Goal: Information Seeking & Learning: Learn about a topic

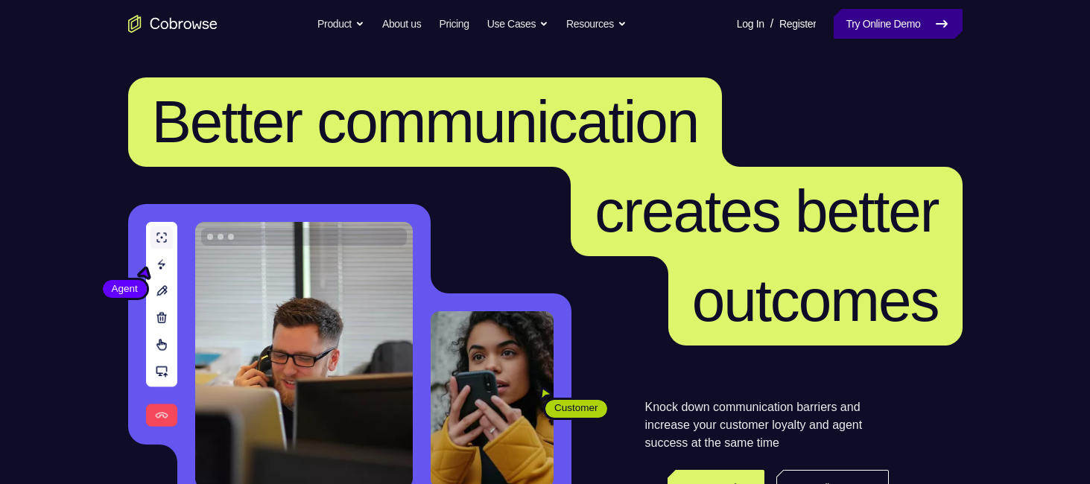
drag, startPoint x: 0, startPoint y: 0, endPoint x: 869, endPoint y: 25, distance: 869.3
click at [869, 25] on link "Try Online Demo" at bounding box center [898, 24] width 128 height 30
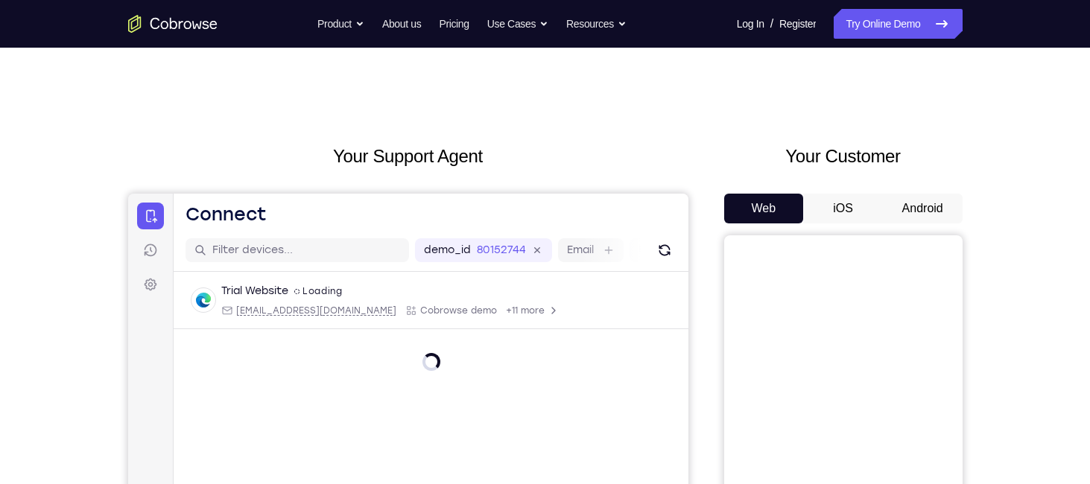
click at [938, 218] on button "Android" at bounding box center [923, 209] width 80 height 30
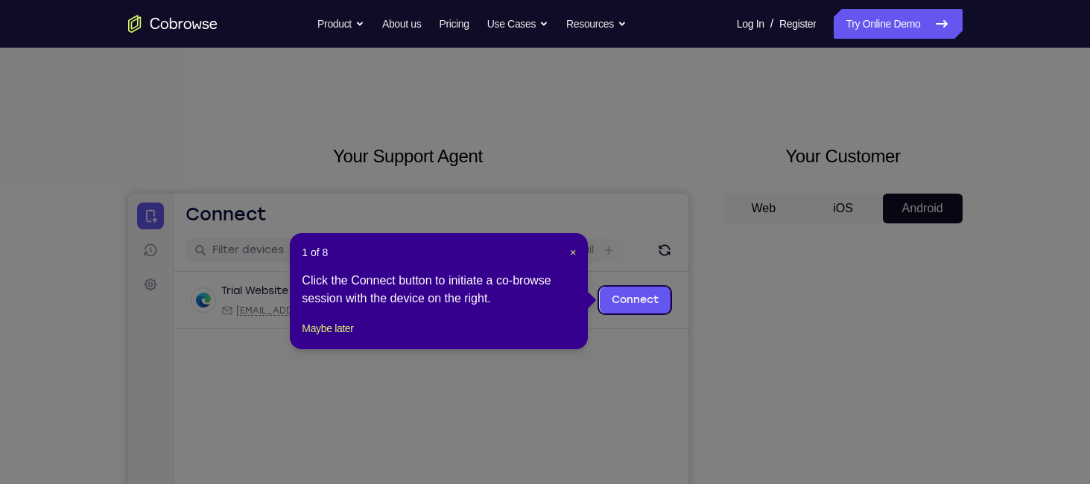
drag, startPoint x: 938, startPoint y: 218, endPoint x: 917, endPoint y: 352, distance: 135.0
click at [917, 352] on icon at bounding box center [550, 242] width 1101 height 484
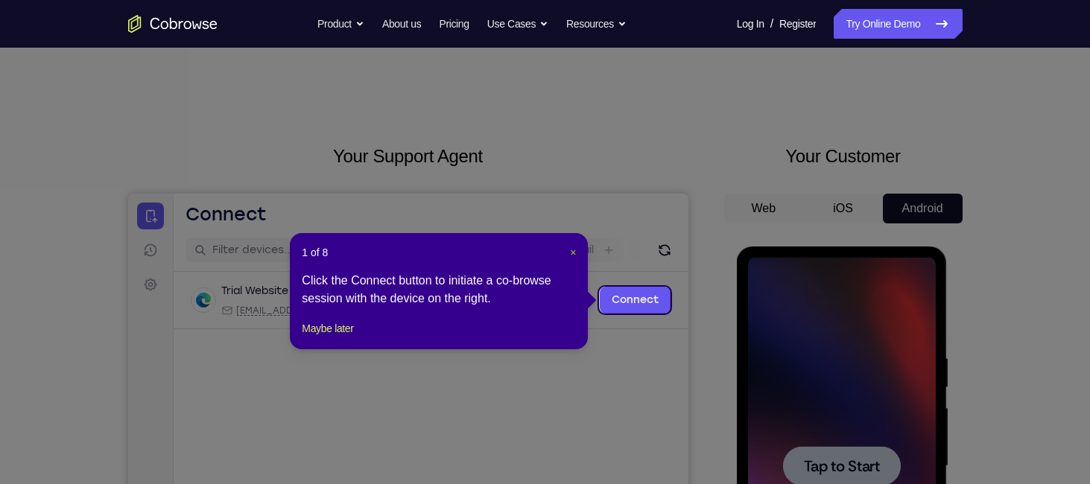
click at [570, 259] on button "×" at bounding box center [573, 252] width 6 height 15
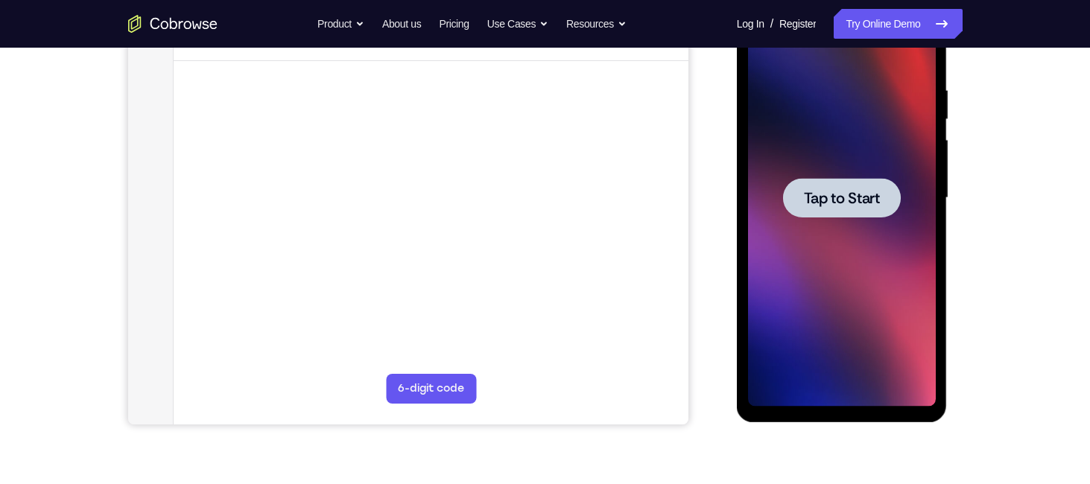
click at [821, 209] on div at bounding box center [842, 197] width 118 height 39
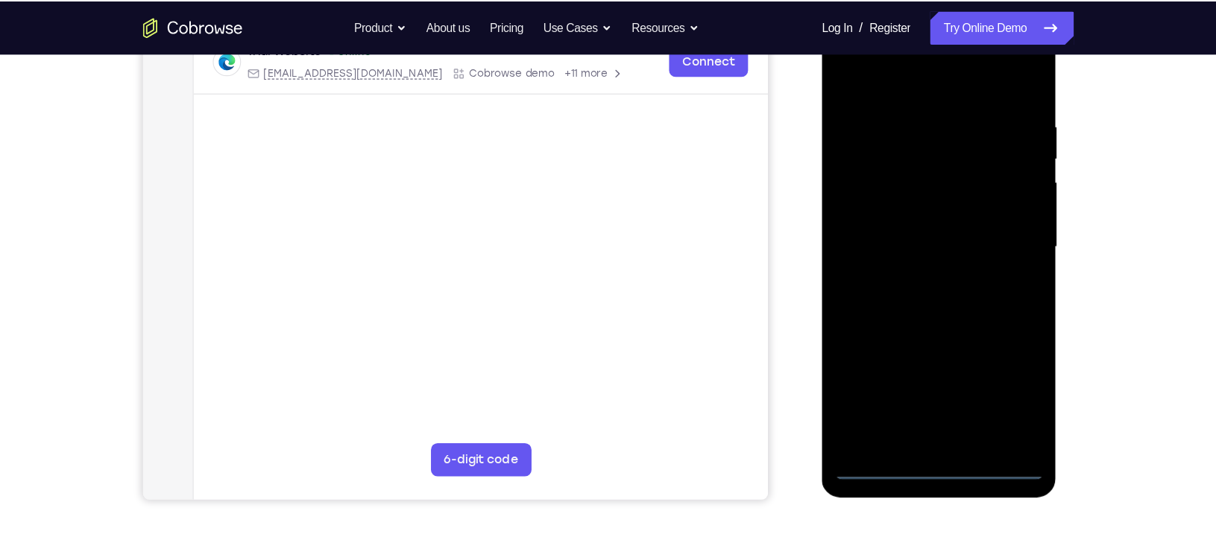
scroll to position [246, 0]
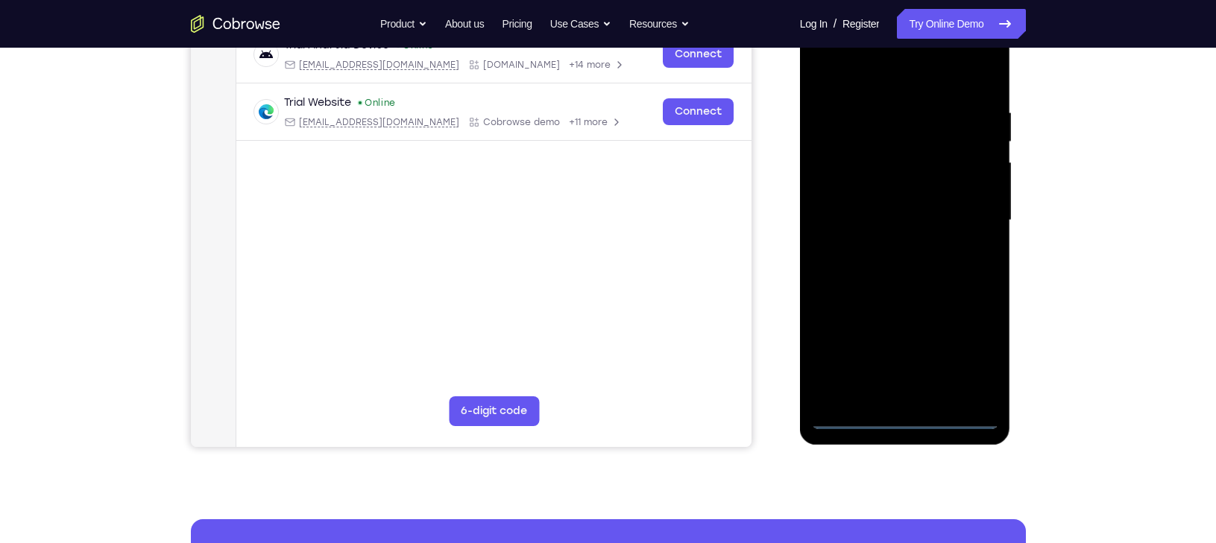
drag, startPoint x: 1871, startPoint y: 12, endPoint x: 905, endPoint y: 429, distance: 1052.6
click at [905, 429] on div at bounding box center [905, 220] width 188 height 417
click at [978, 347] on div at bounding box center [905, 220] width 188 height 417
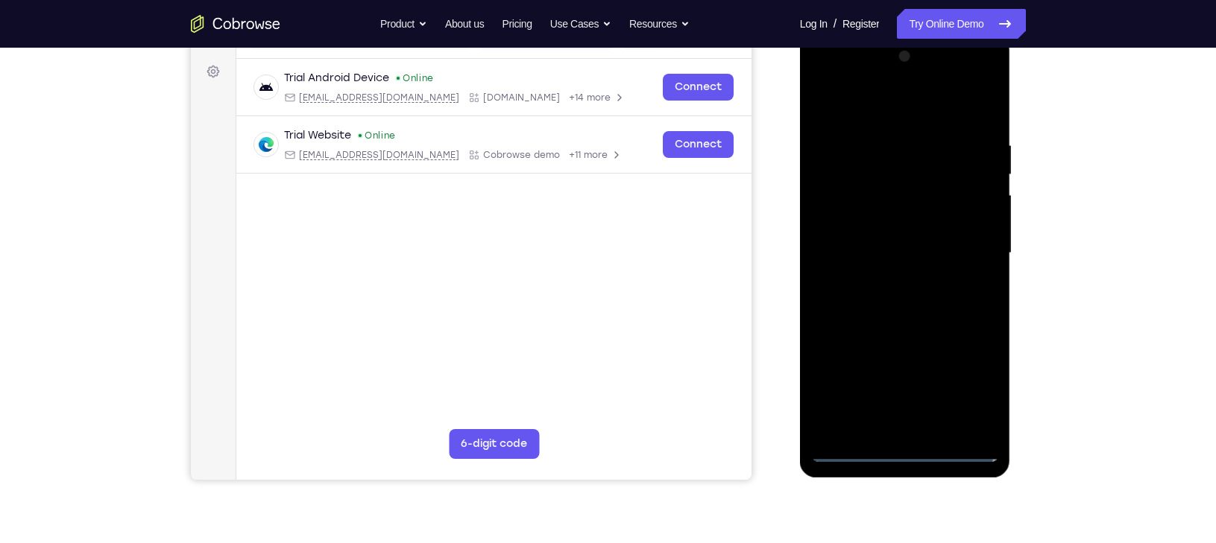
scroll to position [210, 0]
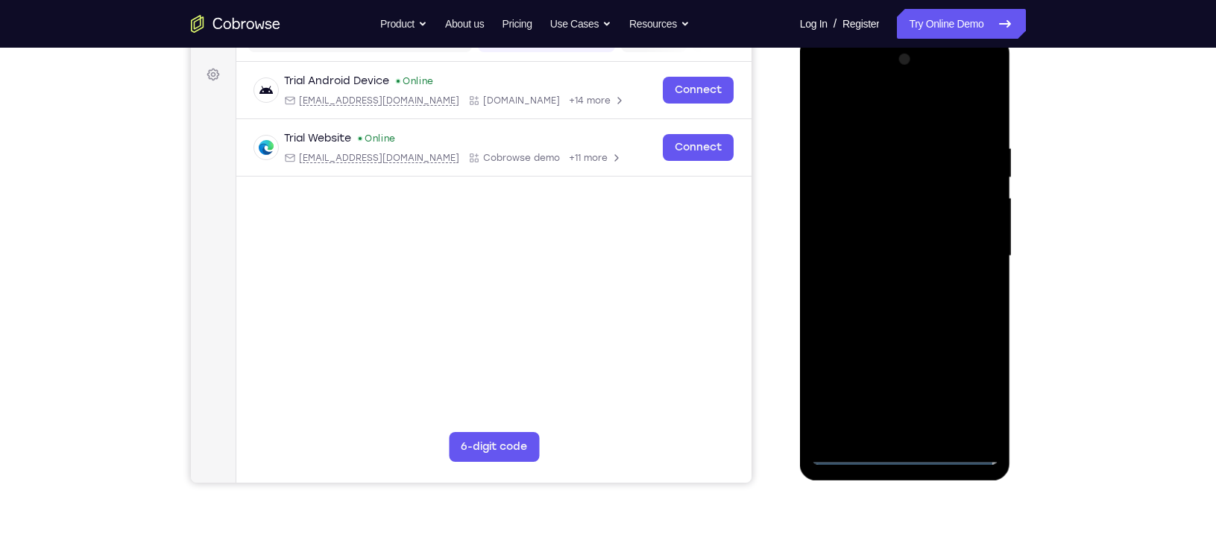
click at [873, 111] on div at bounding box center [905, 256] width 188 height 417
click at [970, 252] on div at bounding box center [905, 256] width 188 height 417
click at [892, 282] on div at bounding box center [905, 256] width 188 height 417
click at [885, 246] on div at bounding box center [905, 256] width 188 height 417
click at [885, 231] on div at bounding box center [905, 256] width 188 height 417
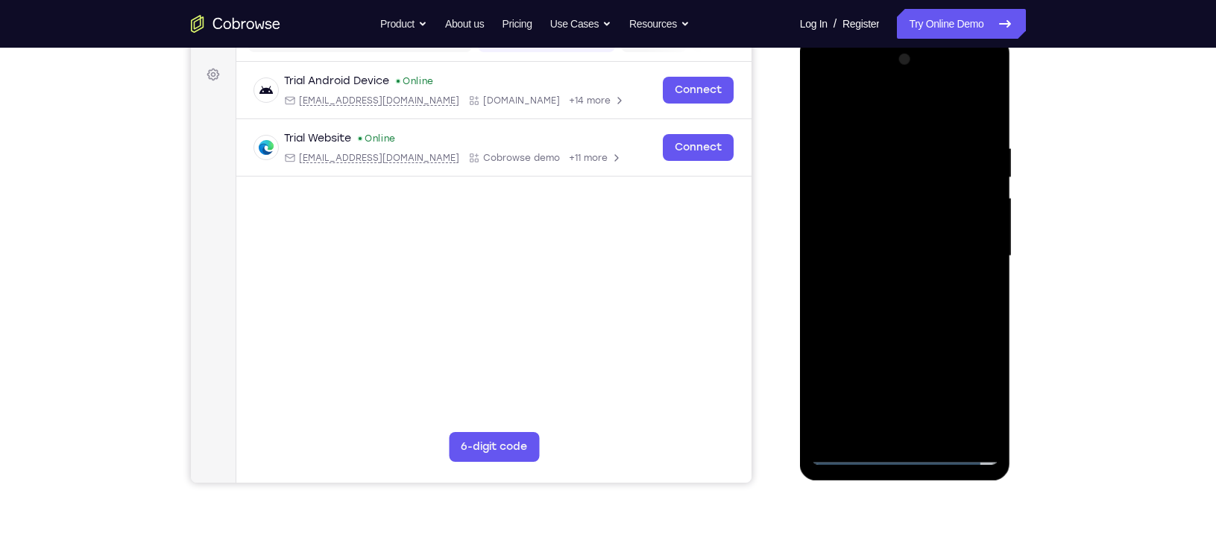
click at [866, 262] on div at bounding box center [905, 256] width 188 height 417
click at [905, 314] on div at bounding box center [905, 256] width 188 height 417
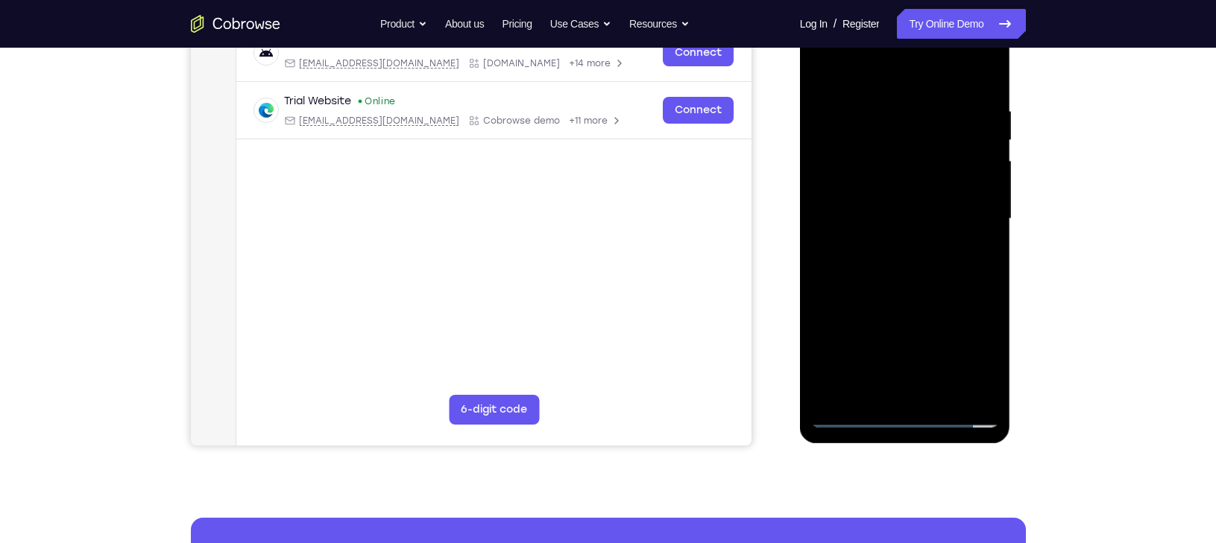
click at [903, 288] on div at bounding box center [905, 218] width 188 height 417
click at [879, 95] on div at bounding box center [905, 218] width 188 height 417
click at [970, 164] on div at bounding box center [905, 218] width 188 height 417
click at [969, 163] on div at bounding box center [905, 218] width 188 height 417
click at [978, 72] on div at bounding box center [905, 218] width 188 height 417
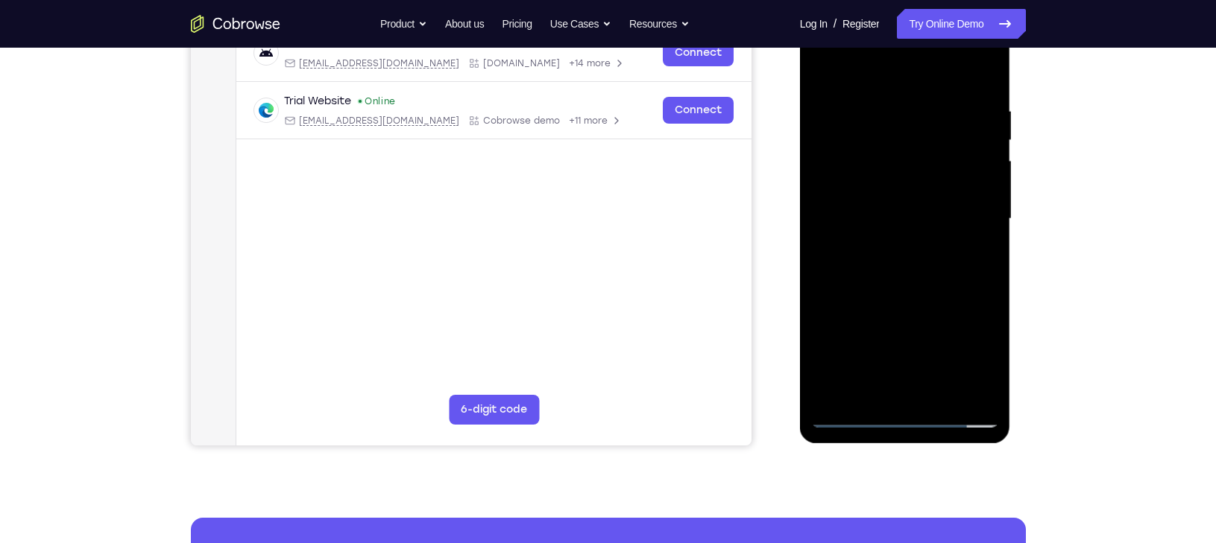
click at [972, 112] on div at bounding box center [905, 218] width 188 height 417
click at [984, 72] on div at bounding box center [905, 218] width 188 height 417
click at [939, 399] on div at bounding box center [905, 218] width 188 height 417
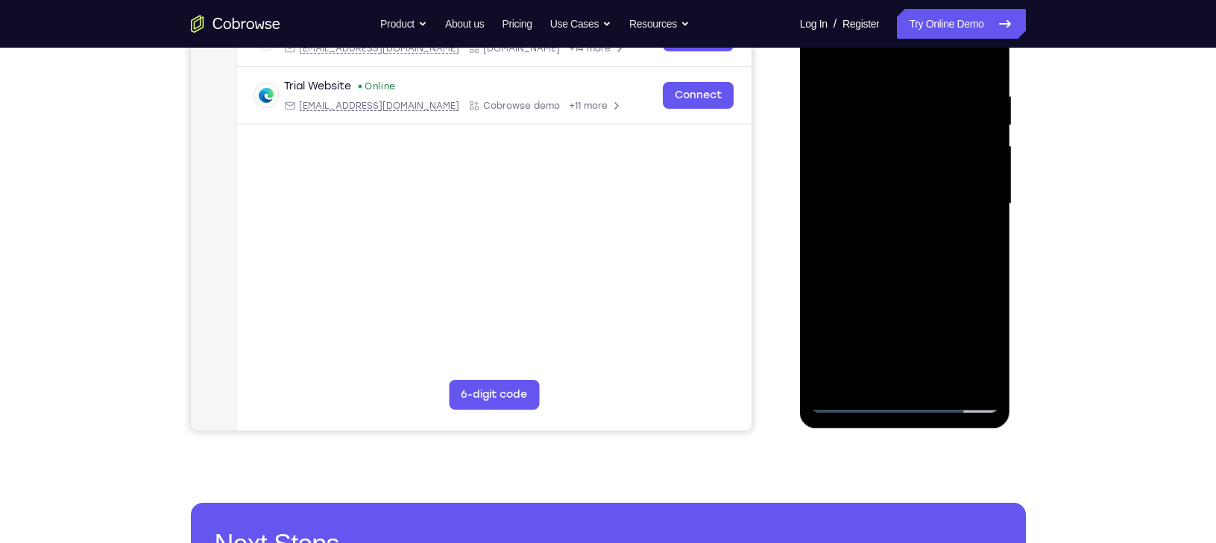
scroll to position [262, 0]
click at [898, 284] on div at bounding box center [905, 204] width 188 height 417
drag, startPoint x: 937, startPoint y: 123, endPoint x: 856, endPoint y: 132, distance: 81.7
click at [856, 132] on div at bounding box center [905, 204] width 188 height 417
click at [861, 171] on div at bounding box center [905, 204] width 188 height 417
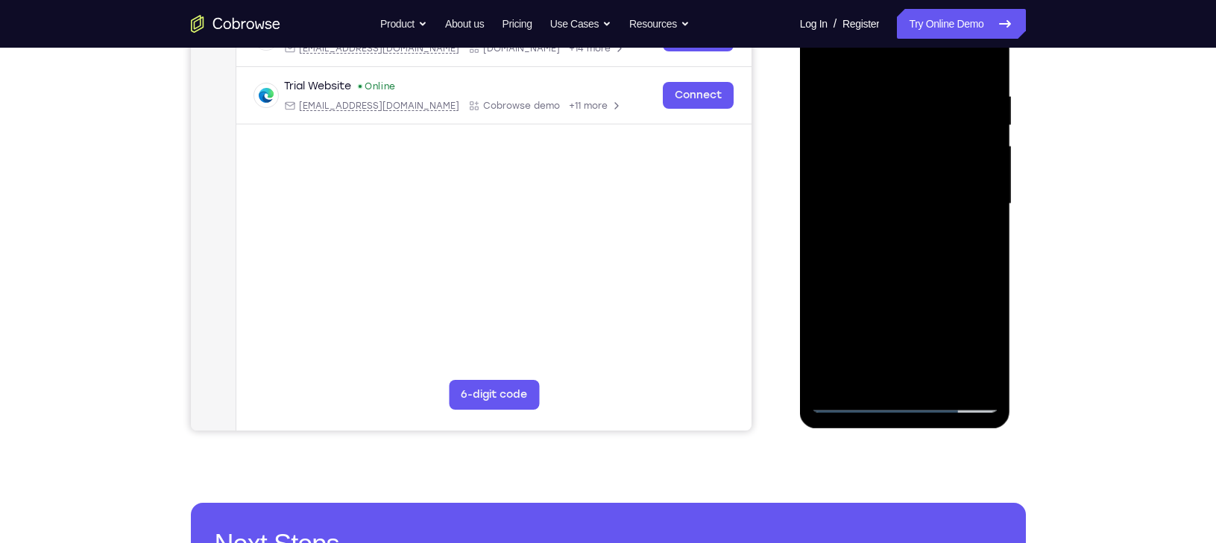
click at [848, 408] on div at bounding box center [905, 204] width 188 height 417
drag, startPoint x: 868, startPoint y: 340, endPoint x: 928, endPoint y: 142, distance: 207.0
click at [928, 142] on div at bounding box center [905, 204] width 188 height 417
click at [983, 252] on div at bounding box center [905, 204] width 188 height 417
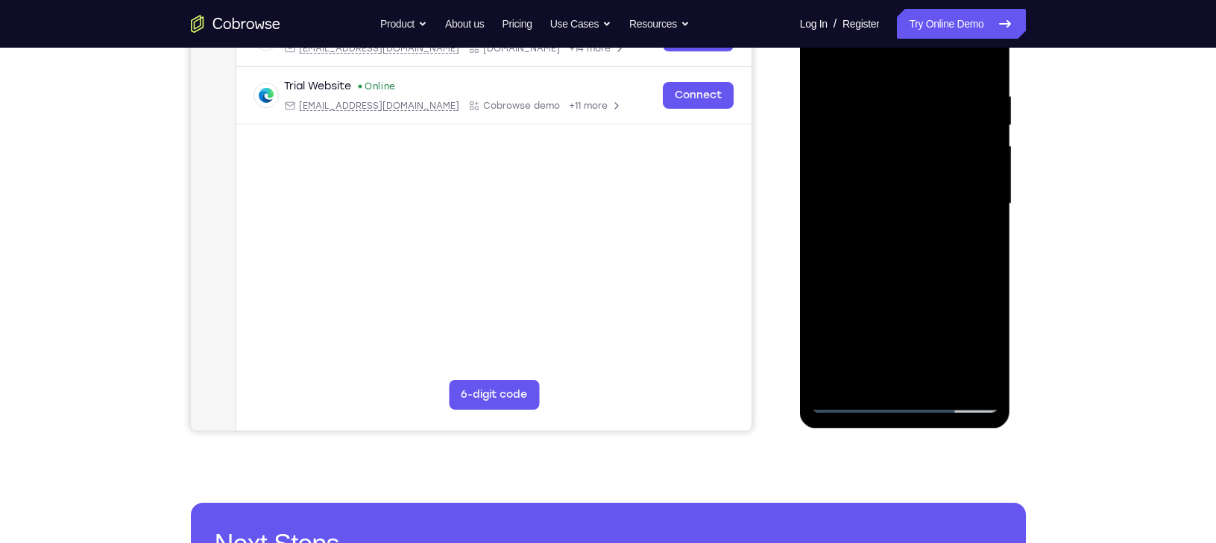
click at [985, 255] on div at bounding box center [905, 204] width 188 height 417
drag, startPoint x: 908, startPoint y: 294, endPoint x: 963, endPoint y: 118, distance: 185.0
click at [963, 118] on div at bounding box center [905, 204] width 188 height 417
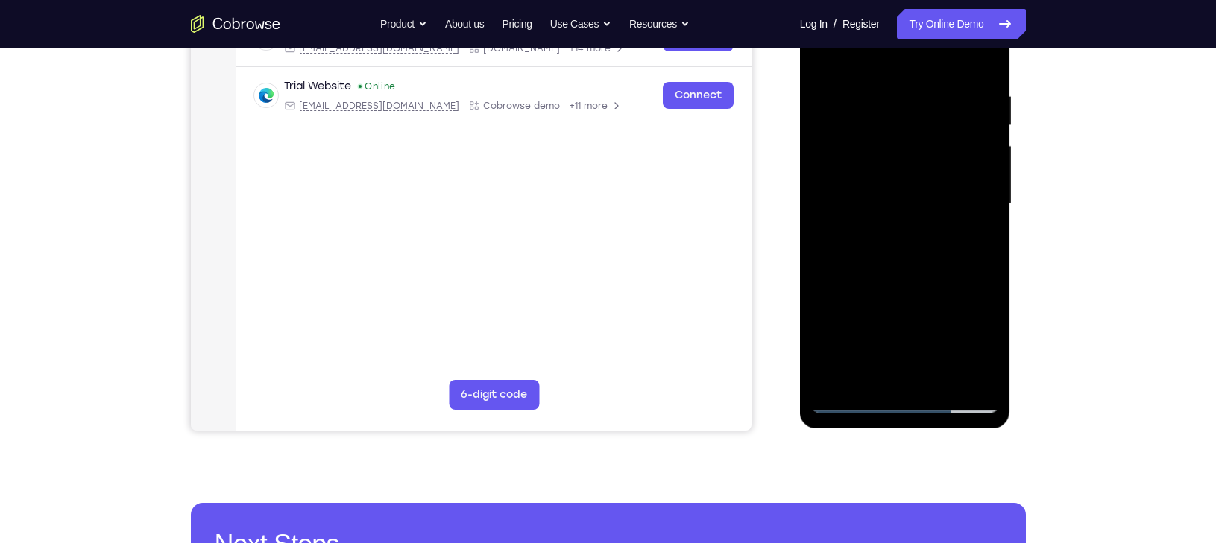
drag, startPoint x: 926, startPoint y: 294, endPoint x: 877, endPoint y: 418, distance: 132.9
click at [877, 418] on div at bounding box center [905, 206] width 211 height 444
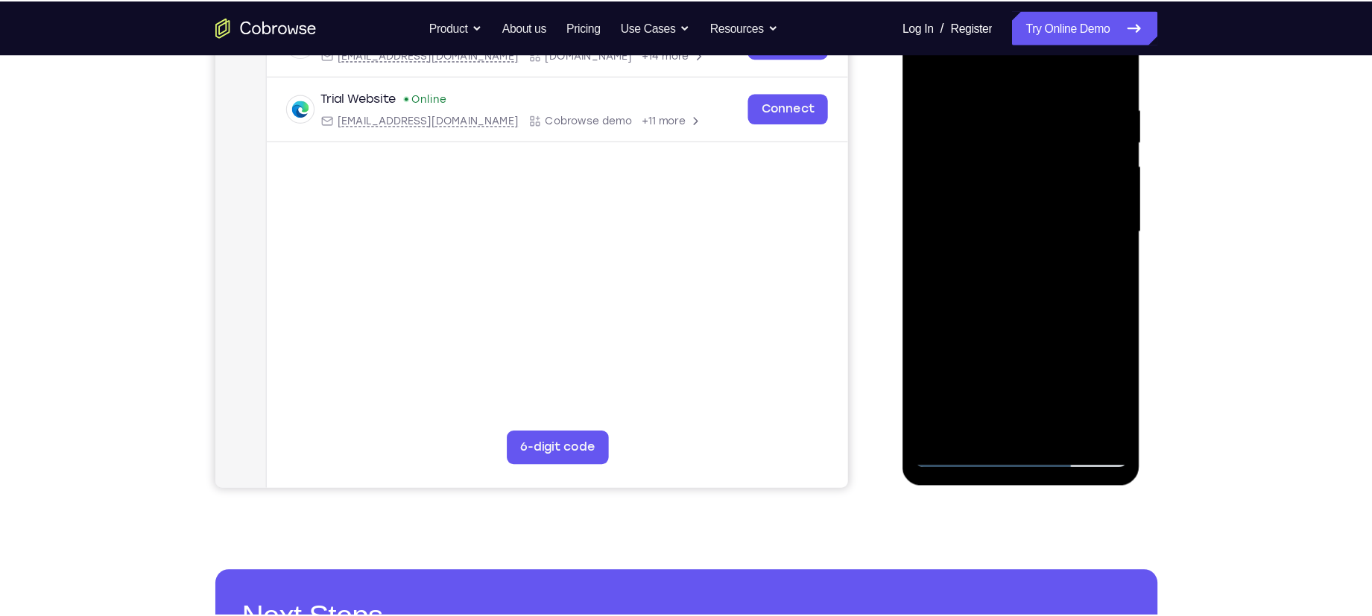
scroll to position [263, 0]
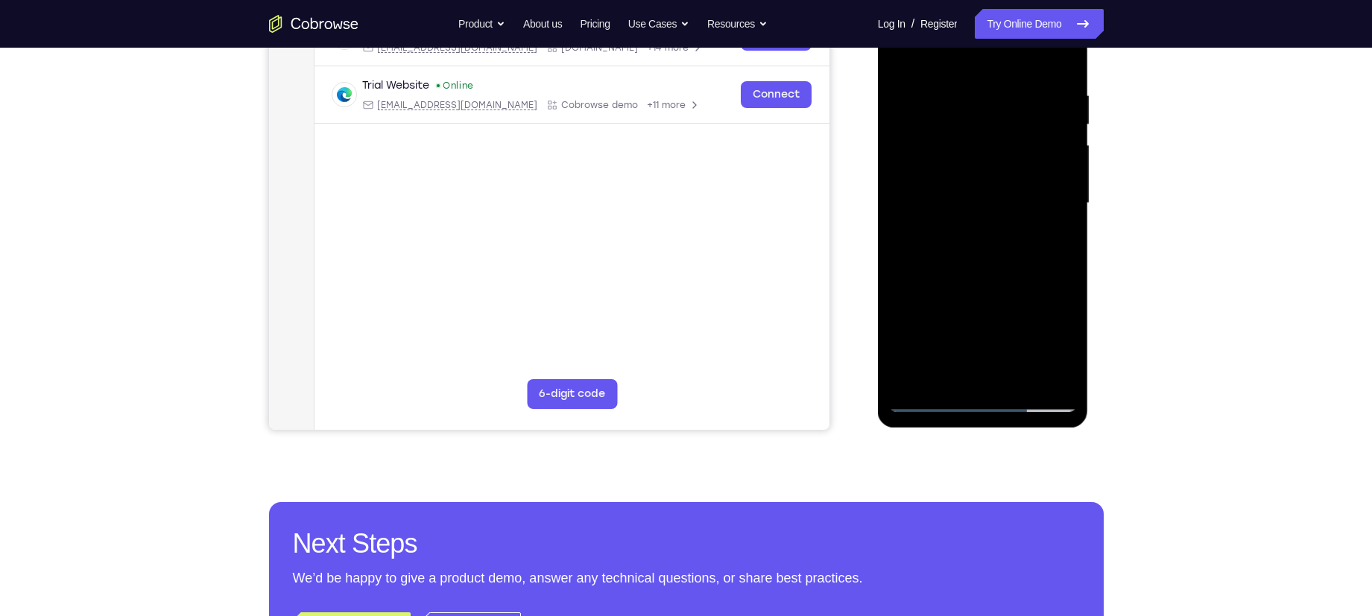
drag, startPoint x: 1020, startPoint y: 362, endPoint x: 1022, endPoint y: 262, distance: 99.9
click at [1022, 262] on div at bounding box center [983, 203] width 188 height 417
drag, startPoint x: 1025, startPoint y: 346, endPoint x: 1028, endPoint y: 175, distance: 170.7
click at [1028, 175] on div at bounding box center [983, 203] width 188 height 417
drag, startPoint x: 996, startPoint y: 285, endPoint x: 1037, endPoint y: 104, distance: 185.5
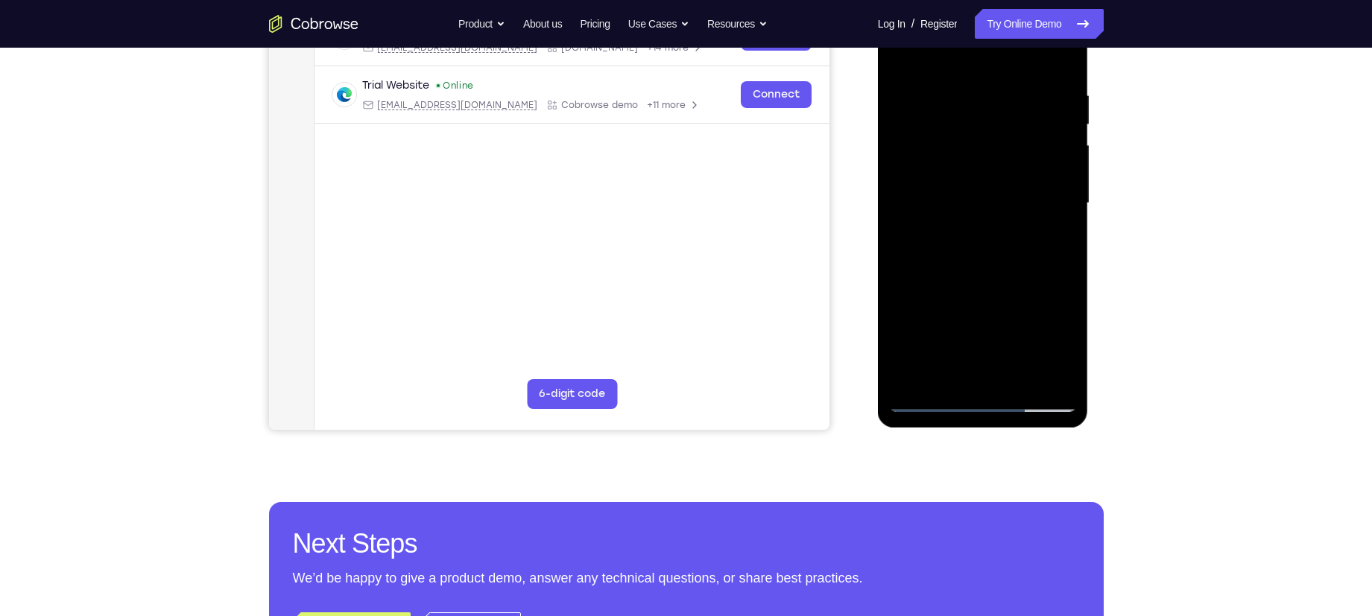
click at [1037, 104] on div at bounding box center [983, 203] width 188 height 417
drag, startPoint x: 970, startPoint y: 282, endPoint x: 993, endPoint y: 201, distance: 84.7
click at [993, 201] on div at bounding box center [983, 203] width 188 height 417
click at [1063, 251] on div at bounding box center [983, 203] width 188 height 417
click at [1065, 259] on div at bounding box center [983, 203] width 188 height 417
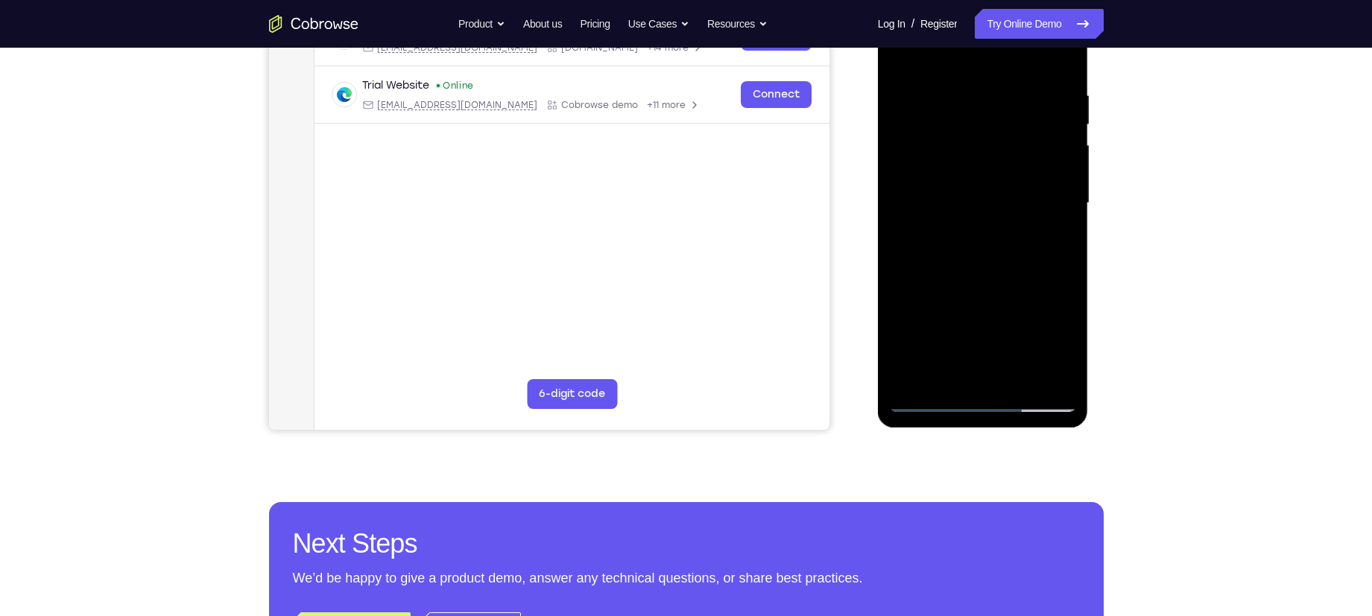
drag, startPoint x: 996, startPoint y: 269, endPoint x: 996, endPoint y: 250, distance: 19.4
click at [996, 250] on div at bounding box center [983, 203] width 188 height 417
drag, startPoint x: 996, startPoint y: 250, endPoint x: 1066, endPoint y: 213, distance: 79.7
click at [1066, 213] on div at bounding box center [983, 203] width 188 height 417
click at [1068, 187] on div at bounding box center [983, 203] width 188 height 417
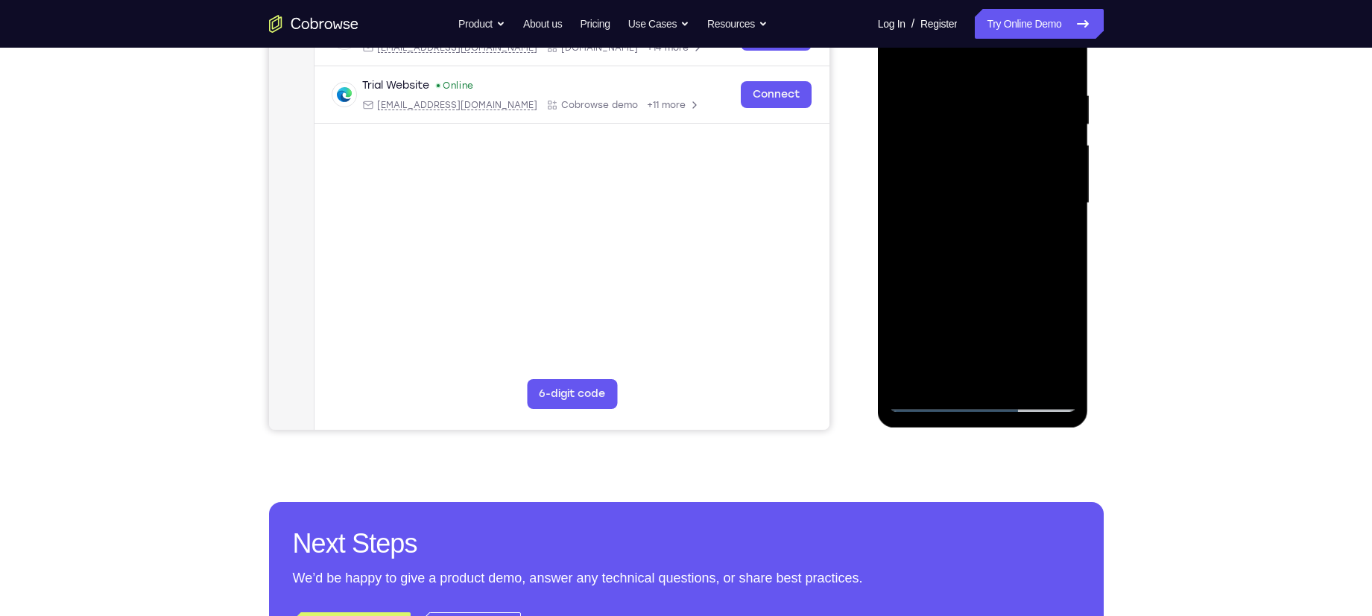
click at [1068, 187] on div at bounding box center [983, 203] width 188 height 417
drag, startPoint x: 1020, startPoint y: 247, endPoint x: 1055, endPoint y: 55, distance: 195.3
click at [1055, 55] on div at bounding box center [983, 203] width 188 height 417
drag, startPoint x: 970, startPoint y: 270, endPoint x: 994, endPoint y: 176, distance: 97.1
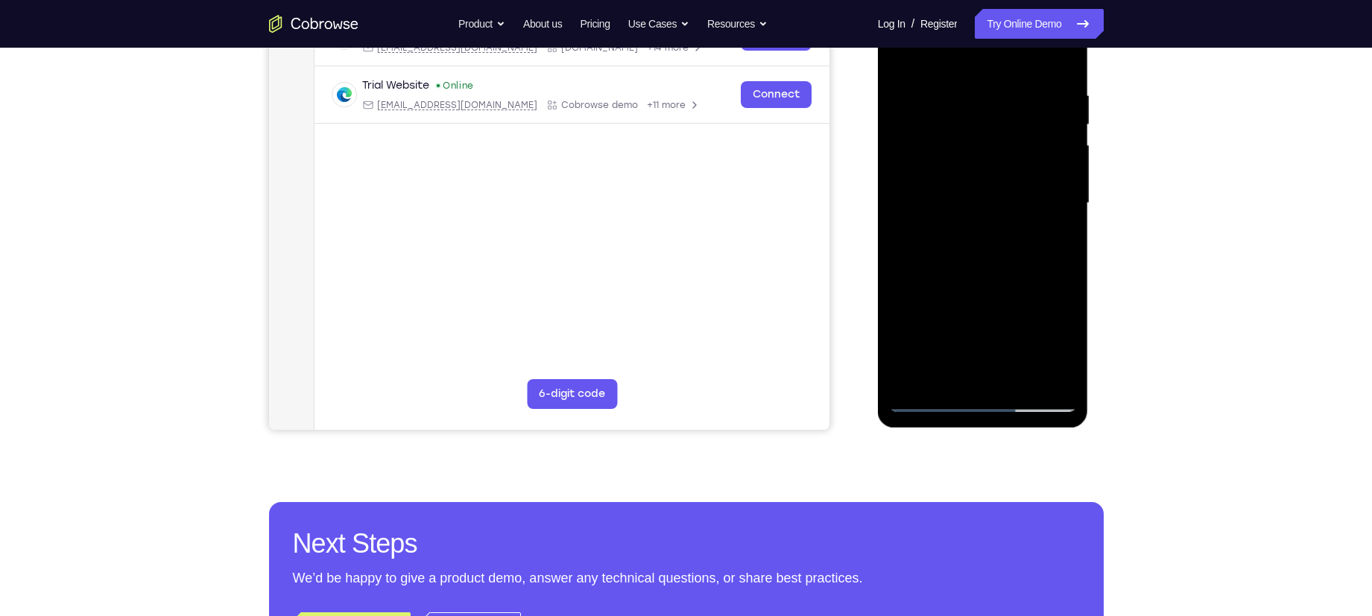
click at [994, 176] on div at bounding box center [983, 203] width 188 height 417
drag, startPoint x: 1002, startPoint y: 243, endPoint x: 1004, endPoint y: 195, distance: 48.5
click at [1004, 195] on div at bounding box center [983, 203] width 188 height 417
click at [1061, 221] on div at bounding box center [983, 203] width 188 height 417
click at [1061, 219] on div at bounding box center [983, 203] width 188 height 417
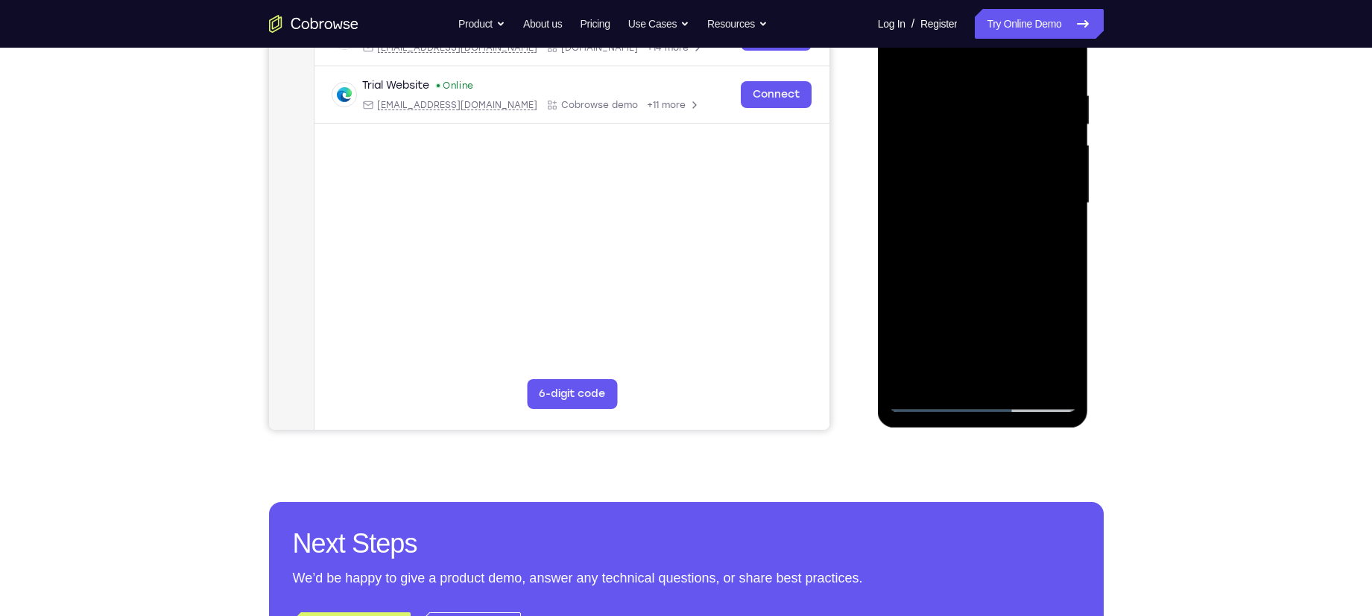
click at [1061, 219] on div at bounding box center [983, 203] width 188 height 417
drag, startPoint x: 1003, startPoint y: 195, endPoint x: 982, endPoint y: 261, distance: 69.1
click at [982, 261] on div at bounding box center [983, 203] width 188 height 417
click at [924, 154] on div at bounding box center [983, 203] width 188 height 417
drag, startPoint x: 1004, startPoint y: 270, endPoint x: 1024, endPoint y: 127, distance: 144.5
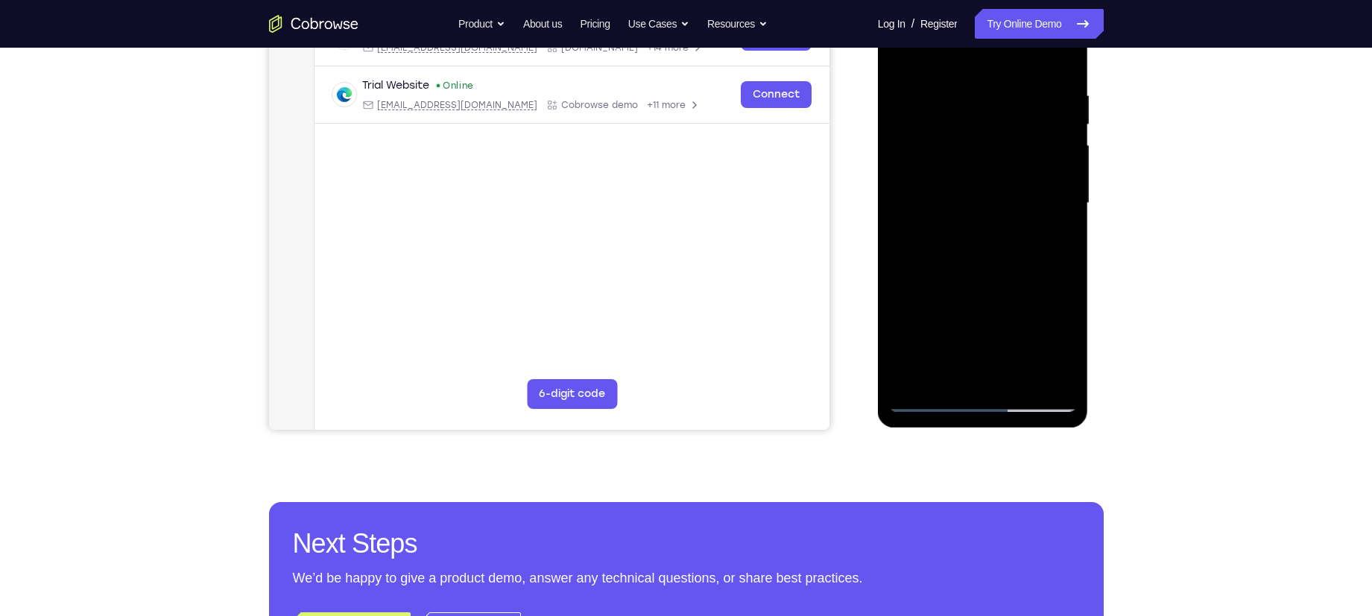
click at [1024, 127] on div at bounding box center [983, 203] width 188 height 417
click at [1037, 197] on div at bounding box center [983, 203] width 188 height 417
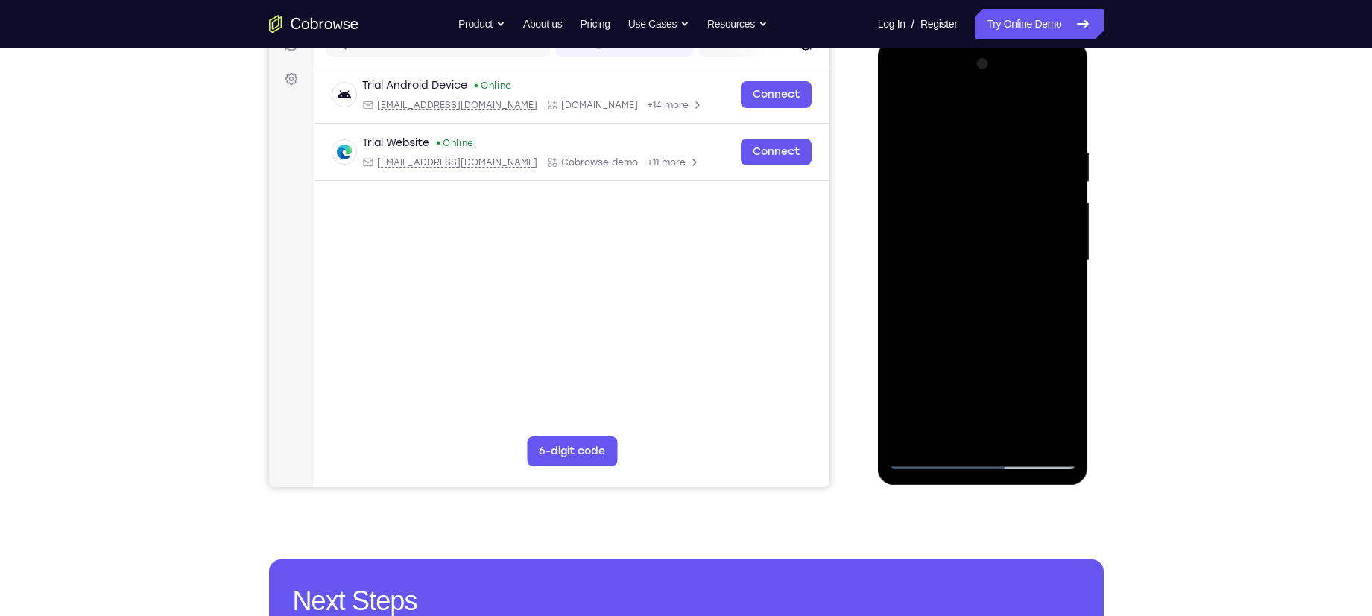
drag, startPoint x: 1037, startPoint y: 255, endPoint x: 1019, endPoint y: 240, distance: 23.3
click at [1019, 240] on div at bounding box center [983, 260] width 188 height 417
click at [1067, 223] on div at bounding box center [983, 260] width 188 height 417
drag, startPoint x: 969, startPoint y: 192, endPoint x: 967, endPoint y: 282, distance: 90.2
click at [967, 282] on div at bounding box center [983, 260] width 188 height 417
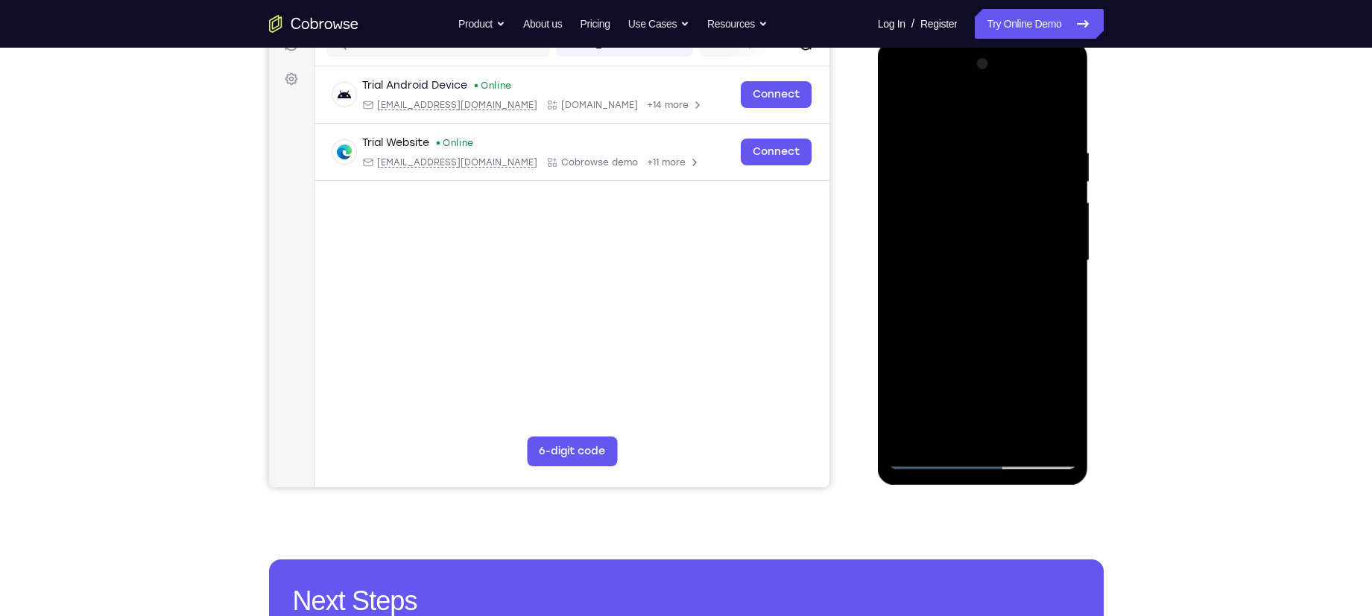
click at [1067, 259] on div at bounding box center [983, 260] width 188 height 417
click at [1067, 270] on div at bounding box center [983, 260] width 188 height 417
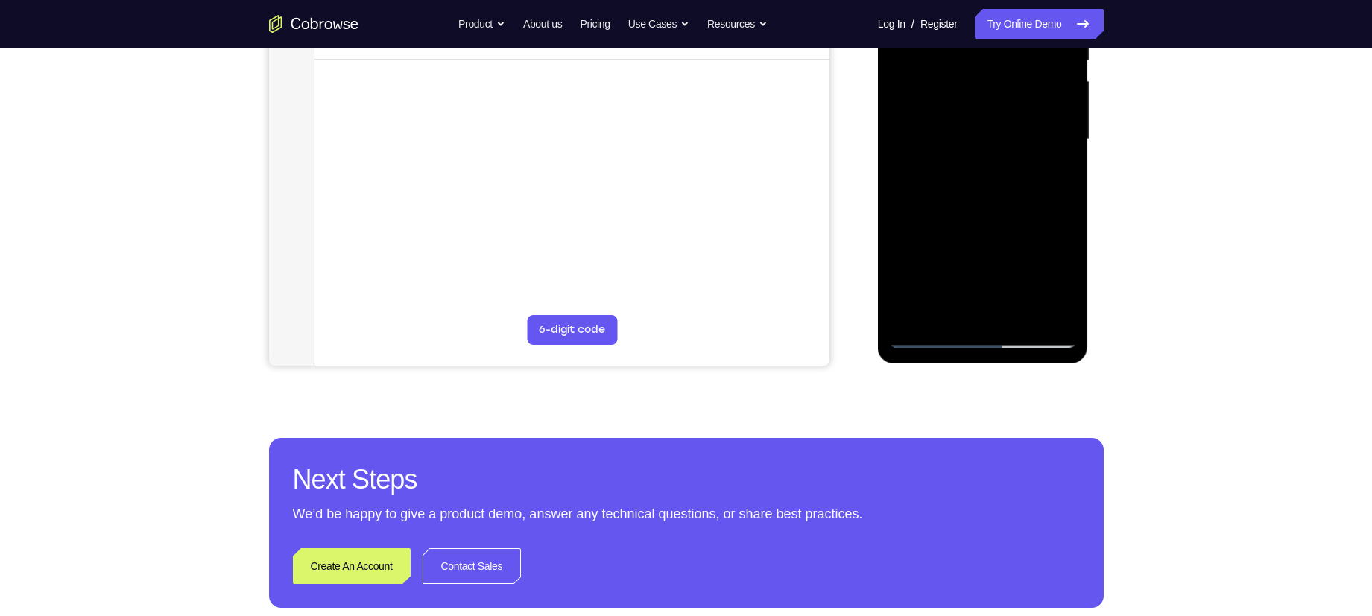
scroll to position [341, 0]
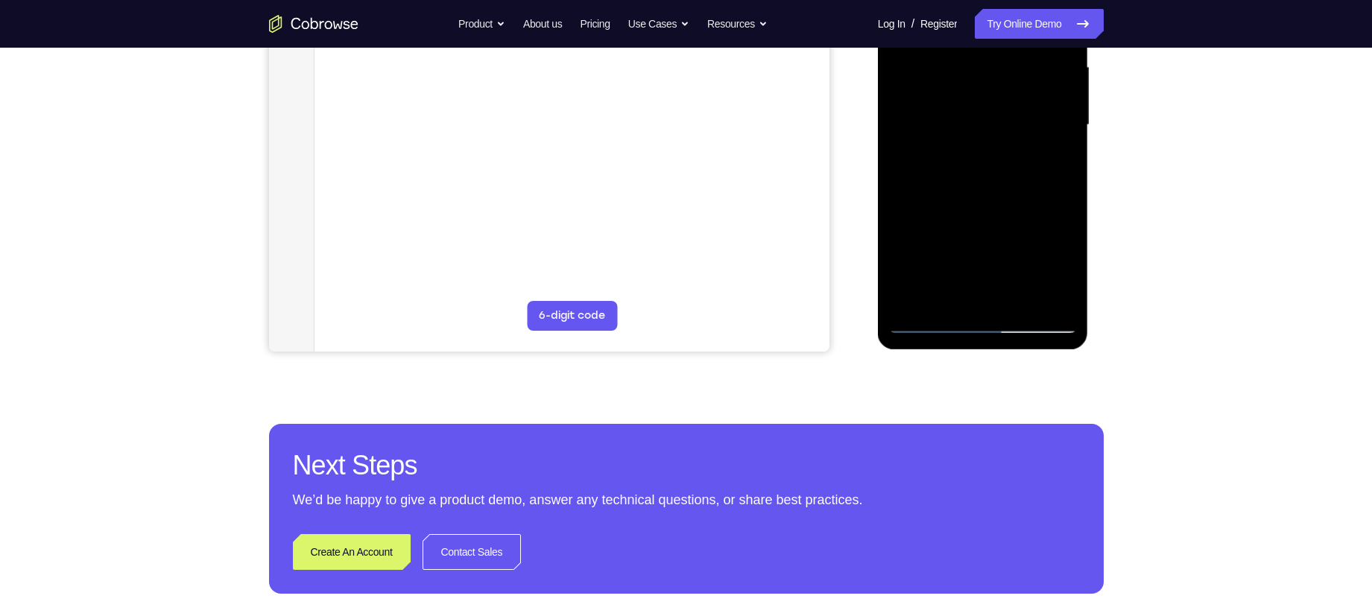
click at [934, 324] on div at bounding box center [983, 125] width 188 height 417
drag, startPoint x: 948, startPoint y: 244, endPoint x: 972, endPoint y: 150, distance: 96.9
click at [972, 150] on div at bounding box center [983, 125] width 188 height 417
drag, startPoint x: 966, startPoint y: 261, endPoint x: 986, endPoint y: 145, distance: 117.3
click at [982, 161] on div at bounding box center [983, 125] width 188 height 417
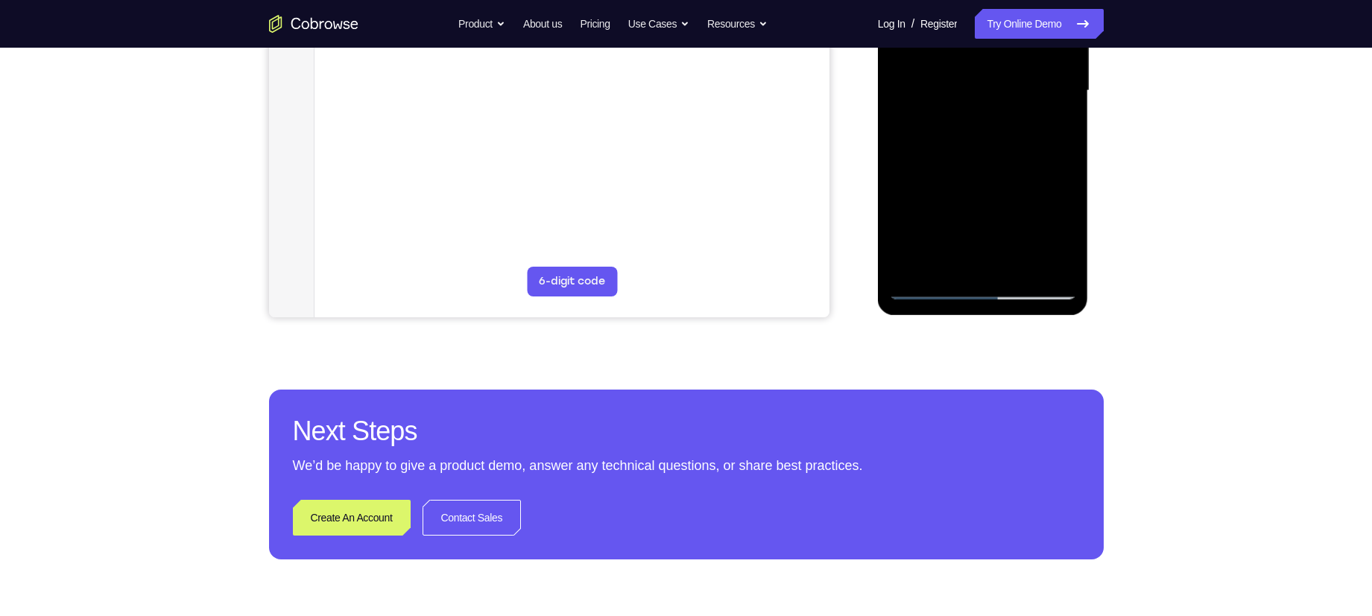
scroll to position [411, 0]
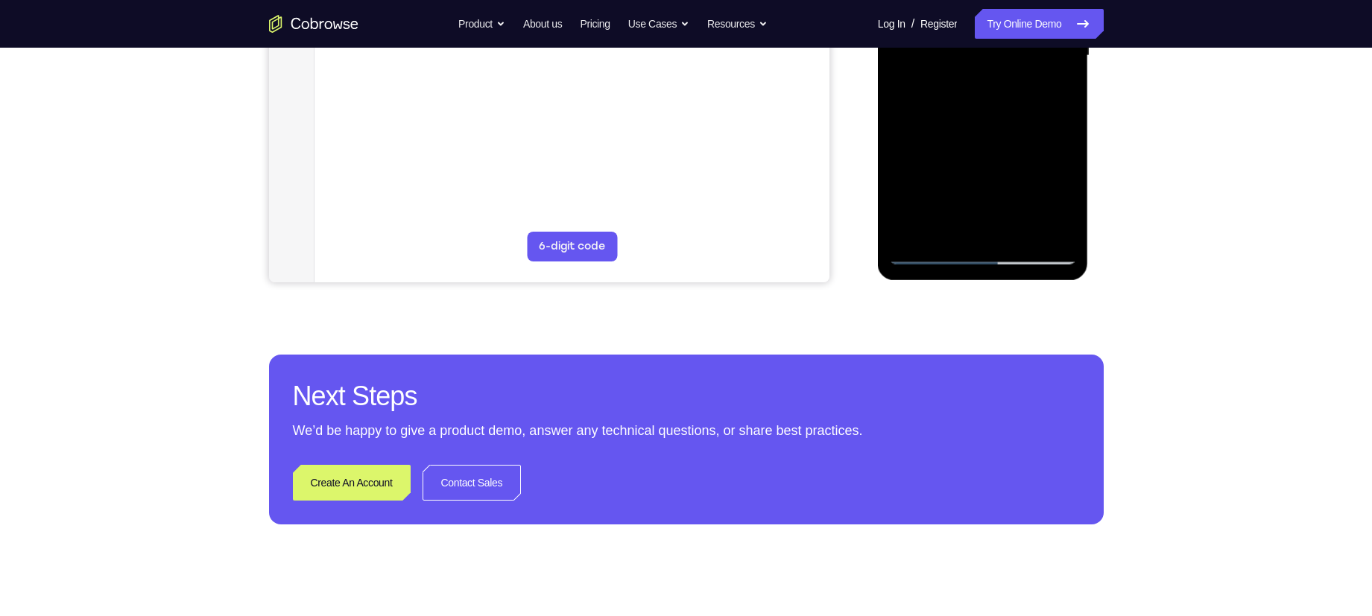
drag, startPoint x: 938, startPoint y: 192, endPoint x: 976, endPoint y: 101, distance: 98.8
click at [976, 101] on div at bounding box center [983, 55] width 188 height 417
click at [911, 236] on div at bounding box center [983, 55] width 188 height 417
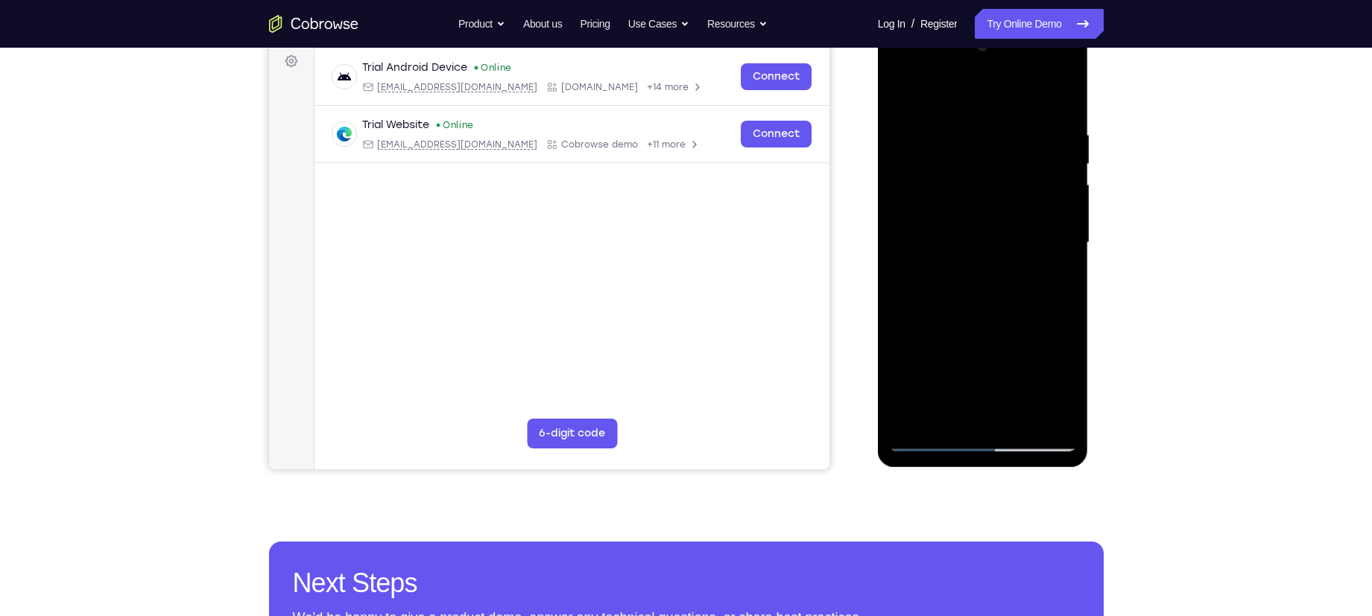
scroll to position [256, 0]
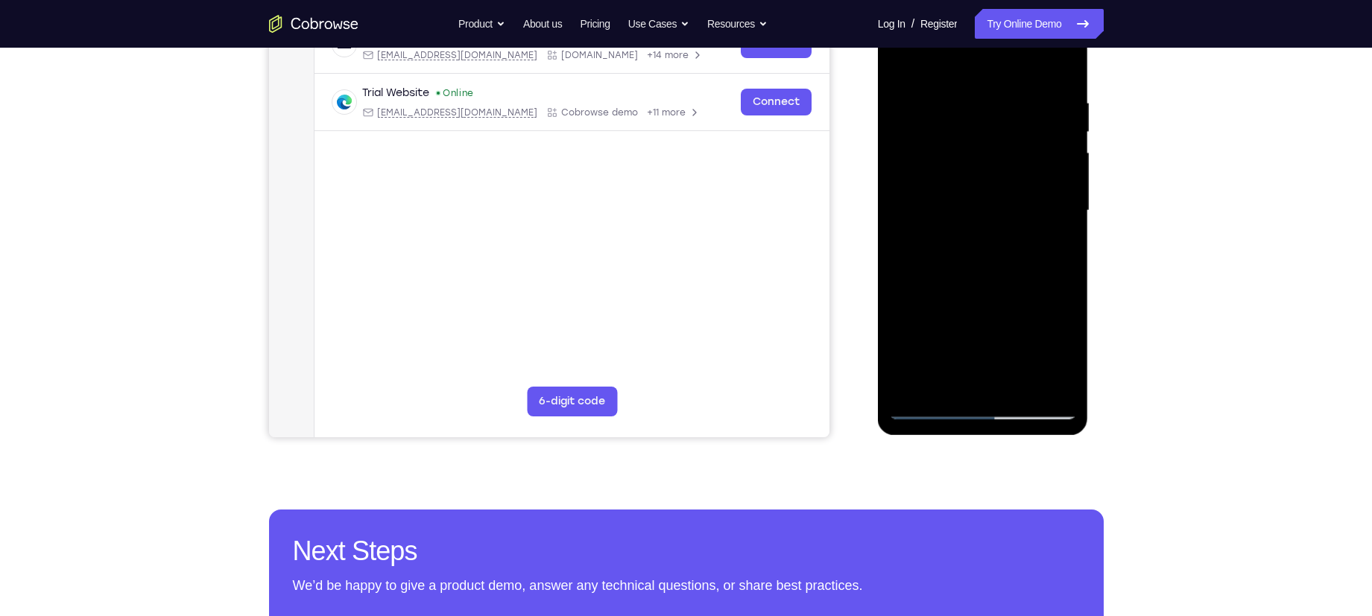
drag, startPoint x: 962, startPoint y: 179, endPoint x: 939, endPoint y: 308, distance: 131.0
click at [939, 308] on div at bounding box center [983, 210] width 188 height 417
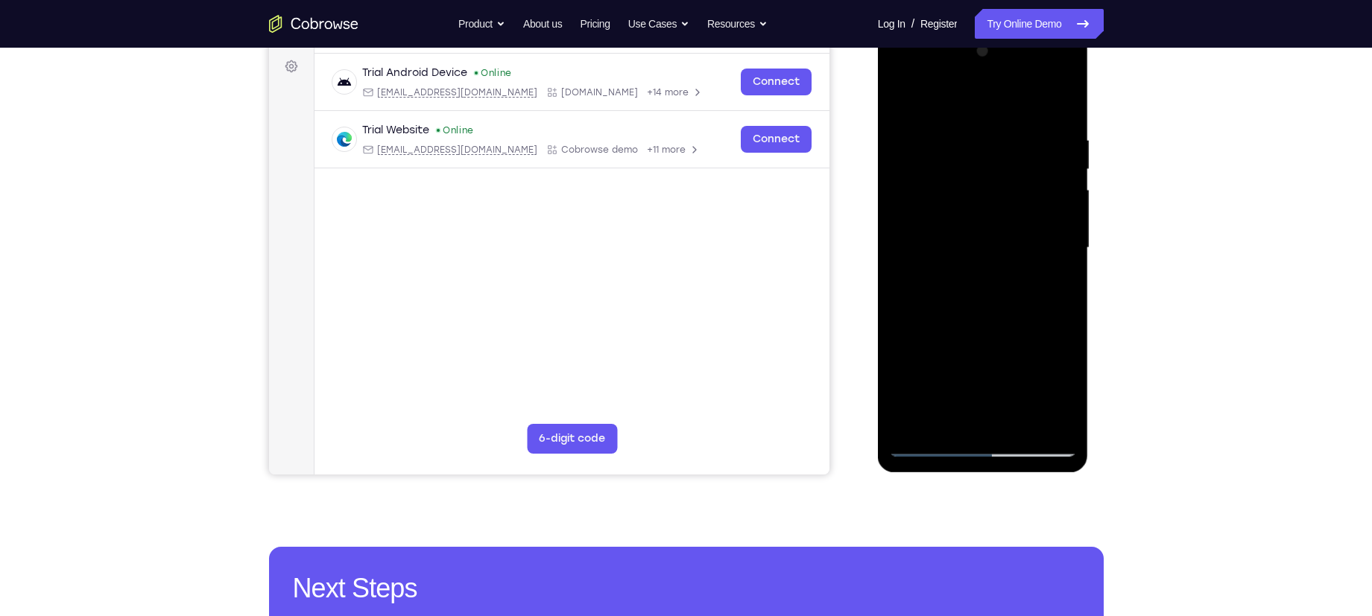
scroll to position [238, 0]
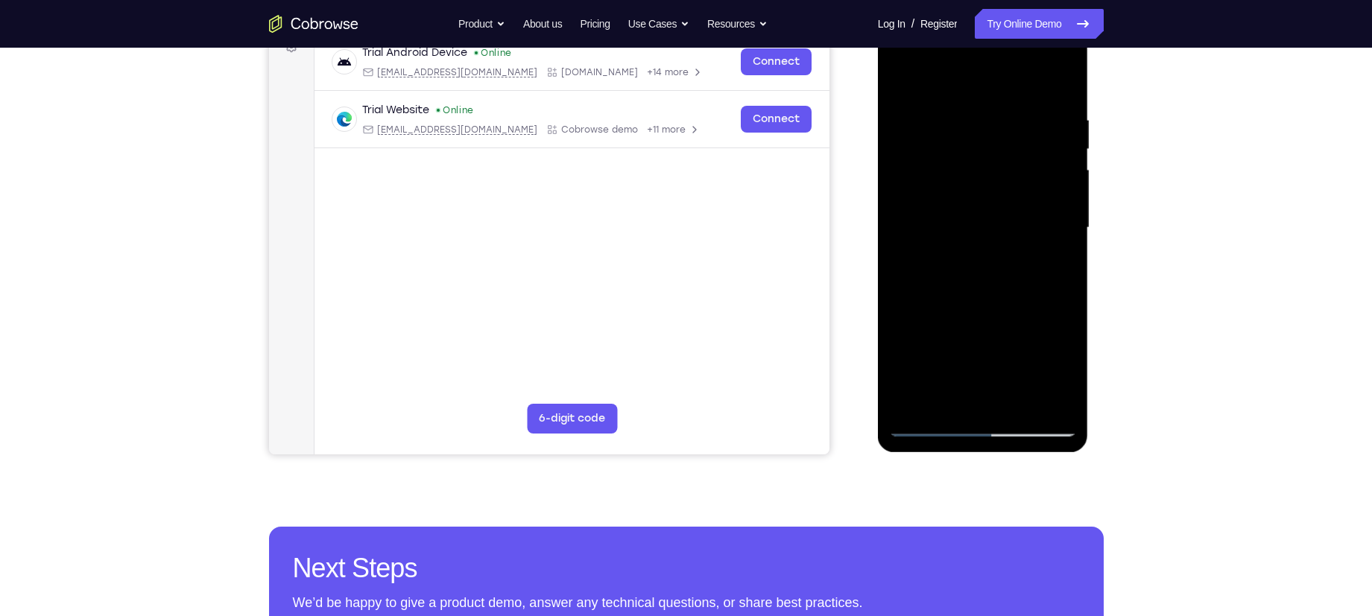
click at [958, 109] on div at bounding box center [983, 227] width 188 height 417
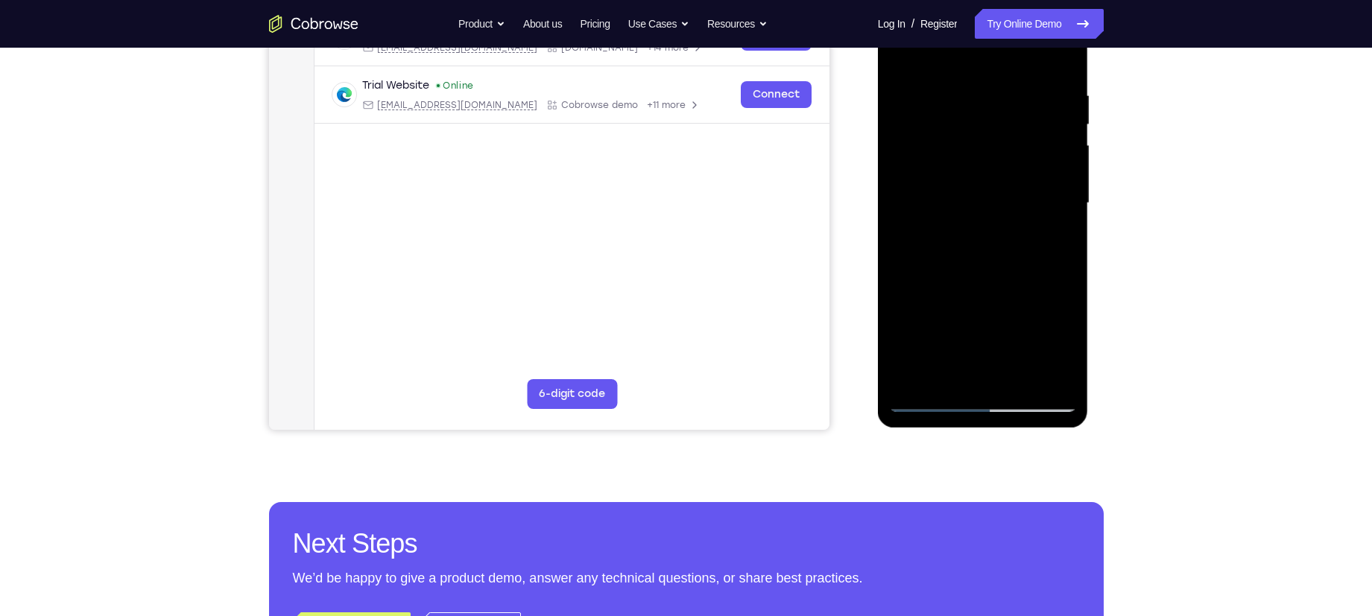
scroll to position [241, 0]
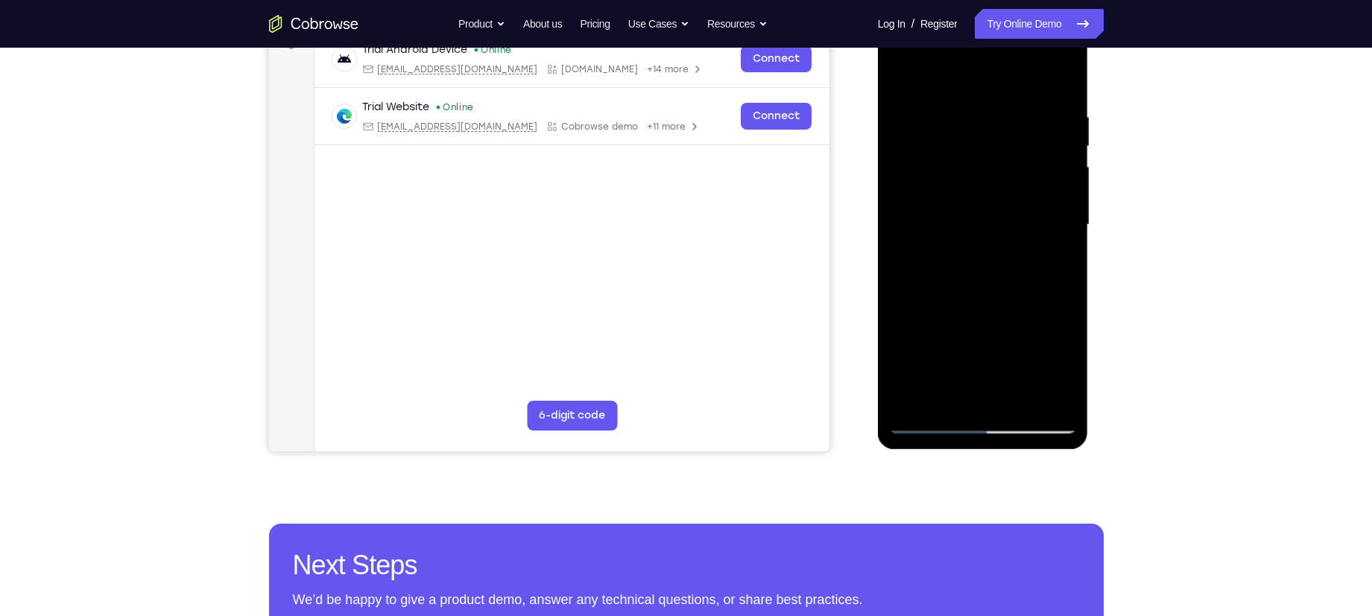
click at [1059, 209] on div at bounding box center [983, 224] width 188 height 417
click at [932, 75] on div at bounding box center [983, 224] width 188 height 417
drag, startPoint x: 985, startPoint y: 346, endPoint x: 993, endPoint y: 250, distance: 96.5
click at [993, 250] on div at bounding box center [983, 224] width 188 height 417
click at [915, 252] on div at bounding box center [983, 224] width 188 height 417
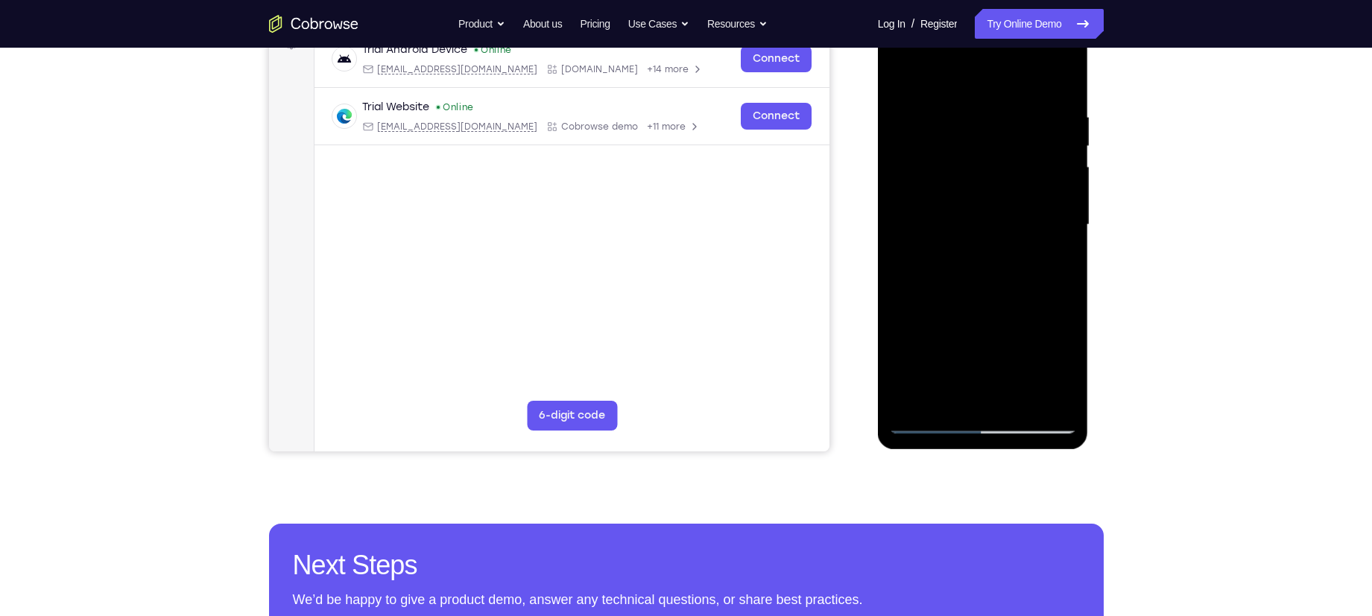
click at [1013, 244] on div at bounding box center [983, 224] width 188 height 417
drag, startPoint x: 991, startPoint y: 147, endPoint x: 967, endPoint y: 286, distance: 141.4
click at [967, 286] on div at bounding box center [983, 224] width 188 height 417
drag, startPoint x: 996, startPoint y: 177, endPoint x: 999, endPoint y: 131, distance: 45.6
click at [999, 131] on div at bounding box center [983, 224] width 188 height 417
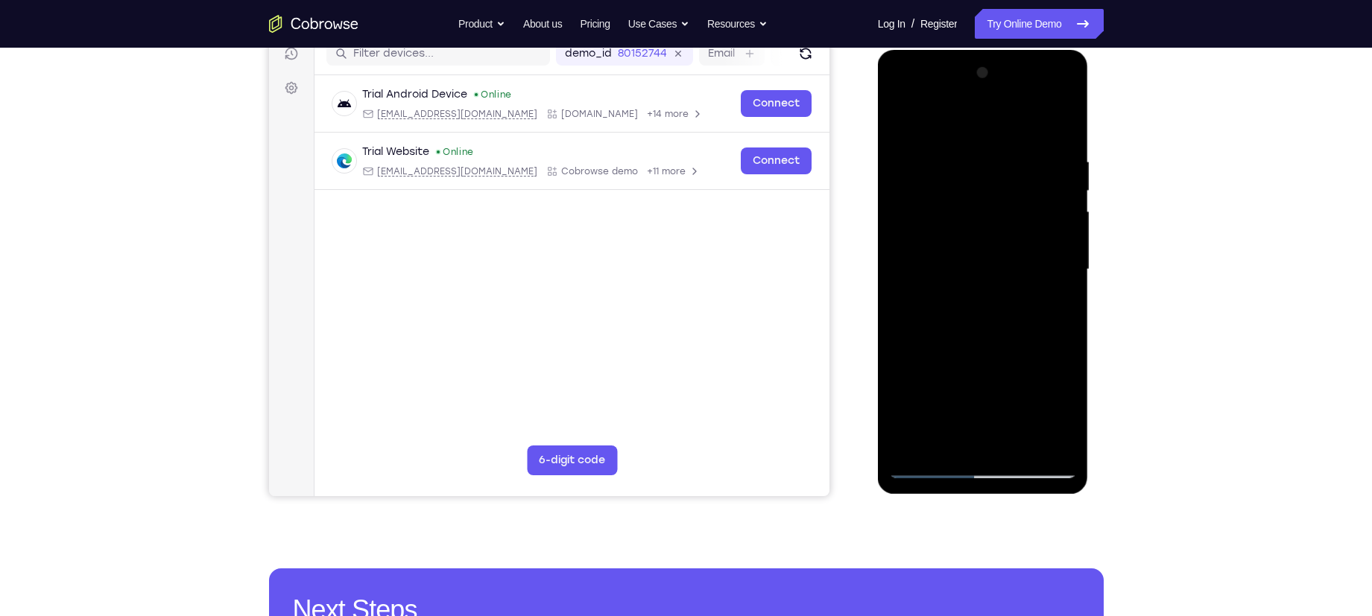
scroll to position [410, 0]
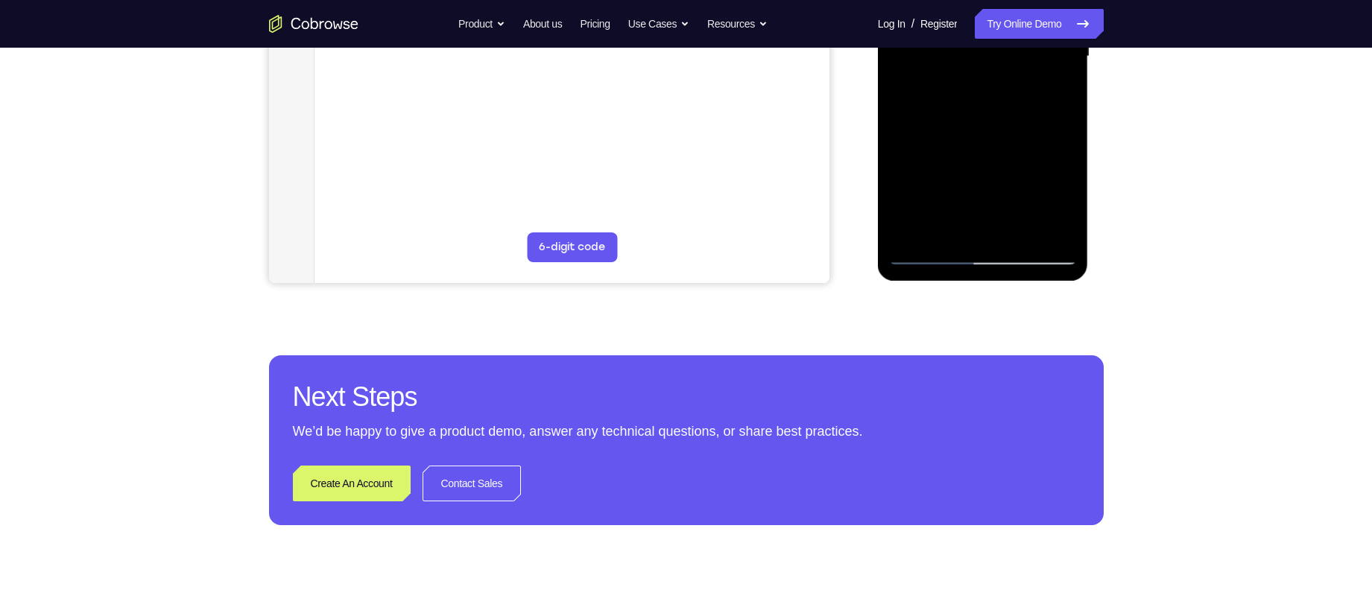
drag, startPoint x: 993, startPoint y: 161, endPoint x: 987, endPoint y: 315, distance: 154.4
click at [987, 284] on html "Online web based iOS Simulators and Android Emulators. Run iPhone, iPad, Mobile…" at bounding box center [984, 60] width 212 height 447
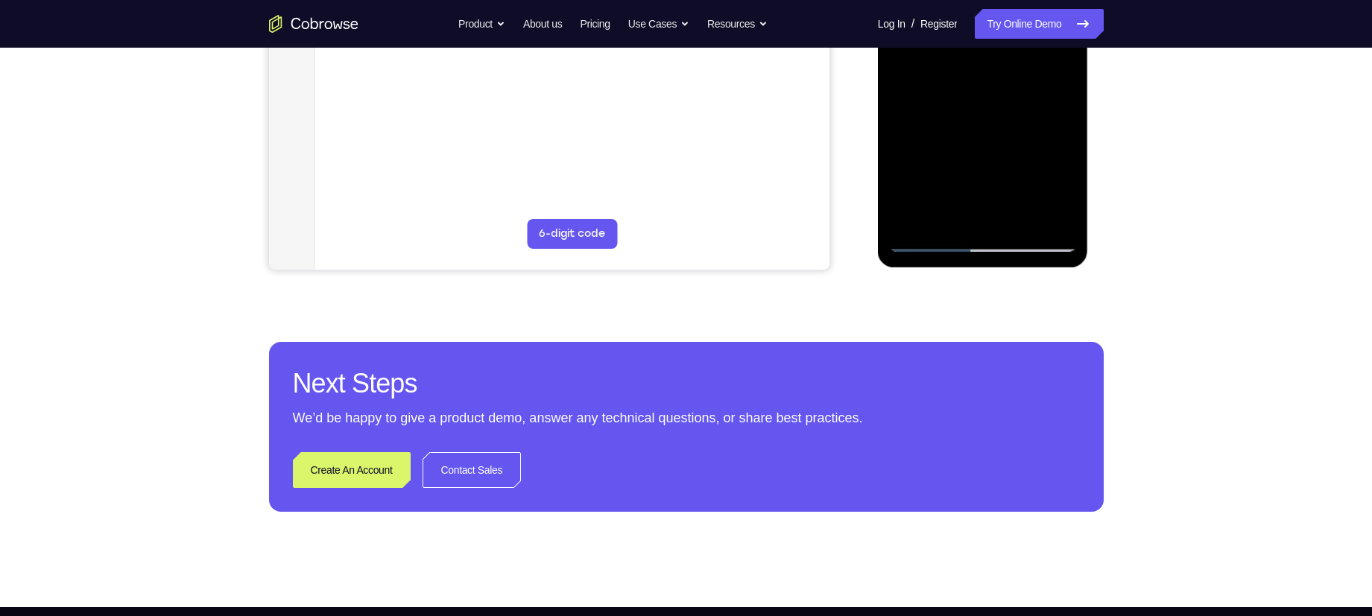
scroll to position [423, 0]
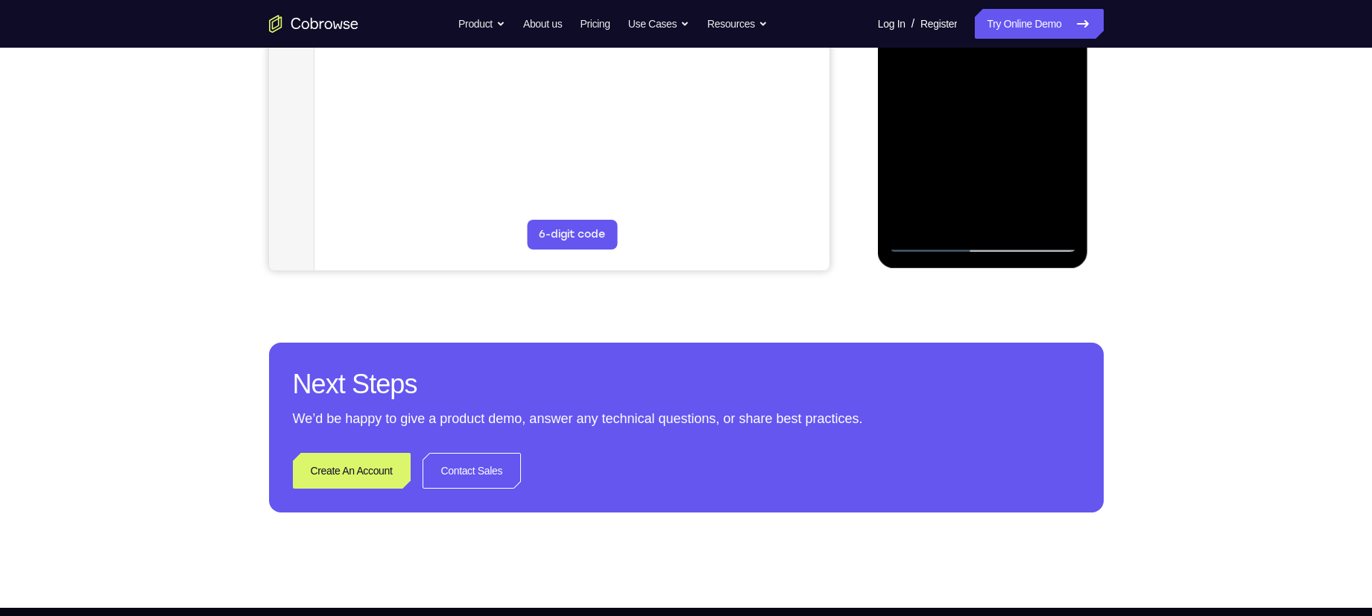
drag, startPoint x: 984, startPoint y: 165, endPoint x: 1015, endPoint y: 78, distance: 92.6
click at [1015, 78] on div at bounding box center [983, 43] width 188 height 417
drag, startPoint x: 979, startPoint y: 151, endPoint x: 972, endPoint y: 79, distance: 72.6
click at [972, 79] on div at bounding box center [983, 43] width 188 height 417
drag, startPoint x: 983, startPoint y: 159, endPoint x: 973, endPoint y: 114, distance: 46.5
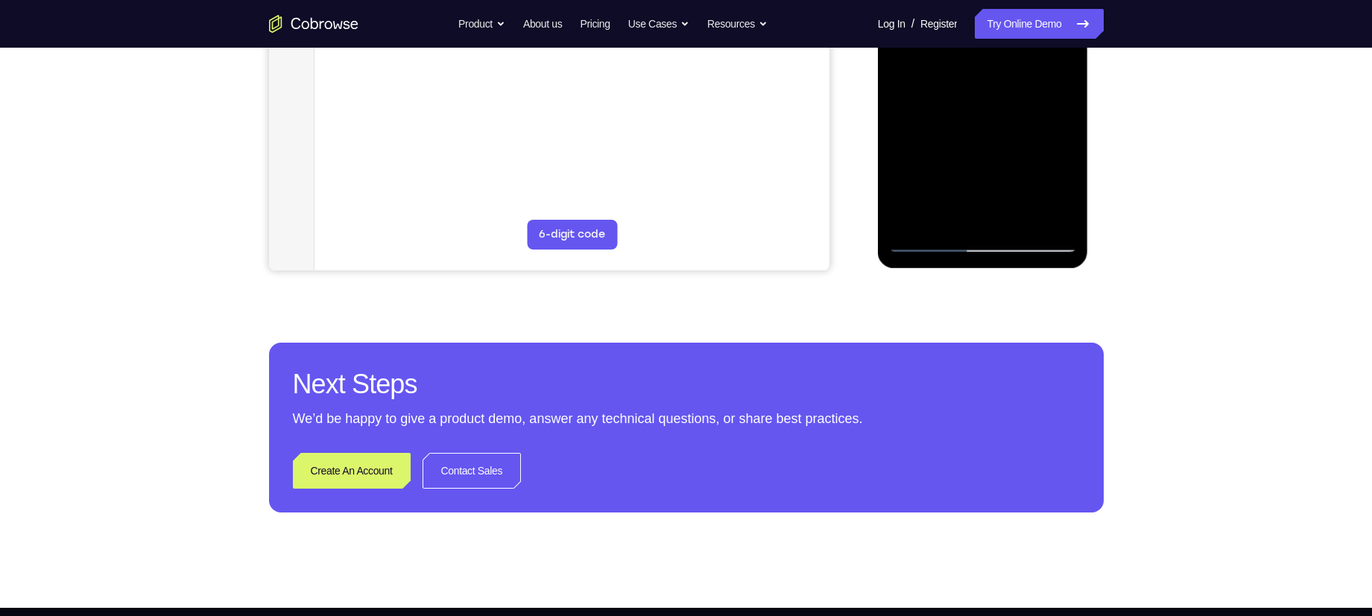
click at [973, 114] on div at bounding box center [983, 43] width 188 height 417
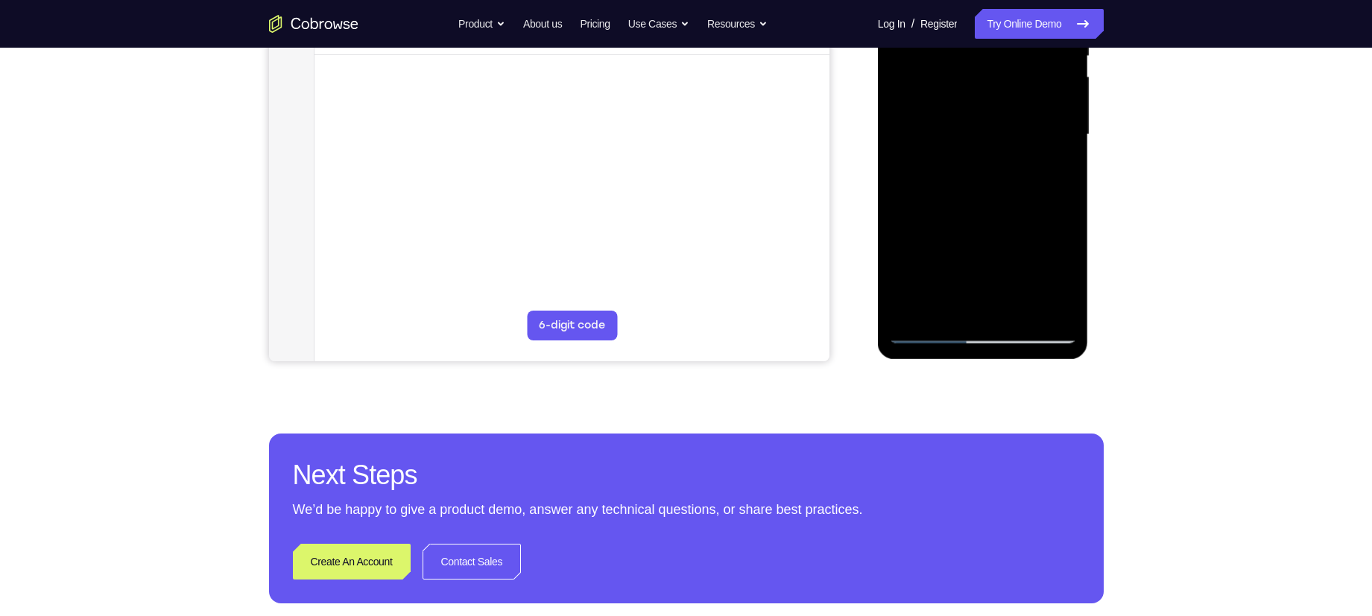
scroll to position [329, 0]
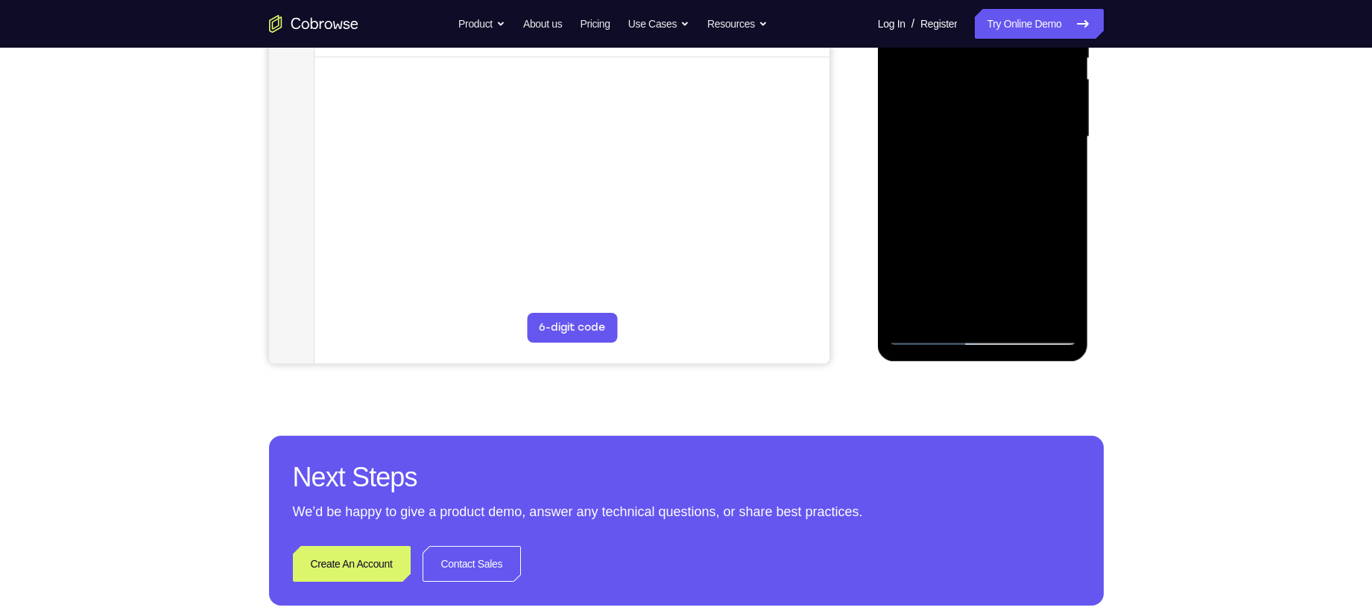
drag, startPoint x: 976, startPoint y: 216, endPoint x: 964, endPoint y: 108, distance: 108.7
click at [964, 108] on div at bounding box center [983, 136] width 188 height 417
drag, startPoint x: 984, startPoint y: 273, endPoint x: 976, endPoint y: 113, distance: 160.5
click at [976, 113] on div at bounding box center [983, 136] width 188 height 417
drag, startPoint x: 991, startPoint y: 273, endPoint x: 969, endPoint y: 137, distance: 137.5
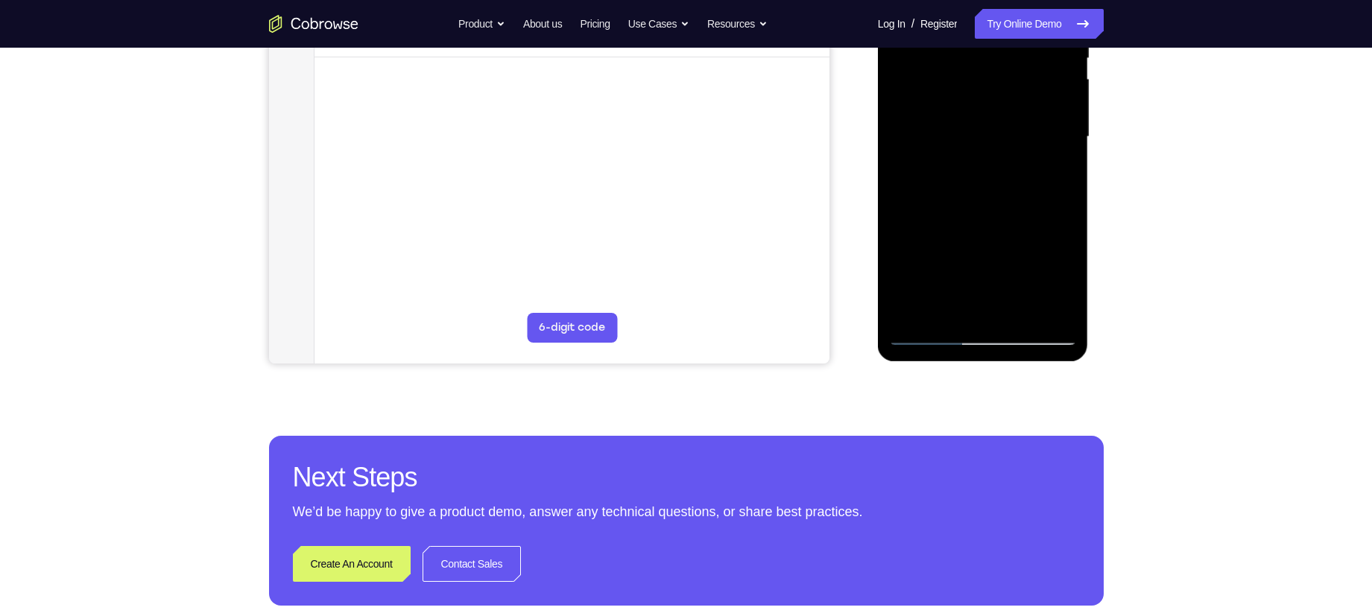
click at [969, 137] on div at bounding box center [983, 136] width 188 height 417
drag, startPoint x: 976, startPoint y: 282, endPoint x: 969, endPoint y: 168, distance: 114.3
click at [969, 168] on div at bounding box center [983, 136] width 188 height 417
drag, startPoint x: 989, startPoint y: 288, endPoint x: 981, endPoint y: 185, distance: 103.9
click at [981, 185] on div at bounding box center [983, 136] width 188 height 417
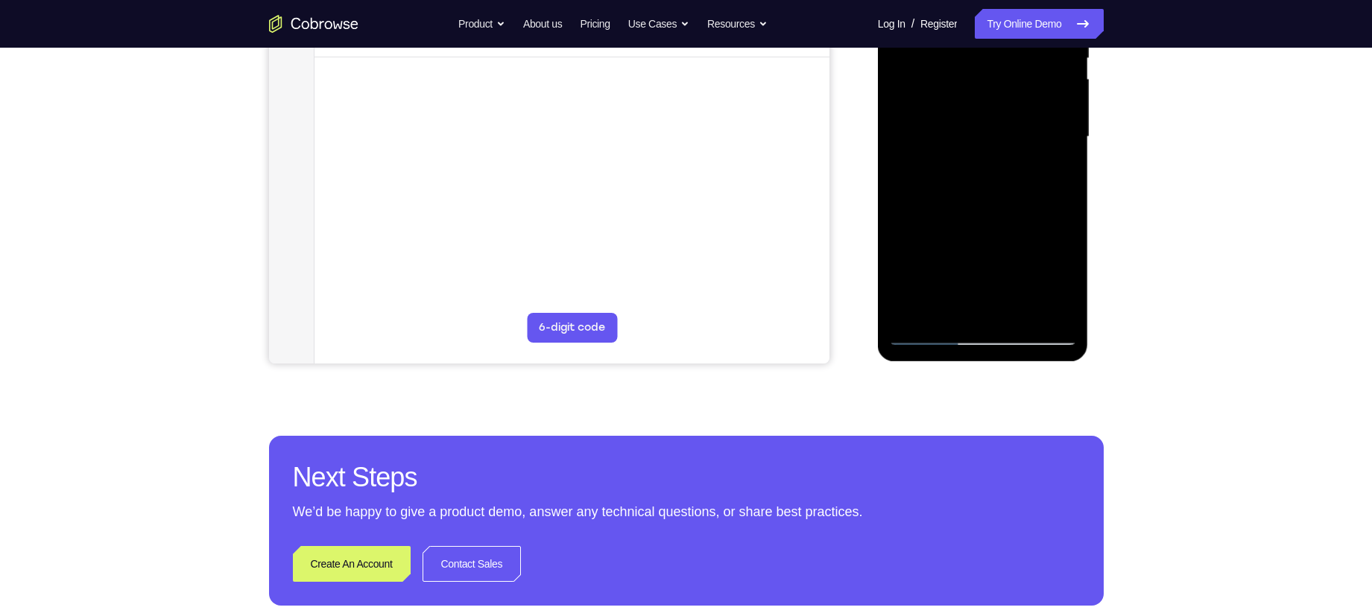
drag, startPoint x: 994, startPoint y: 284, endPoint x: 1005, endPoint y: 149, distance: 135.3
click at [1005, 149] on div at bounding box center [983, 136] width 188 height 417
drag, startPoint x: 1005, startPoint y: 277, endPoint x: 991, endPoint y: 162, distance: 116.3
click at [991, 162] on div at bounding box center [983, 136] width 188 height 417
drag, startPoint x: 991, startPoint y: 267, endPoint x: 983, endPoint y: 127, distance: 139.6
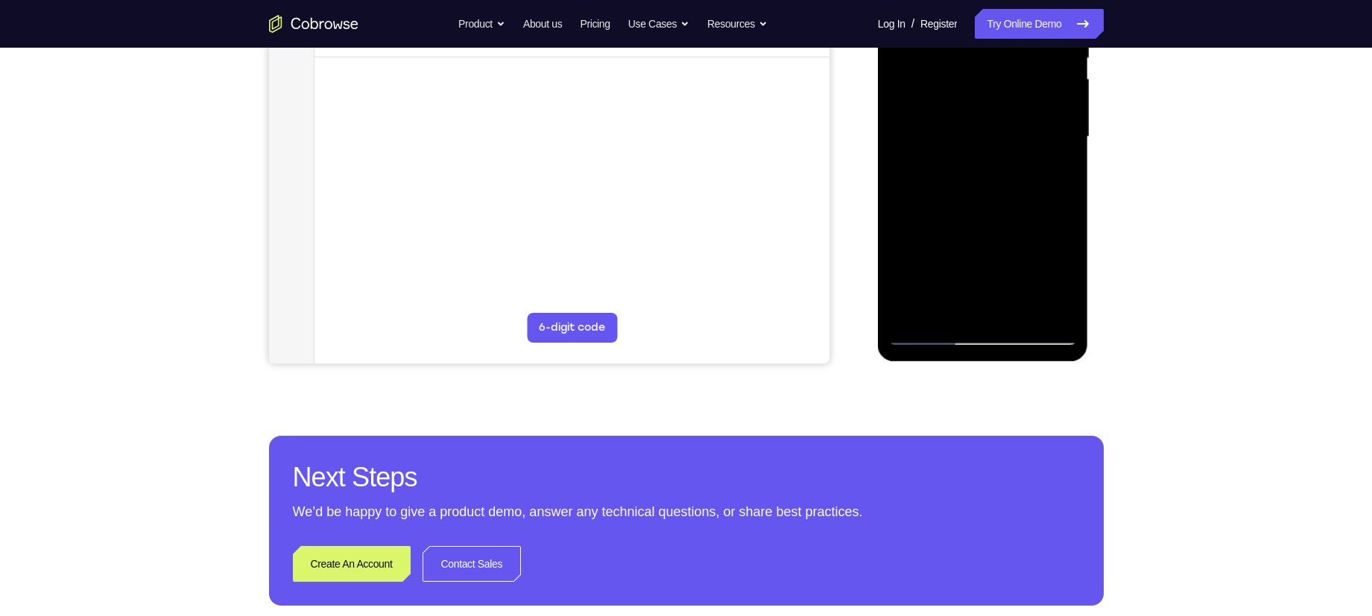
click at [984, 130] on div at bounding box center [983, 136] width 188 height 417
drag, startPoint x: 985, startPoint y: 268, endPoint x: 955, endPoint y: 145, distance: 125.8
click at [955, 145] on div at bounding box center [983, 136] width 188 height 417
drag, startPoint x: 977, startPoint y: 264, endPoint x: 973, endPoint y: 171, distance: 93.2
click at [973, 171] on div at bounding box center [983, 136] width 188 height 417
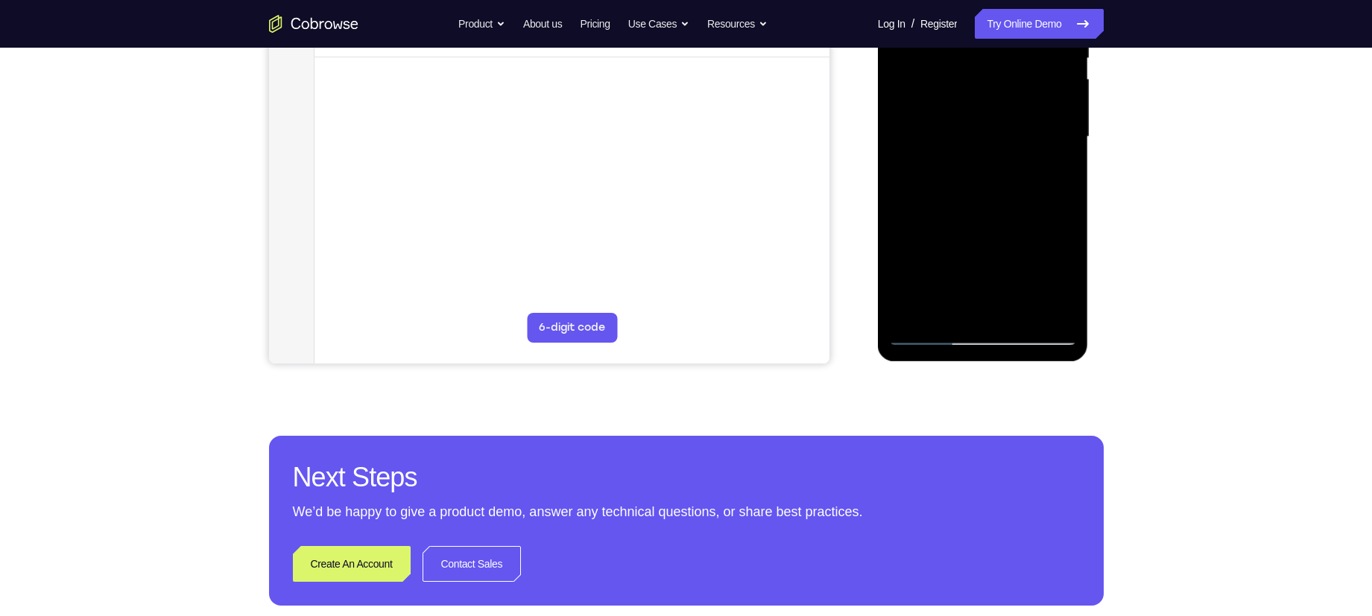
drag, startPoint x: 990, startPoint y: 288, endPoint x: 981, endPoint y: 174, distance: 114.4
click at [981, 174] on div at bounding box center [983, 136] width 188 height 417
drag, startPoint x: 996, startPoint y: 270, endPoint x: 991, endPoint y: 186, distance: 83.6
click at [991, 186] on div at bounding box center [983, 136] width 188 height 417
drag, startPoint x: 986, startPoint y: 285, endPoint x: 968, endPoint y: 180, distance: 105.9
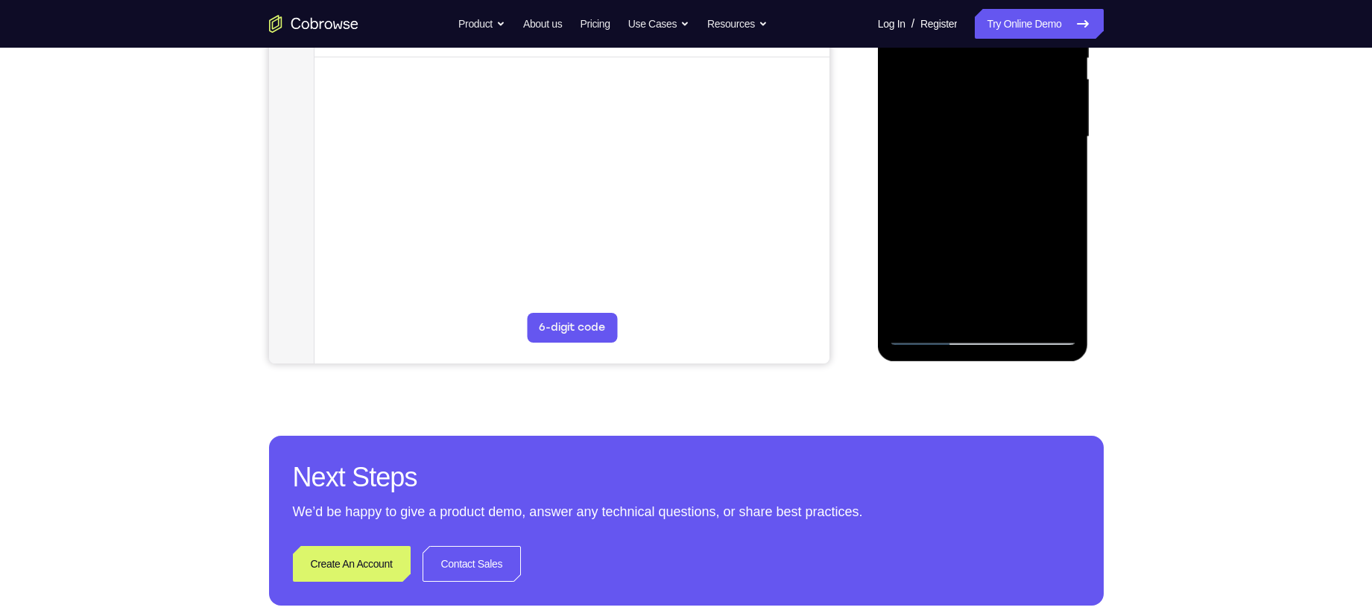
click at [968, 180] on div at bounding box center [983, 136] width 188 height 417
drag, startPoint x: 982, startPoint y: 290, endPoint x: 962, endPoint y: 204, distance: 88.0
click at [962, 204] on div at bounding box center [983, 136] width 188 height 417
drag, startPoint x: 982, startPoint y: 229, endPoint x: 982, endPoint y: 174, distance: 54.4
click at [982, 174] on div at bounding box center [983, 136] width 188 height 417
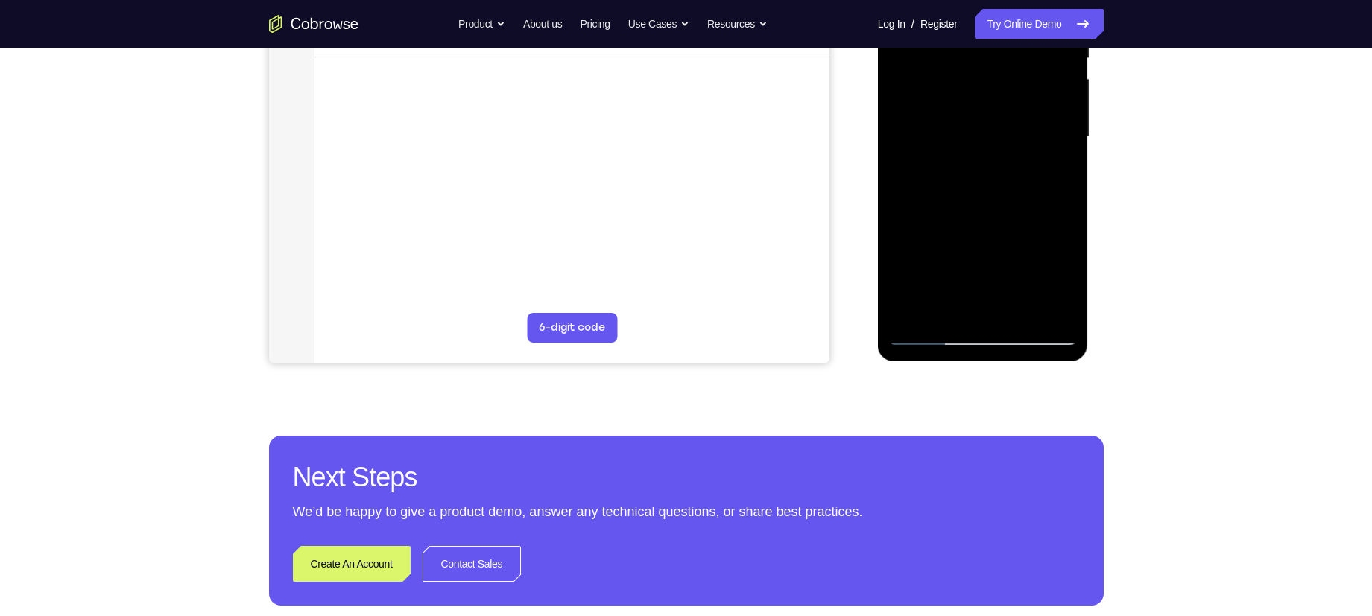
drag, startPoint x: 977, startPoint y: 270, endPoint x: 982, endPoint y: 127, distance: 143.2
click at [982, 127] on div at bounding box center [983, 136] width 188 height 417
click at [1037, 247] on div at bounding box center [983, 136] width 188 height 417
click at [979, 158] on div at bounding box center [983, 136] width 188 height 417
click at [906, 242] on div at bounding box center [983, 136] width 188 height 417
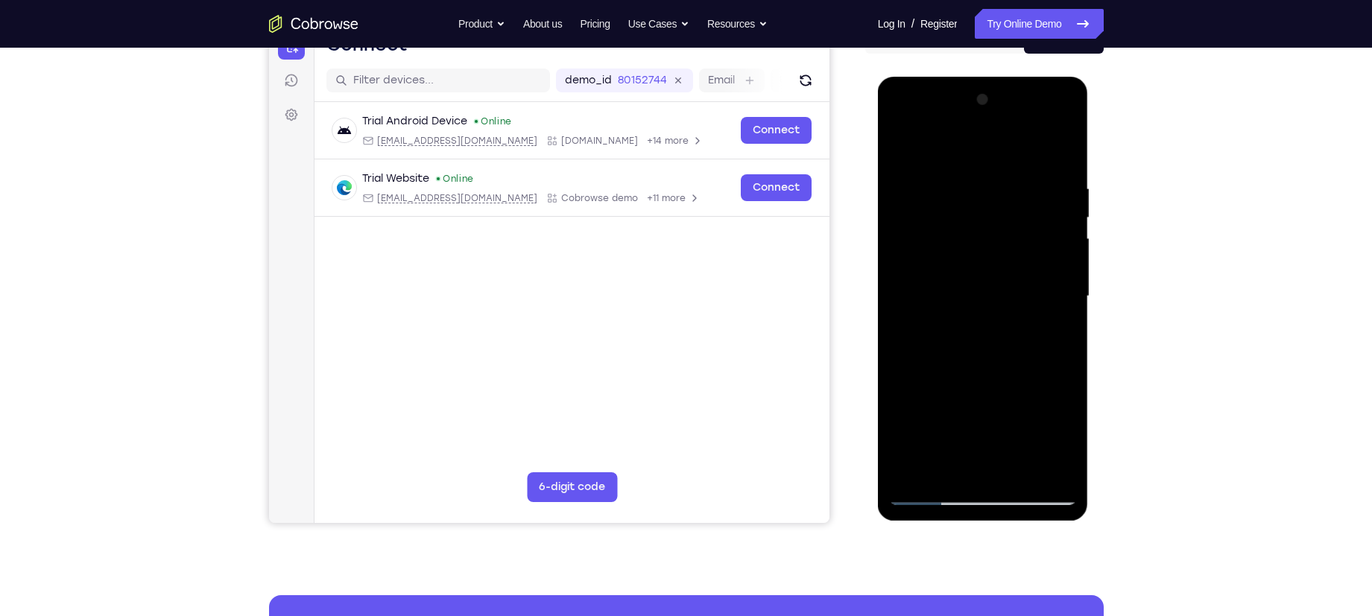
scroll to position [166, 0]
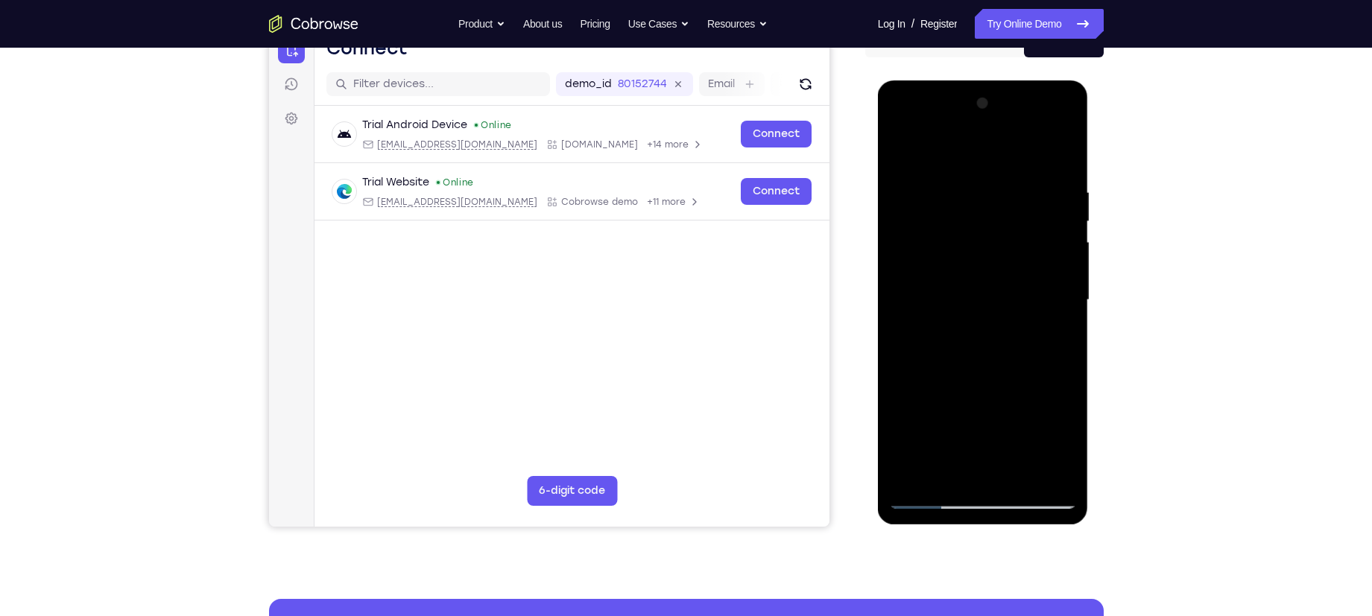
drag, startPoint x: 914, startPoint y: 332, endPoint x: 911, endPoint y: 347, distance: 14.3
click at [911, 347] on div at bounding box center [983, 300] width 188 height 417
click at [905, 148] on div at bounding box center [983, 300] width 188 height 417
click at [904, 252] on div at bounding box center [983, 300] width 188 height 417
click at [901, 145] on div at bounding box center [983, 300] width 188 height 417
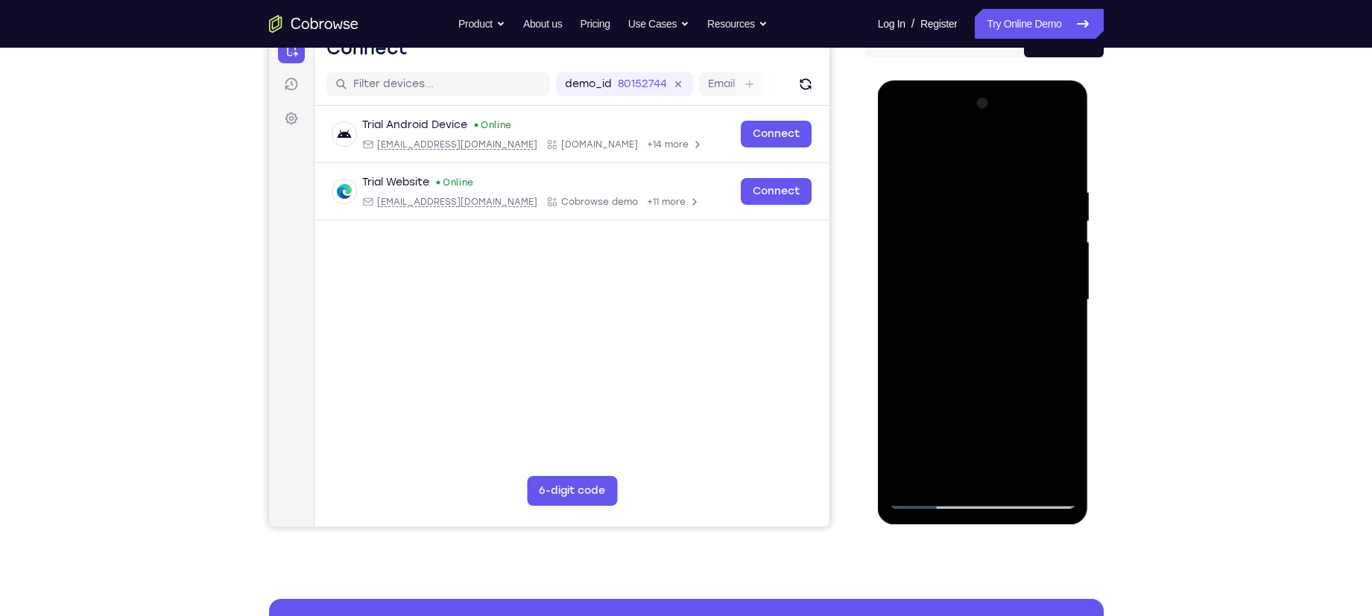
scroll to position [162, 0]
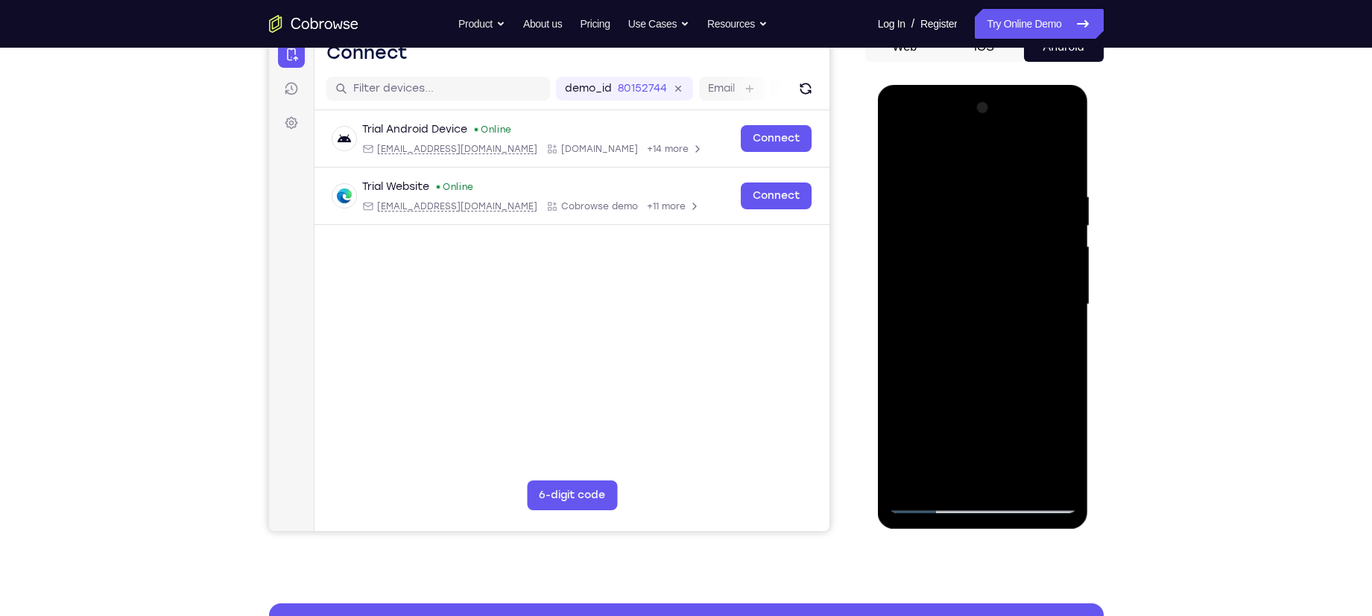
click at [905, 227] on div at bounding box center [983, 304] width 188 height 417
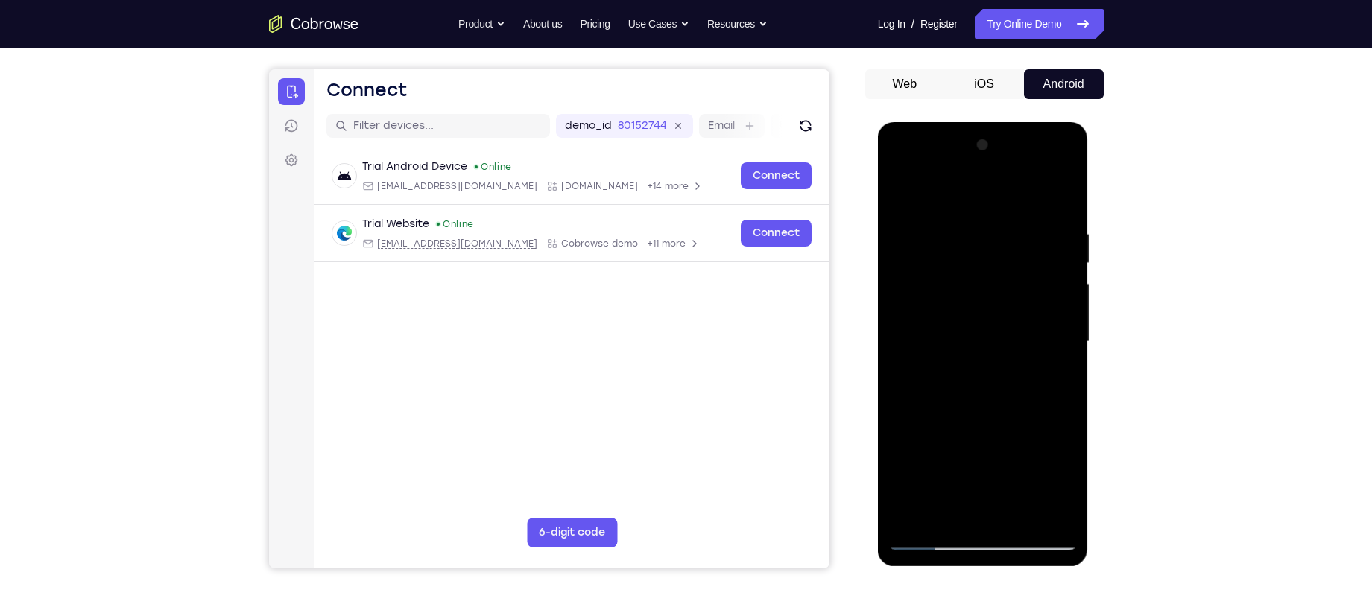
scroll to position [173, 0]
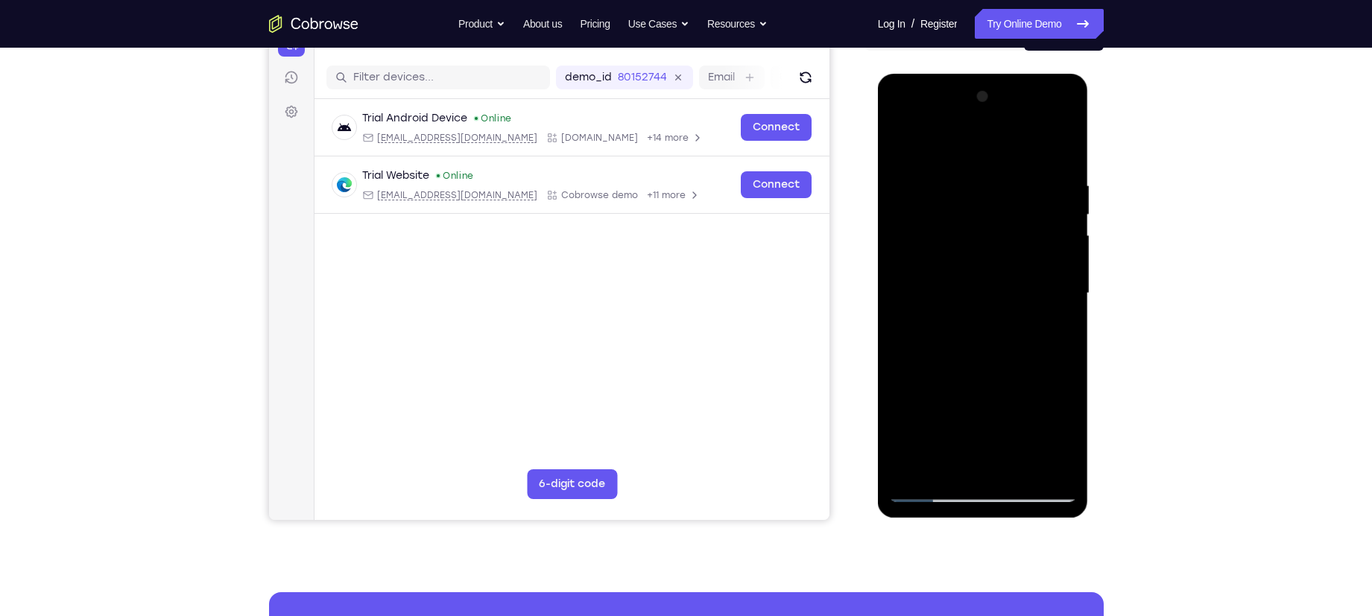
click at [903, 141] on div at bounding box center [983, 293] width 188 height 417
click at [910, 173] on div at bounding box center [983, 293] width 188 height 417
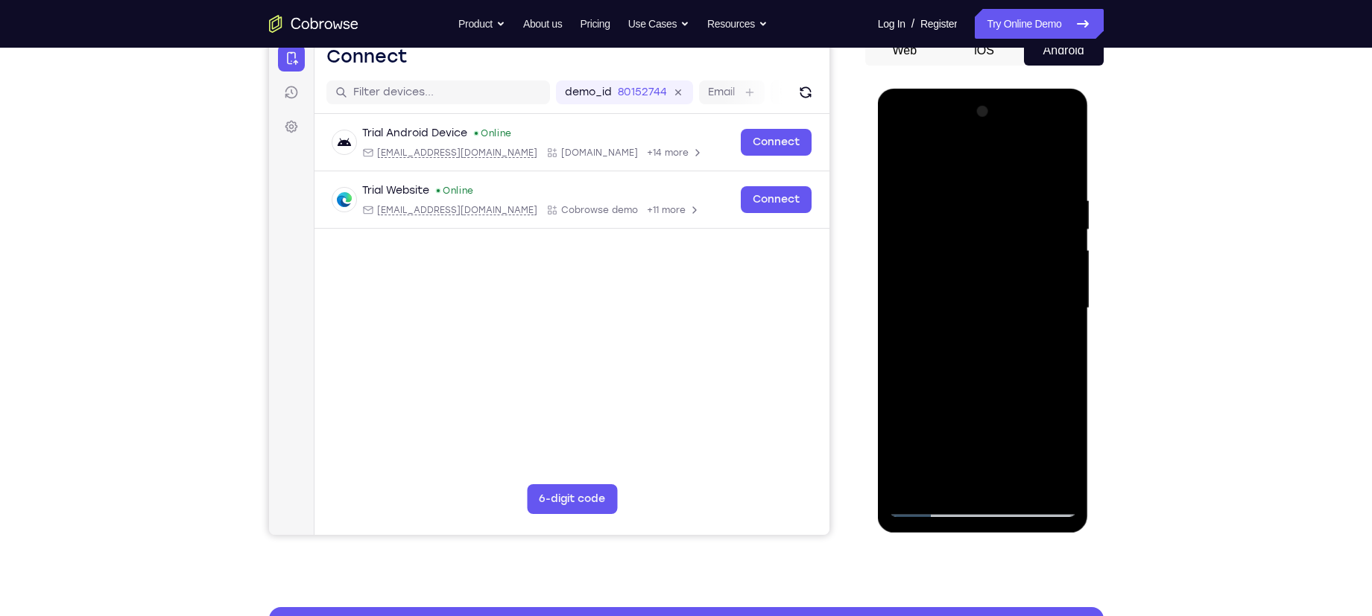
scroll to position [174, 0]
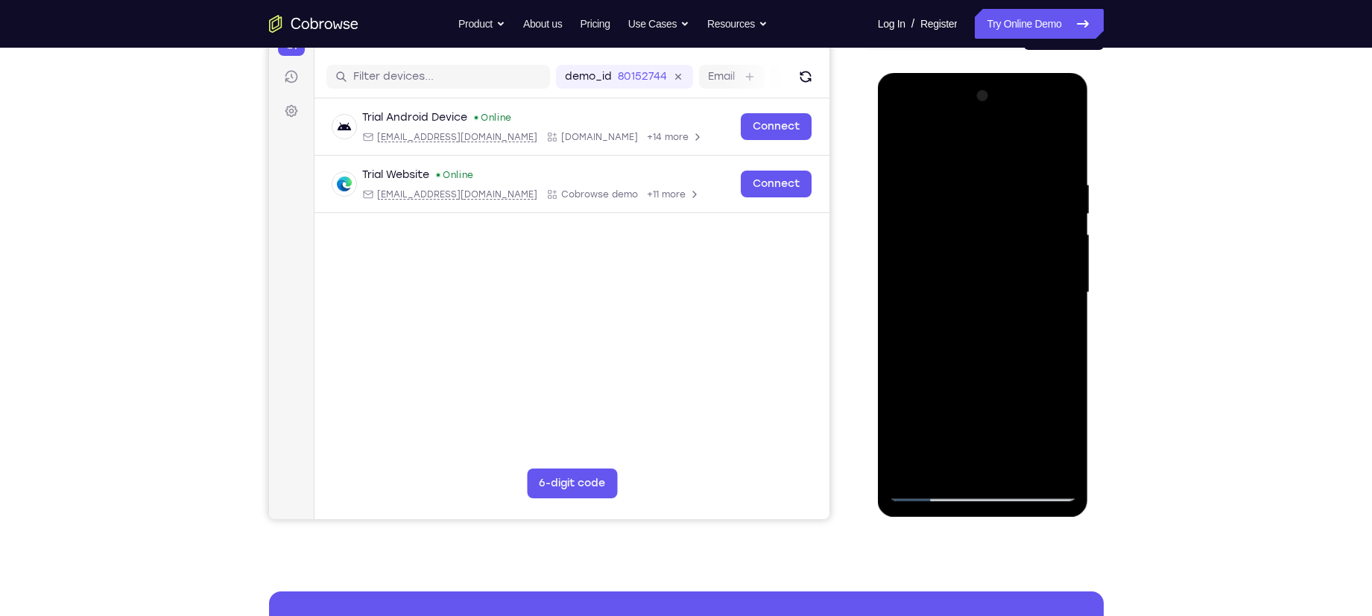
click at [982, 196] on div at bounding box center [983, 292] width 188 height 417
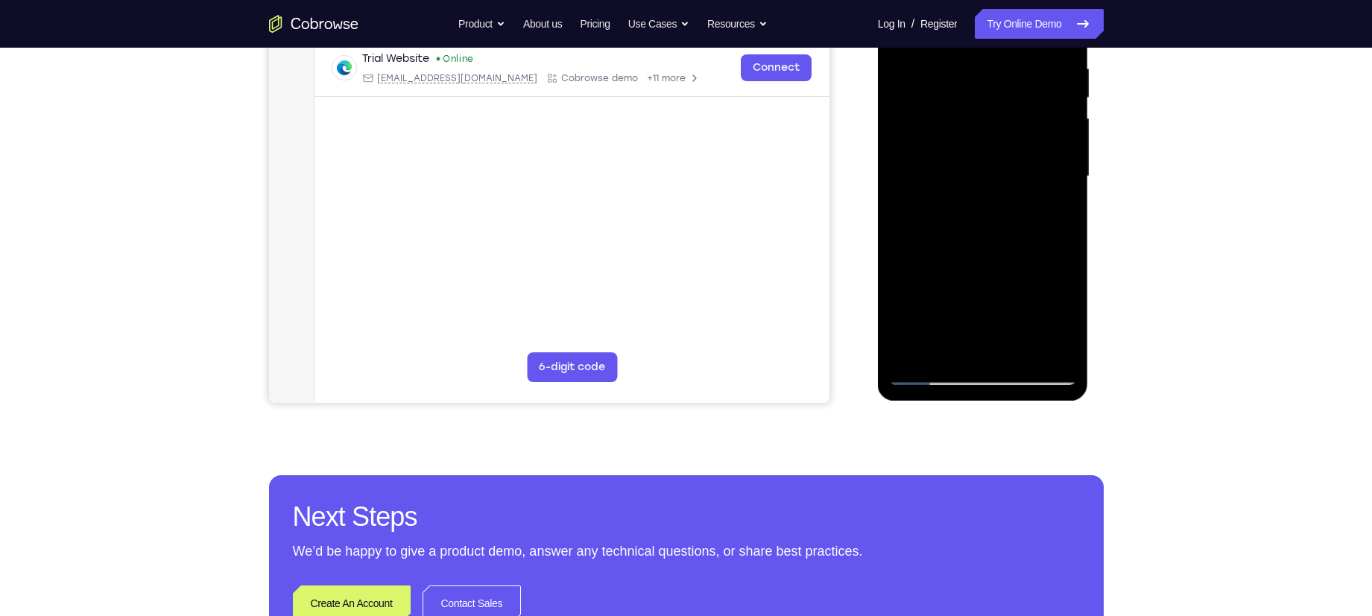
scroll to position [291, 0]
click at [929, 378] on div at bounding box center [983, 175] width 188 height 417
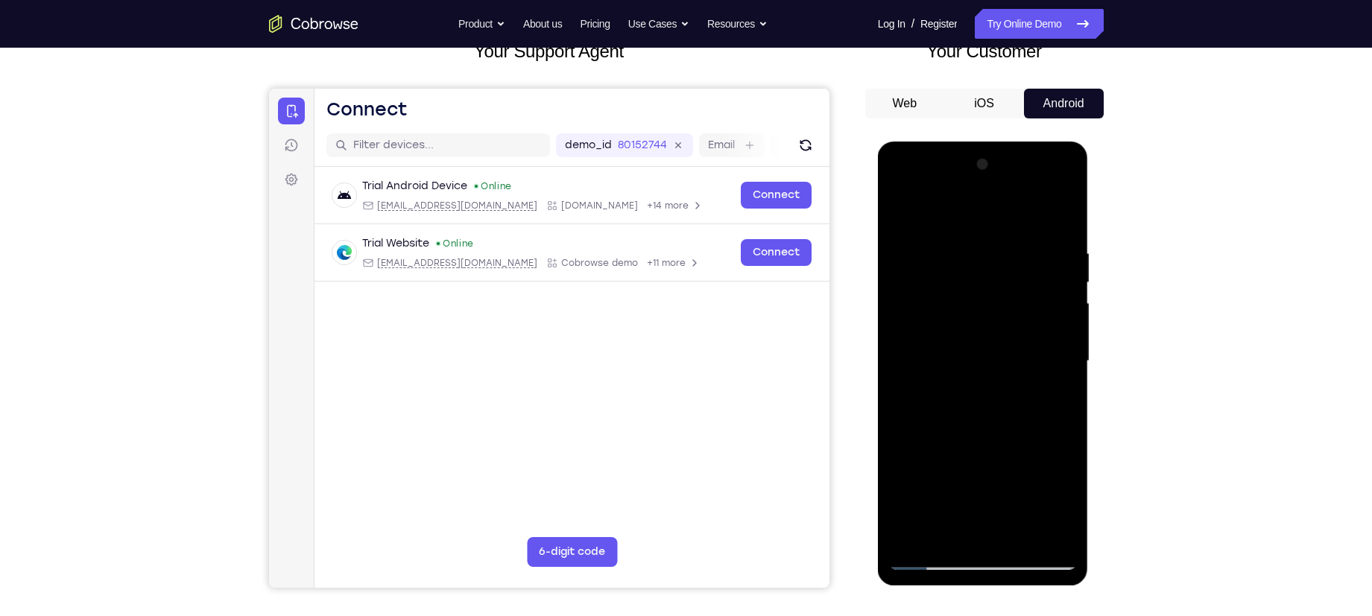
scroll to position [167, 0]
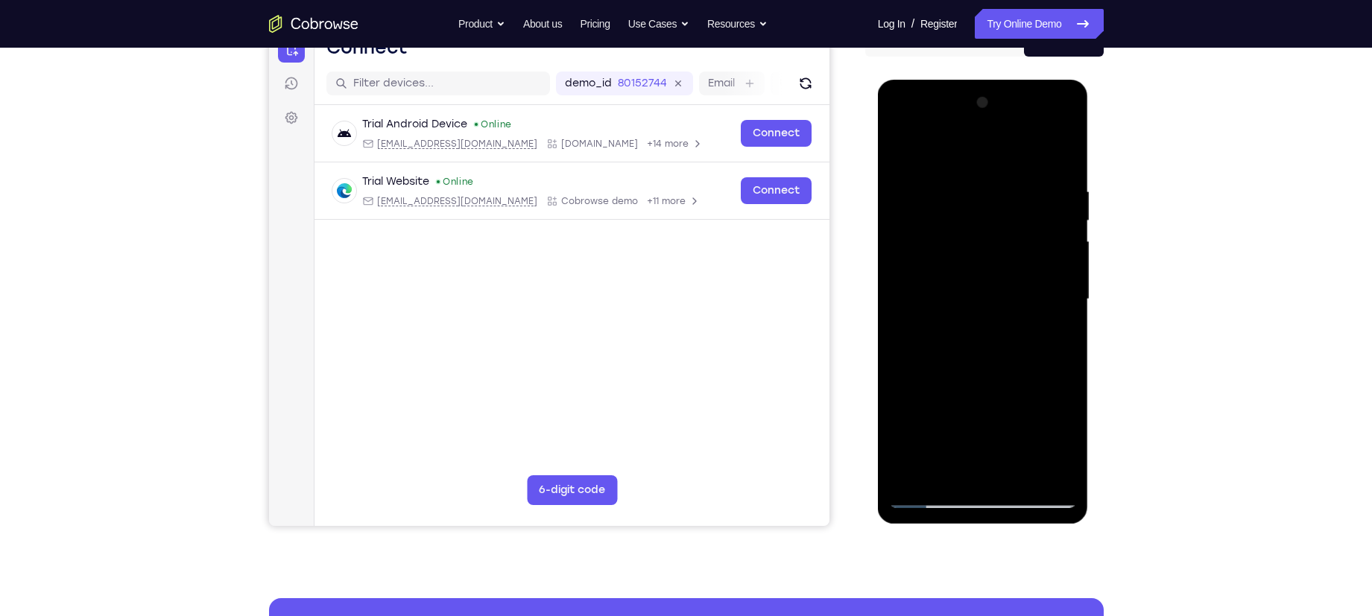
click at [938, 484] on div at bounding box center [983, 299] width 188 height 417
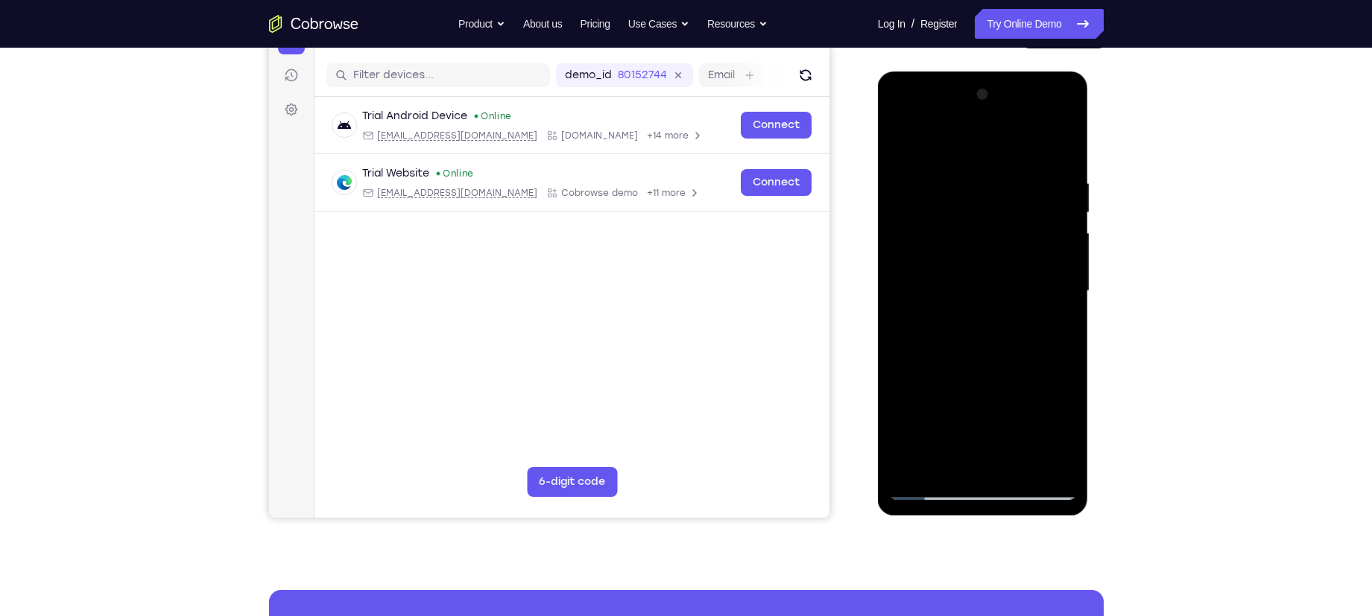
click at [986, 341] on div at bounding box center [983, 291] width 188 height 417
click at [944, 162] on div at bounding box center [983, 291] width 188 height 417
click at [928, 484] on div at bounding box center [983, 291] width 188 height 417
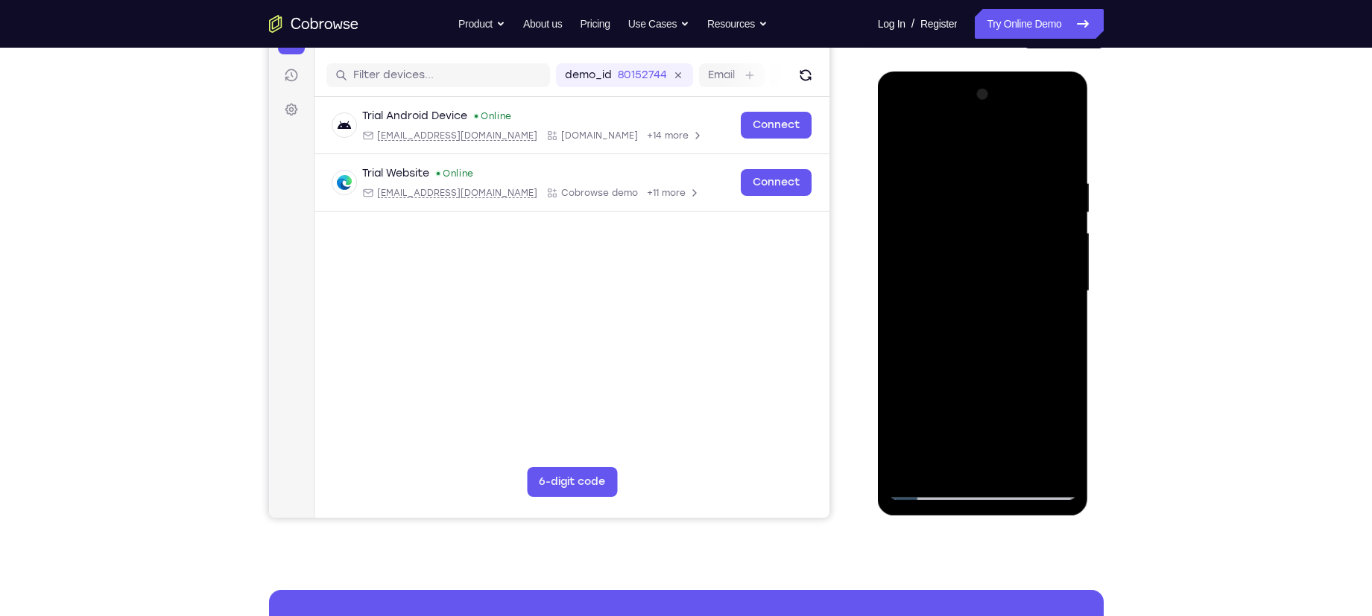
click at [928, 484] on div at bounding box center [983, 291] width 188 height 417
drag, startPoint x: 951, startPoint y: 366, endPoint x: 1002, endPoint y: 158, distance: 214.0
click at [1002, 158] on div at bounding box center [983, 291] width 188 height 417
drag, startPoint x: 977, startPoint y: 370, endPoint x: 1002, endPoint y: 165, distance: 206.4
click at [1002, 165] on div at bounding box center [983, 291] width 188 height 417
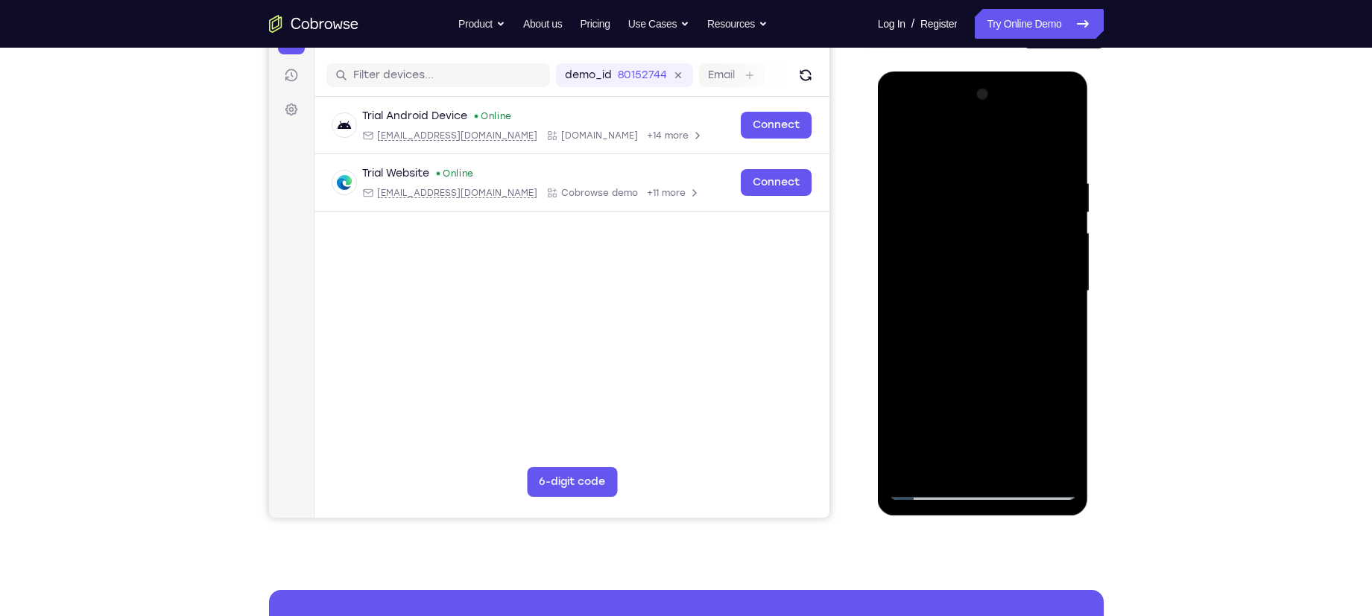
drag, startPoint x: 984, startPoint y: 388, endPoint x: 964, endPoint y: 426, distance: 43.0
click at [964, 426] on div at bounding box center [983, 291] width 188 height 417
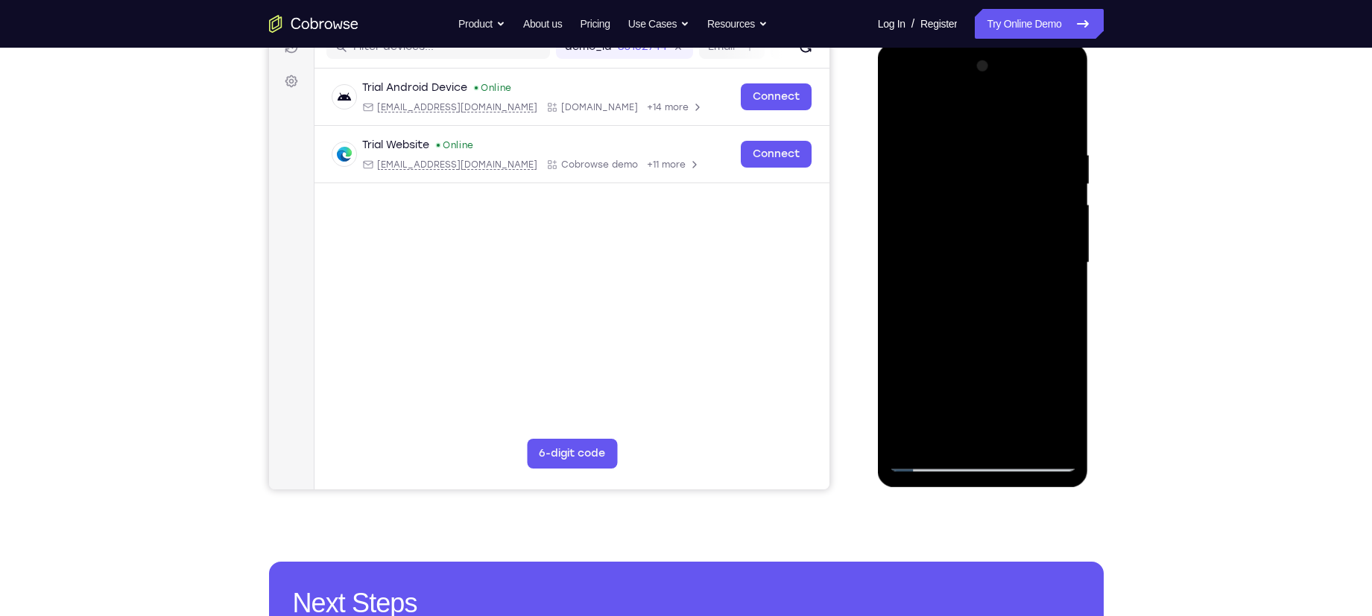
scroll to position [207, 0]
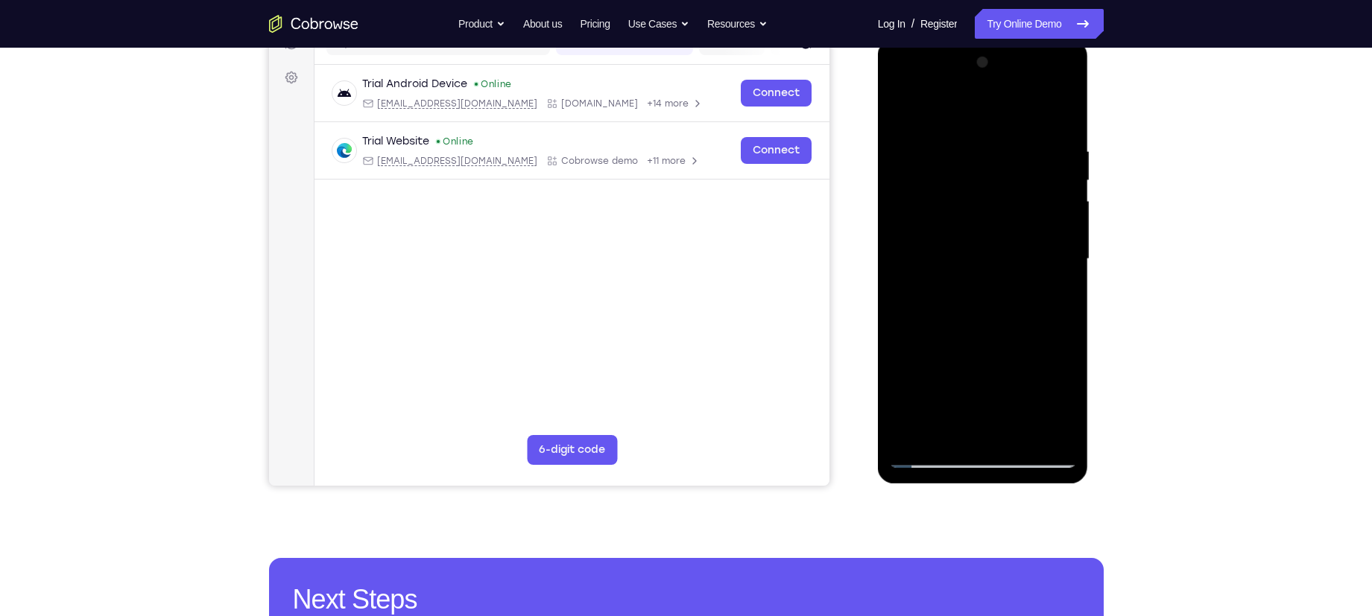
drag, startPoint x: 953, startPoint y: 316, endPoint x: 990, endPoint y: 122, distance: 197.2
click at [990, 122] on div at bounding box center [983, 259] width 188 height 417
drag, startPoint x: 1026, startPoint y: 367, endPoint x: 1015, endPoint y: 221, distance: 146.5
click at [1015, 221] on div at bounding box center [983, 259] width 188 height 417
click at [1063, 238] on div at bounding box center [983, 259] width 188 height 417
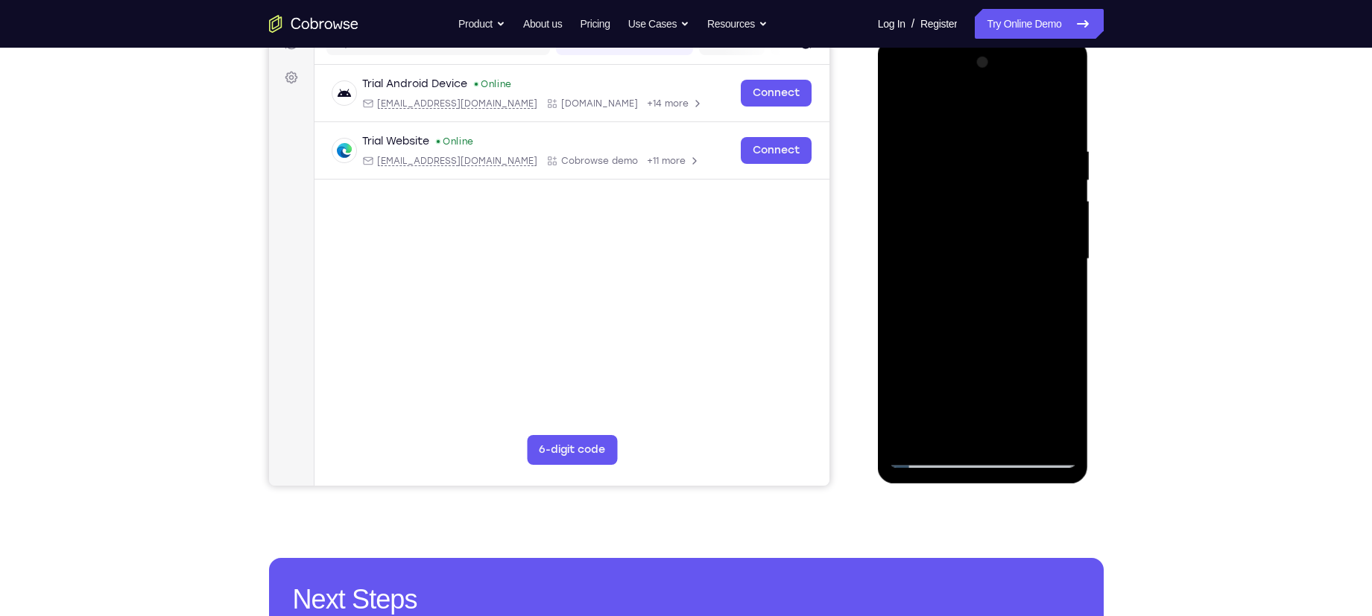
drag, startPoint x: 991, startPoint y: 159, endPoint x: 983, endPoint y: 238, distance: 79.4
click at [983, 238] on div at bounding box center [983, 259] width 188 height 417
drag, startPoint x: 1009, startPoint y: 262, endPoint x: 1022, endPoint y: 171, distance: 91.8
click at [1022, 171] on div at bounding box center [983, 259] width 188 height 417
drag, startPoint x: 1033, startPoint y: 300, endPoint x: 1034, endPoint y: 224, distance: 76.8
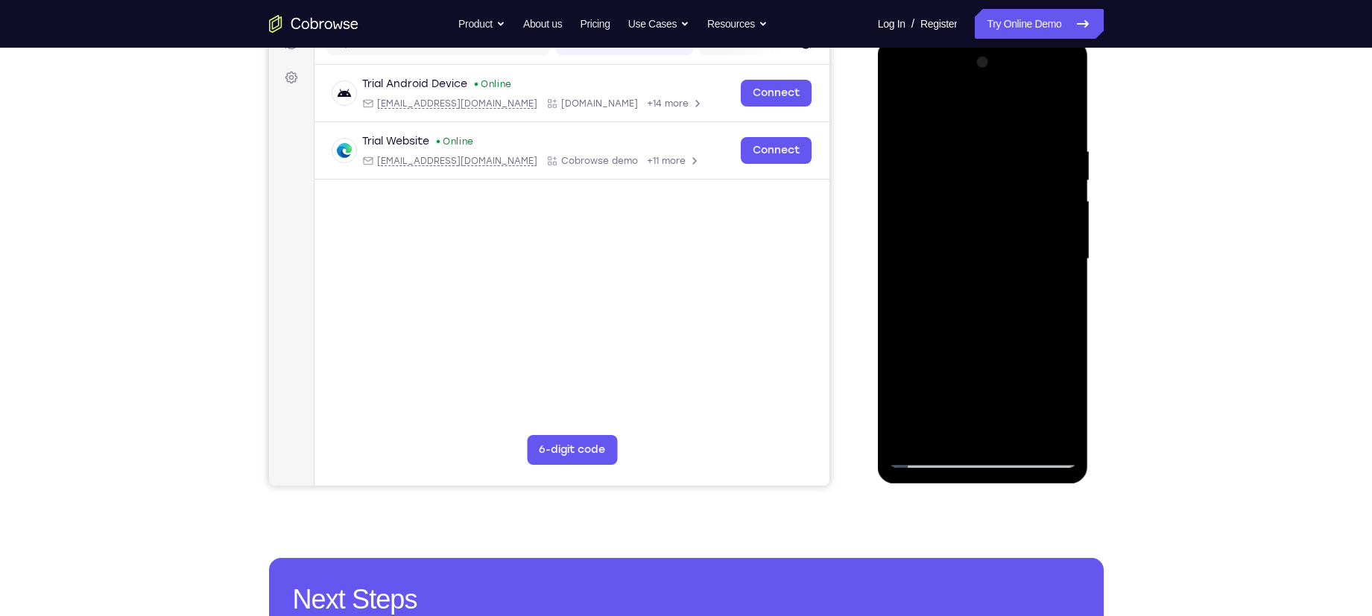
click at [1034, 224] on div at bounding box center [983, 259] width 188 height 417
drag, startPoint x: 991, startPoint y: 319, endPoint x: 1003, endPoint y: 139, distance: 180.7
click at [1003, 139] on div at bounding box center [983, 259] width 188 height 417
drag, startPoint x: 1007, startPoint y: 282, endPoint x: 992, endPoint y: 364, distance: 82.6
click at [992, 364] on div at bounding box center [983, 259] width 188 height 417
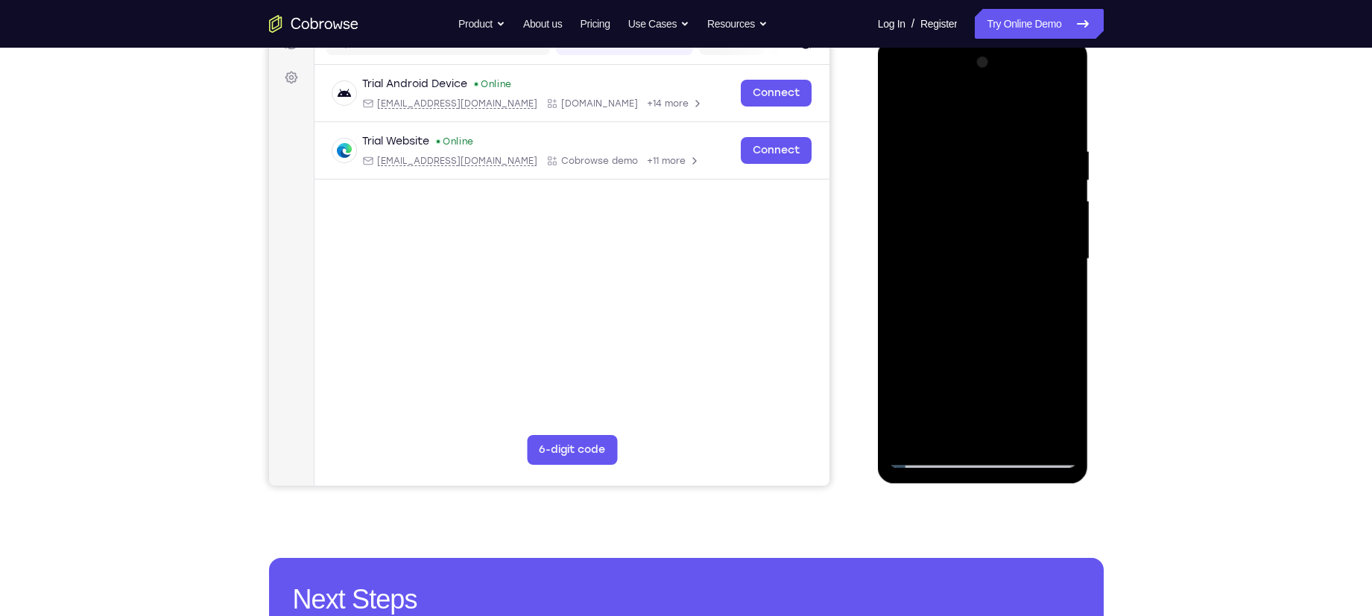
drag, startPoint x: 1012, startPoint y: 221, endPoint x: 1003, endPoint y: 300, distance: 79.5
click at [1003, 300] on div at bounding box center [983, 259] width 188 height 417
click at [1068, 238] on div at bounding box center [983, 259] width 188 height 417
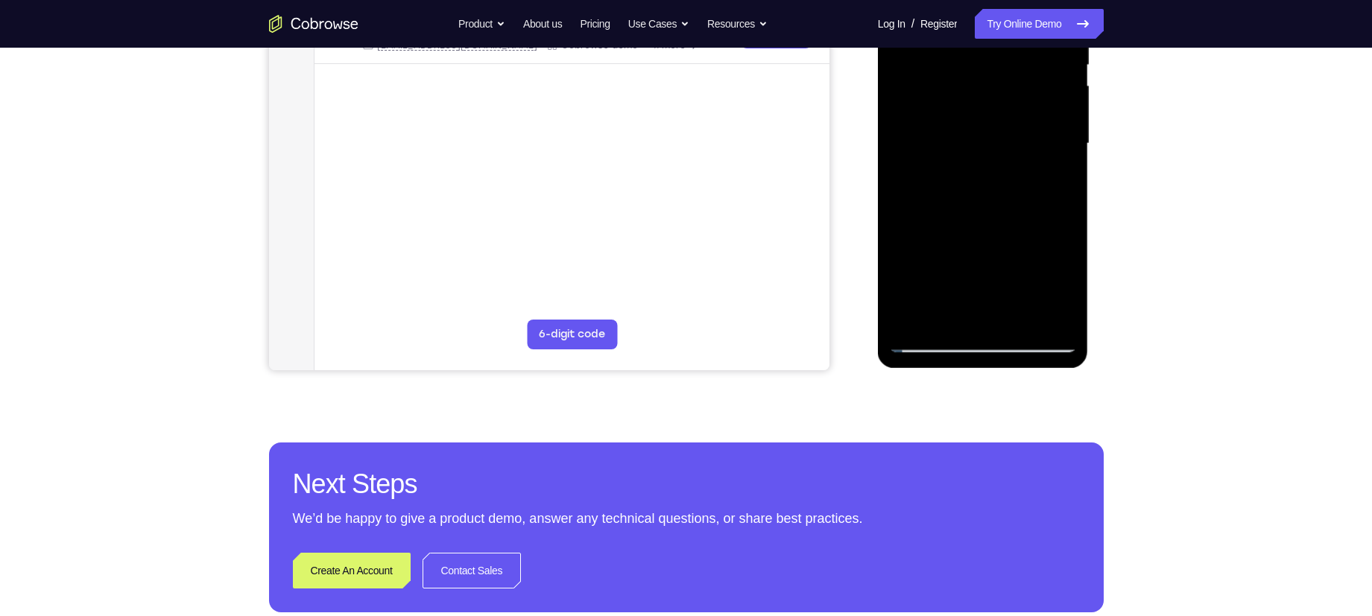
scroll to position [238, 0]
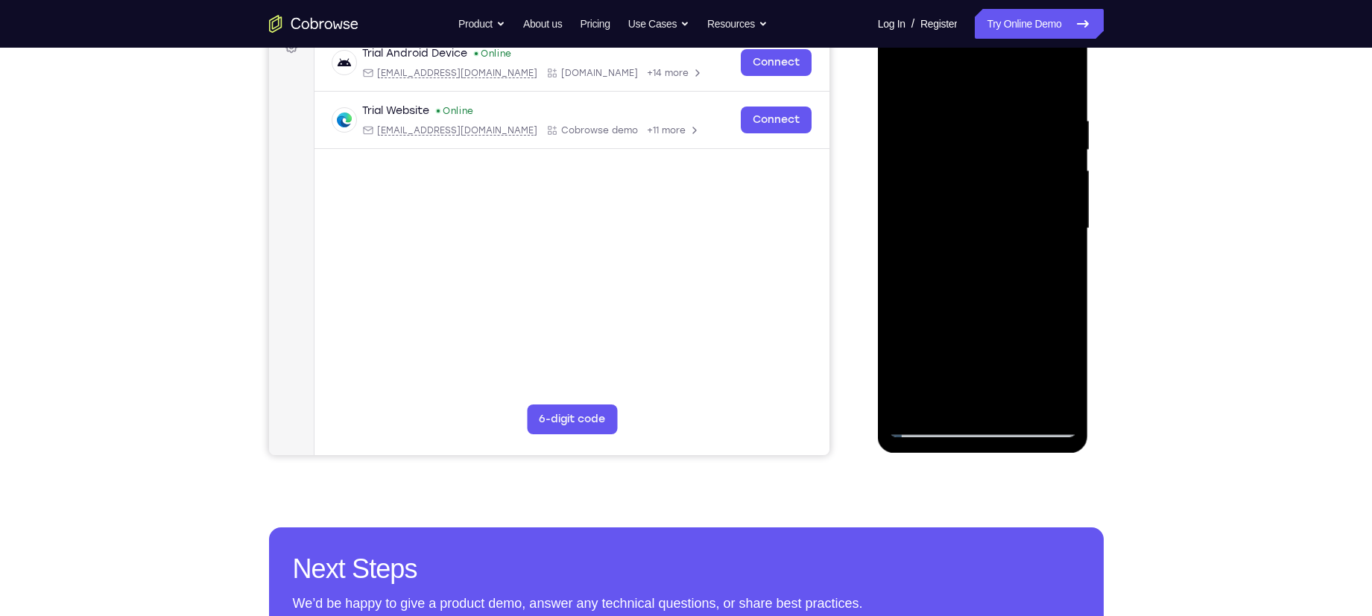
click at [1069, 199] on div at bounding box center [983, 228] width 188 height 417
click at [1013, 410] on div at bounding box center [983, 228] width 188 height 417
click at [939, 188] on div at bounding box center [983, 228] width 188 height 417
click at [982, 429] on div at bounding box center [983, 228] width 188 height 417
click at [1009, 222] on span "Tap to Start" at bounding box center [983, 228] width 76 height 15
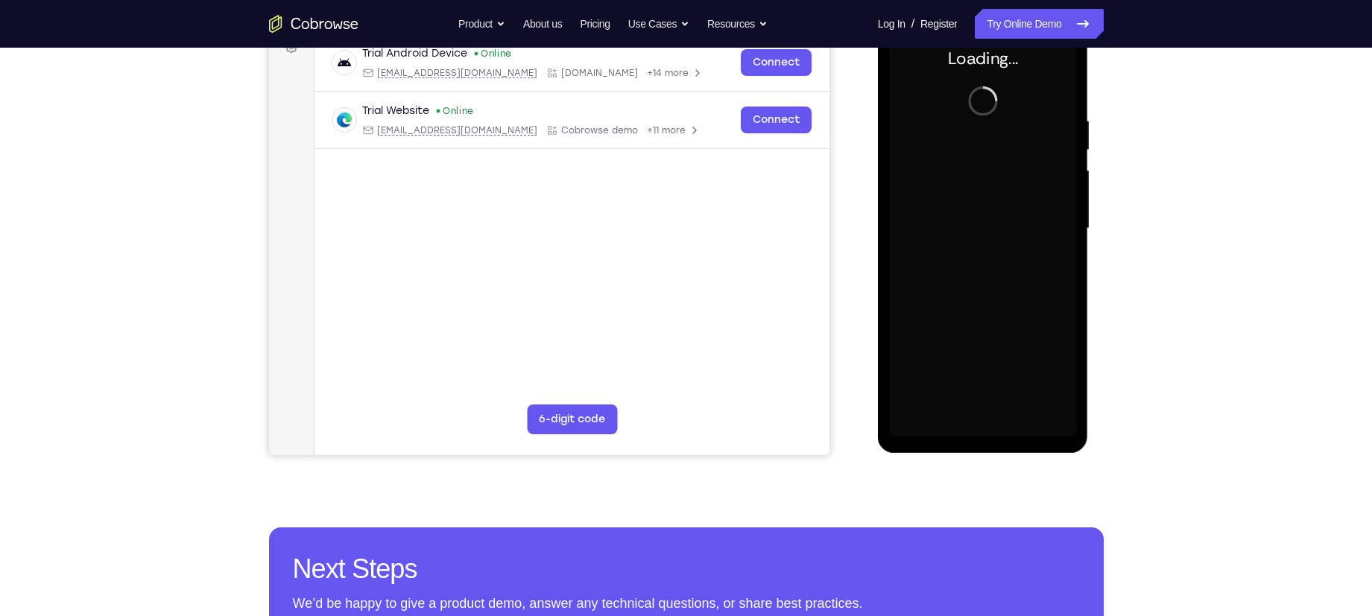
scroll to position [154, 0]
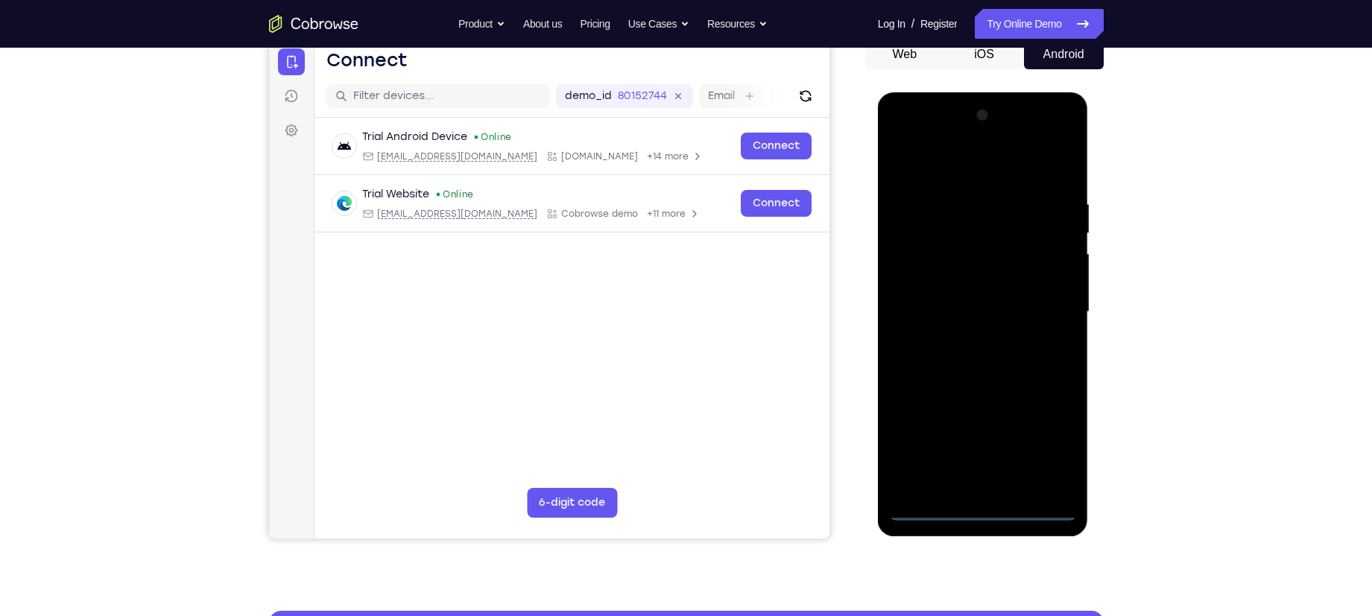
click at [981, 484] on div at bounding box center [983, 312] width 188 height 417
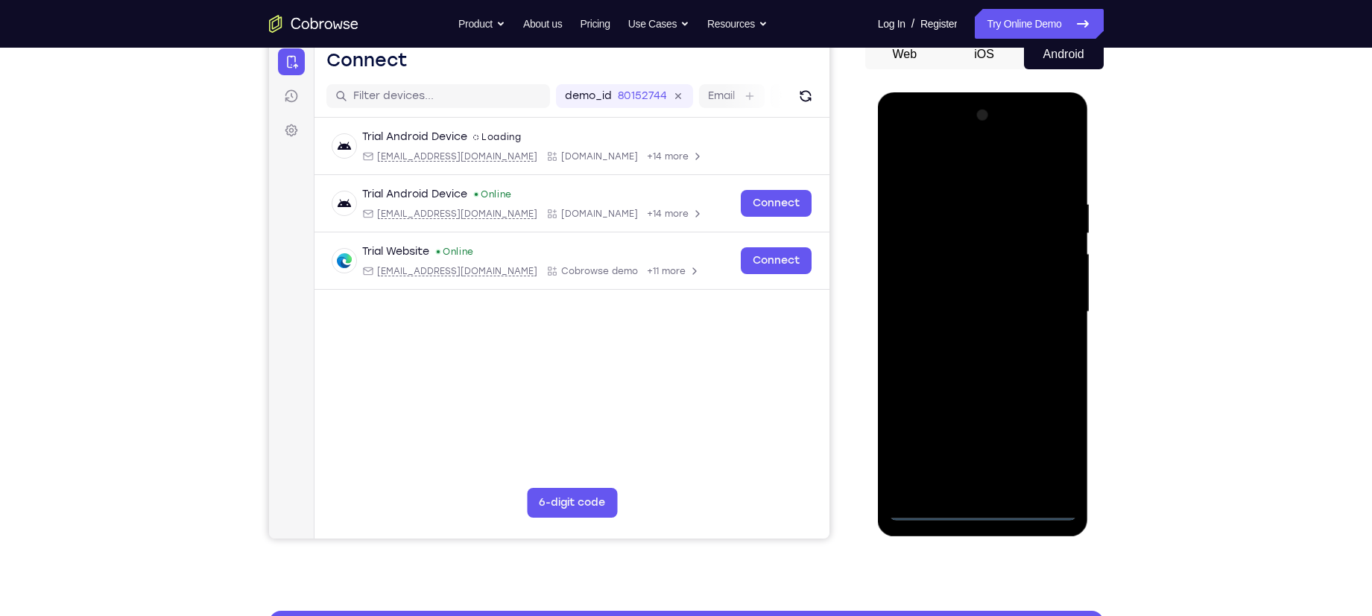
click at [1047, 444] on div at bounding box center [983, 312] width 188 height 417
click at [989, 175] on div at bounding box center [983, 312] width 188 height 417
click at [1045, 309] on div at bounding box center [983, 312] width 188 height 417
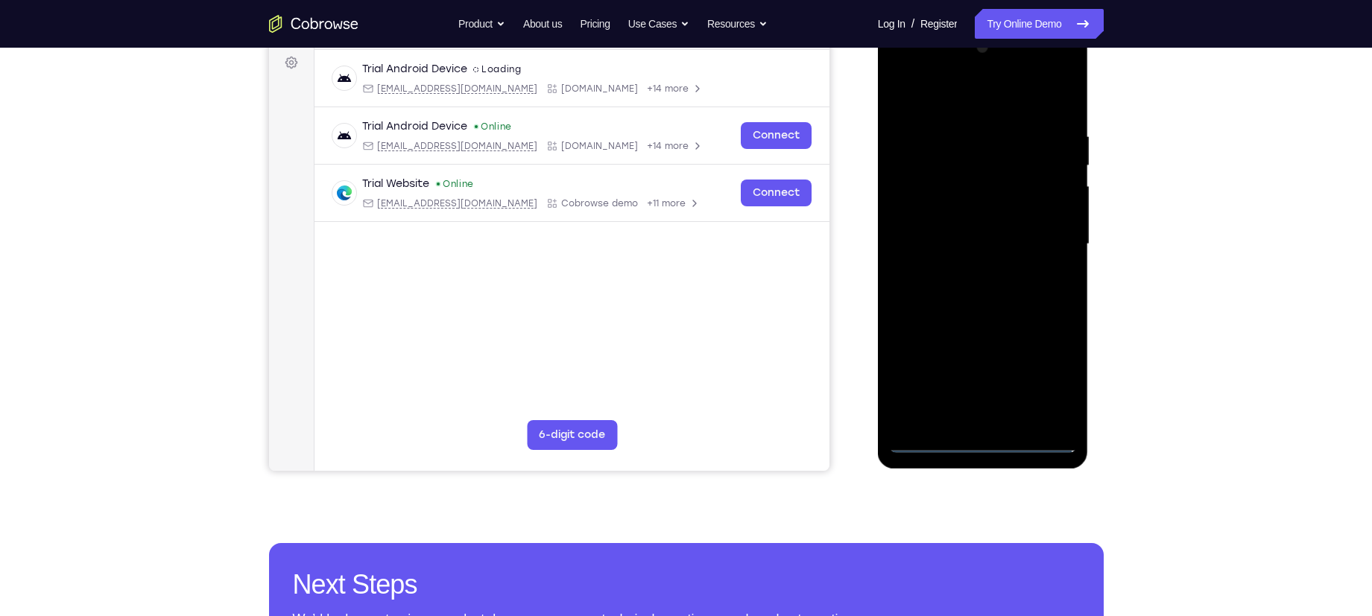
scroll to position [141, 0]
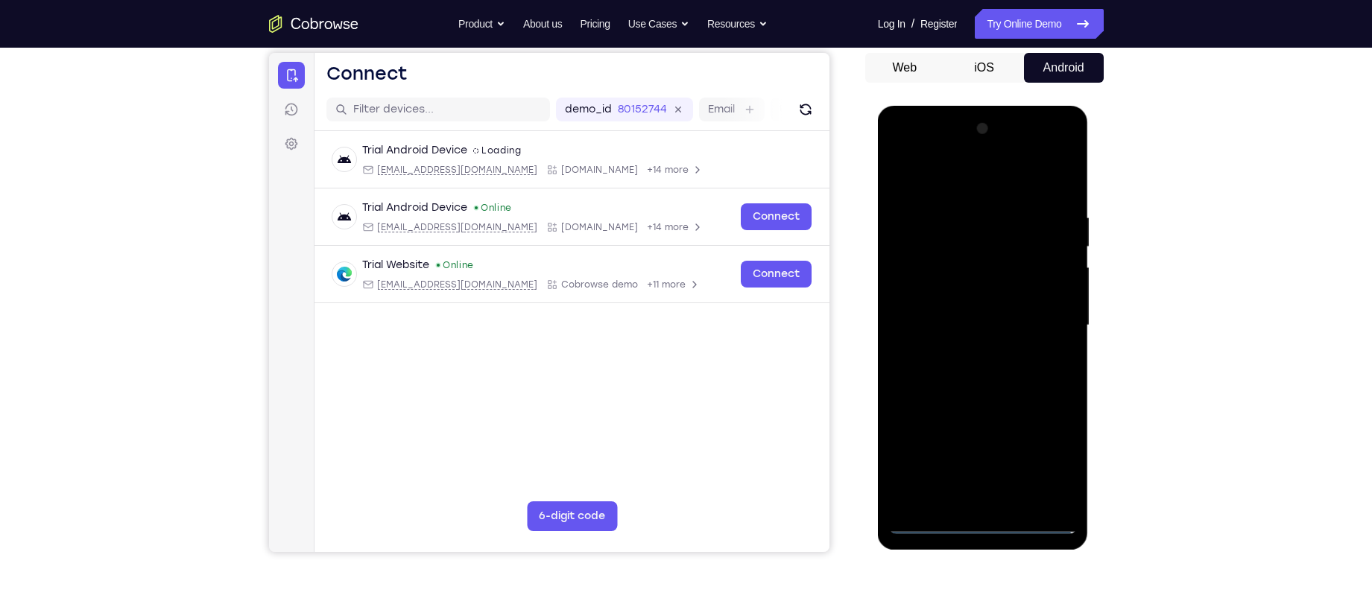
click at [961, 351] on div at bounding box center [983, 325] width 188 height 417
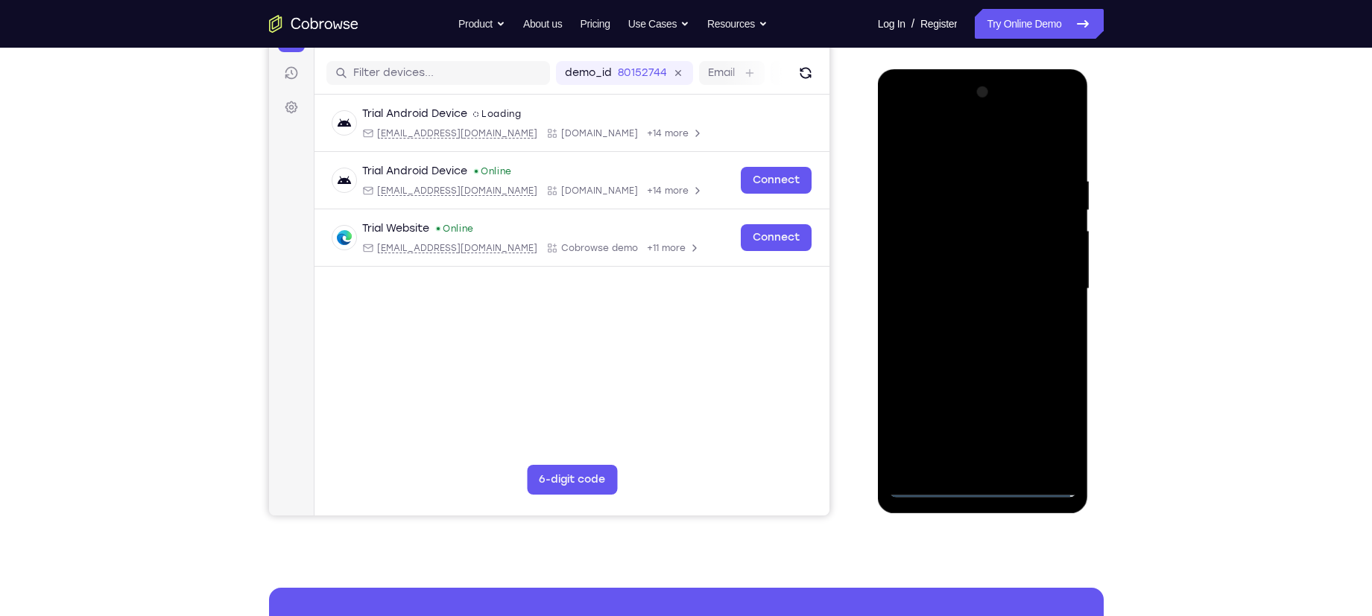
scroll to position [179, 0]
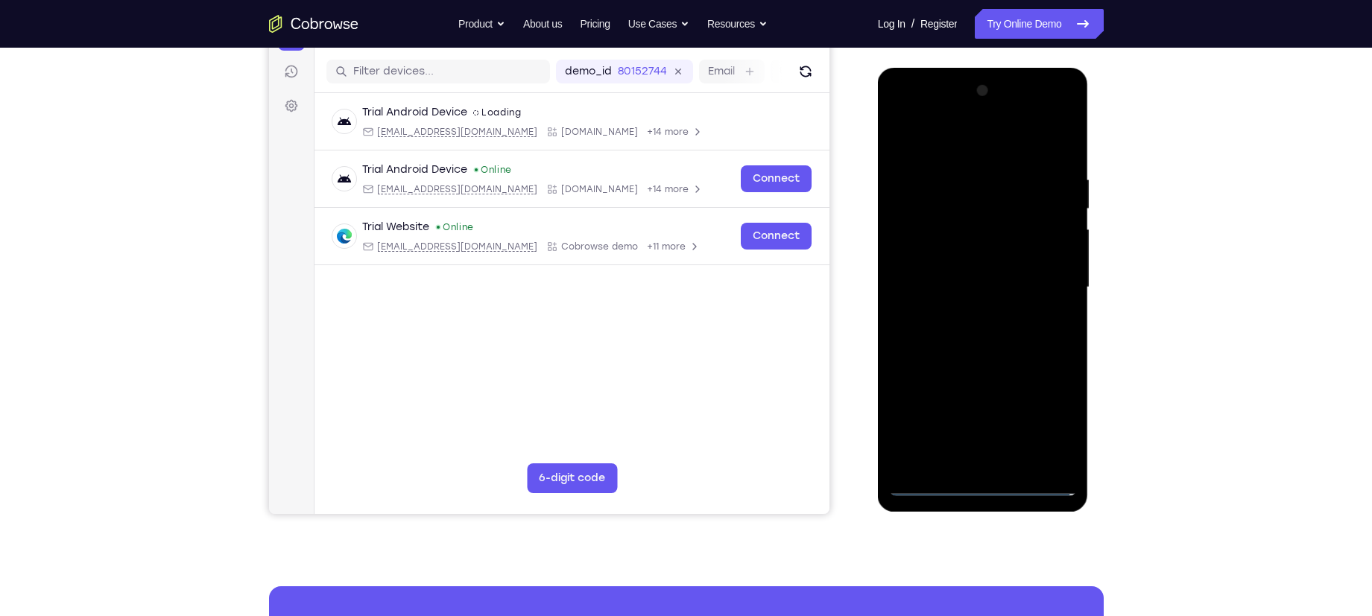
click at [1024, 269] on div at bounding box center [983, 287] width 188 height 417
click at [1019, 256] on div at bounding box center [983, 287] width 188 height 417
click at [984, 287] on div at bounding box center [983, 287] width 188 height 417
click at [987, 331] on div at bounding box center [983, 287] width 188 height 417
click at [979, 333] on div at bounding box center [983, 287] width 188 height 417
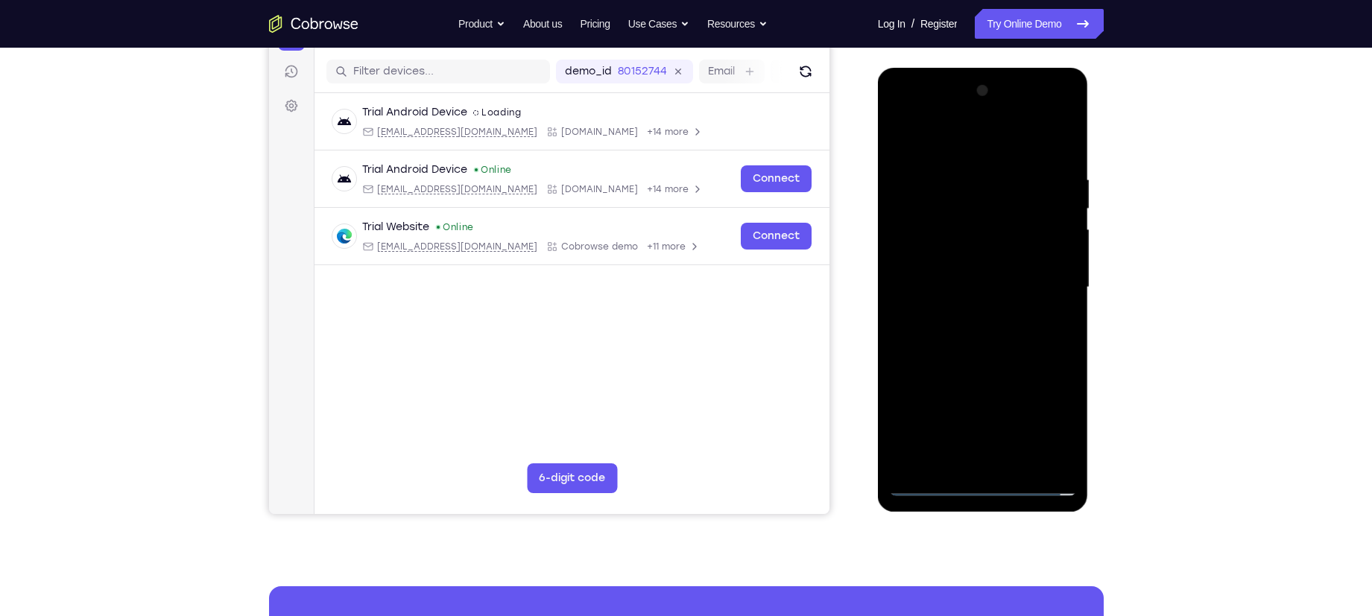
drag, startPoint x: 941, startPoint y: 129, endPoint x: 1130, endPoint y: 136, distance: 189.4
click at [1090, 136] on html "Online web based iOS Simulators and Android Emulators. Run iPhone, iPad, Mobile…" at bounding box center [984, 291] width 212 height 447
click at [960, 338] on div at bounding box center [983, 287] width 188 height 417
click at [973, 312] on div at bounding box center [983, 287] width 188 height 417
click at [962, 330] on div at bounding box center [983, 287] width 188 height 417
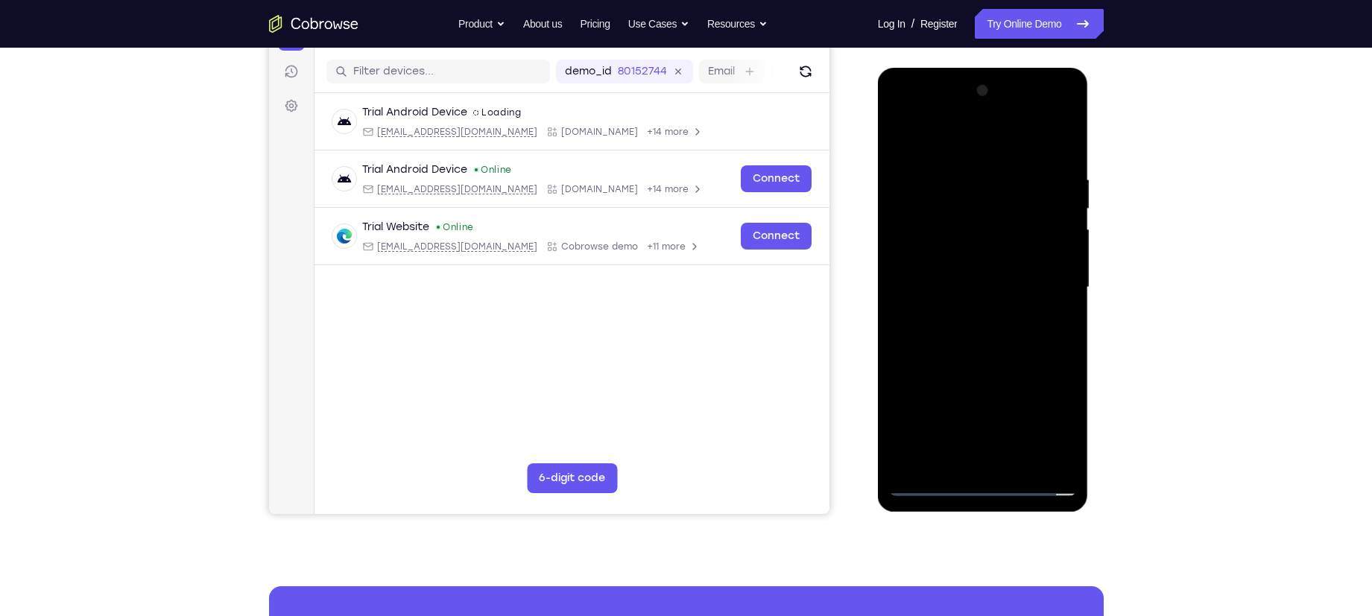
click at [982, 234] on div at bounding box center [983, 287] width 188 height 417
click at [971, 279] on div at bounding box center [983, 287] width 188 height 417
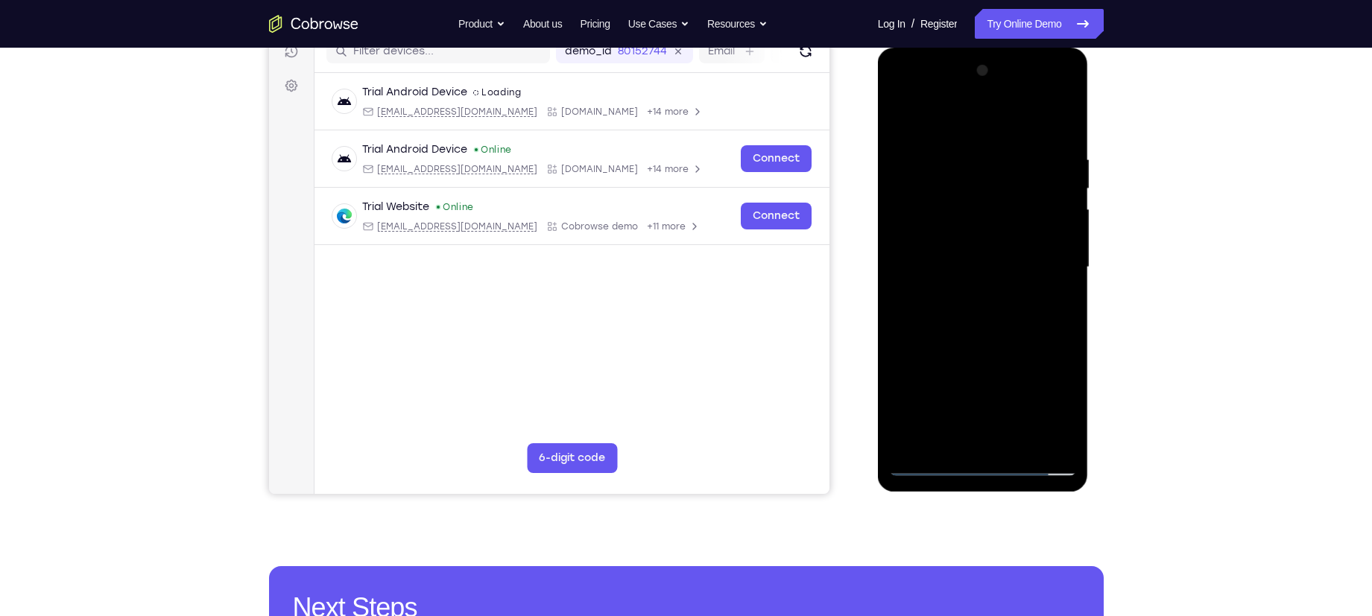
drag, startPoint x: 939, startPoint y: 118, endPoint x: 1162, endPoint y: 127, distance: 223.0
click at [1090, 127] on html "Online web based iOS Simulators and Android Emulators. Run iPhone, iPad, Mobile…" at bounding box center [984, 271] width 212 height 447
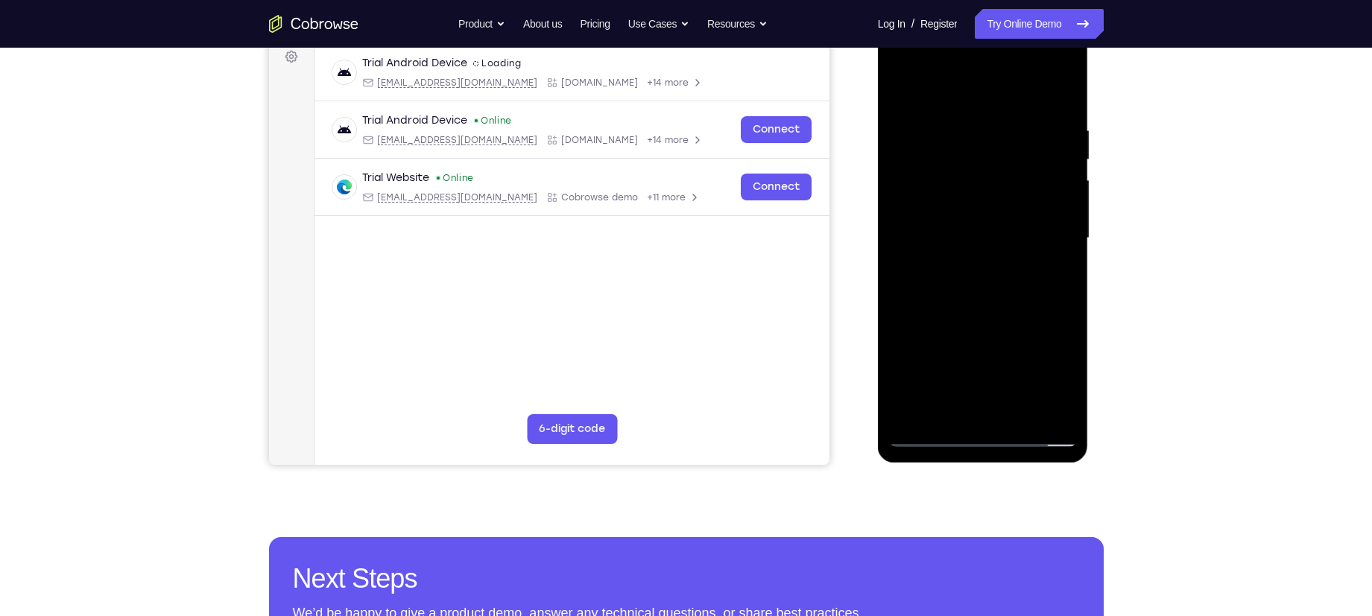
scroll to position [230, 0]
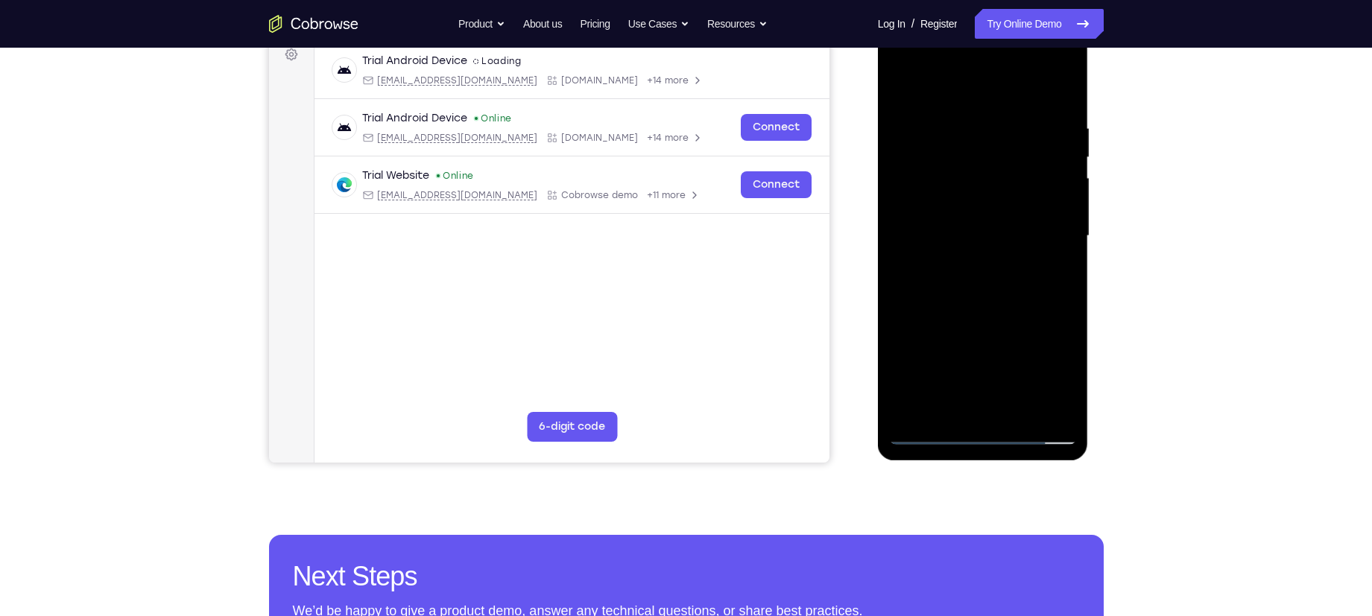
click at [973, 299] on div at bounding box center [983, 236] width 188 height 417
click at [961, 114] on div at bounding box center [983, 236] width 188 height 417
click at [941, 184] on div at bounding box center [983, 236] width 188 height 417
click at [970, 274] on div at bounding box center [983, 236] width 188 height 417
click at [979, 200] on div at bounding box center [983, 236] width 188 height 417
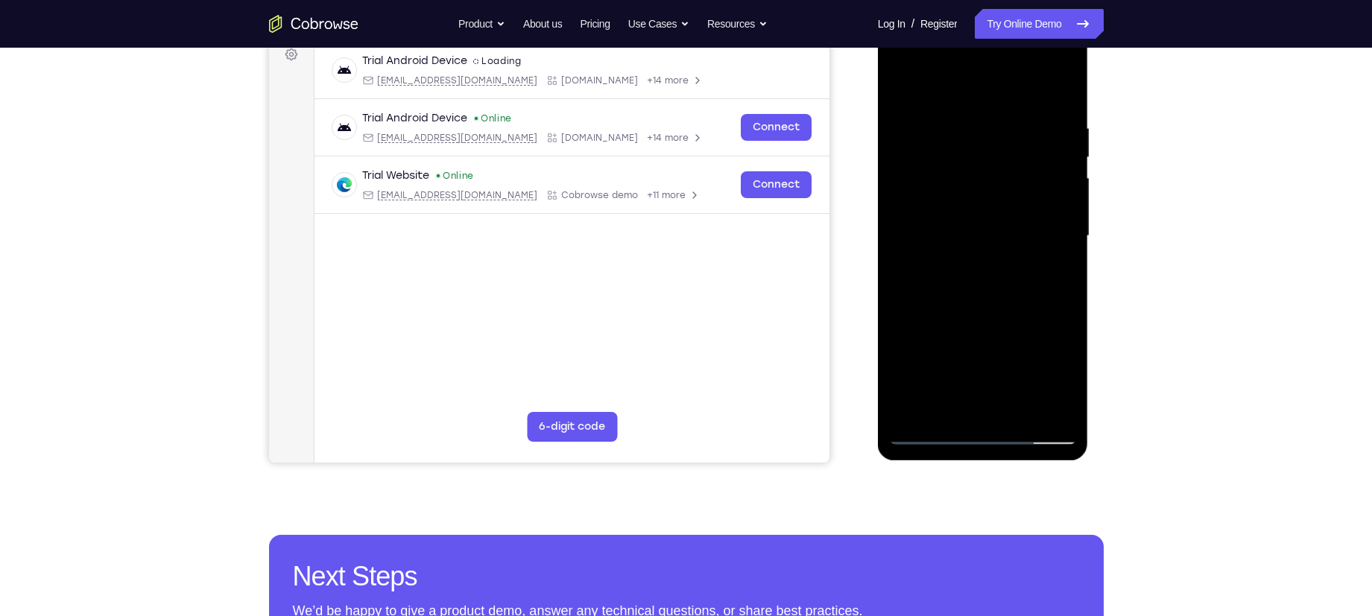
click at [969, 227] on div at bounding box center [983, 236] width 188 height 417
drag, startPoint x: 919, startPoint y: 82, endPoint x: 1116, endPoint y: 111, distance: 199.6
click at [1090, 111] on html "Online web based iOS Simulators and Android Emulators. Run iPhone, iPad, Mobile…" at bounding box center [984, 239] width 212 height 447
drag, startPoint x: 985, startPoint y: 294, endPoint x: 1001, endPoint y: 192, distance: 103.3
click at [1001, 192] on div at bounding box center [983, 236] width 188 height 417
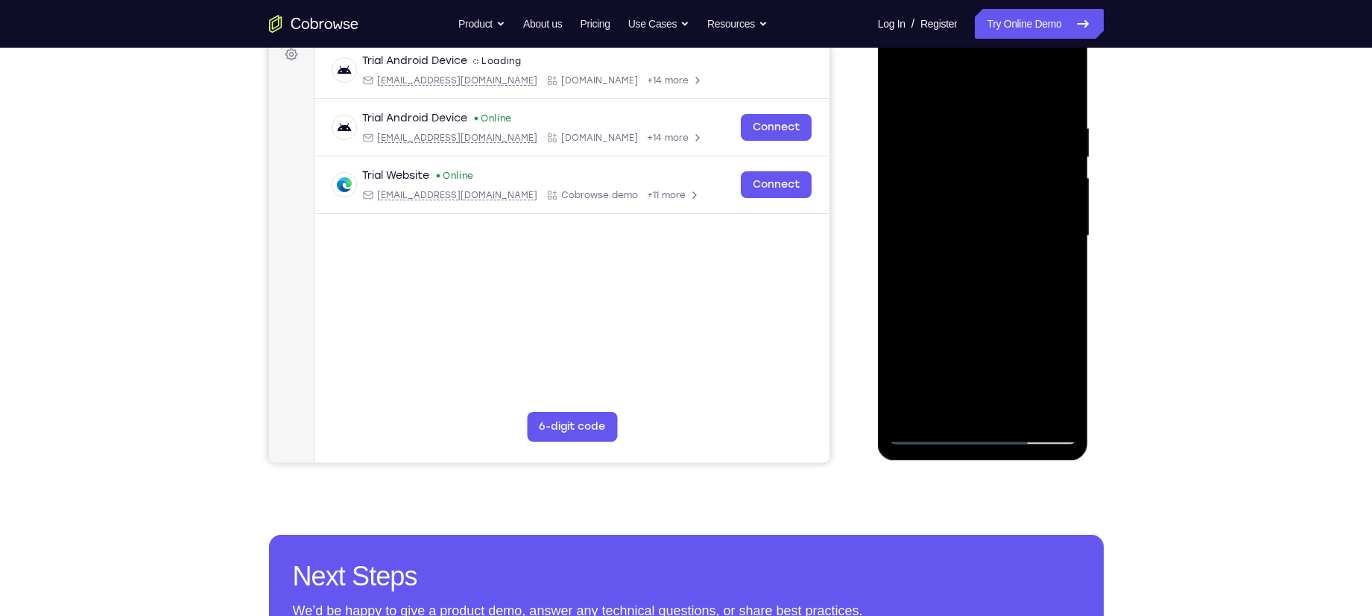
click at [1064, 203] on div at bounding box center [983, 236] width 188 height 417
drag, startPoint x: 1007, startPoint y: 364, endPoint x: 1035, endPoint y: 197, distance: 169.3
click at [1035, 197] on div at bounding box center [983, 236] width 188 height 417
drag, startPoint x: 979, startPoint y: 392, endPoint x: 1019, endPoint y: 176, distance: 219.7
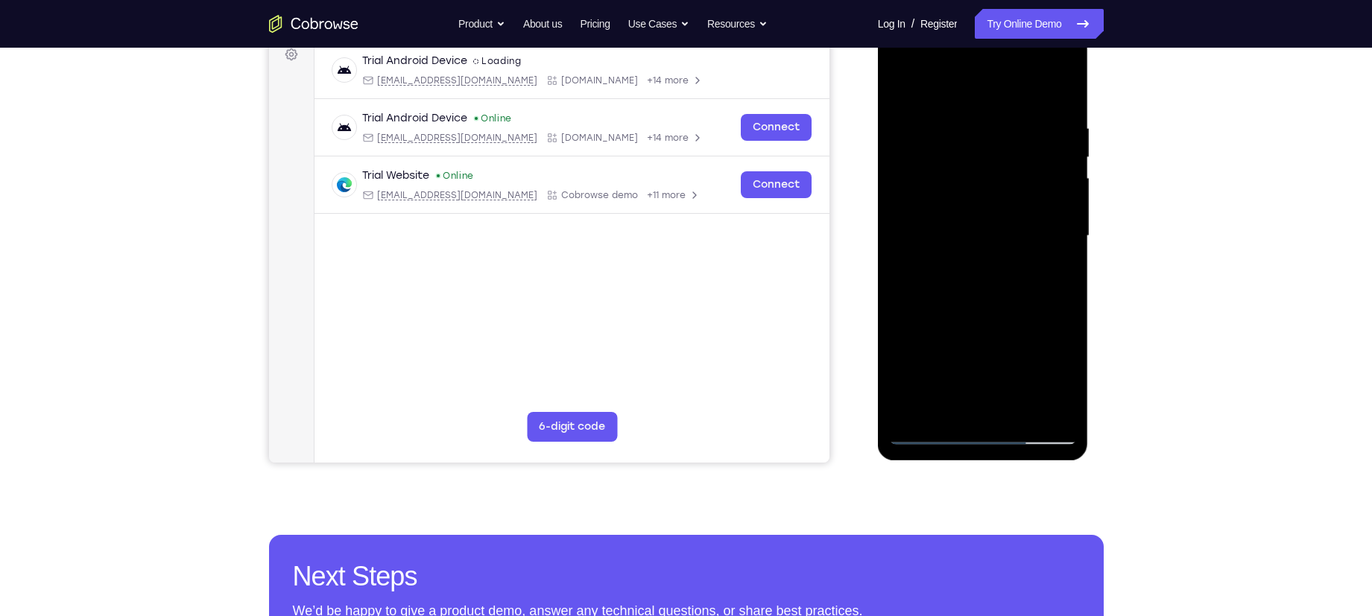
click at [1019, 176] on div at bounding box center [983, 236] width 188 height 417
drag, startPoint x: 981, startPoint y: 294, endPoint x: 1037, endPoint y: 84, distance: 217.7
click at [1036, 93] on div at bounding box center [983, 236] width 188 height 417
drag, startPoint x: 1007, startPoint y: 215, endPoint x: 958, endPoint y: 344, distance: 137.3
click at [958, 344] on div at bounding box center [983, 236] width 188 height 417
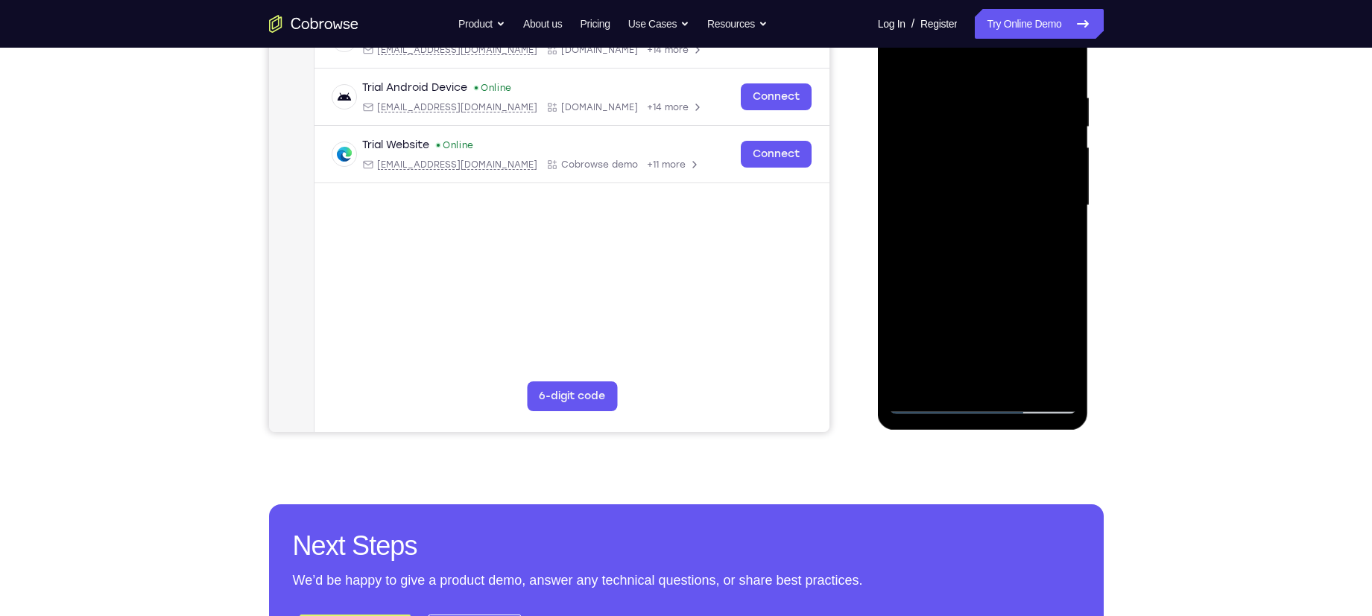
scroll to position [274, 0]
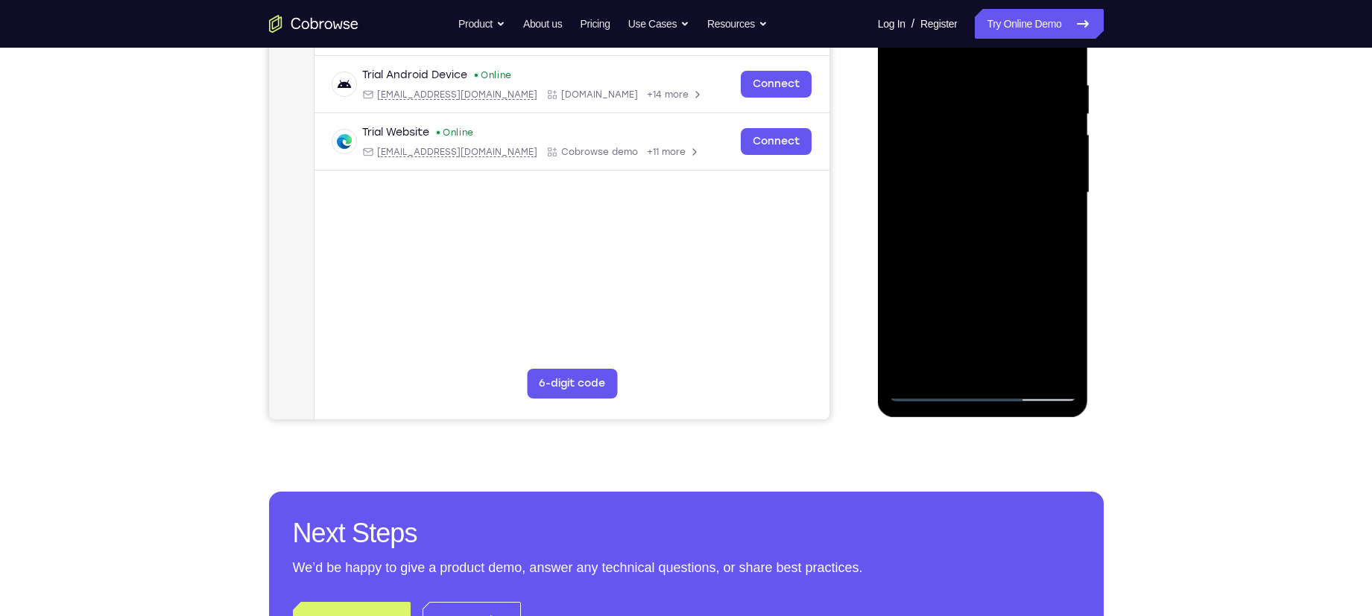
drag, startPoint x: 990, startPoint y: 247, endPoint x: 982, endPoint y: 294, distance: 47.8
click at [982, 294] on div at bounding box center [983, 192] width 188 height 417
drag, startPoint x: 1012, startPoint y: 317, endPoint x: 1020, endPoint y: 233, distance: 85.4
click at [1020, 233] on div at bounding box center [983, 192] width 188 height 417
click at [1069, 211] on div at bounding box center [983, 192] width 188 height 417
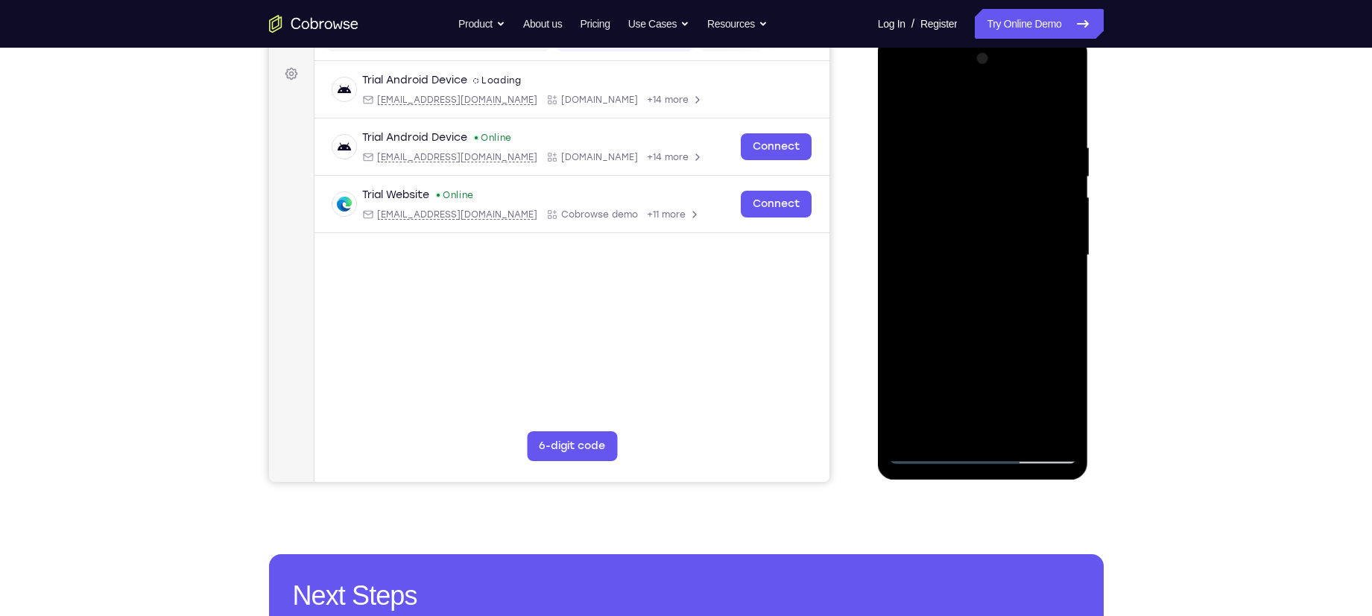
scroll to position [200, 0]
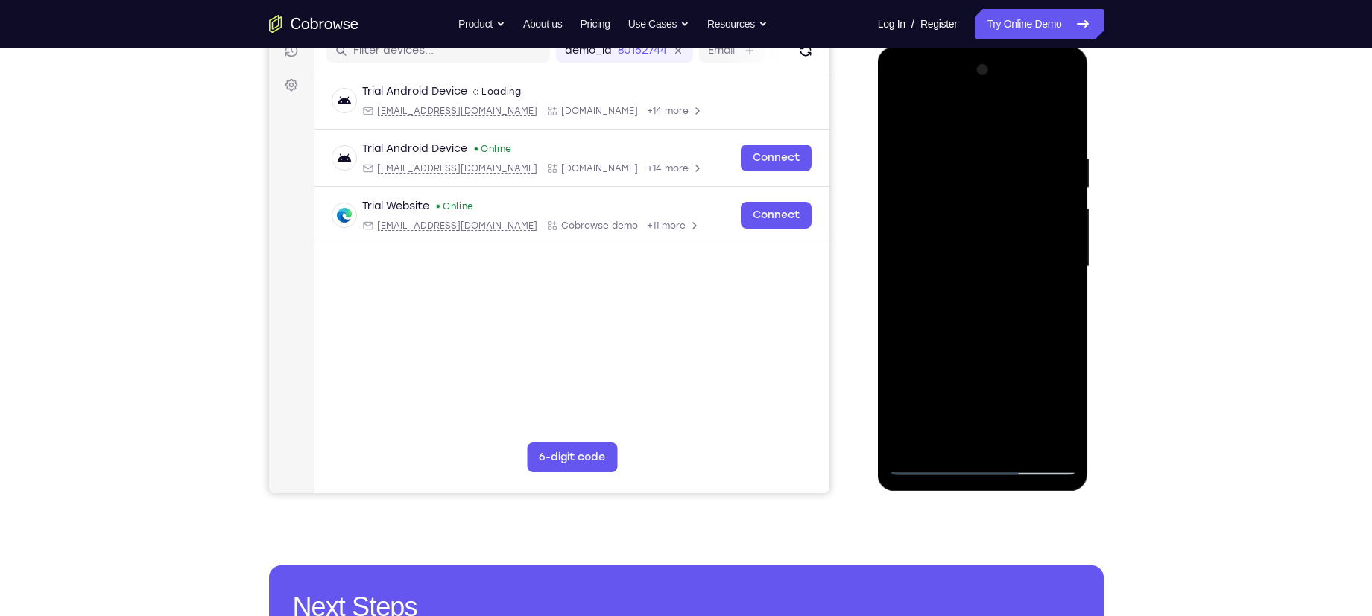
click at [1066, 285] on div at bounding box center [983, 266] width 188 height 417
click at [1063, 286] on div at bounding box center [983, 266] width 188 height 417
drag, startPoint x: 1027, startPoint y: 358, endPoint x: 1026, endPoint y: 137, distance: 221.3
click at [1026, 137] on div at bounding box center [983, 266] width 188 height 417
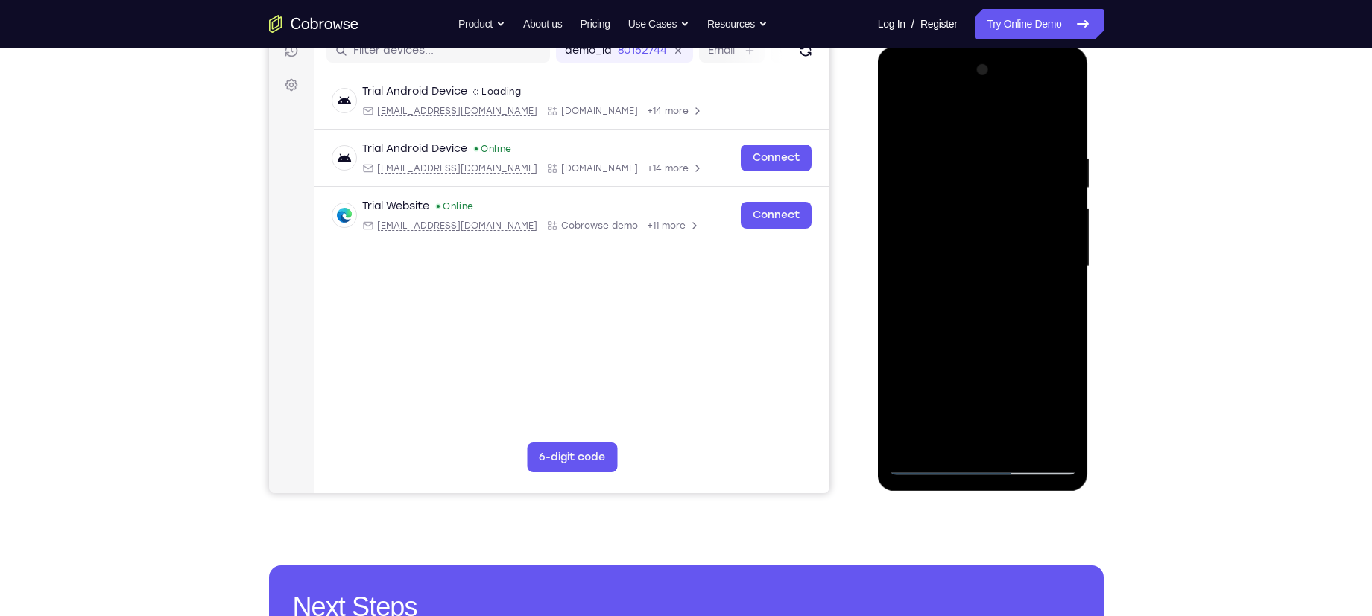
drag, startPoint x: 1000, startPoint y: 357, endPoint x: 1019, endPoint y: 175, distance: 182.8
click at [1019, 175] on div at bounding box center [983, 266] width 188 height 417
click at [1064, 224] on div at bounding box center [983, 266] width 188 height 417
drag, startPoint x: 1003, startPoint y: 364, endPoint x: 1026, endPoint y: 195, distance: 170.7
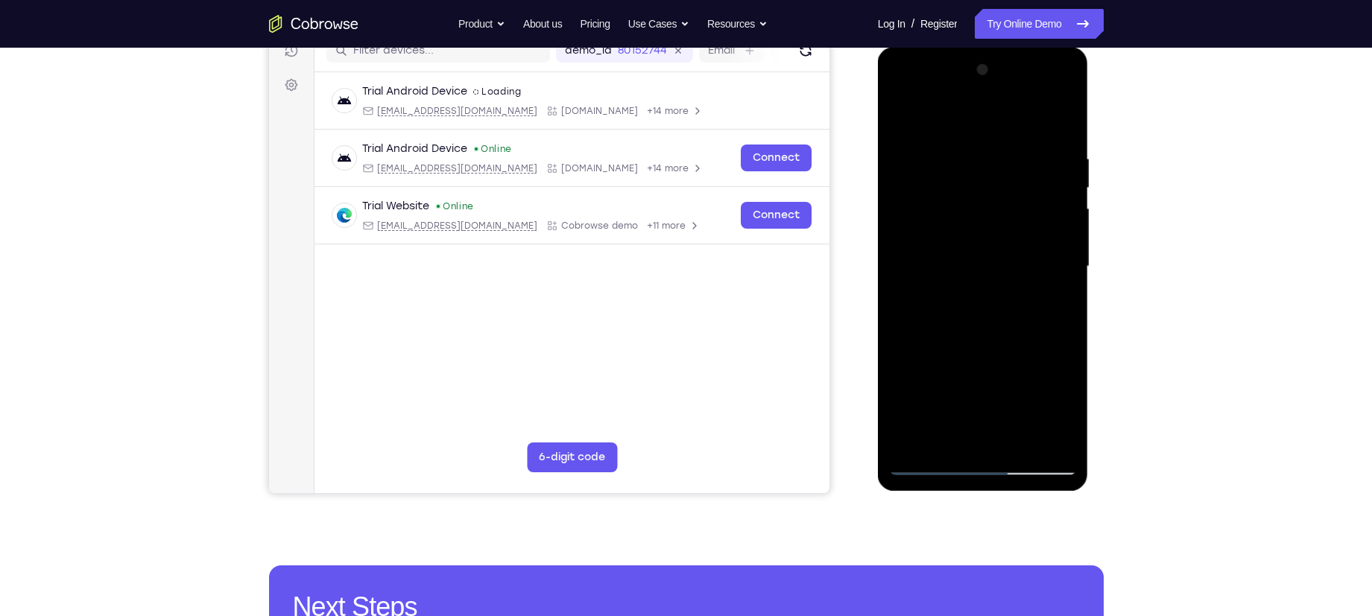
click at [1026, 195] on div at bounding box center [983, 266] width 188 height 417
drag, startPoint x: 1021, startPoint y: 346, endPoint x: 1047, endPoint y: 179, distance: 169.0
click at [1043, 194] on div at bounding box center [983, 266] width 188 height 417
drag, startPoint x: 979, startPoint y: 392, endPoint x: 1031, endPoint y: 202, distance: 197.3
click at [1031, 202] on div at bounding box center [983, 266] width 188 height 417
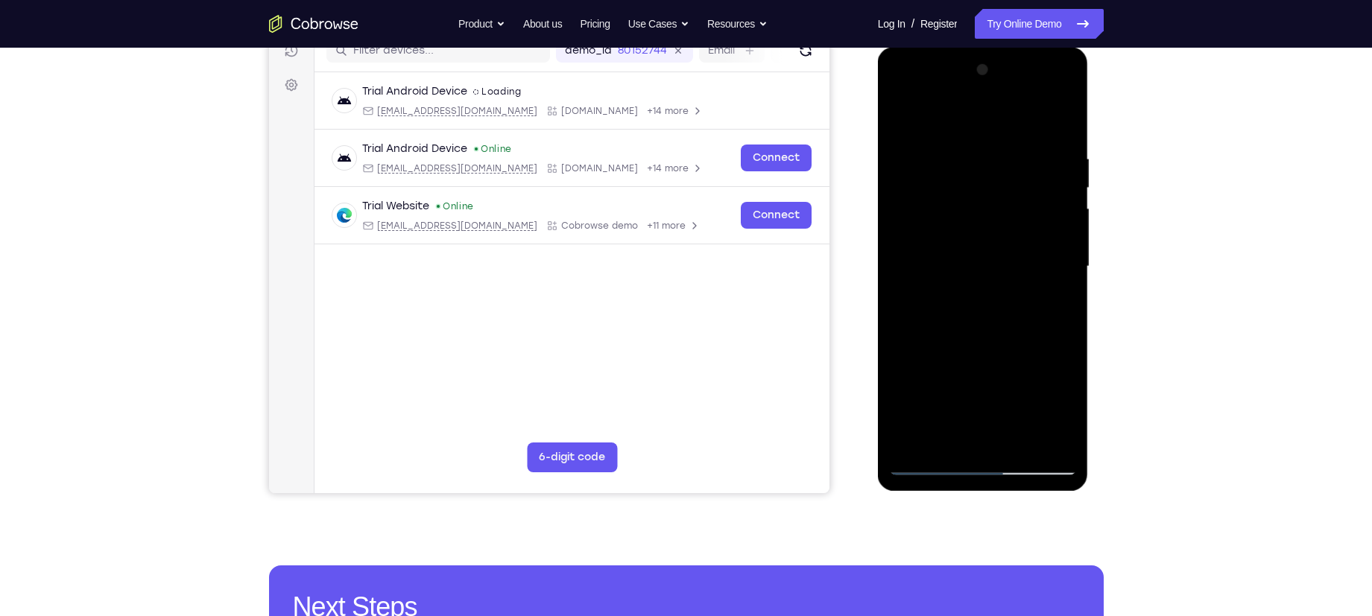
drag, startPoint x: 983, startPoint y: 381, endPoint x: 993, endPoint y: 279, distance: 101.9
click at [993, 279] on div at bounding box center [983, 266] width 188 height 417
drag, startPoint x: 991, startPoint y: 282, endPoint x: 982, endPoint y: 364, distance: 82.5
click at [982, 364] on div at bounding box center [983, 266] width 188 height 417
drag, startPoint x: 1020, startPoint y: 354, endPoint x: 1035, endPoint y: 157, distance: 198.1
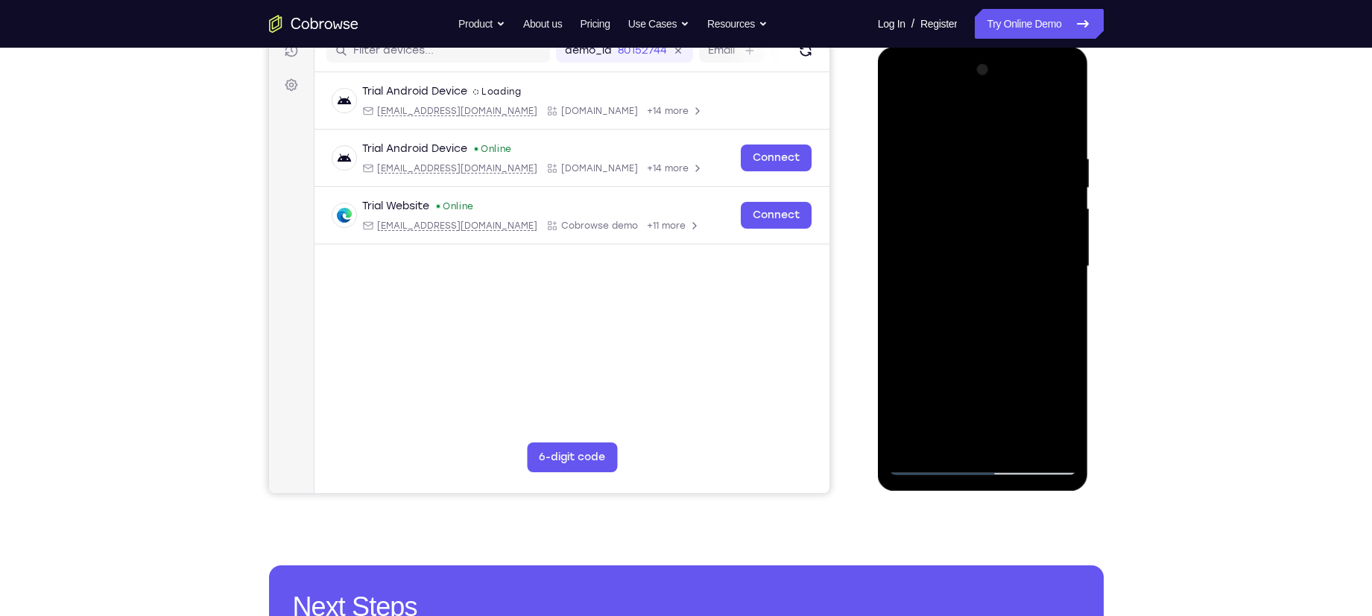
click at [1035, 157] on div at bounding box center [983, 266] width 188 height 417
drag, startPoint x: 1002, startPoint y: 338, endPoint x: 1022, endPoint y: 218, distance: 121.5
click at [1022, 218] on div at bounding box center [983, 266] width 188 height 417
drag, startPoint x: 981, startPoint y: 329, endPoint x: 1002, endPoint y: 148, distance: 181.6
click at [1002, 148] on div at bounding box center [983, 266] width 188 height 417
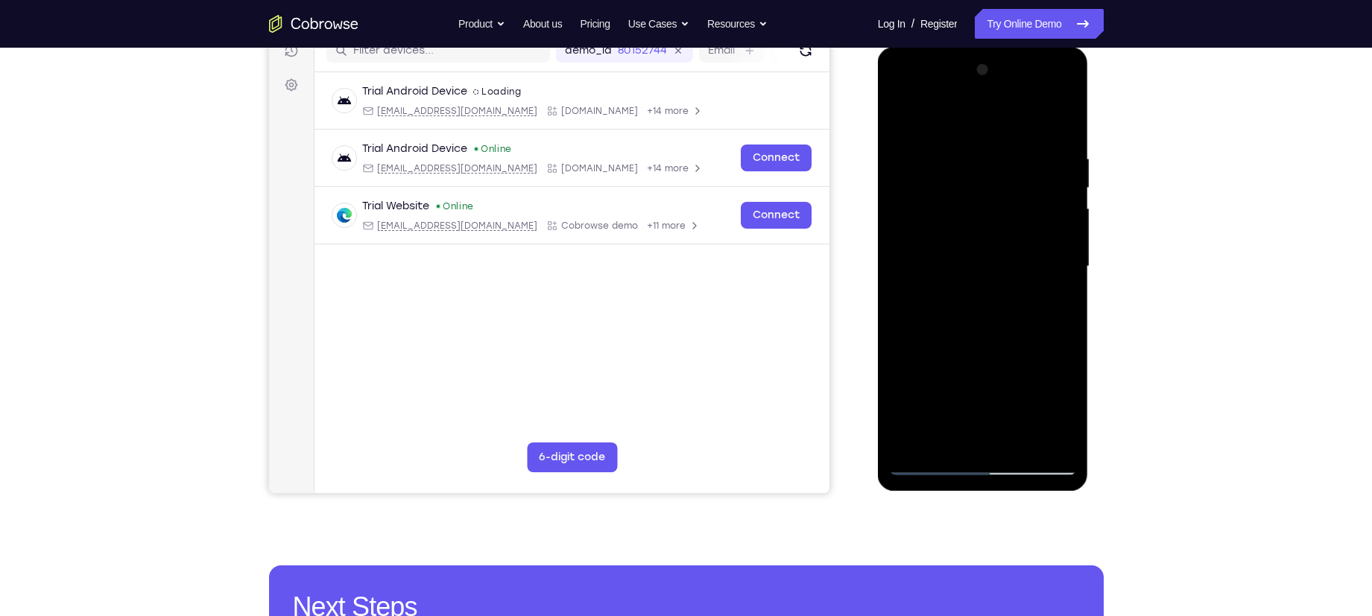
drag, startPoint x: 984, startPoint y: 316, endPoint x: 1014, endPoint y: 80, distance: 237.4
click at [1014, 80] on div at bounding box center [983, 266] width 188 height 417
drag, startPoint x: 979, startPoint y: 331, endPoint x: 985, endPoint y: 209, distance: 122.4
click at [985, 209] on div at bounding box center [983, 266] width 188 height 417
drag, startPoint x: 989, startPoint y: 297, endPoint x: 990, endPoint y: 209, distance: 88.7
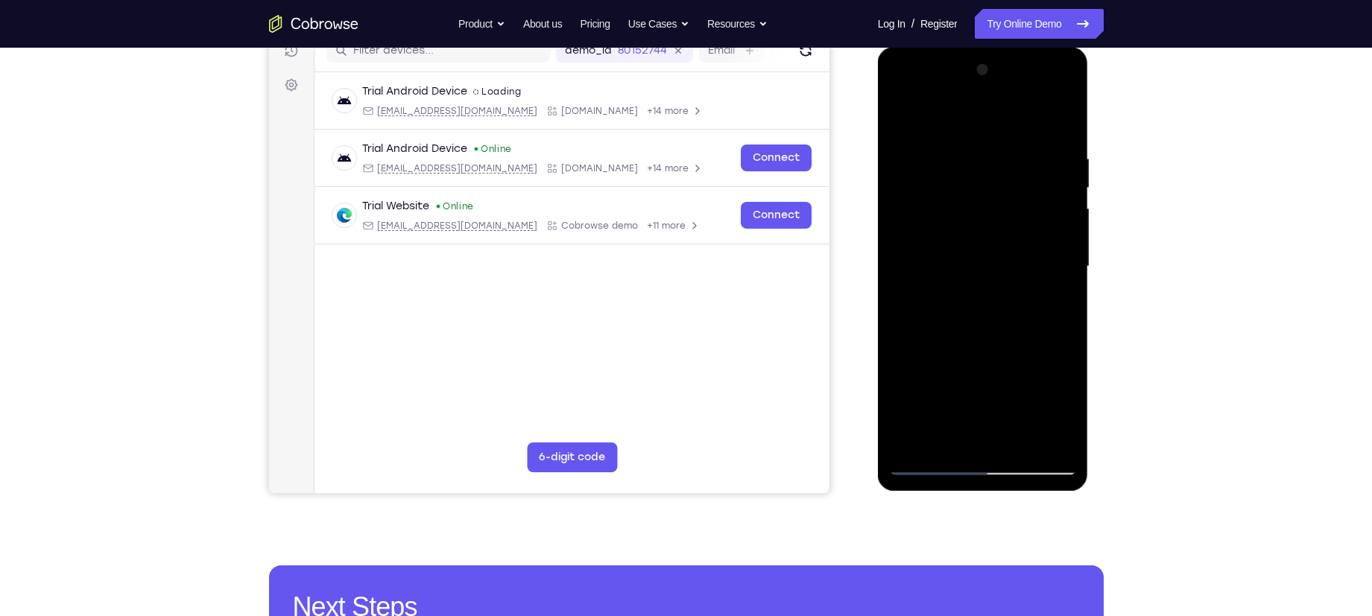
click at [990, 209] on div at bounding box center [983, 266] width 188 height 417
drag, startPoint x: 987, startPoint y: 319, endPoint x: 1011, endPoint y: 104, distance: 216.0
click at [1011, 104] on div at bounding box center [983, 266] width 188 height 417
drag, startPoint x: 988, startPoint y: 210, endPoint x: 953, endPoint y: 352, distance: 145.9
click at [953, 352] on div at bounding box center [983, 266] width 188 height 417
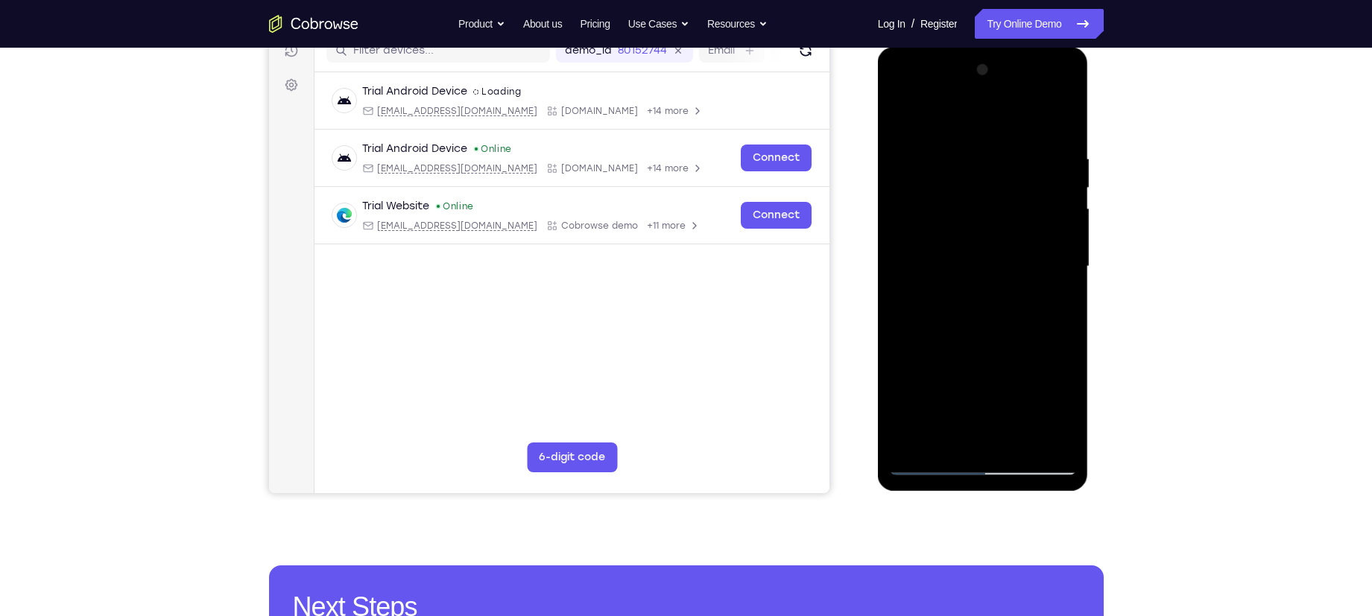
drag, startPoint x: 979, startPoint y: 245, endPoint x: 943, endPoint y: 388, distance: 146.8
click at [943, 388] on div at bounding box center [983, 266] width 188 height 417
drag, startPoint x: 961, startPoint y: 246, endPoint x: 923, endPoint y: 385, distance: 144.5
click at [923, 385] on div at bounding box center [983, 266] width 188 height 417
drag, startPoint x: 961, startPoint y: 250, endPoint x: 944, endPoint y: 388, distance: 138.3
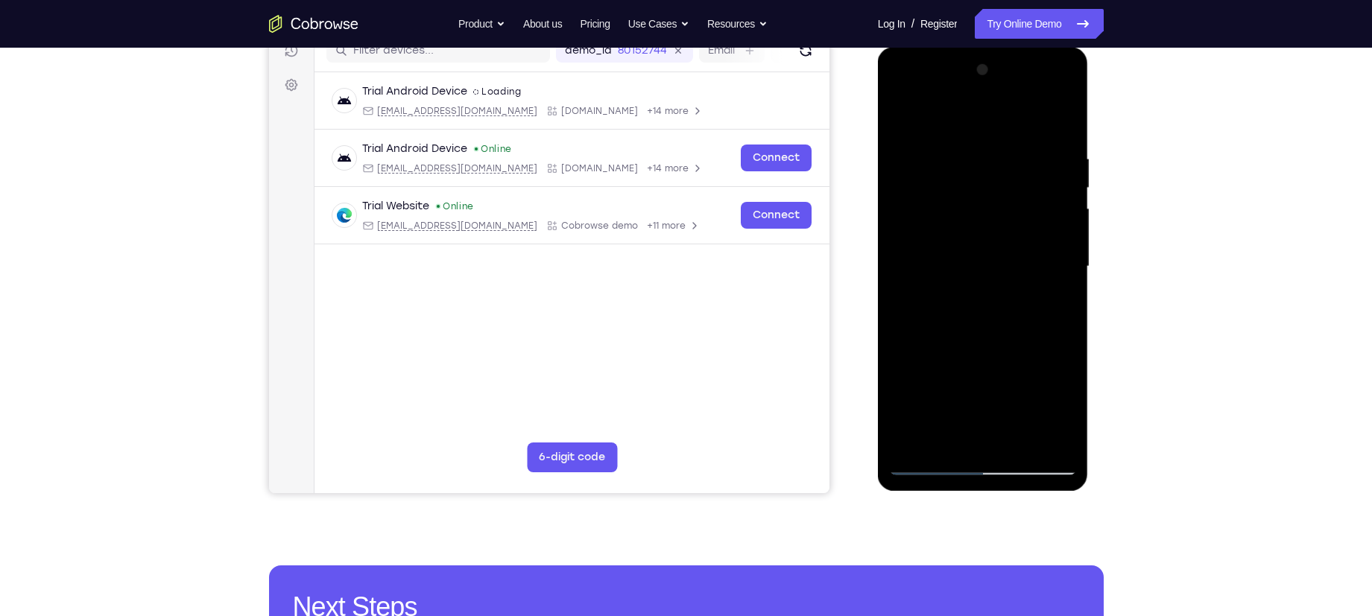
click at [944, 388] on div at bounding box center [983, 266] width 188 height 417
drag, startPoint x: 988, startPoint y: 300, endPoint x: 974, endPoint y: 376, distance: 77.3
click at [974, 376] on div at bounding box center [983, 266] width 188 height 417
click at [1064, 263] on div at bounding box center [983, 266] width 188 height 417
click at [899, 260] on div at bounding box center [983, 266] width 188 height 417
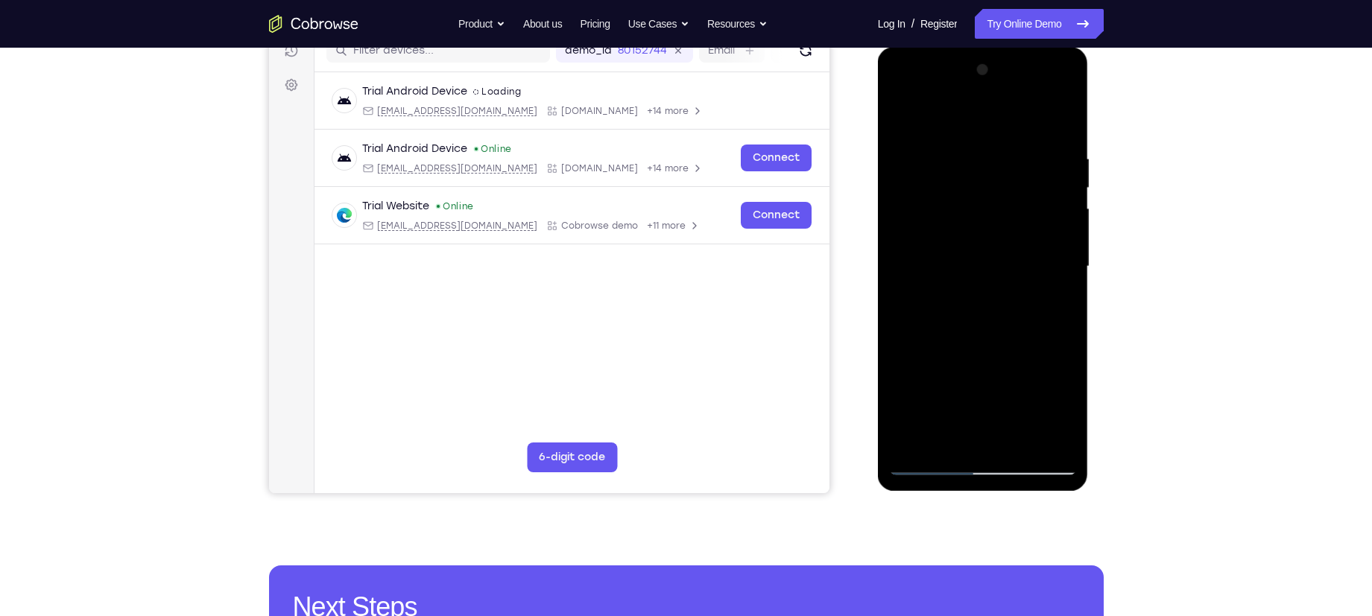
drag, startPoint x: 926, startPoint y: 343, endPoint x: 938, endPoint y: 165, distance: 177.7
click at [938, 165] on div at bounding box center [983, 266] width 188 height 417
drag, startPoint x: 930, startPoint y: 361, endPoint x: 958, endPoint y: 203, distance: 159.6
click at [958, 203] on div at bounding box center [983, 266] width 188 height 417
drag, startPoint x: 1076, startPoint y: 378, endPoint x: 1033, endPoint y: 200, distance: 182.6
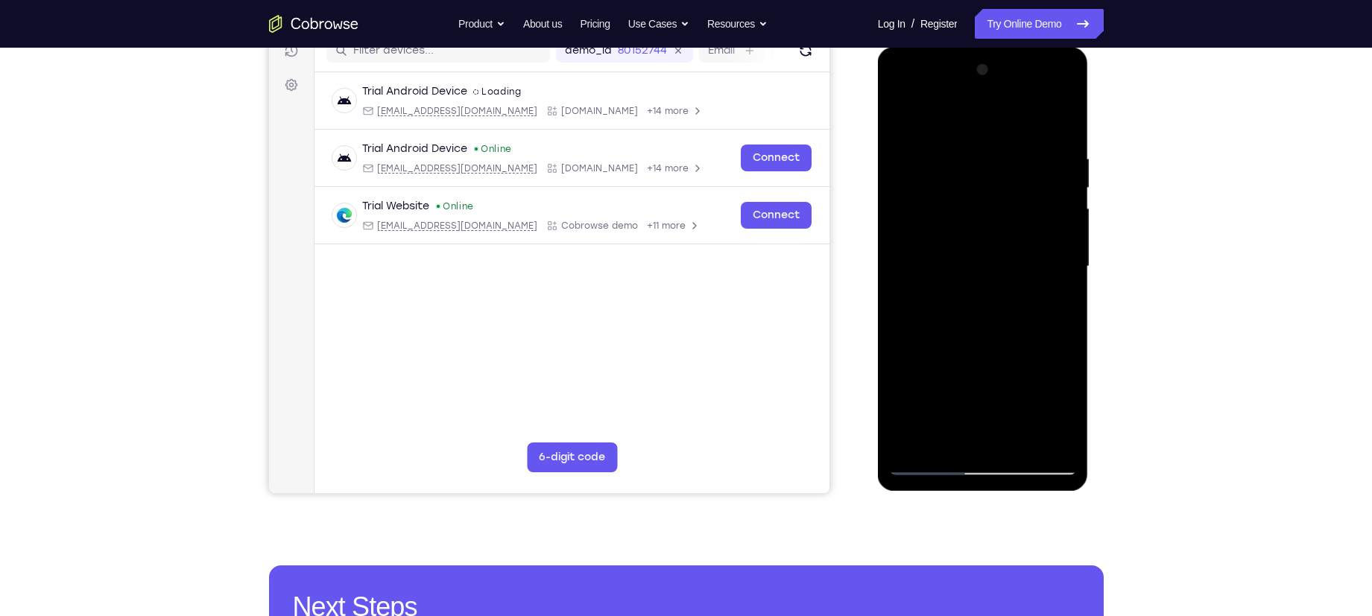
click at [1033, 200] on div at bounding box center [983, 266] width 188 height 417
drag, startPoint x: 989, startPoint y: 387, endPoint x: 1024, endPoint y: 200, distance: 189.6
click at [1024, 200] on div at bounding box center [983, 266] width 188 height 417
drag, startPoint x: 1013, startPoint y: 217, endPoint x: 966, endPoint y: 338, distance: 129.5
click at [966, 338] on div at bounding box center [983, 266] width 188 height 417
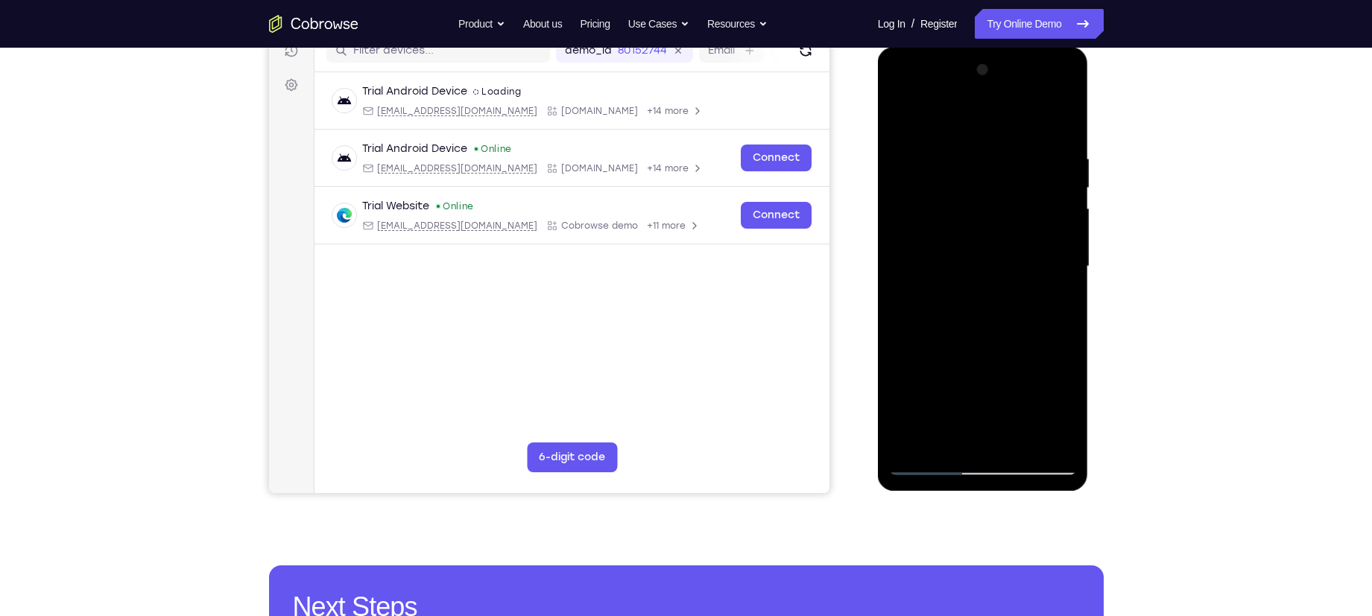
drag, startPoint x: 1009, startPoint y: 179, endPoint x: 982, endPoint y: 357, distance: 180.1
click at [982, 357] on div at bounding box center [983, 266] width 188 height 417
drag, startPoint x: 961, startPoint y: 193, endPoint x: 946, endPoint y: 323, distance: 130.6
click at [946, 323] on div at bounding box center [983, 266] width 188 height 417
drag, startPoint x: 946, startPoint y: 323, endPoint x: 971, endPoint y: 139, distance: 185.1
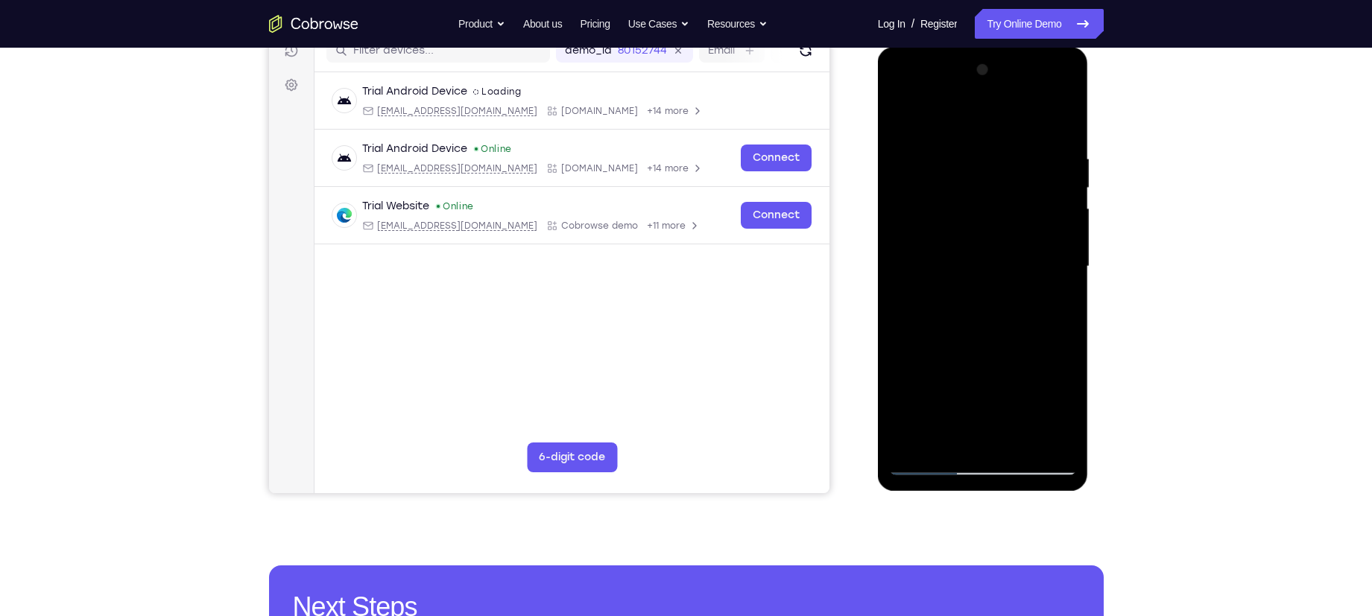
click at [970, 145] on div at bounding box center [983, 266] width 188 height 417
drag, startPoint x: 967, startPoint y: 304, endPoint x: 999, endPoint y: 172, distance: 135.9
click at [999, 172] on div at bounding box center [983, 266] width 188 height 417
drag, startPoint x: 962, startPoint y: 327, endPoint x: 999, endPoint y: 154, distance: 177.4
click at [999, 154] on div at bounding box center [983, 266] width 188 height 417
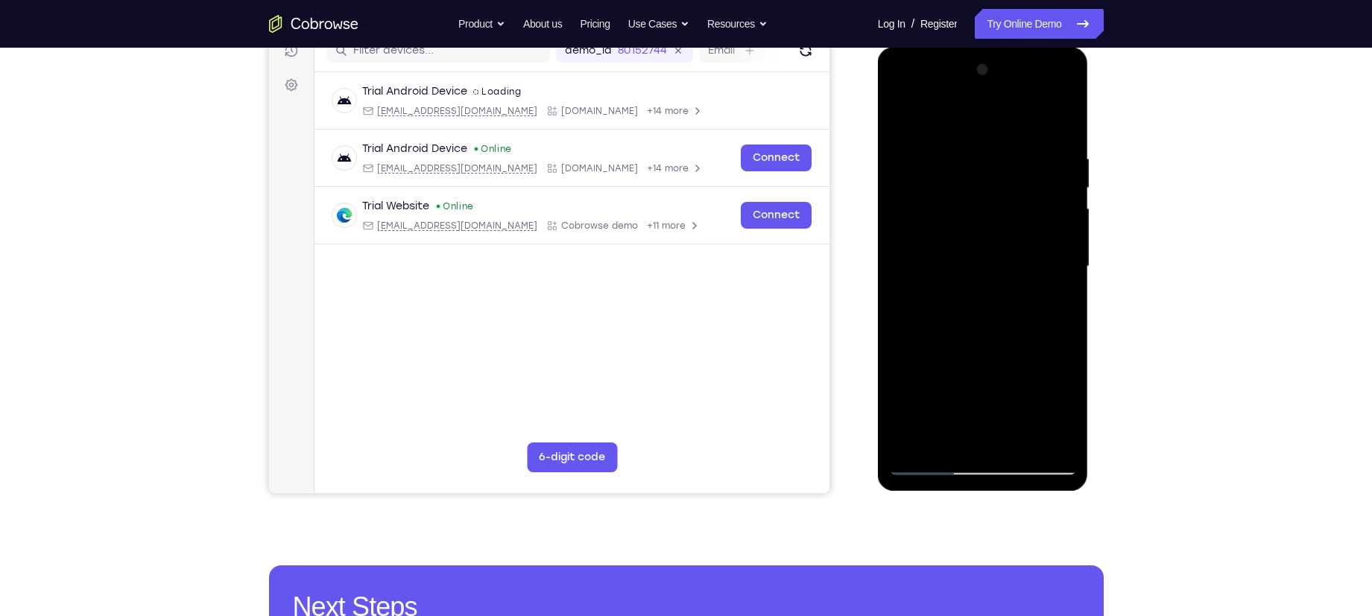
drag, startPoint x: 972, startPoint y: 338, endPoint x: 1024, endPoint y: 113, distance: 231.0
click at [998, 199] on div at bounding box center [983, 266] width 188 height 417
drag, startPoint x: 996, startPoint y: 200, endPoint x: 970, endPoint y: 315, distance: 117.9
click at [970, 315] on div at bounding box center [983, 266] width 188 height 417
drag, startPoint x: 999, startPoint y: 201, endPoint x: 991, endPoint y: 317, distance: 116.5
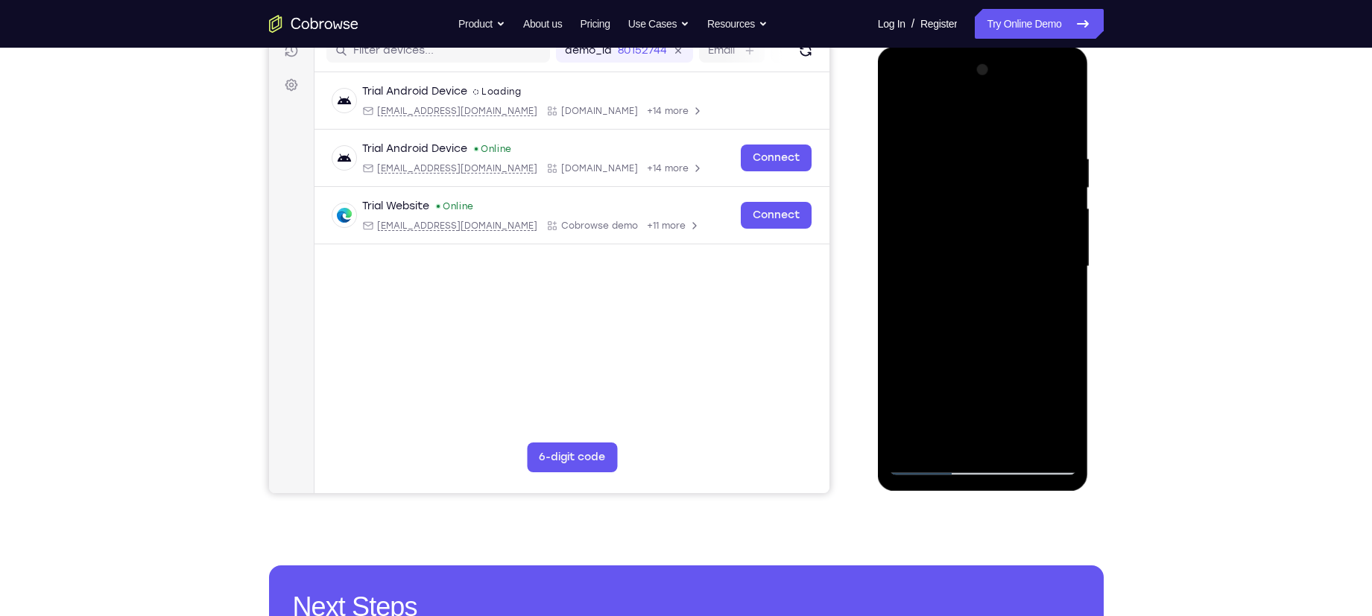
click at [991, 317] on div at bounding box center [983, 266] width 188 height 417
drag, startPoint x: 995, startPoint y: 220, endPoint x: 991, endPoint y: 324, distance: 104.4
click at [991, 324] on div at bounding box center [983, 266] width 188 height 417
drag, startPoint x: 997, startPoint y: 197, endPoint x: 976, endPoint y: 363, distance: 166.9
click at [976, 363] on div at bounding box center [983, 266] width 188 height 417
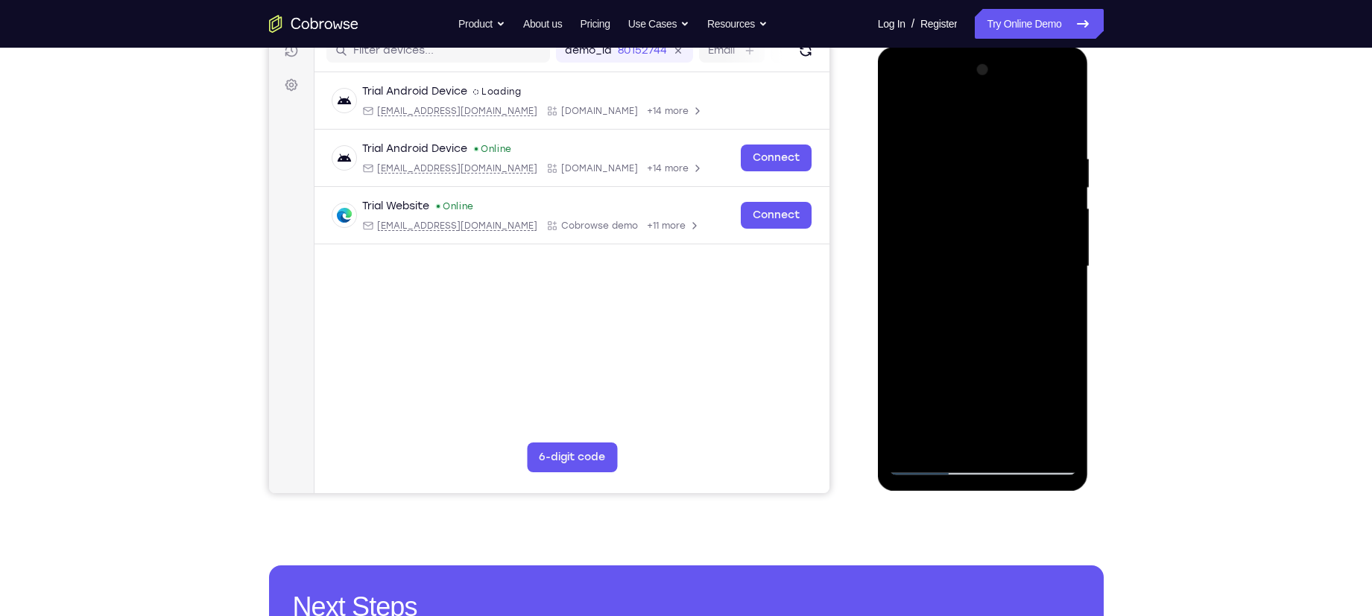
drag, startPoint x: 995, startPoint y: 317, endPoint x: 1017, endPoint y: 133, distance: 186.2
click at [1017, 136] on div at bounding box center [983, 266] width 188 height 417
drag, startPoint x: 1017, startPoint y: 297, endPoint x: 1024, endPoint y: 229, distance: 68.9
click at [1024, 229] on div at bounding box center [983, 266] width 188 height 417
click at [1067, 301] on div at bounding box center [983, 266] width 188 height 417
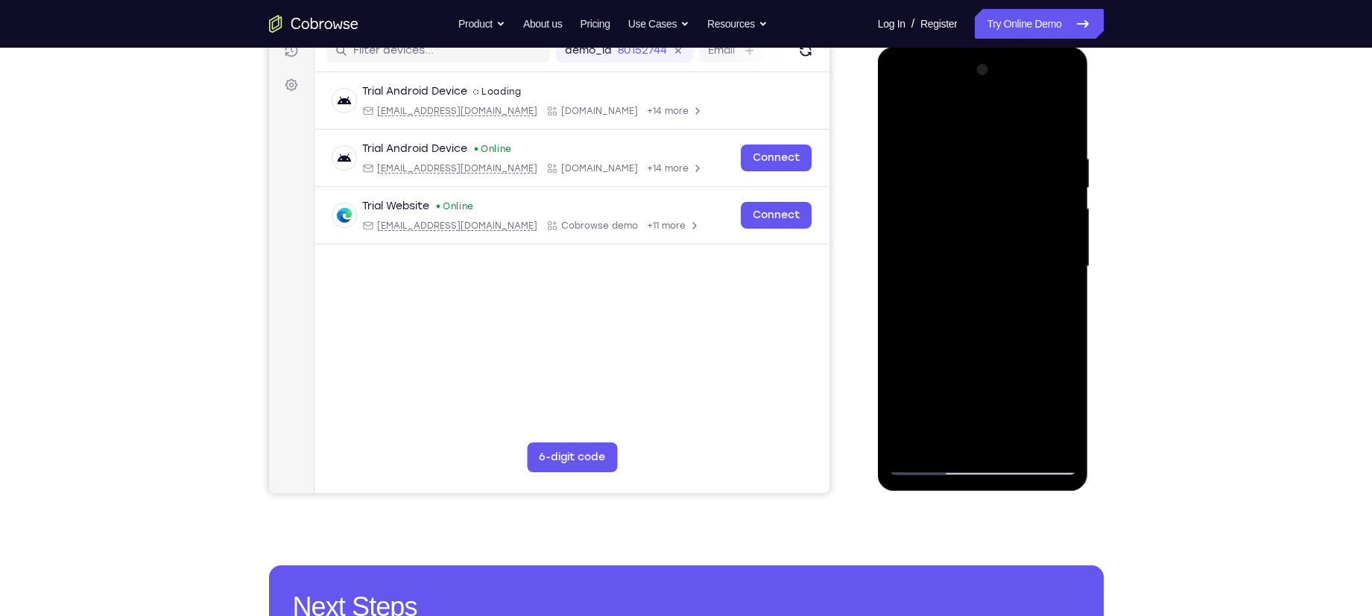
click at [1067, 301] on div at bounding box center [983, 266] width 188 height 417
click at [1068, 303] on div at bounding box center [983, 266] width 188 height 417
click at [1066, 306] on div at bounding box center [983, 266] width 188 height 417
drag, startPoint x: 1002, startPoint y: 286, endPoint x: 1008, endPoint y: 144, distance: 142.4
click at [1008, 144] on div at bounding box center [983, 266] width 188 height 417
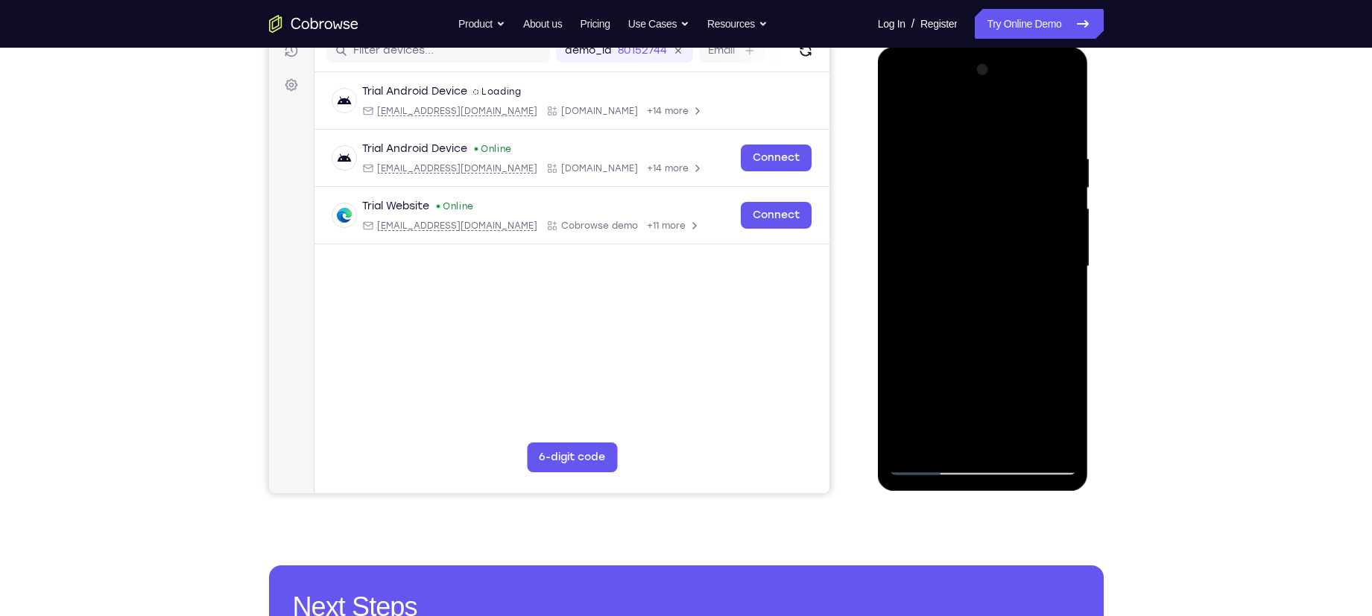
drag, startPoint x: 978, startPoint y: 314, endPoint x: 1008, endPoint y: 157, distance: 159.5
click at [1008, 157] on div at bounding box center [983, 266] width 188 height 417
drag, startPoint x: 967, startPoint y: 361, endPoint x: 979, endPoint y: 265, distance: 96.8
click at [979, 265] on div at bounding box center [983, 266] width 188 height 417
drag, startPoint x: 969, startPoint y: 333, endPoint x: 963, endPoint y: 261, distance: 72.5
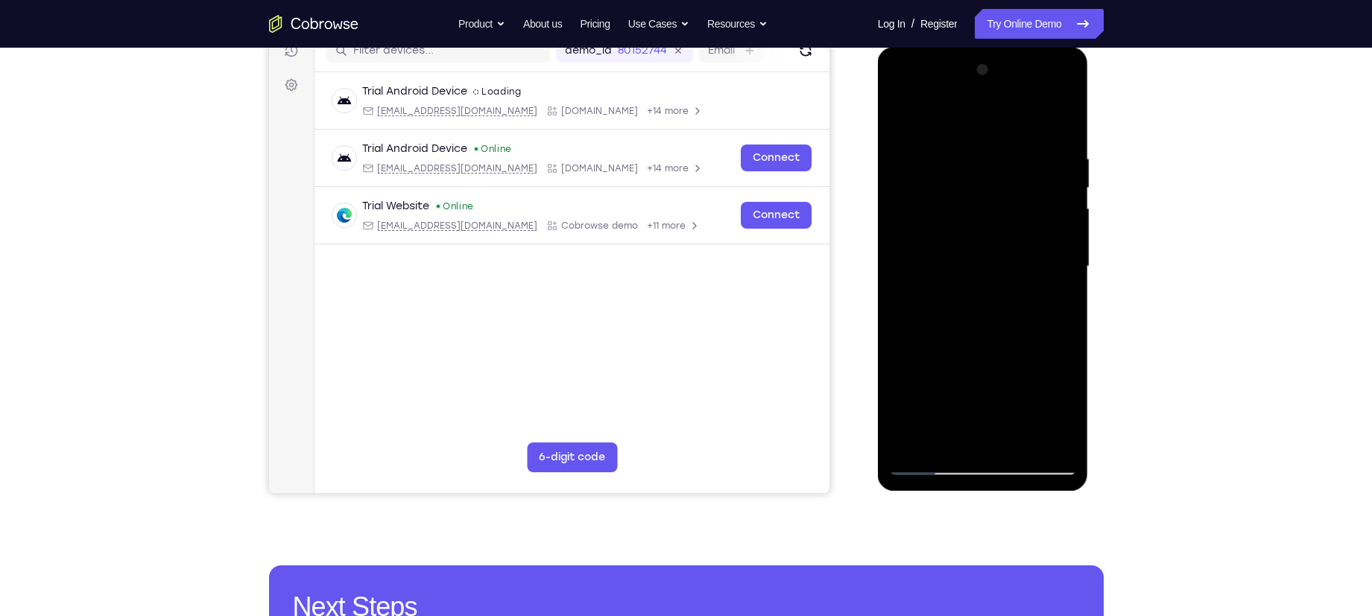
click at [963, 261] on div at bounding box center [983, 266] width 188 height 417
drag, startPoint x: 963, startPoint y: 322, endPoint x: 958, endPoint y: 162, distance: 159.5
click at [958, 162] on div at bounding box center [983, 266] width 188 height 417
drag, startPoint x: 973, startPoint y: 268, endPoint x: 971, endPoint y: 210, distance: 58.2
click at [971, 210] on div at bounding box center [983, 266] width 188 height 417
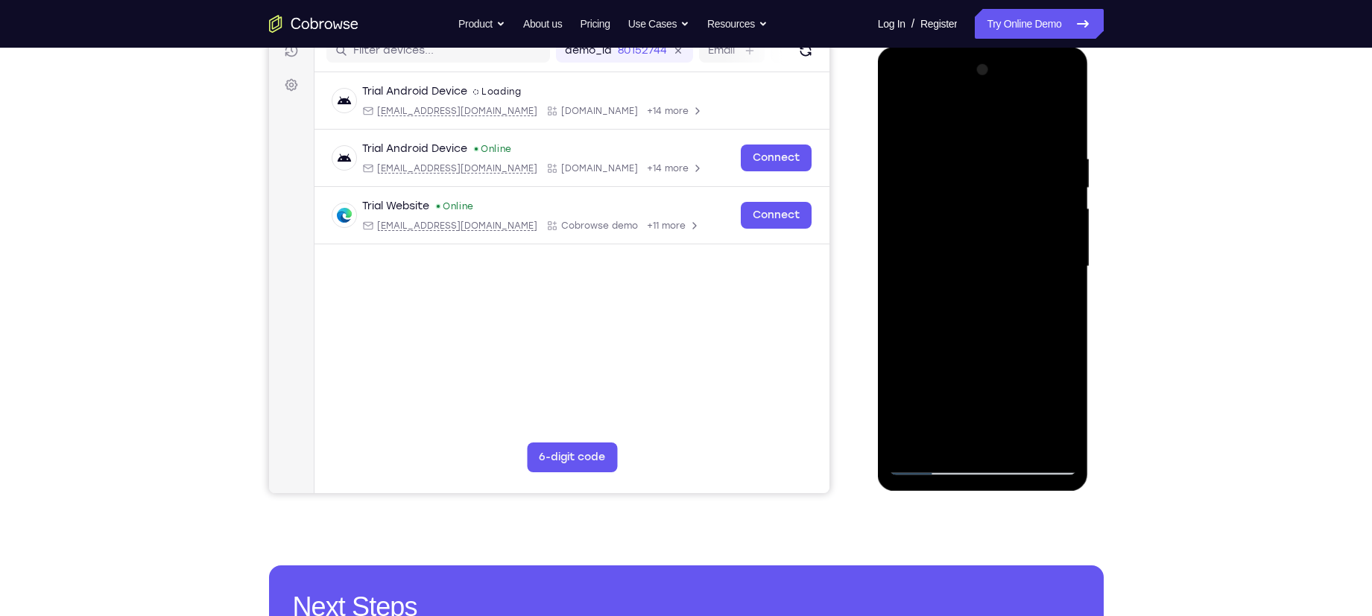
drag, startPoint x: 972, startPoint y: 264, endPoint x: 972, endPoint y: 215, distance: 48.4
click at [972, 215] on div at bounding box center [983, 266] width 188 height 417
drag, startPoint x: 958, startPoint y: 303, endPoint x: 976, endPoint y: 189, distance: 115.4
click at [976, 189] on div at bounding box center [983, 266] width 188 height 417
drag, startPoint x: 976, startPoint y: 189, endPoint x: 949, endPoint y: 265, distance: 80.6
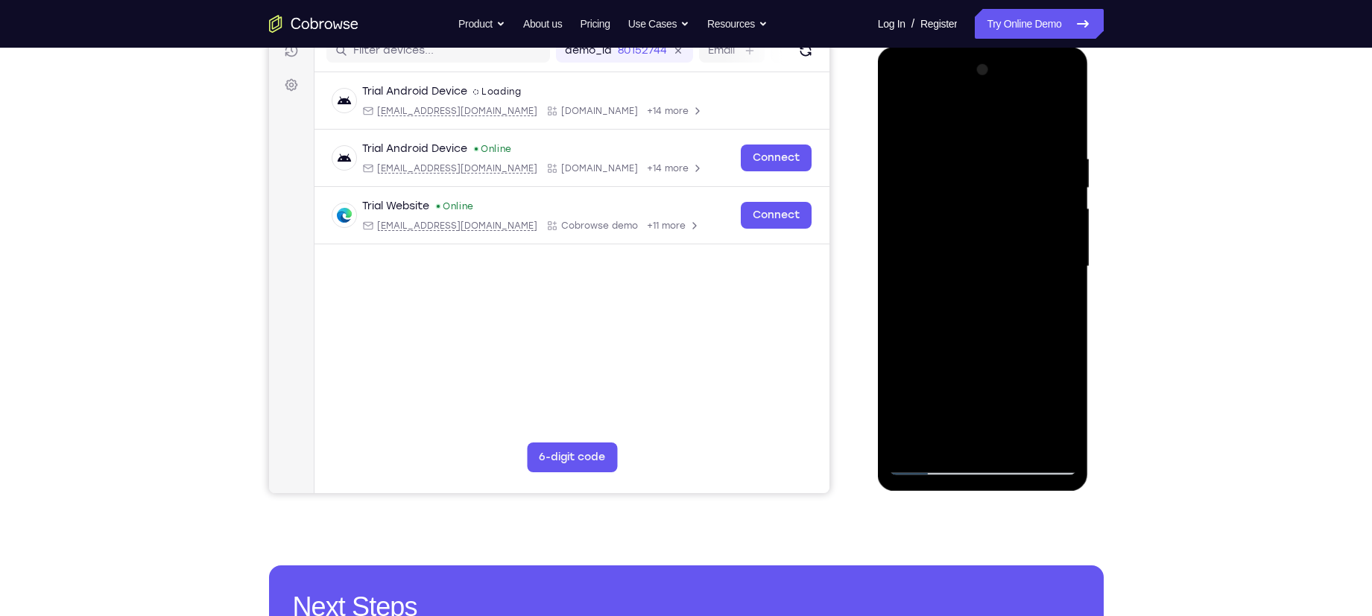
click at [949, 265] on div at bounding box center [983, 266] width 188 height 417
drag, startPoint x: 949, startPoint y: 289, endPoint x: 967, endPoint y: 135, distance: 155.3
click at [967, 135] on div at bounding box center [983, 266] width 188 height 417
drag, startPoint x: 949, startPoint y: 296, endPoint x: 964, endPoint y: 218, distance: 78.9
click at [964, 218] on div at bounding box center [983, 266] width 188 height 417
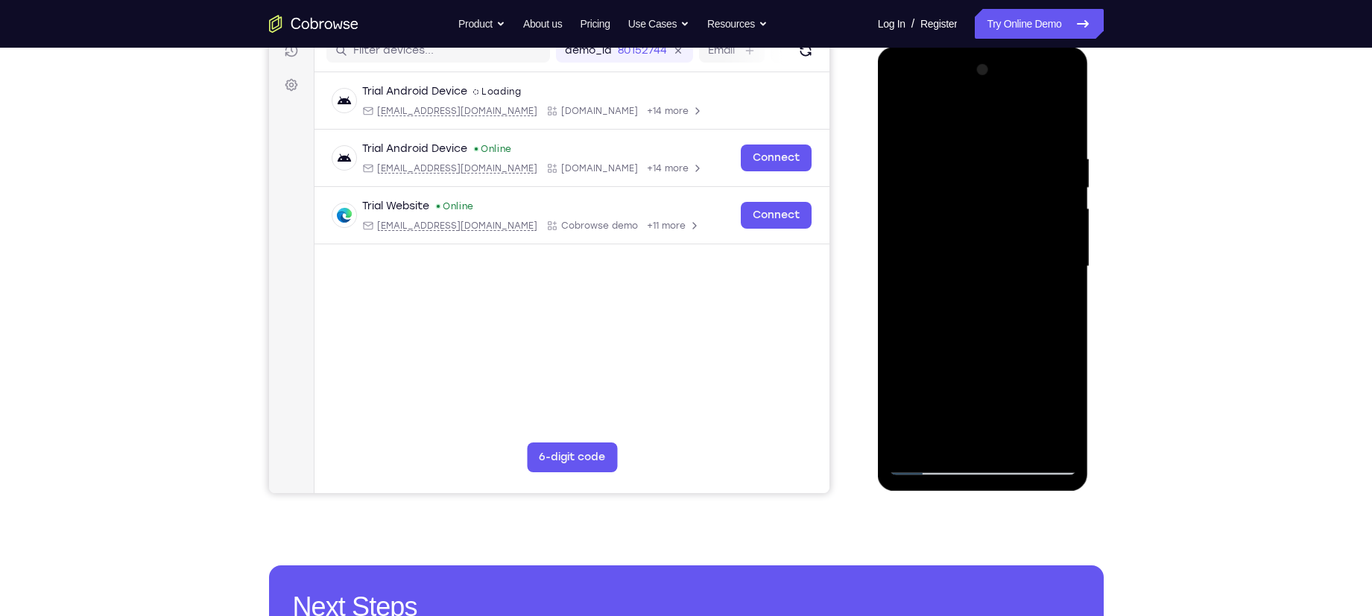
drag, startPoint x: 1005, startPoint y: 197, endPoint x: 984, endPoint y: 308, distance: 113.0
click at [984, 308] on div at bounding box center [983, 266] width 188 height 417
drag, startPoint x: 991, startPoint y: 208, endPoint x: 959, endPoint y: 349, distance: 144.5
click at [959, 349] on div at bounding box center [983, 266] width 188 height 417
drag, startPoint x: 973, startPoint y: 250, endPoint x: 968, endPoint y: 329, distance: 79.2
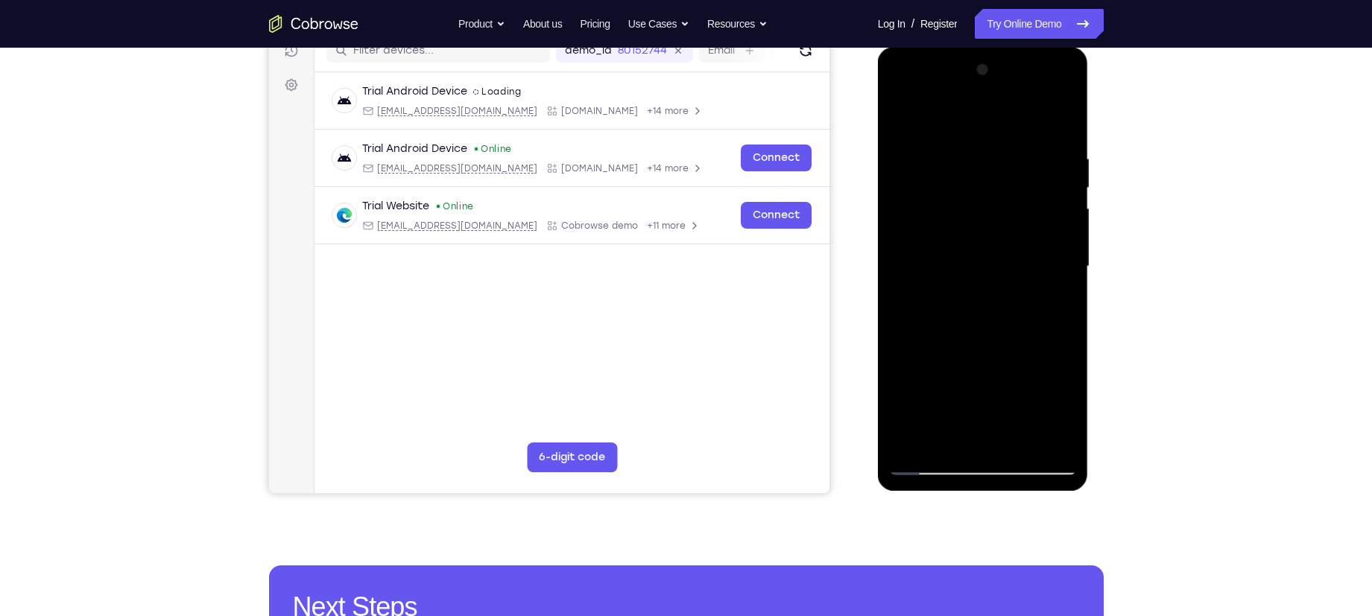
click at [968, 329] on div at bounding box center [983, 266] width 188 height 417
drag, startPoint x: 968, startPoint y: 323, endPoint x: 1011, endPoint y: 130, distance: 197.8
click at [1008, 143] on div at bounding box center [983, 266] width 188 height 417
drag, startPoint x: 974, startPoint y: 319, endPoint x: 999, endPoint y: 145, distance: 175.4
click at [999, 145] on div at bounding box center [983, 266] width 188 height 417
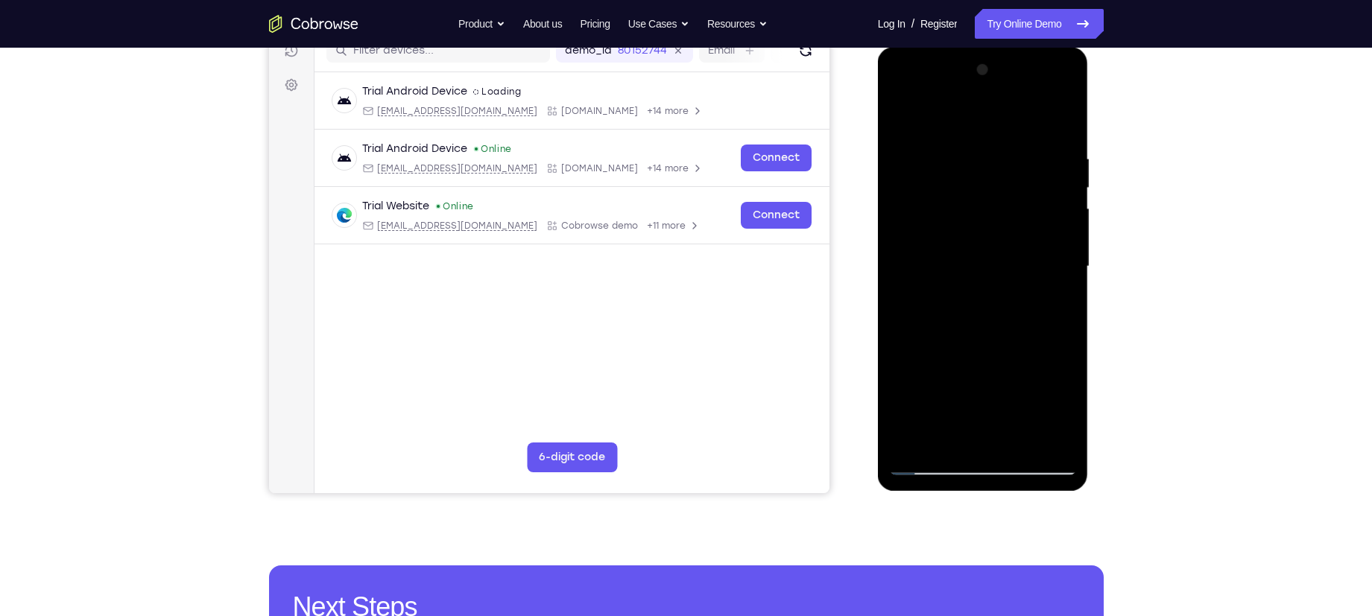
drag, startPoint x: 973, startPoint y: 271, endPoint x: 993, endPoint y: 194, distance: 80.1
click at [993, 194] on div at bounding box center [983, 266] width 188 height 417
drag, startPoint x: 974, startPoint y: 310, endPoint x: 997, endPoint y: 174, distance: 138.3
click at [997, 174] on div at bounding box center [983, 266] width 188 height 417
drag, startPoint x: 976, startPoint y: 319, endPoint x: 986, endPoint y: 254, distance: 65.6
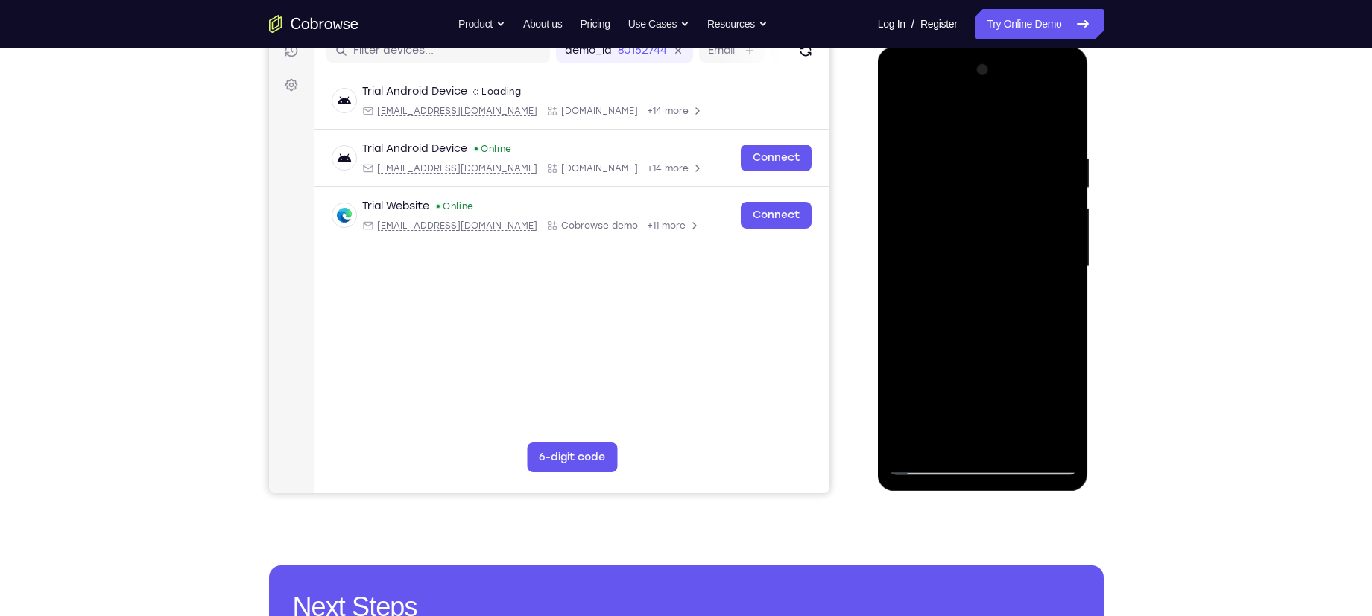
click at [986, 254] on div at bounding box center [983, 266] width 188 height 417
drag, startPoint x: 1072, startPoint y: 271, endPoint x: 1069, endPoint y: 226, distance: 44.8
click at [1069, 226] on div at bounding box center [983, 266] width 188 height 417
drag, startPoint x: 984, startPoint y: 282, endPoint x: 1015, endPoint y: 151, distance: 134.0
click at [1014, 157] on div at bounding box center [983, 266] width 188 height 417
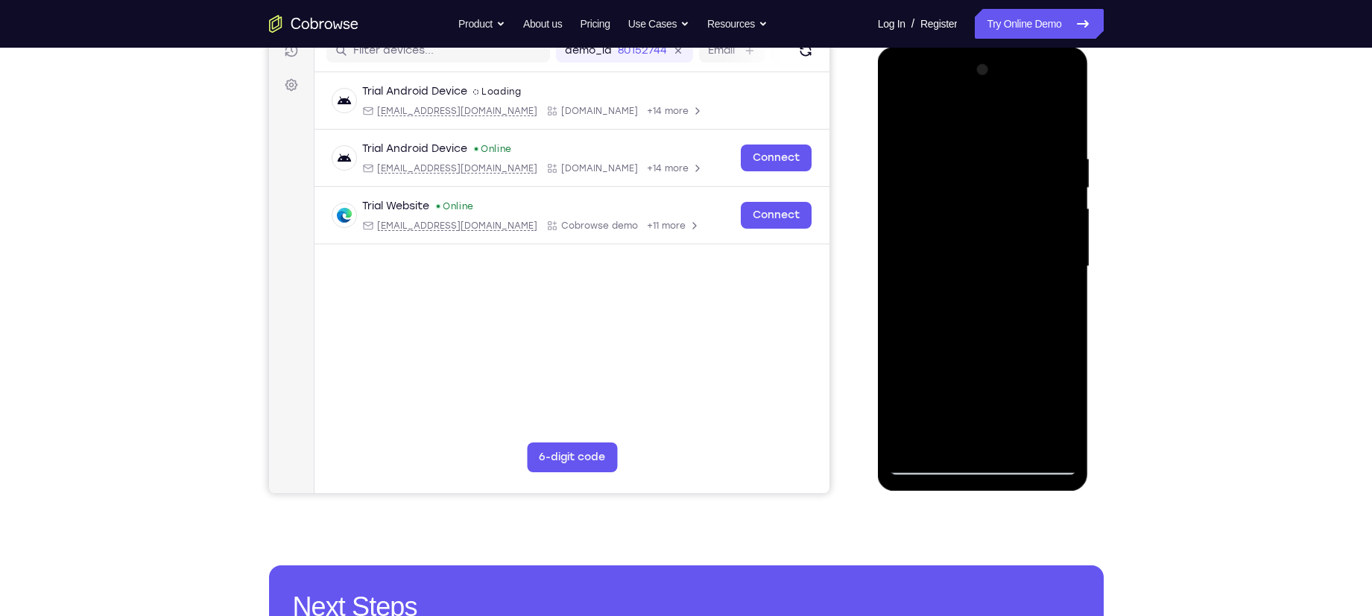
drag, startPoint x: 996, startPoint y: 302, endPoint x: 1020, endPoint y: 178, distance: 126.0
click at [1020, 178] on div at bounding box center [983, 266] width 188 height 417
drag, startPoint x: 996, startPoint y: 282, endPoint x: 1011, endPoint y: 121, distance: 162.4
click at [1011, 124] on div at bounding box center [983, 266] width 188 height 417
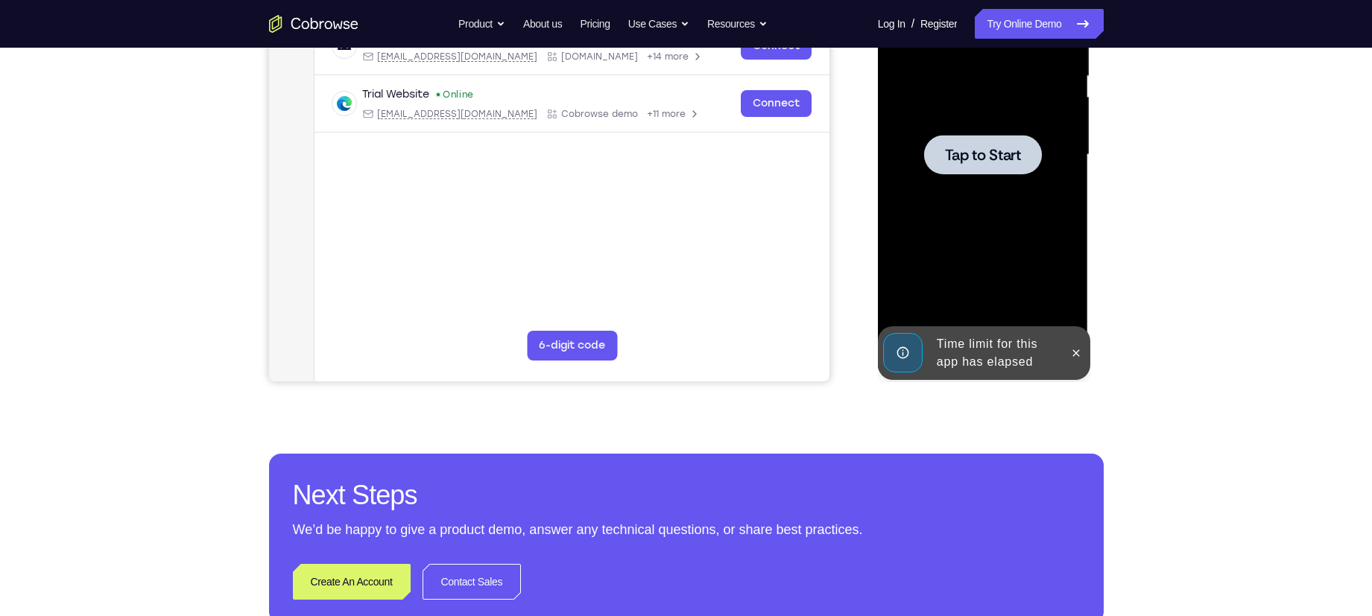
scroll to position [312, 0]
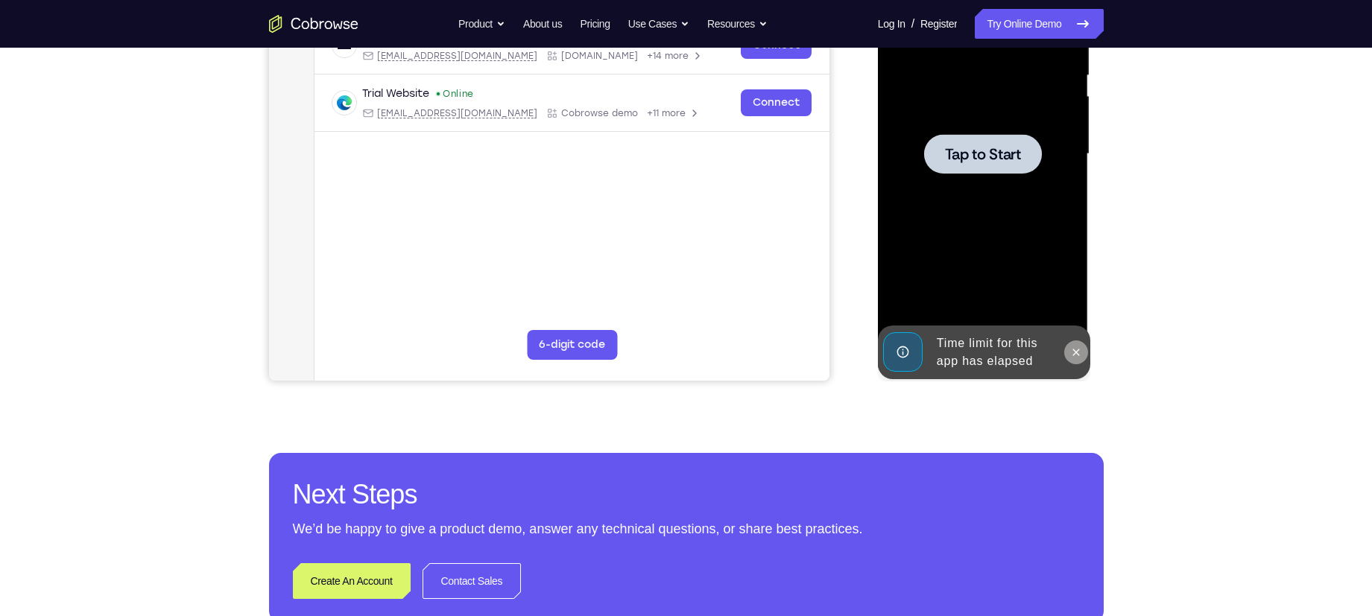
click at [1072, 351] on icon at bounding box center [1076, 353] width 12 height 12
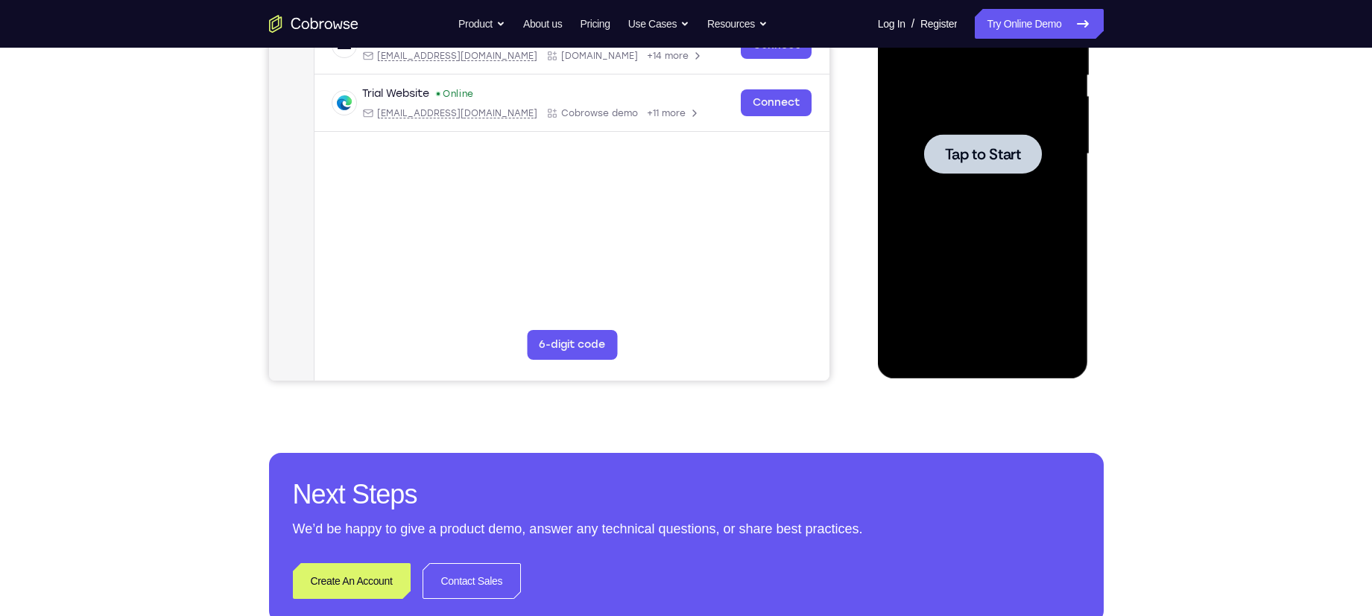
click at [987, 147] on span "Tap to Start" at bounding box center [983, 154] width 76 height 15
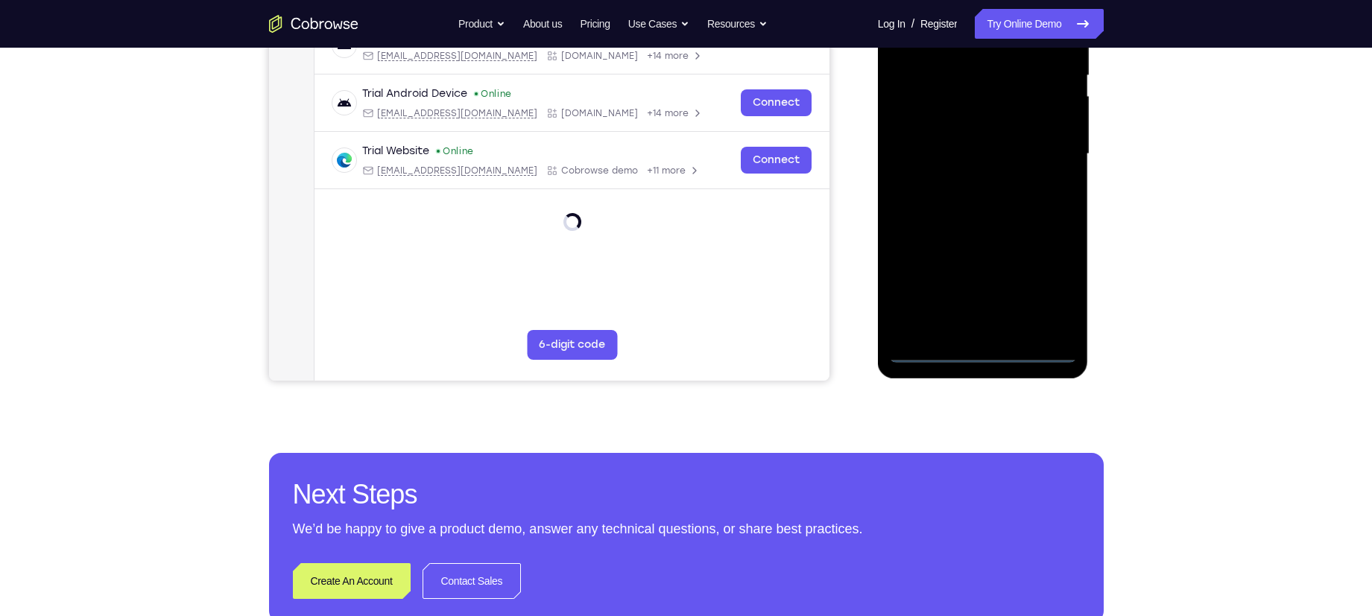
click at [986, 350] on div at bounding box center [983, 154] width 188 height 417
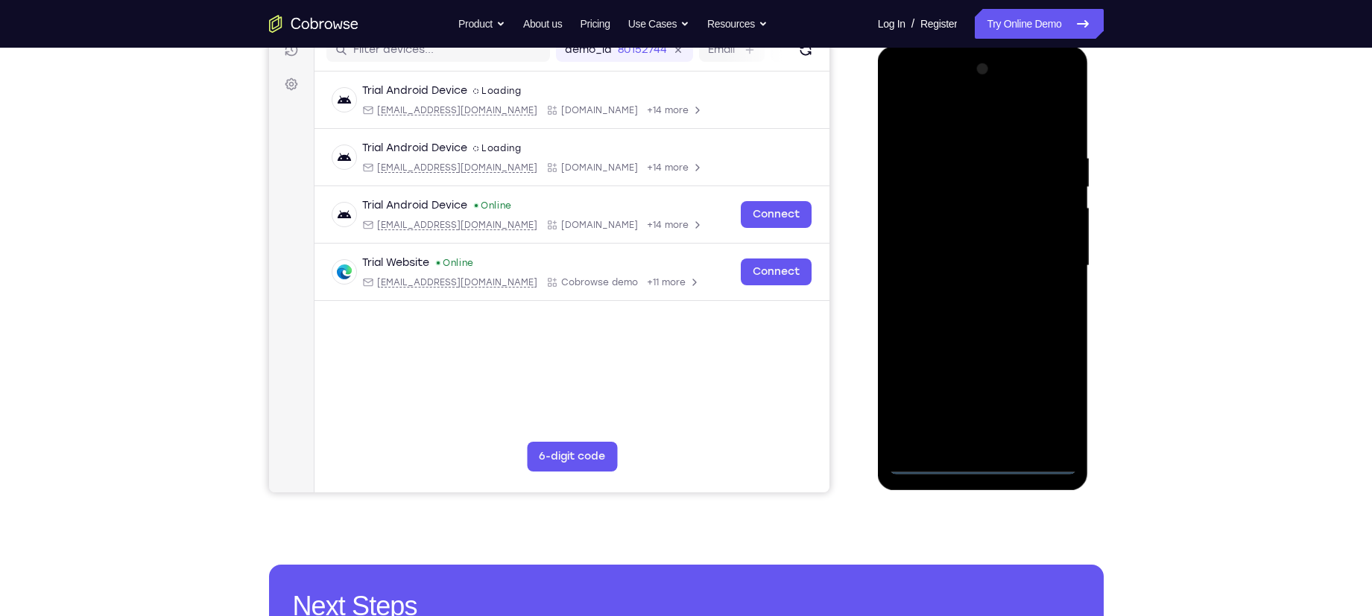
scroll to position [195, 0]
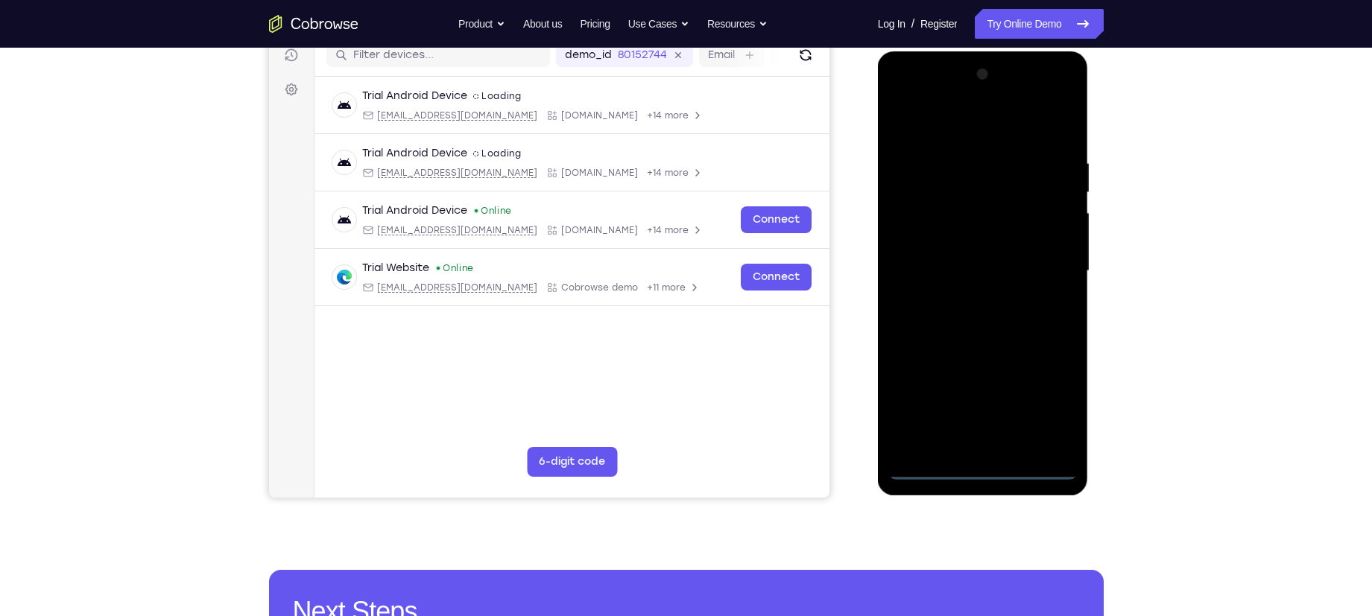
click at [1052, 393] on div at bounding box center [983, 271] width 188 height 417
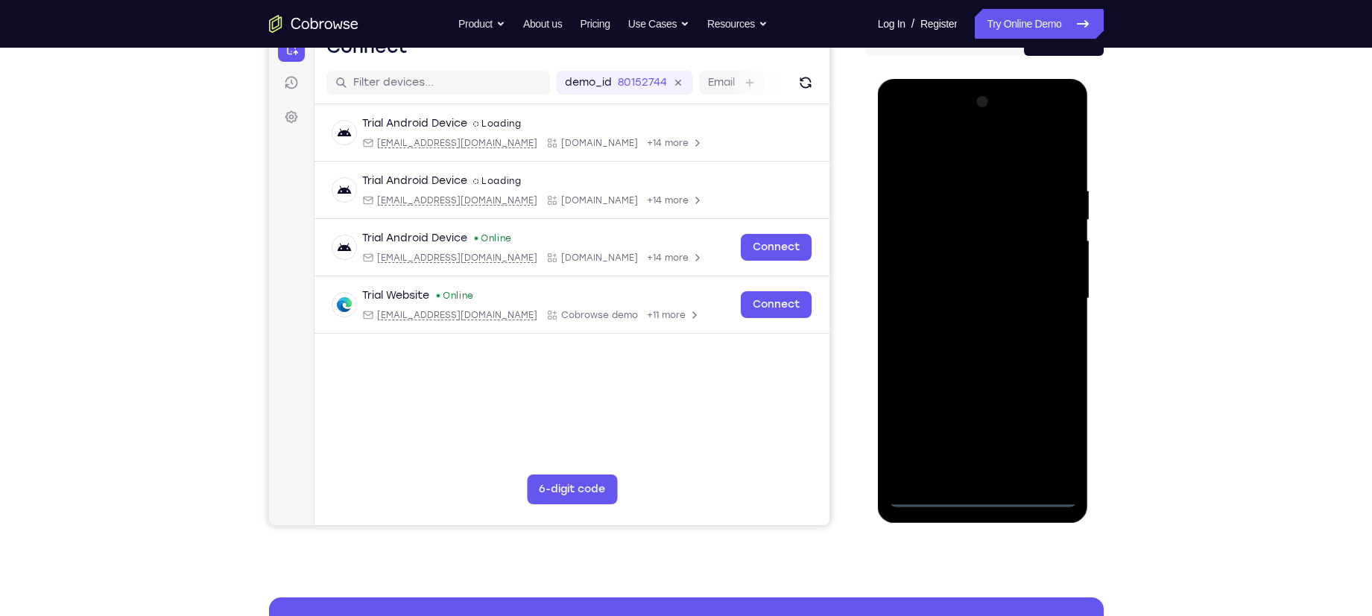
scroll to position [168, 0]
click at [938, 154] on div at bounding box center [983, 297] width 188 height 417
click at [1045, 289] on div at bounding box center [983, 297] width 188 height 417
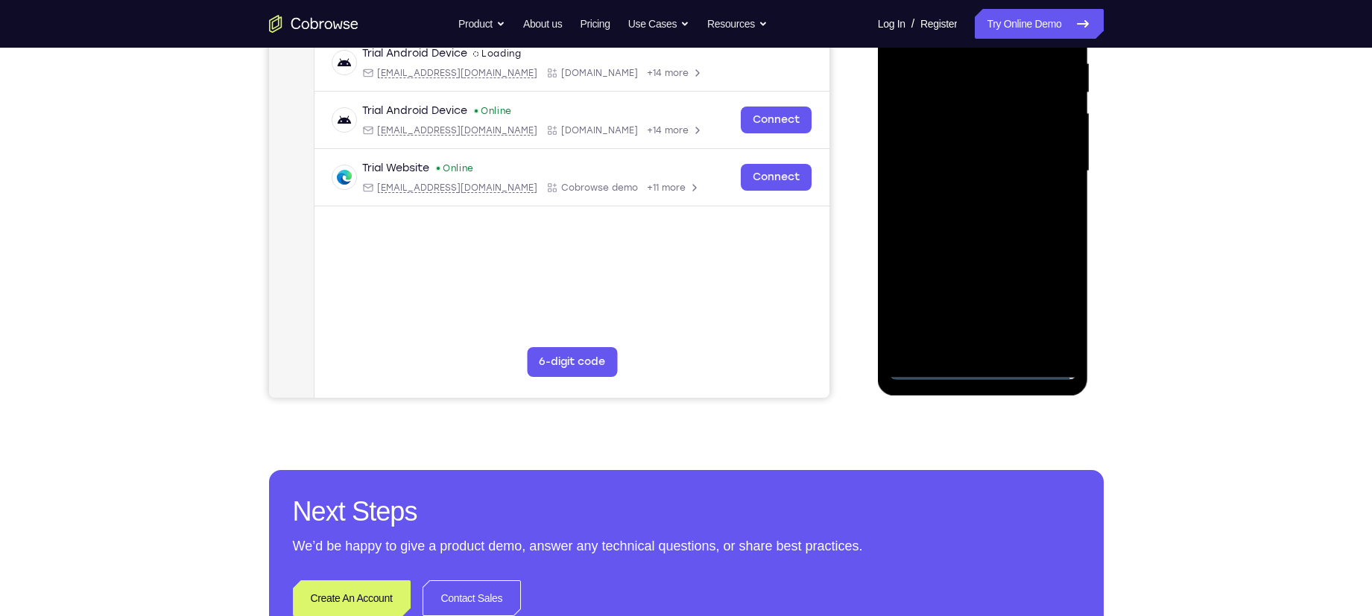
scroll to position [296, 0]
click at [966, 344] on div at bounding box center [983, 170] width 188 height 417
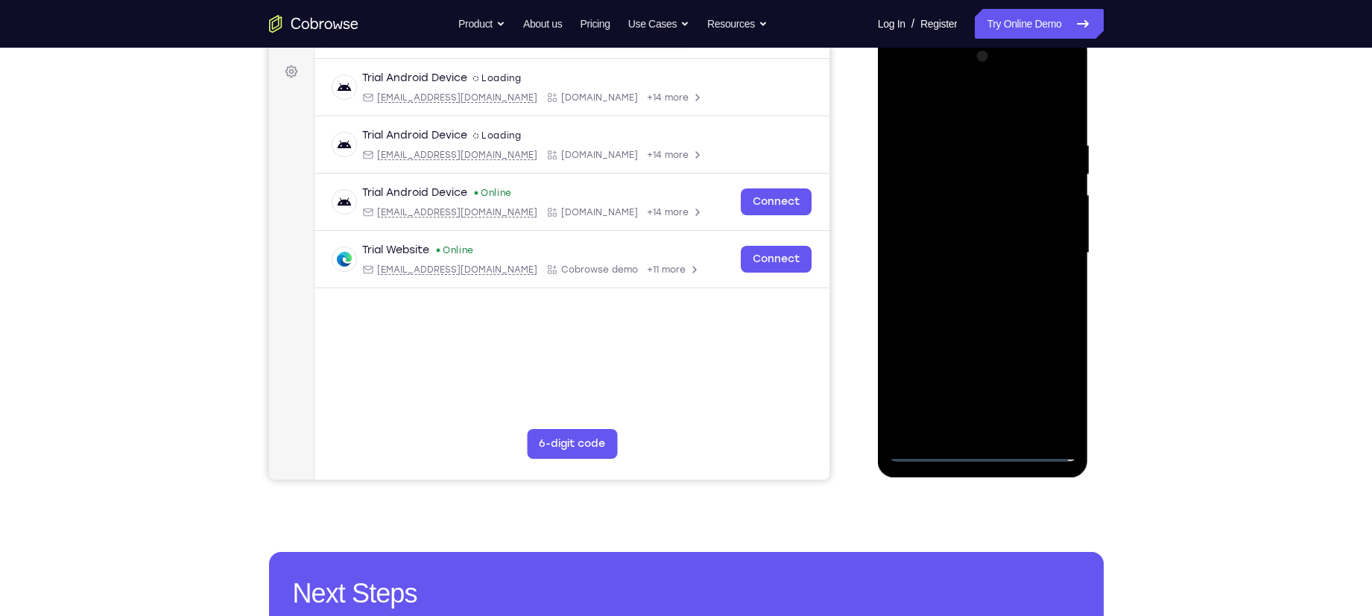
scroll to position [211, 0]
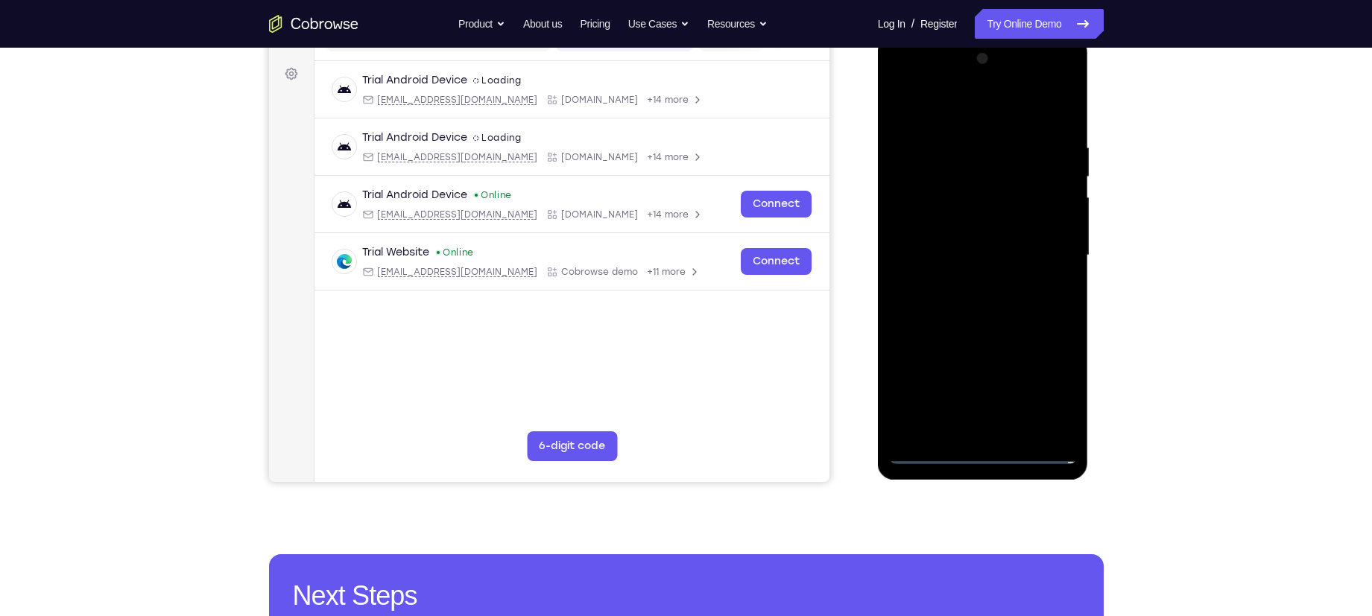
click at [962, 249] on div at bounding box center [983, 255] width 188 height 417
click at [962, 230] on div at bounding box center [983, 255] width 188 height 417
click at [962, 256] on div at bounding box center [983, 255] width 188 height 417
click at [1021, 302] on div at bounding box center [983, 255] width 188 height 417
click at [1057, 352] on div at bounding box center [983, 255] width 188 height 417
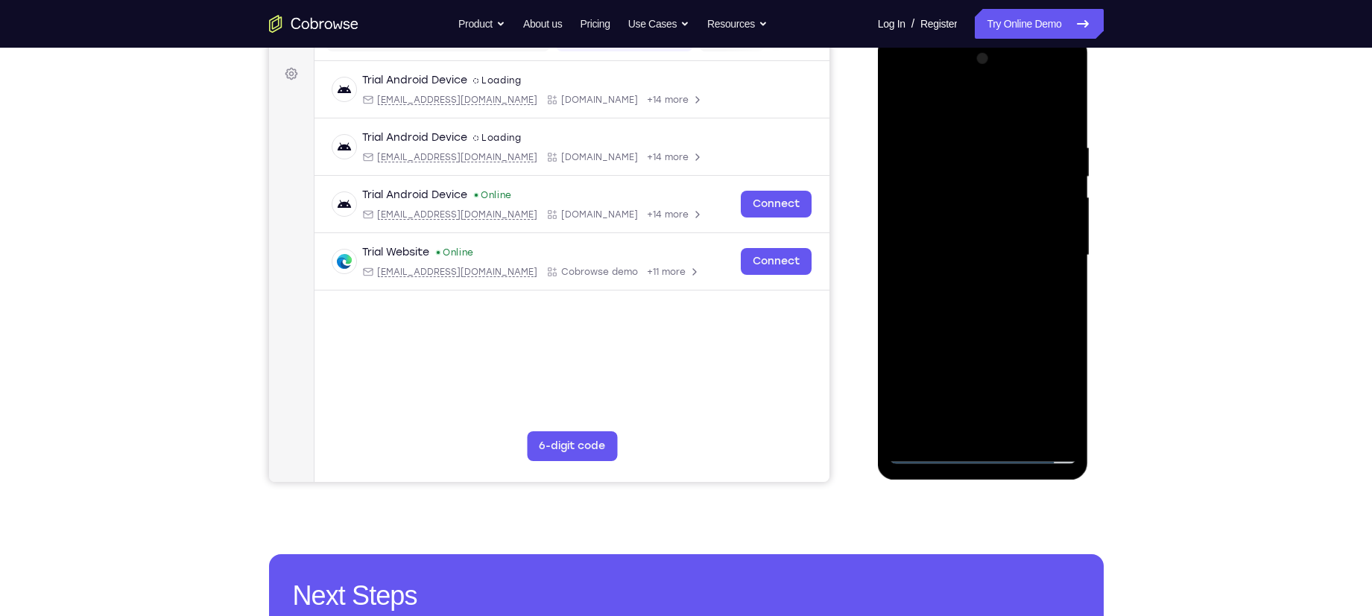
drag, startPoint x: 937, startPoint y: 104, endPoint x: 1084, endPoint y: 114, distance: 147.2
click at [1084, 114] on div at bounding box center [983, 258] width 211 height 444
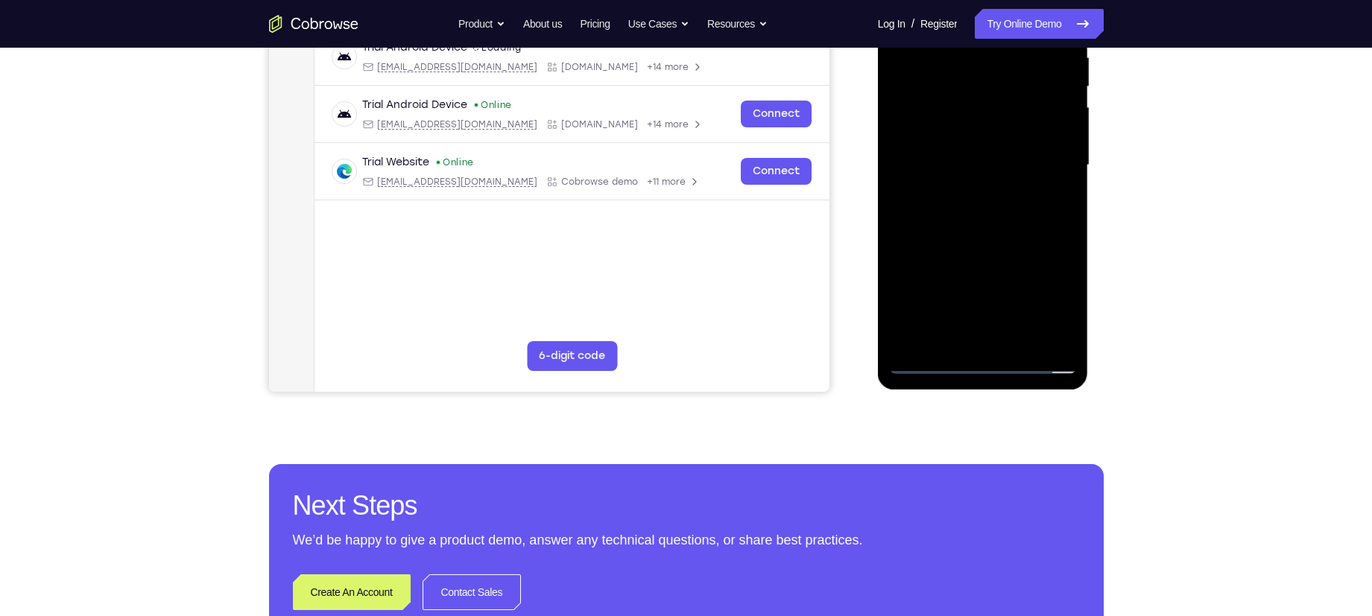
scroll to position [233, 0]
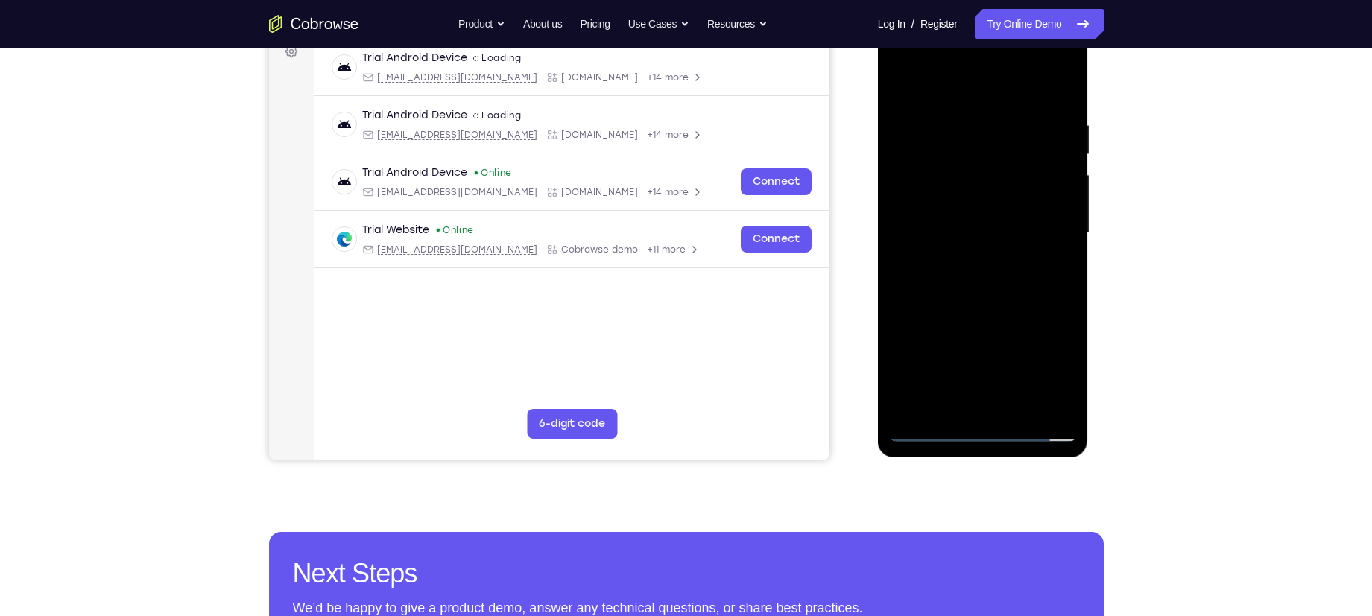
click at [971, 306] on div at bounding box center [983, 233] width 188 height 417
click at [1023, 400] on div at bounding box center [983, 233] width 188 height 417
click at [975, 306] on div at bounding box center [983, 233] width 188 height 417
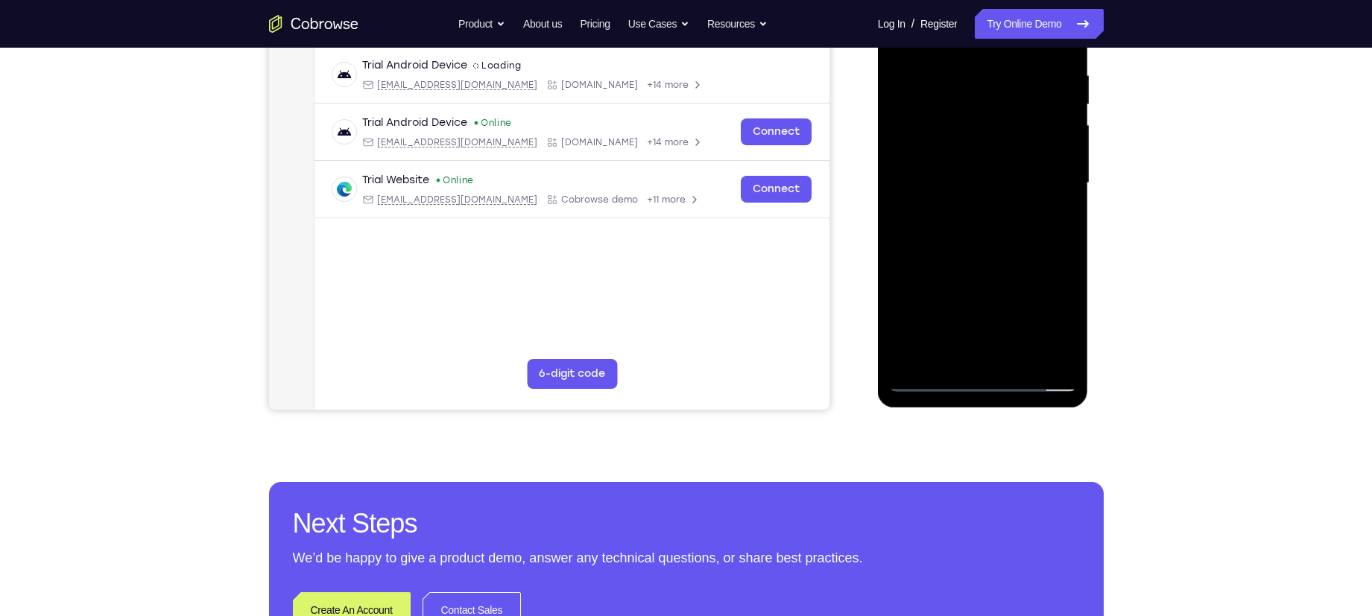
scroll to position [290, 0]
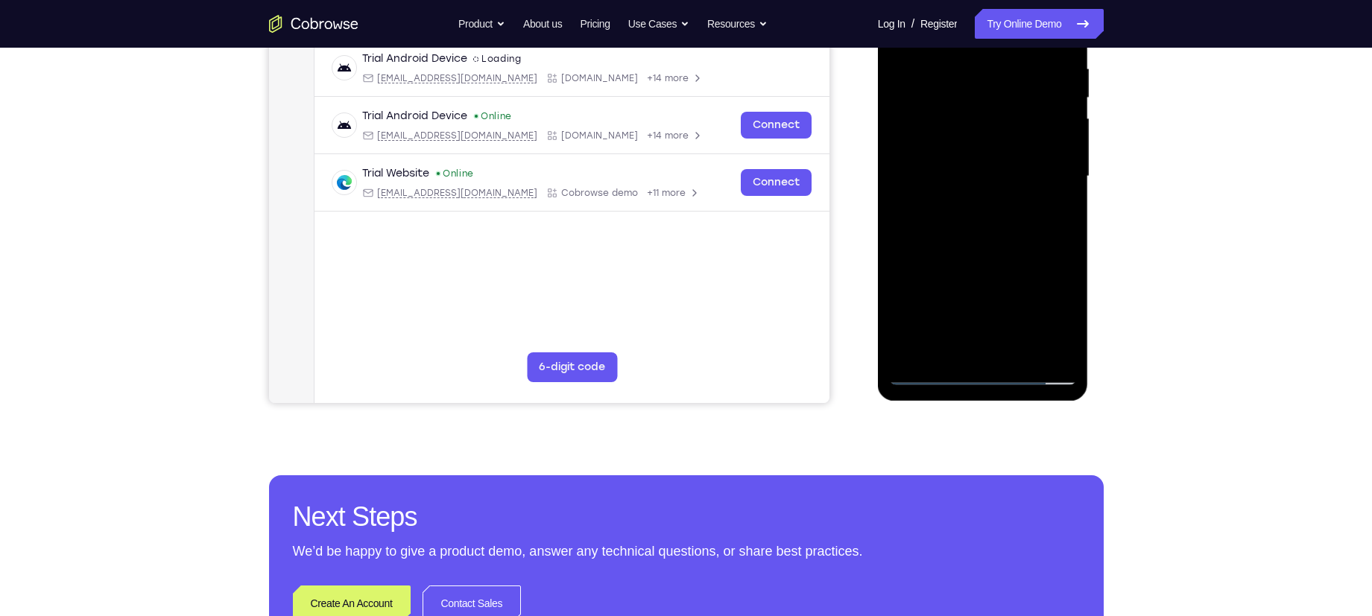
click at [971, 139] on div at bounding box center [983, 176] width 188 height 417
click at [926, 380] on div at bounding box center [983, 176] width 188 height 417
click at [951, 138] on div at bounding box center [983, 176] width 188 height 417
click at [929, 373] on div at bounding box center [983, 176] width 188 height 417
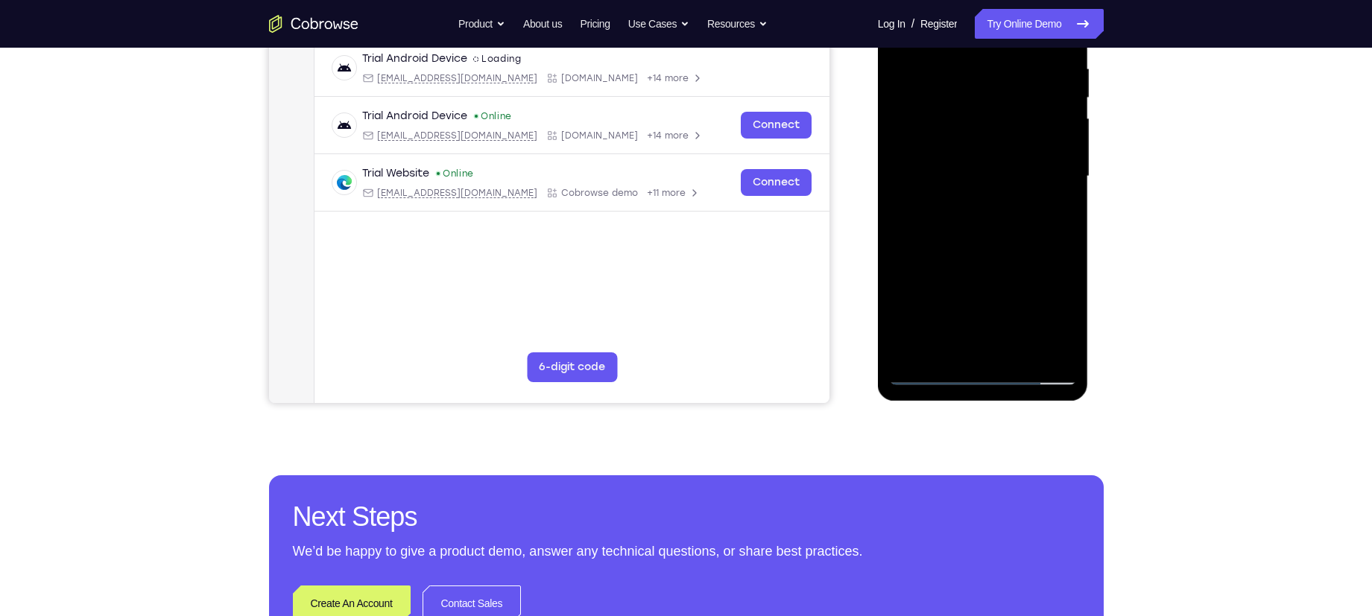
click at [964, 74] on div at bounding box center [983, 176] width 188 height 417
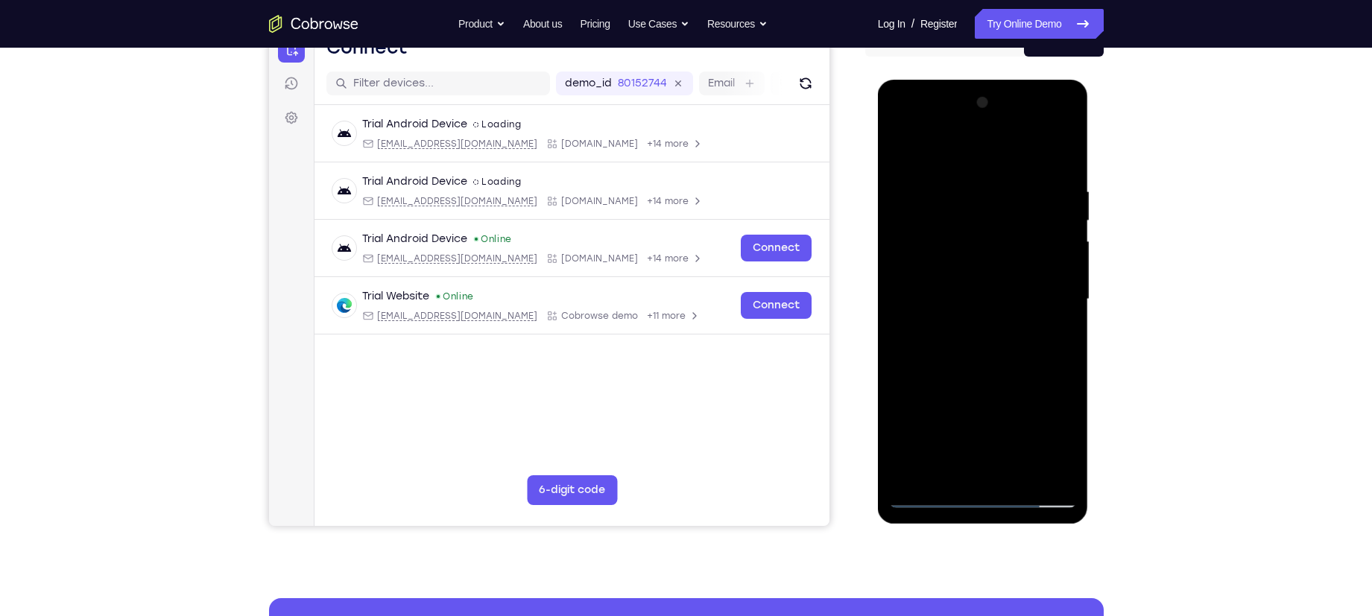
scroll to position [255, 0]
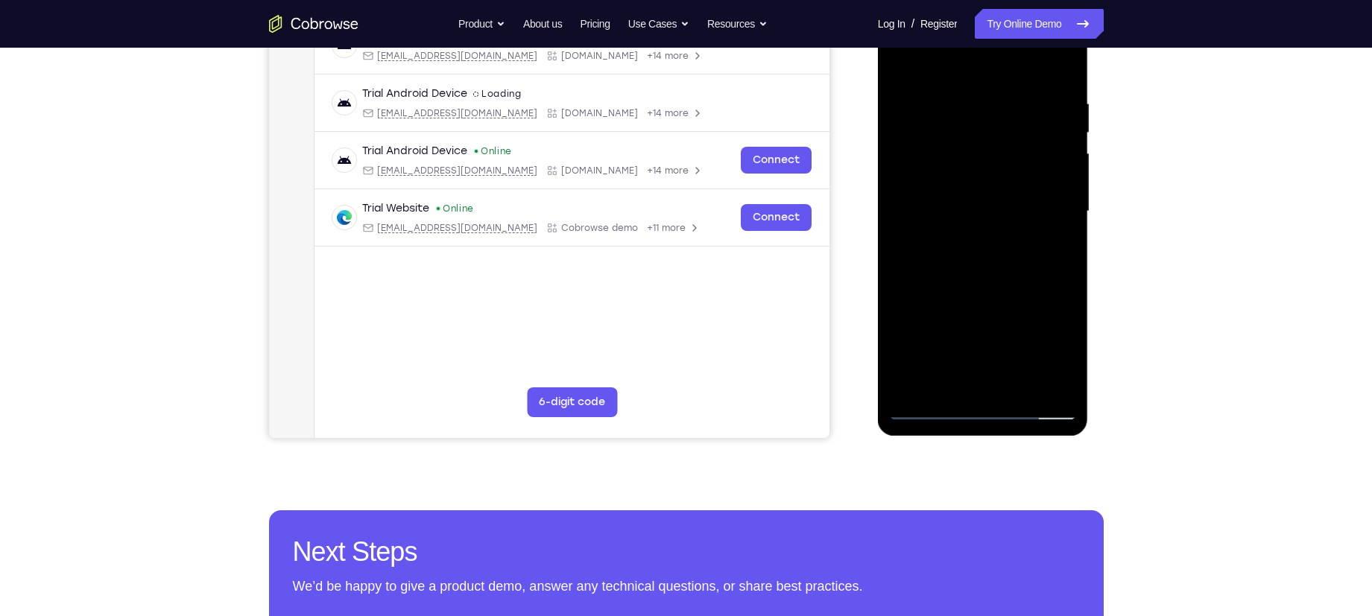
click at [1034, 244] on div at bounding box center [983, 211] width 188 height 417
click at [1063, 210] on div at bounding box center [983, 211] width 188 height 417
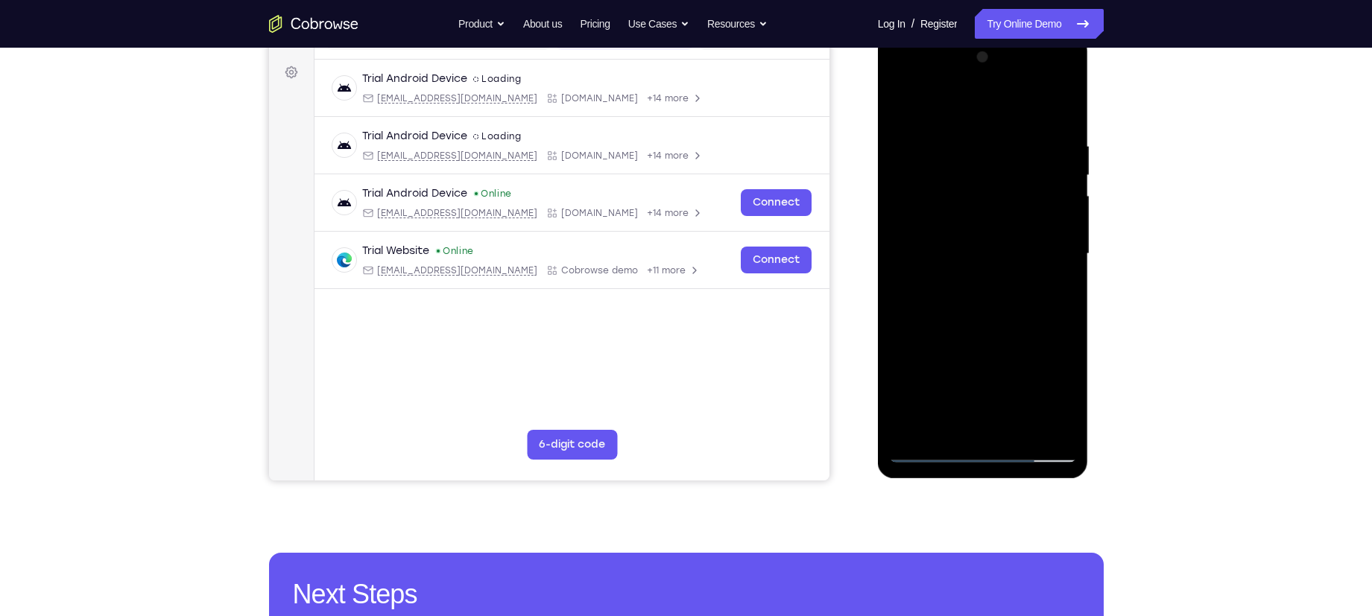
scroll to position [213, 0]
click at [1058, 199] on div at bounding box center [983, 253] width 188 height 417
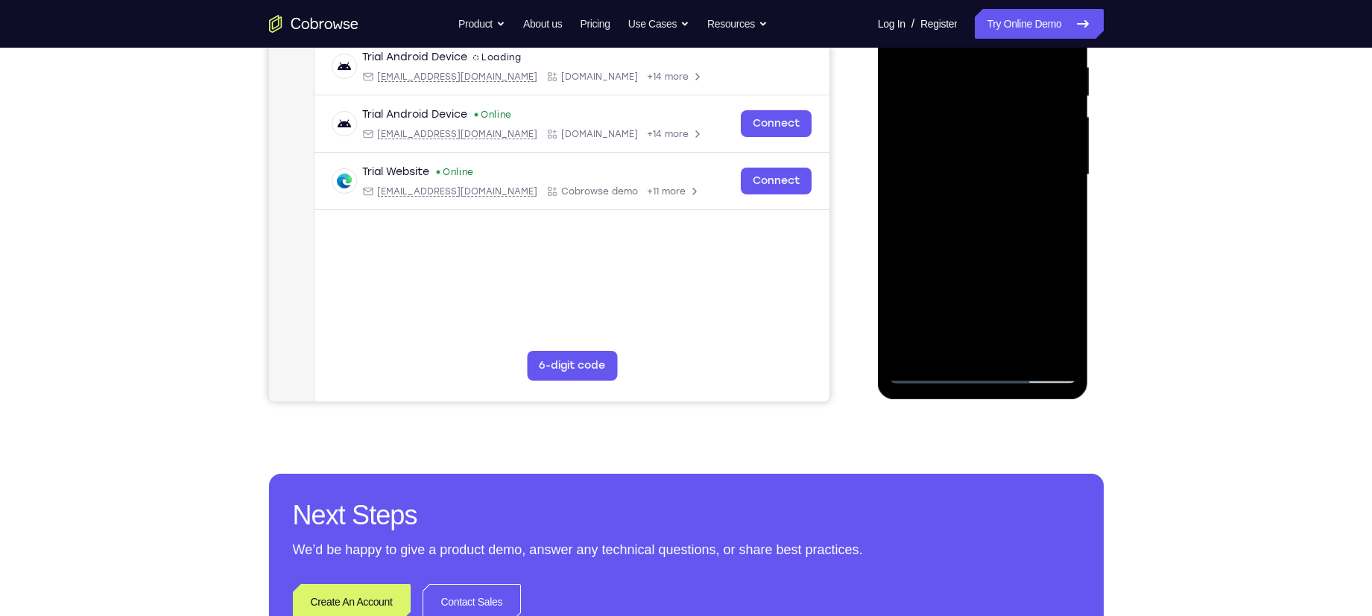
scroll to position [293, 0]
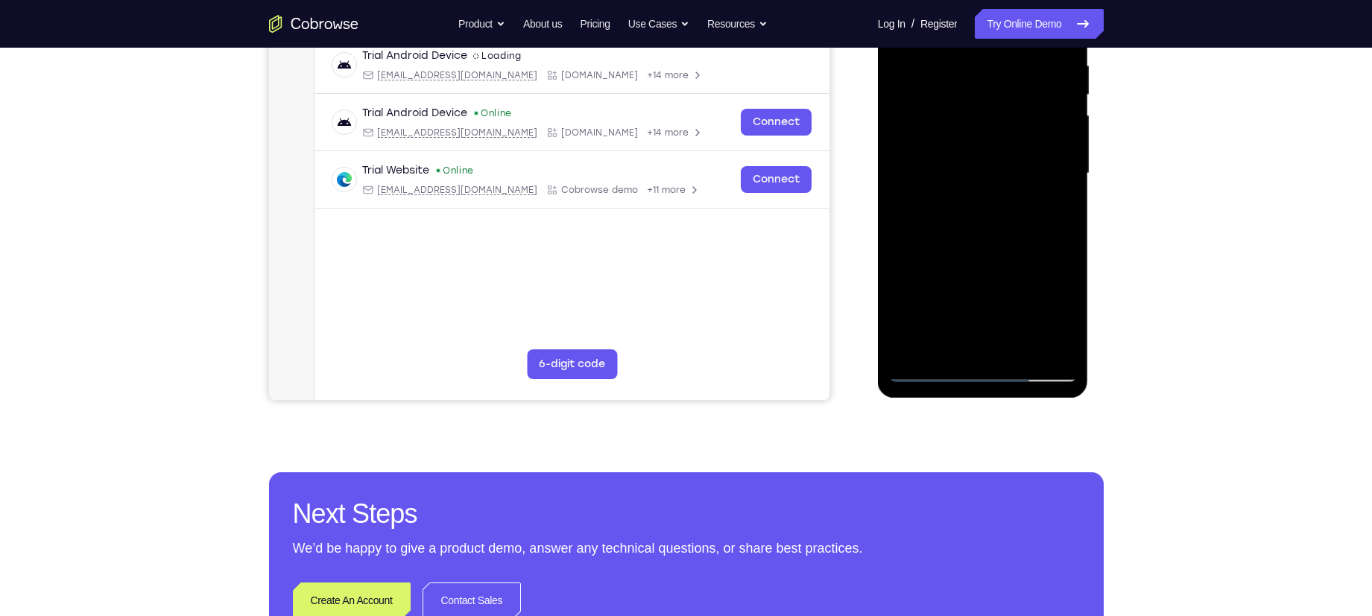
click at [1058, 199] on div at bounding box center [983, 173] width 188 height 417
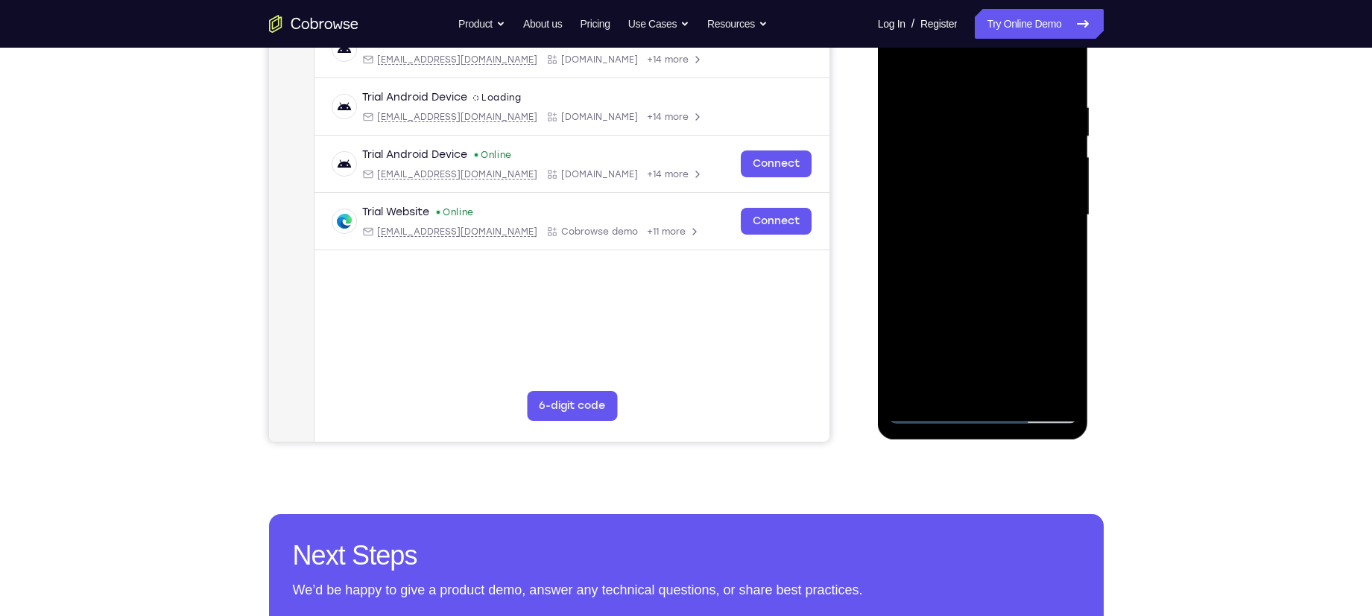
scroll to position [247, 0]
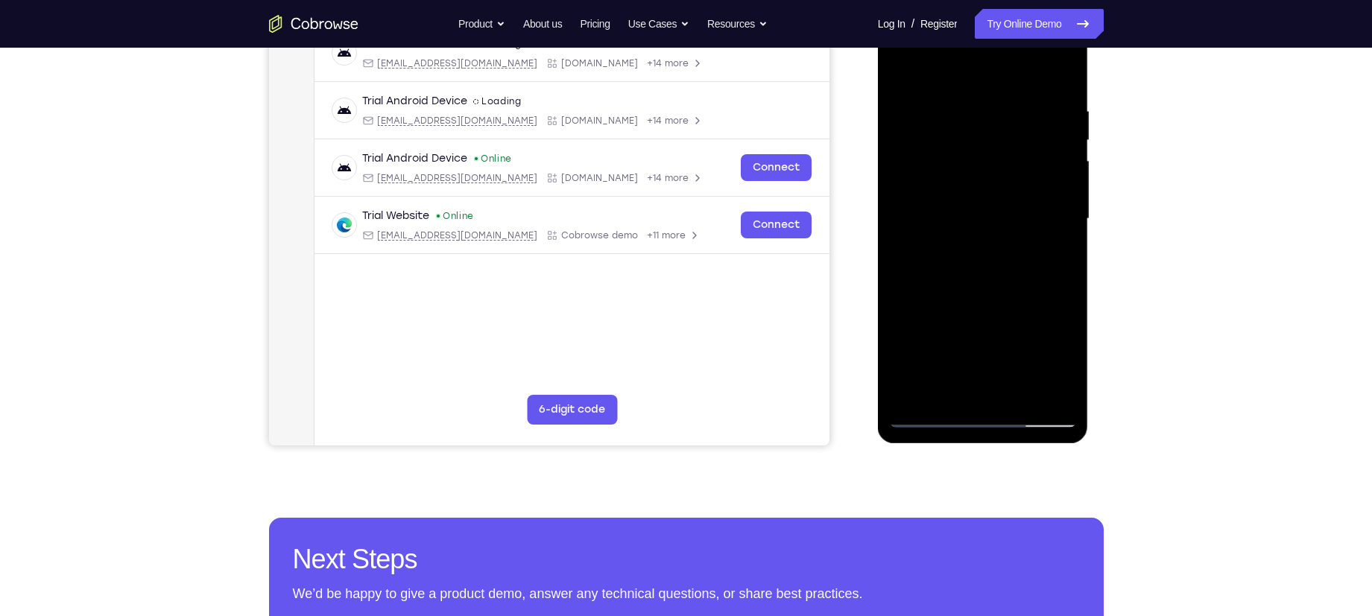
click at [1058, 77] on div at bounding box center [983, 218] width 188 height 417
drag, startPoint x: 1035, startPoint y: 261, endPoint x: 1032, endPoint y: 75, distance: 185.6
click at [1029, 85] on div at bounding box center [983, 218] width 188 height 417
drag, startPoint x: 989, startPoint y: 155, endPoint x: 1010, endPoint y: 91, distance: 67.4
click at [1010, 91] on div at bounding box center [983, 218] width 188 height 417
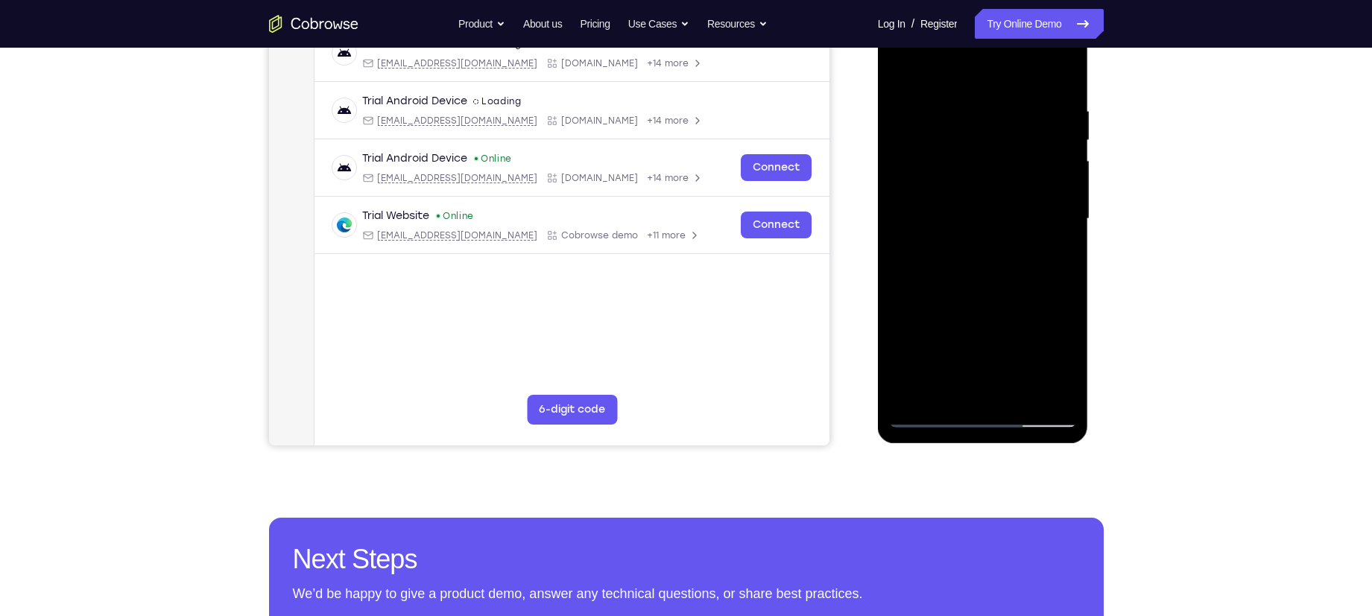
drag, startPoint x: 1010, startPoint y: 193, endPoint x: 995, endPoint y: 297, distance: 105.4
click at [995, 297] on div at bounding box center [983, 218] width 188 height 417
click at [928, 315] on div at bounding box center [983, 218] width 188 height 417
click at [904, 314] on div at bounding box center [983, 218] width 188 height 417
click at [900, 146] on div at bounding box center [983, 218] width 188 height 417
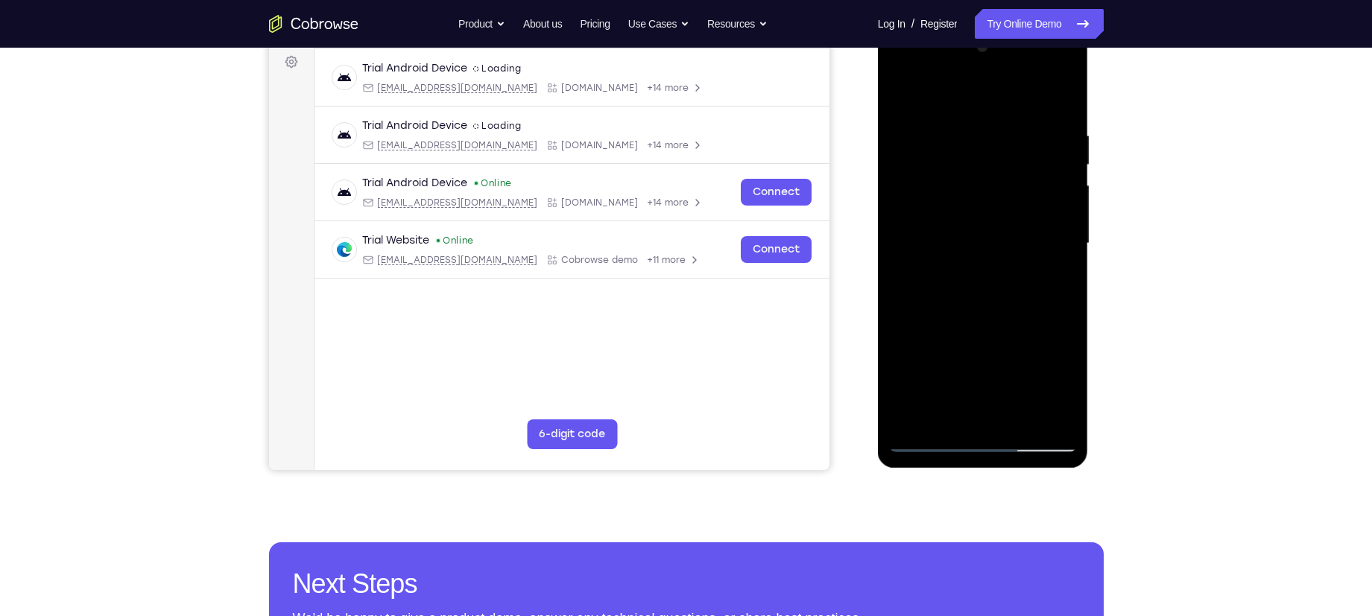
scroll to position [209, 0]
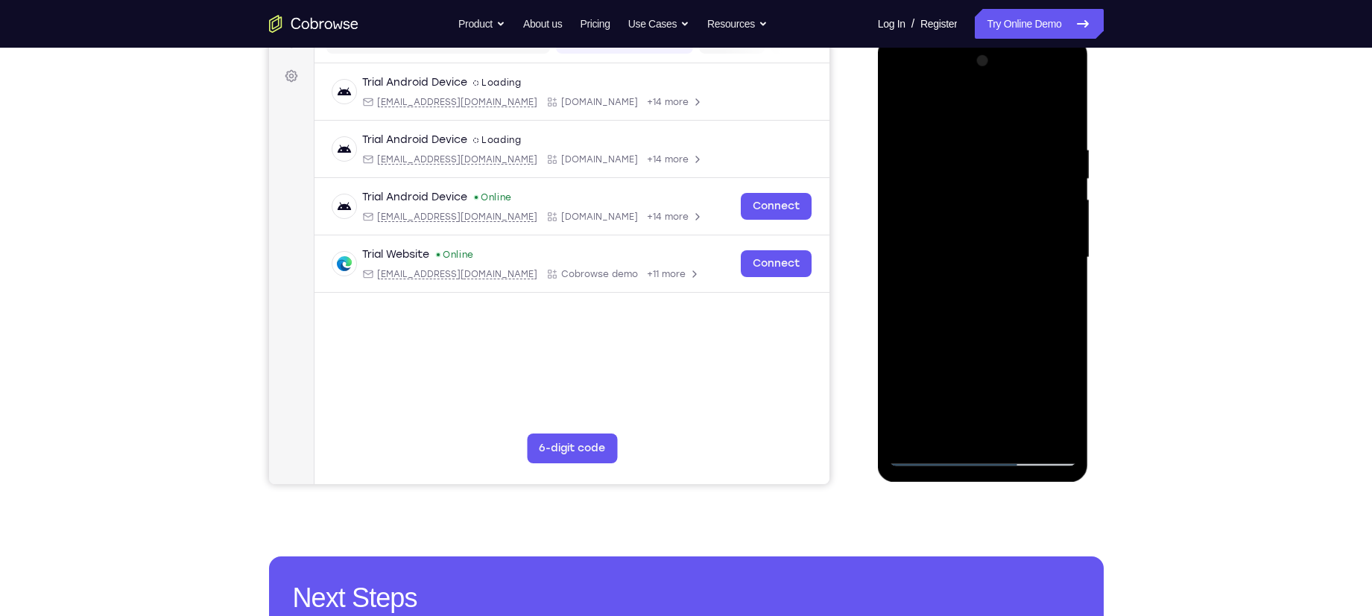
drag, startPoint x: 1052, startPoint y: 205, endPoint x: 1052, endPoint y: 227, distance: 21.6
click at [1052, 227] on div at bounding box center [983, 257] width 188 height 417
click at [1066, 200] on div at bounding box center [983, 257] width 188 height 417
drag, startPoint x: 1029, startPoint y: 193, endPoint x: 1019, endPoint y: 259, distance: 66.4
click at [1019, 259] on div at bounding box center [983, 257] width 188 height 417
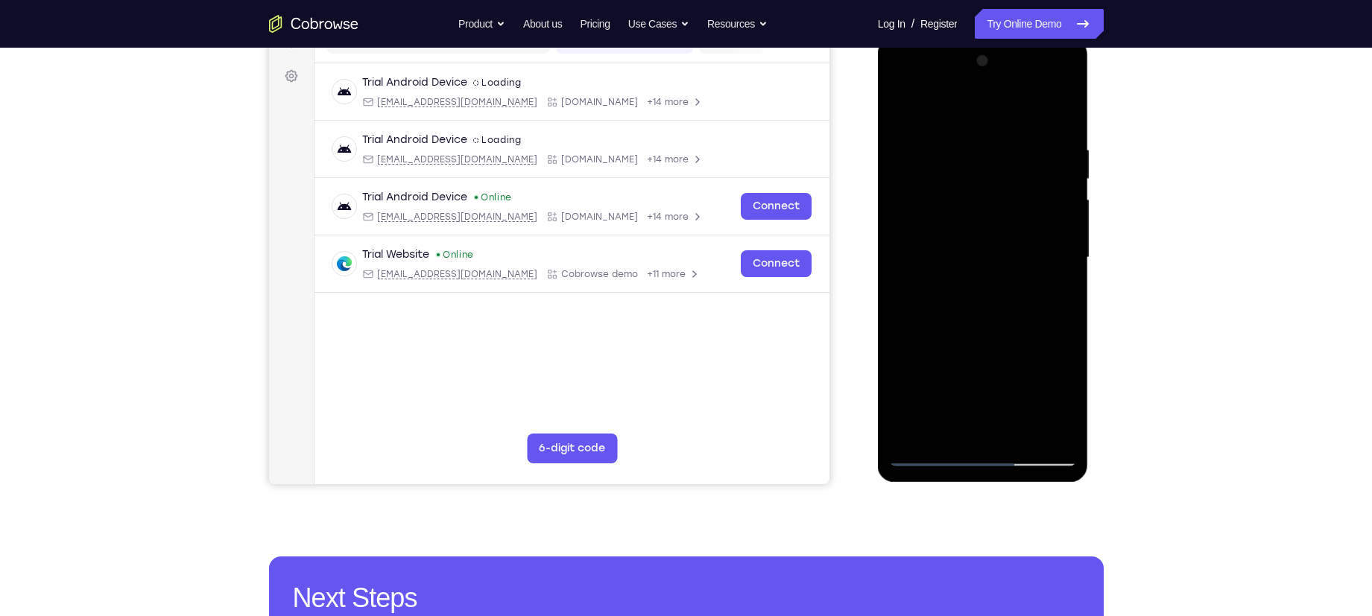
click at [1065, 255] on div at bounding box center [983, 257] width 188 height 417
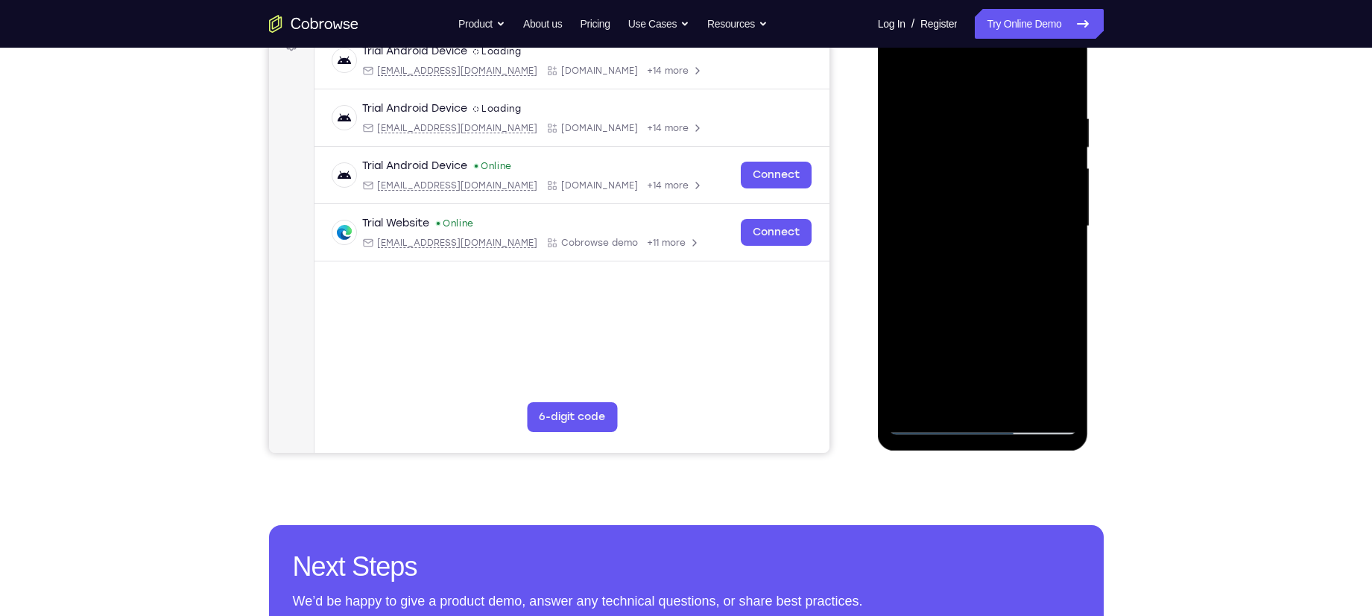
click at [1069, 229] on div at bounding box center [983, 226] width 188 height 417
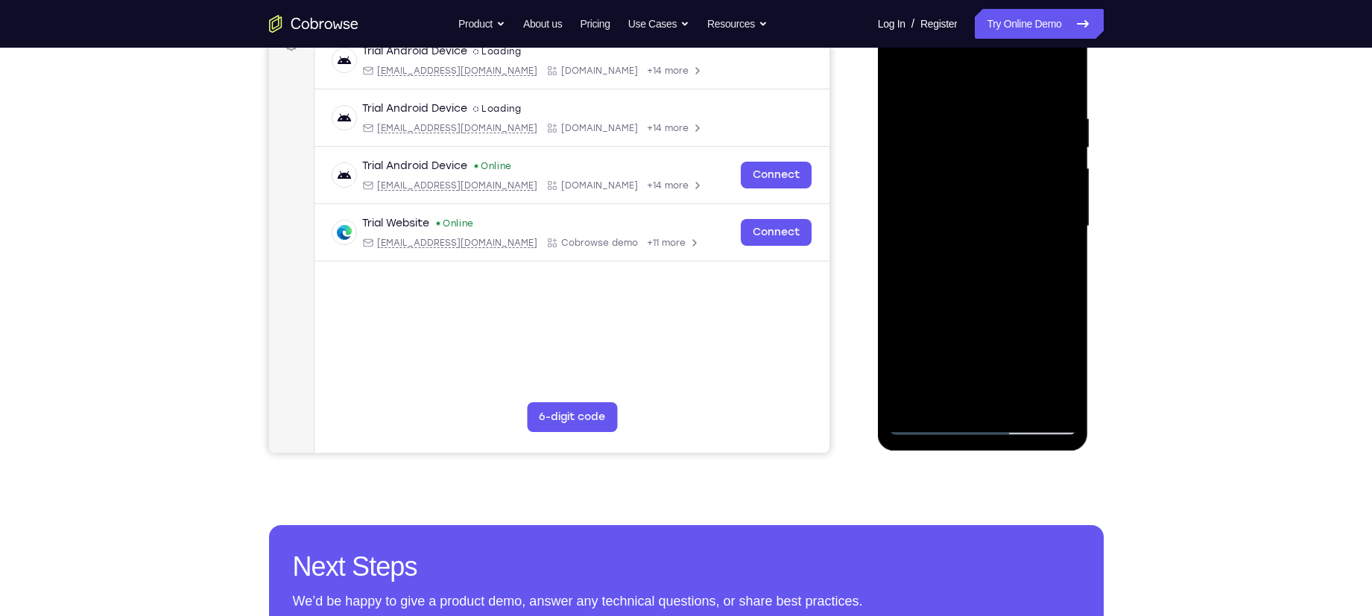
click at [1069, 229] on div at bounding box center [983, 226] width 188 height 417
click at [1069, 227] on div at bounding box center [983, 226] width 188 height 417
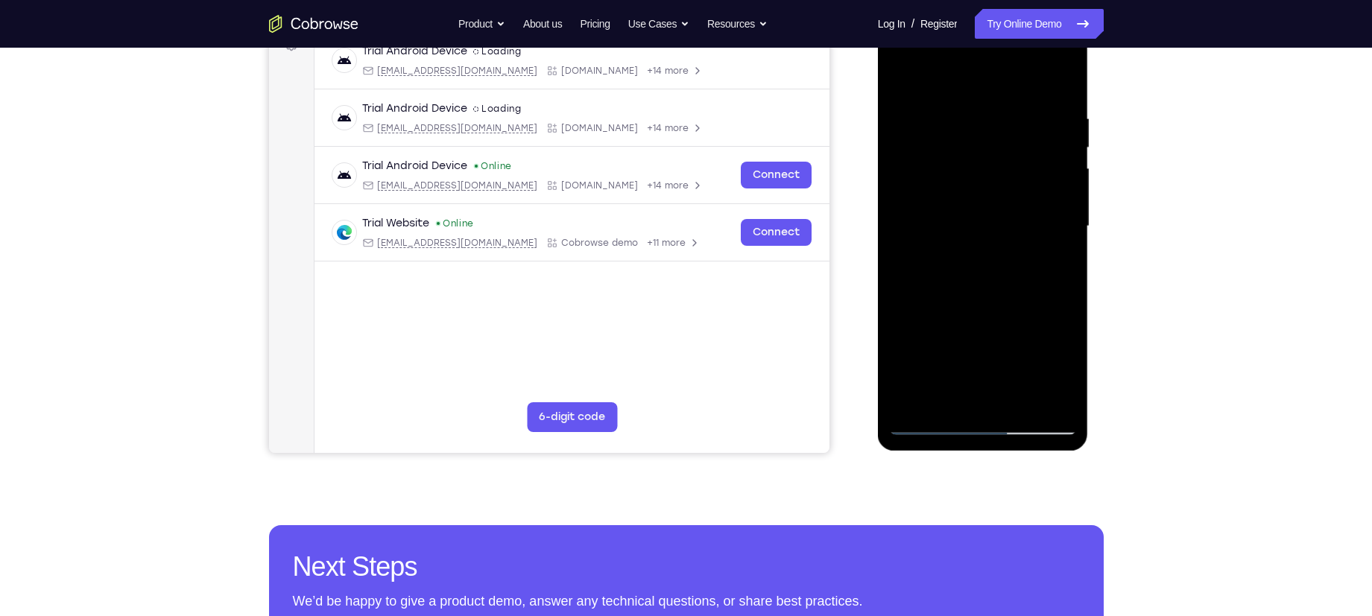
drag, startPoint x: 974, startPoint y: 315, endPoint x: 990, endPoint y: 159, distance: 157.4
click at [990, 159] on div at bounding box center [983, 226] width 188 height 417
drag, startPoint x: 990, startPoint y: 307, endPoint x: 1005, endPoint y: 112, distance: 195.8
click at [1005, 112] on div at bounding box center [983, 226] width 188 height 417
drag, startPoint x: 963, startPoint y: 276, endPoint x: 1020, endPoint y: 43, distance: 239.3
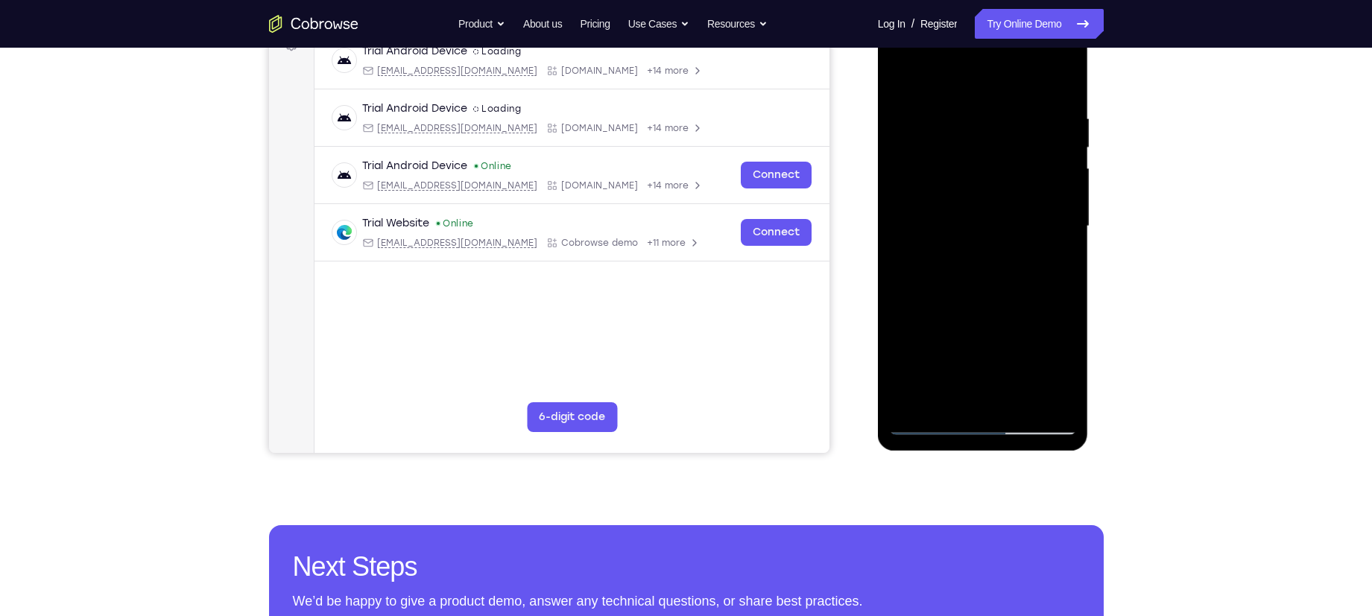
click at [1020, 43] on div at bounding box center [983, 226] width 188 height 417
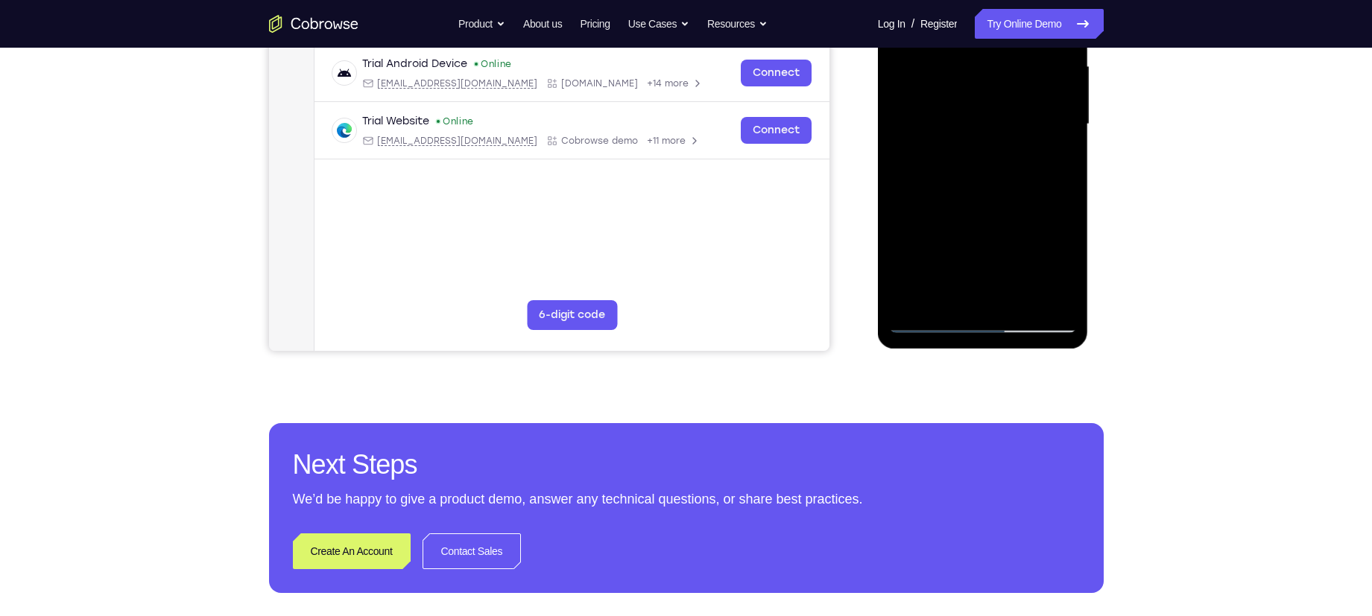
click at [1018, 299] on div at bounding box center [983, 124] width 188 height 417
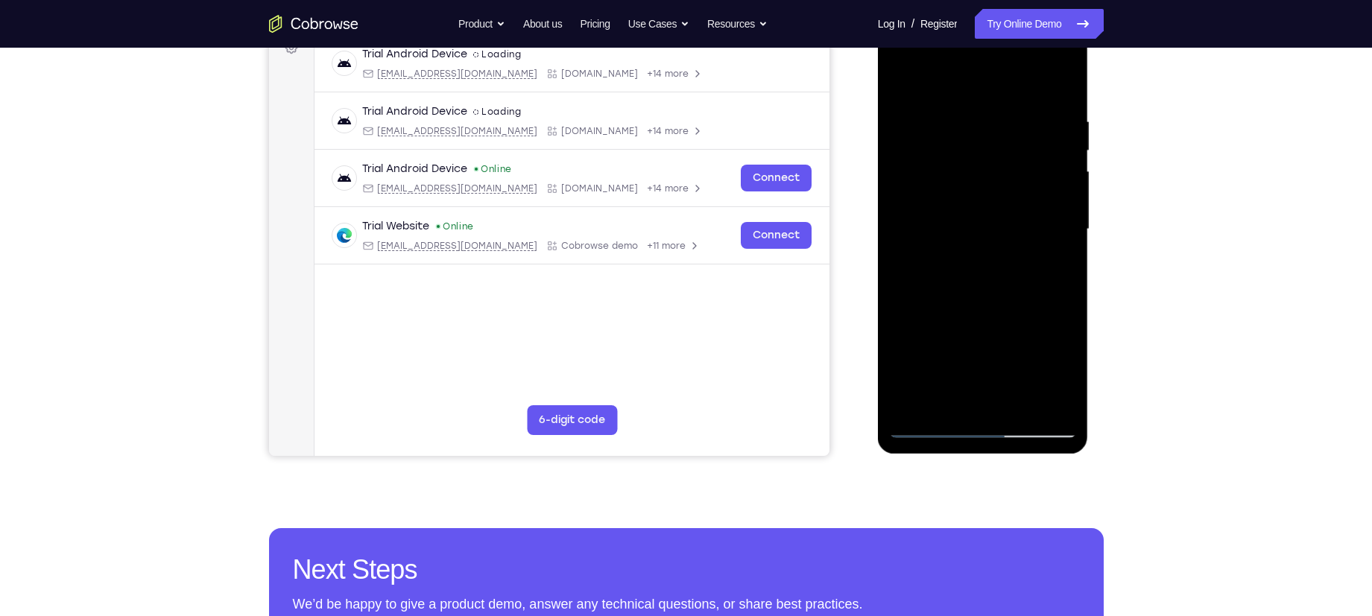
scroll to position [235, 0]
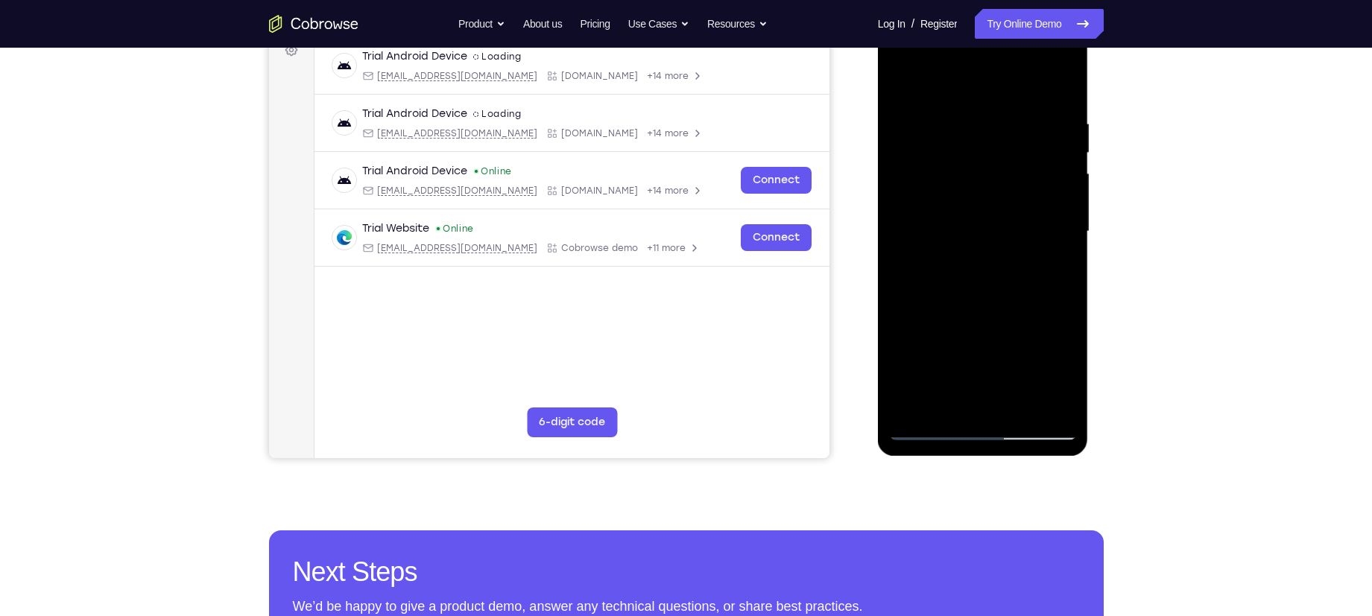
click at [936, 184] on div at bounding box center [983, 231] width 188 height 417
click at [938, 76] on div at bounding box center [983, 231] width 188 height 417
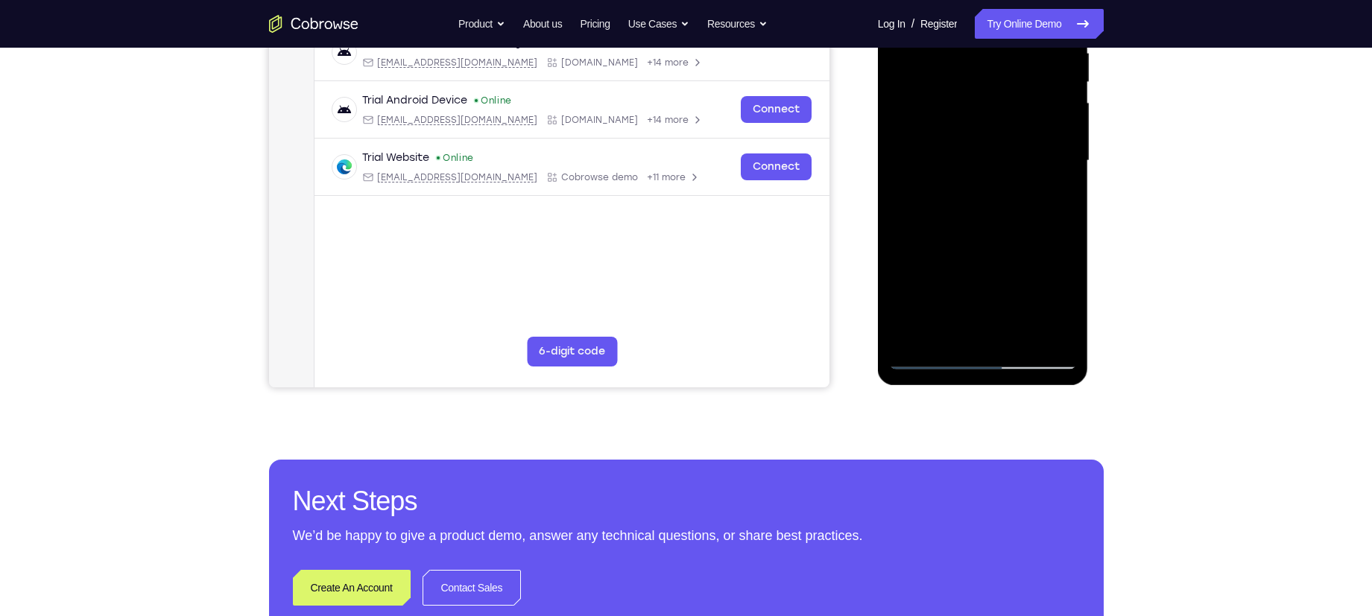
scroll to position [307, 0]
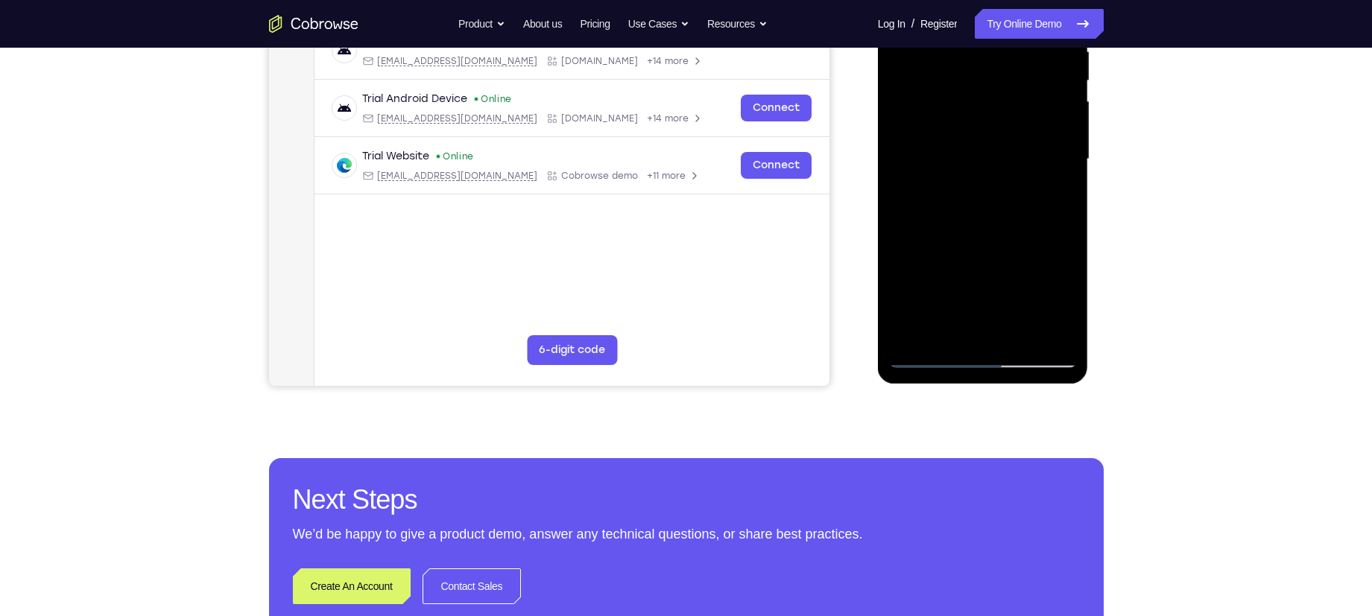
drag, startPoint x: 929, startPoint y: 112, endPoint x: 921, endPoint y: 141, distance: 30.2
click at [921, 141] on div at bounding box center [983, 159] width 188 height 417
click at [912, 142] on div at bounding box center [983, 159] width 188 height 417
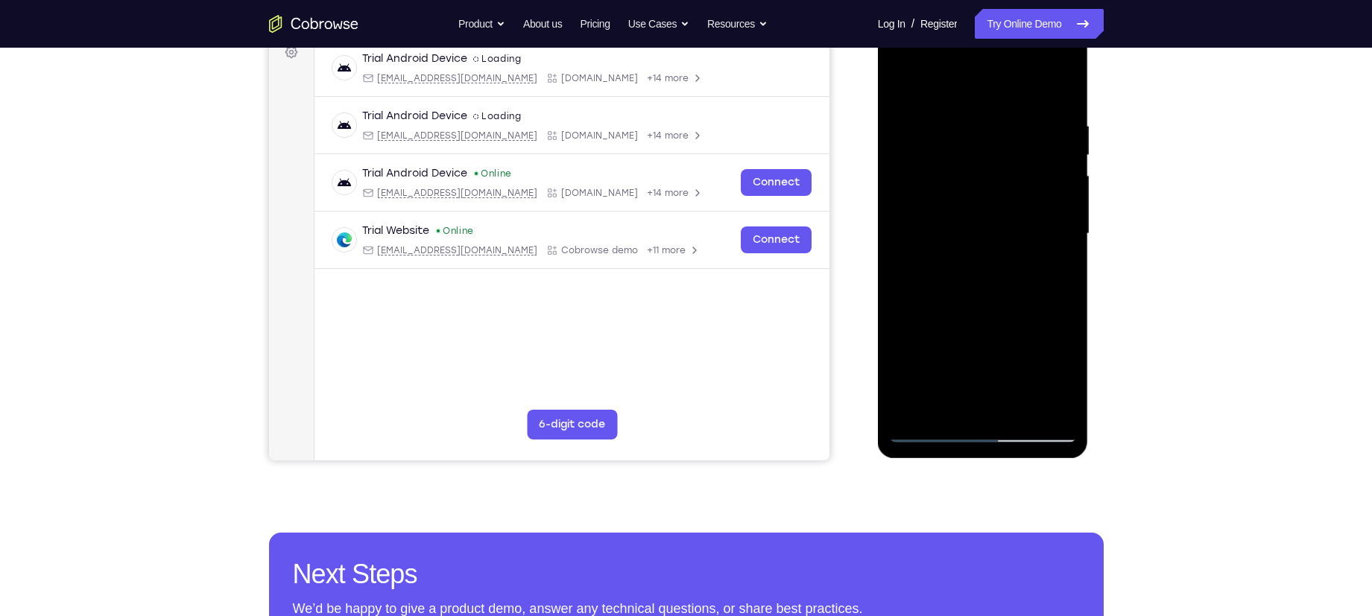
scroll to position [234, 0]
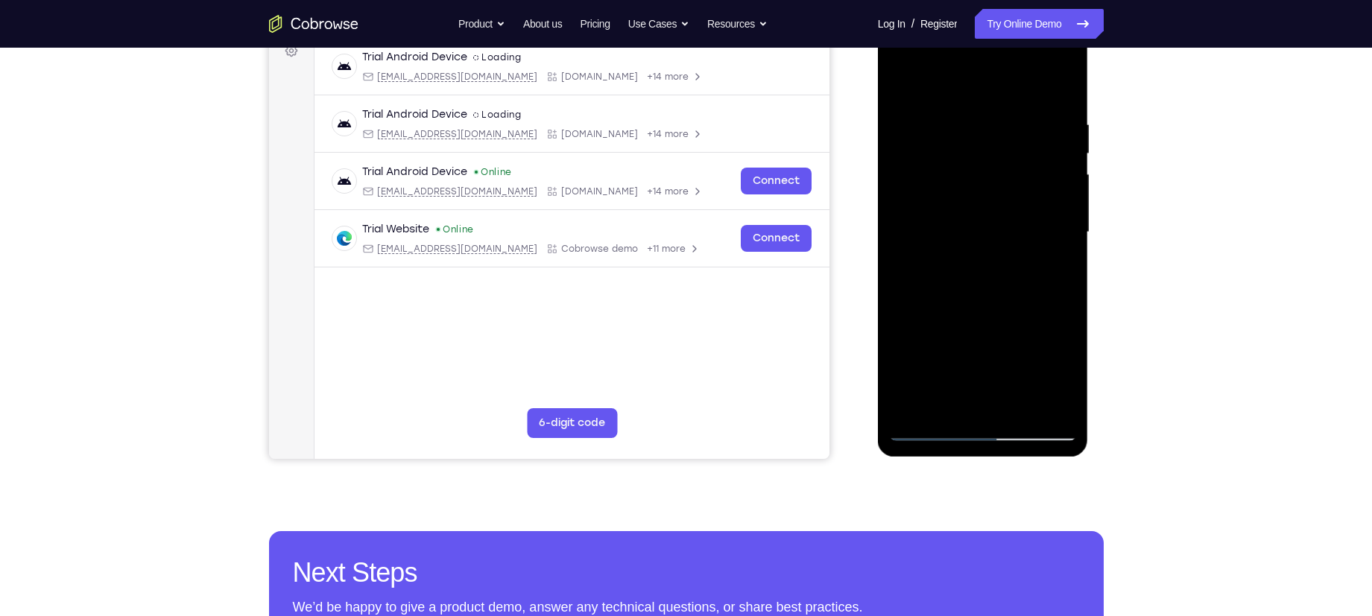
click at [1090, 195] on div "Your Support Agent Your Customer Web iOS Android Next Steps We’d be happy to gi…" at bounding box center [686, 305] width 1372 height 983
click at [1040, 178] on div at bounding box center [983, 232] width 188 height 417
click at [1064, 117] on div at bounding box center [983, 232] width 188 height 417
click at [984, 274] on div at bounding box center [983, 232] width 188 height 417
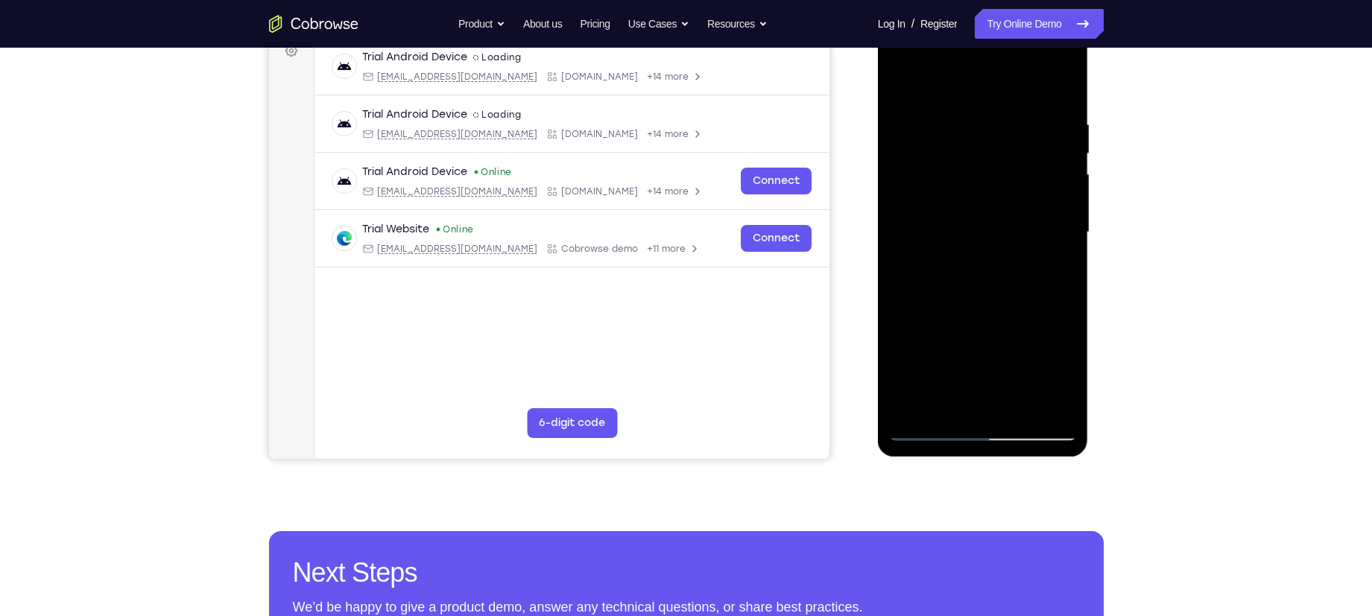
click at [1062, 178] on div at bounding box center [983, 232] width 188 height 417
click at [1059, 210] on div at bounding box center [983, 232] width 188 height 417
click at [1059, 119] on div at bounding box center [983, 232] width 188 height 417
click at [1047, 212] on div at bounding box center [983, 232] width 188 height 417
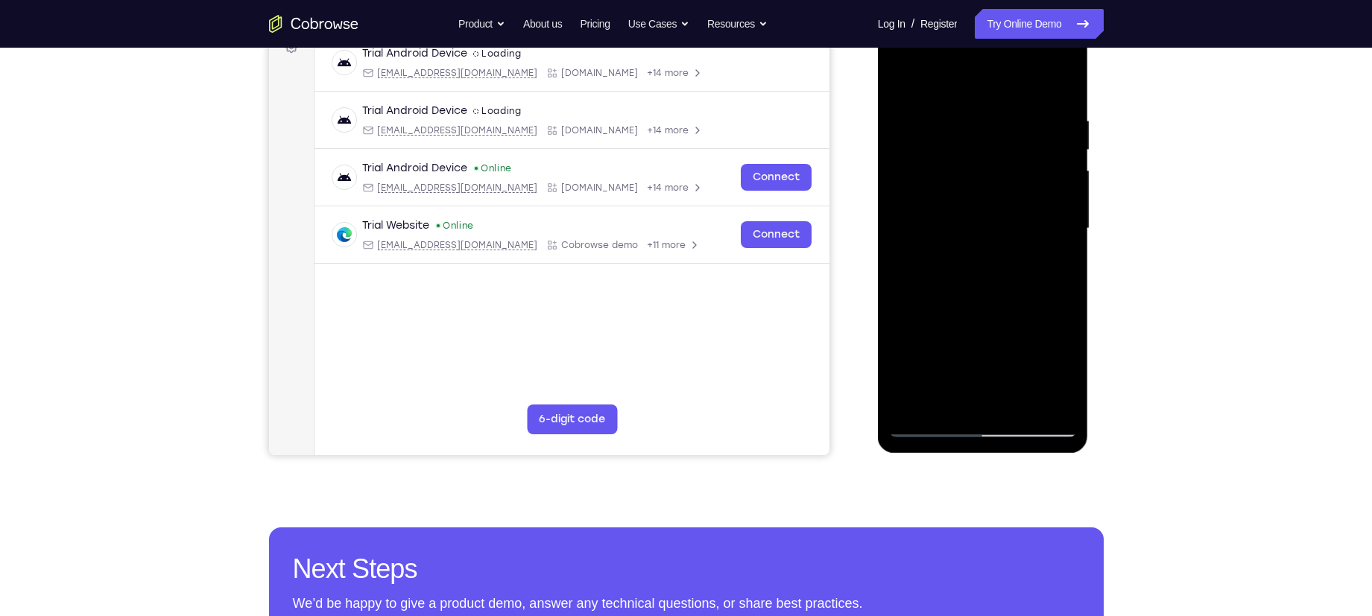
scroll to position [237, 0]
click at [1056, 207] on div at bounding box center [983, 229] width 188 height 417
click at [1057, 209] on div at bounding box center [983, 229] width 188 height 417
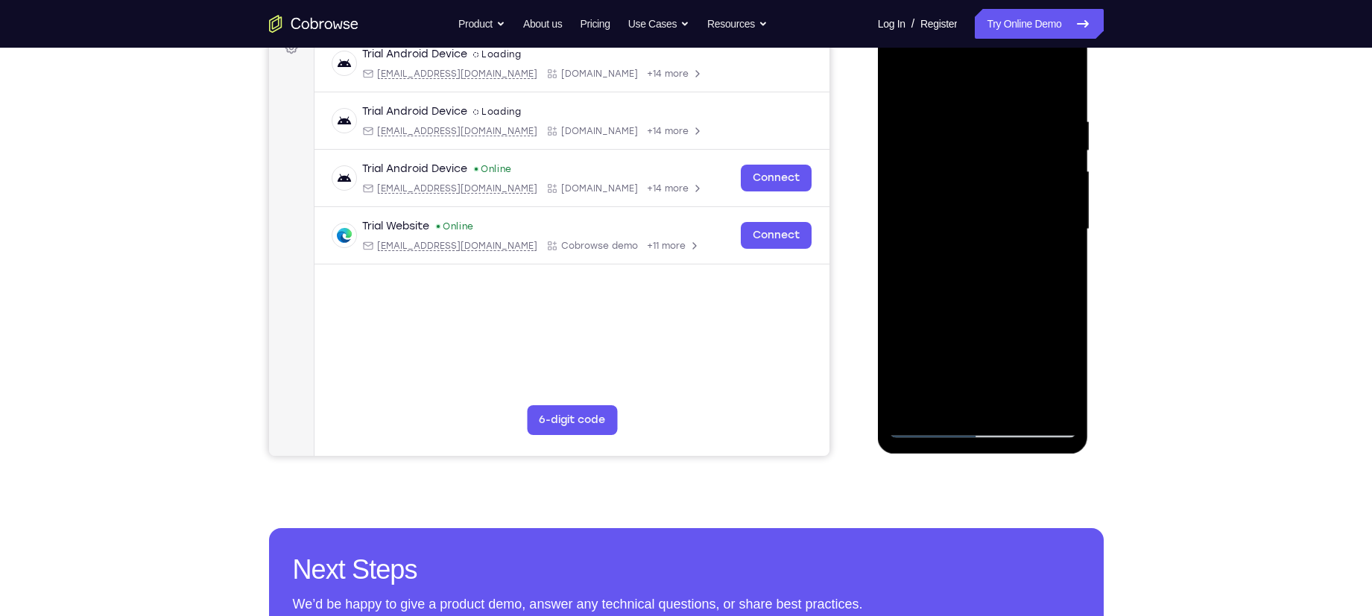
click at [1057, 209] on div at bounding box center [983, 229] width 188 height 417
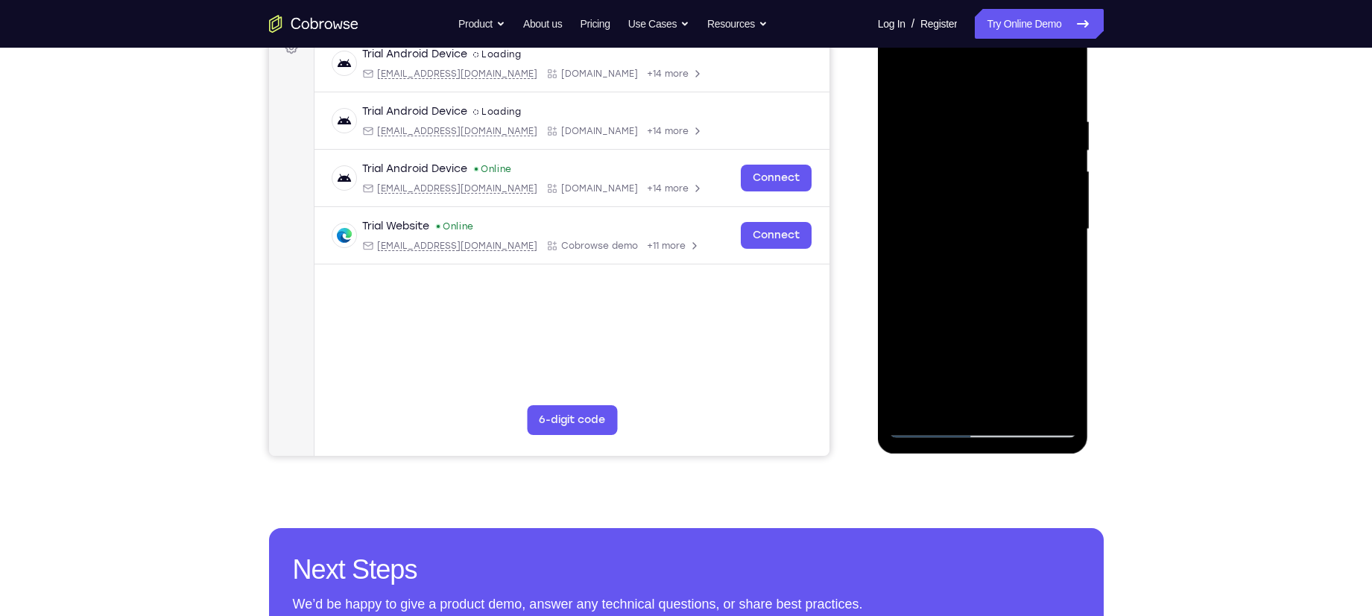
click at [1062, 203] on div at bounding box center [983, 229] width 188 height 417
click at [1070, 200] on div at bounding box center [983, 229] width 188 height 417
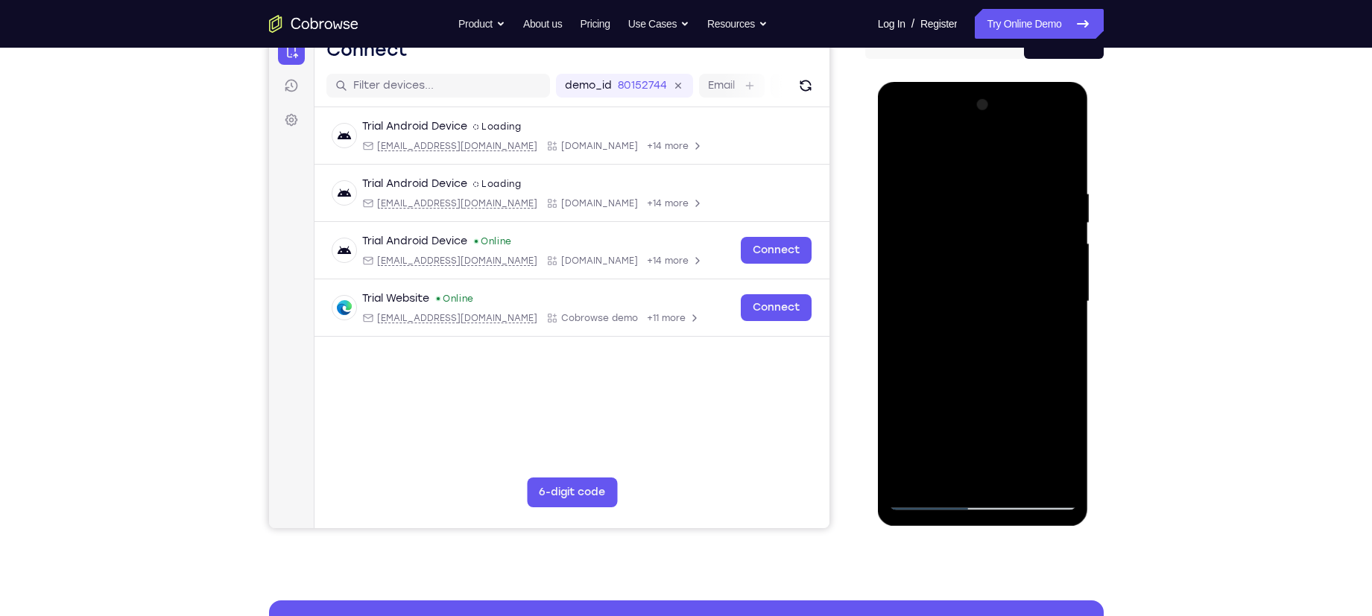
scroll to position [165, 0]
click at [1058, 259] on div at bounding box center [983, 300] width 188 height 417
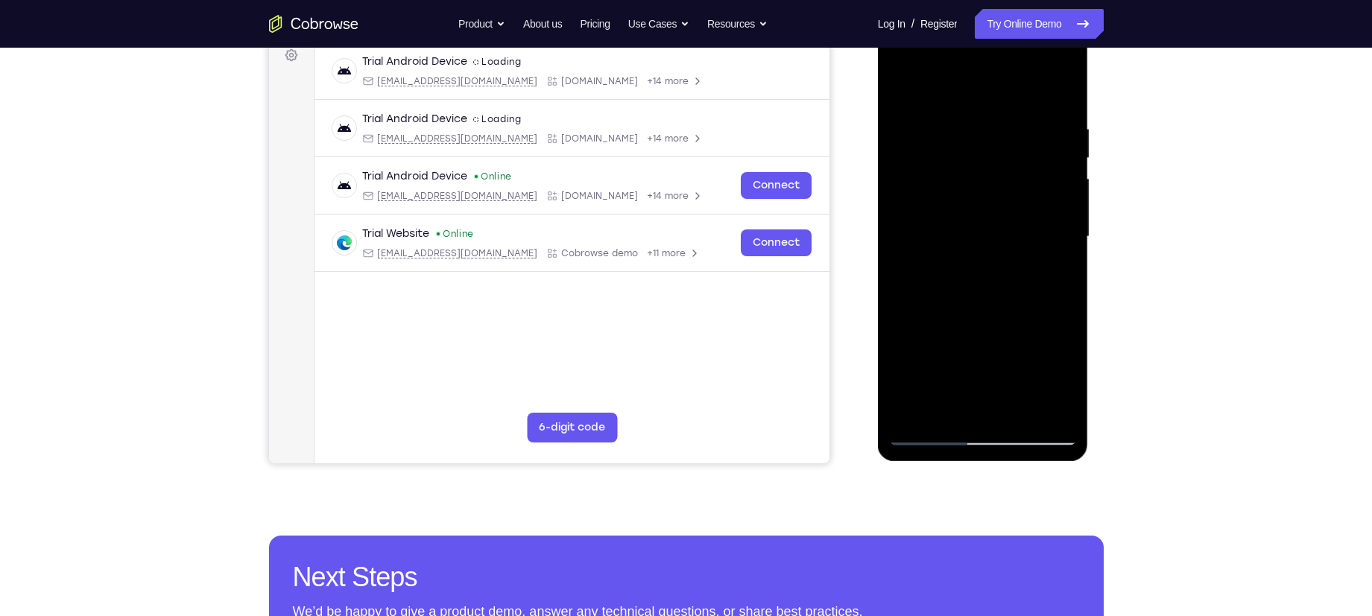
click at [1058, 259] on div at bounding box center [983, 236] width 188 height 417
click at [917, 218] on div at bounding box center [983, 236] width 188 height 417
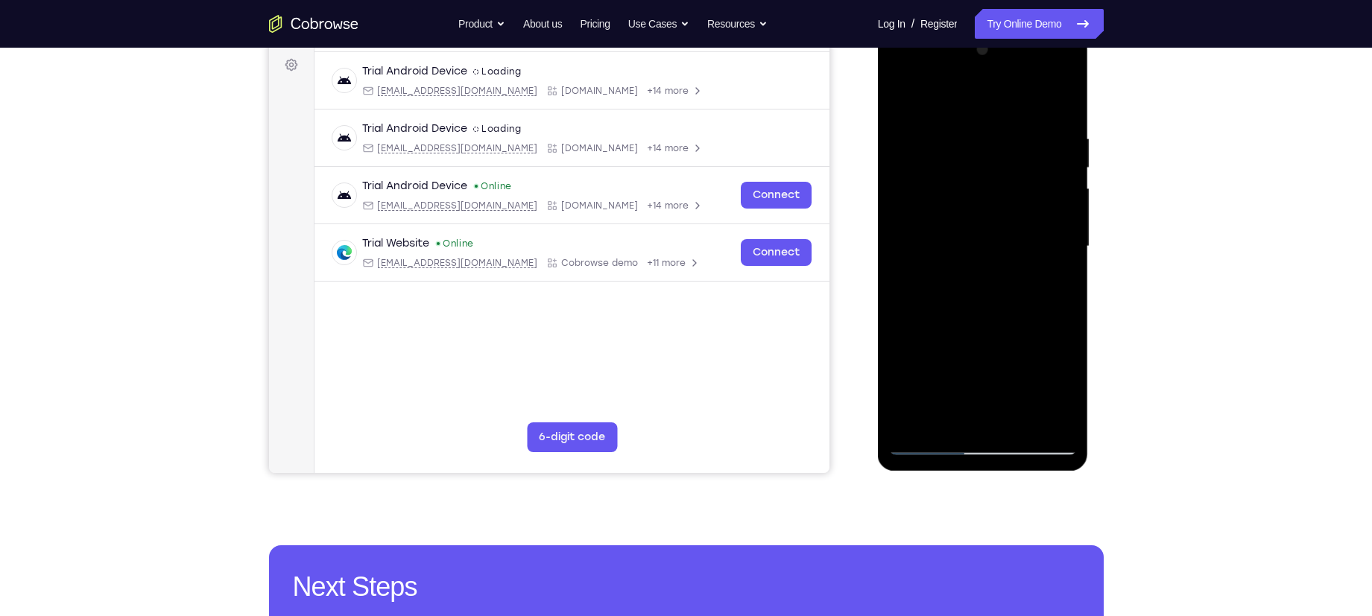
click at [1057, 130] on div at bounding box center [983, 246] width 188 height 417
click at [1065, 60] on div at bounding box center [983, 246] width 188 height 417
drag, startPoint x: 996, startPoint y: 280, endPoint x: 1034, endPoint y: 132, distance: 153.3
click at [1034, 132] on div at bounding box center [983, 246] width 188 height 417
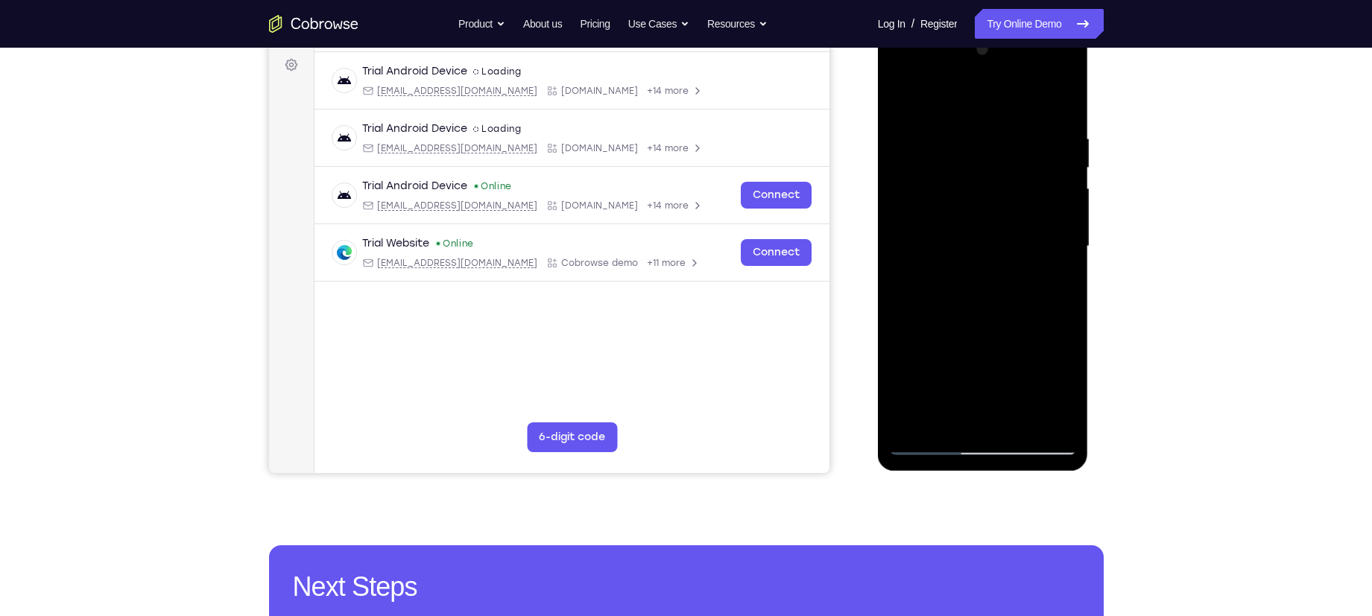
click at [1033, 290] on div at bounding box center [983, 246] width 188 height 417
click at [1066, 165] on div at bounding box center [983, 246] width 188 height 417
drag, startPoint x: 1006, startPoint y: 215, endPoint x: 999, endPoint y: 246, distance: 32.0
click at [999, 246] on div at bounding box center [983, 246] width 188 height 417
click at [1066, 206] on div at bounding box center [983, 246] width 188 height 417
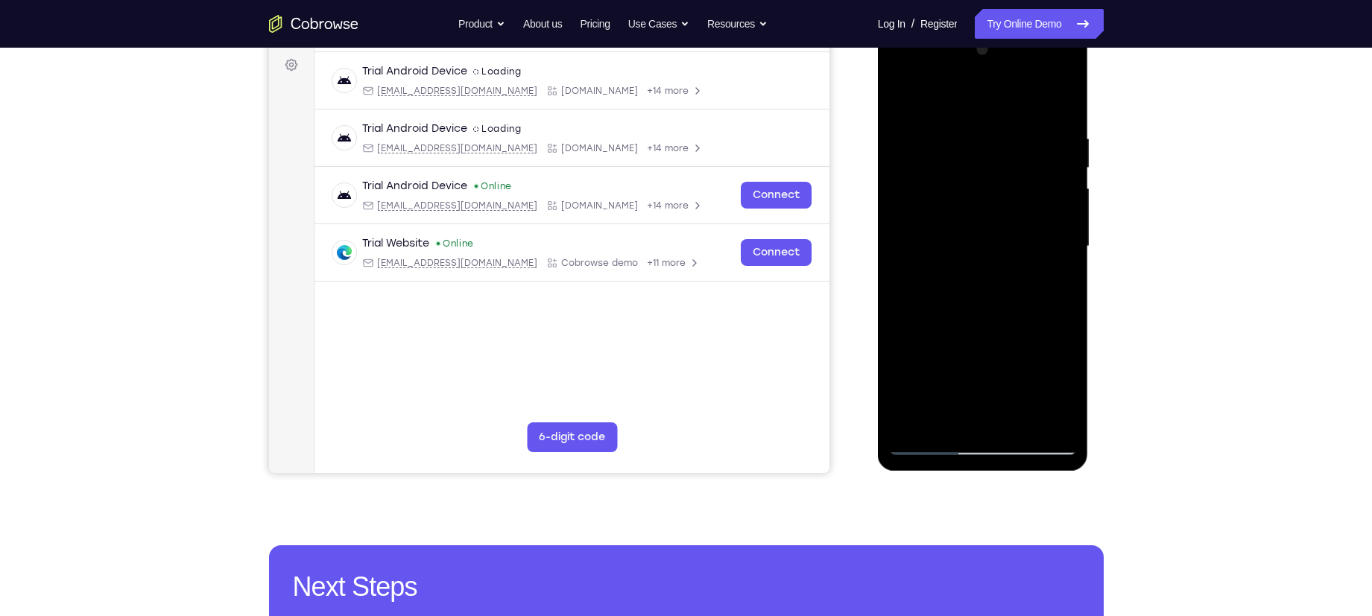
click at [1066, 206] on div at bounding box center [983, 246] width 188 height 417
click at [900, 207] on div at bounding box center [983, 246] width 188 height 417
click at [1065, 206] on div at bounding box center [983, 246] width 188 height 417
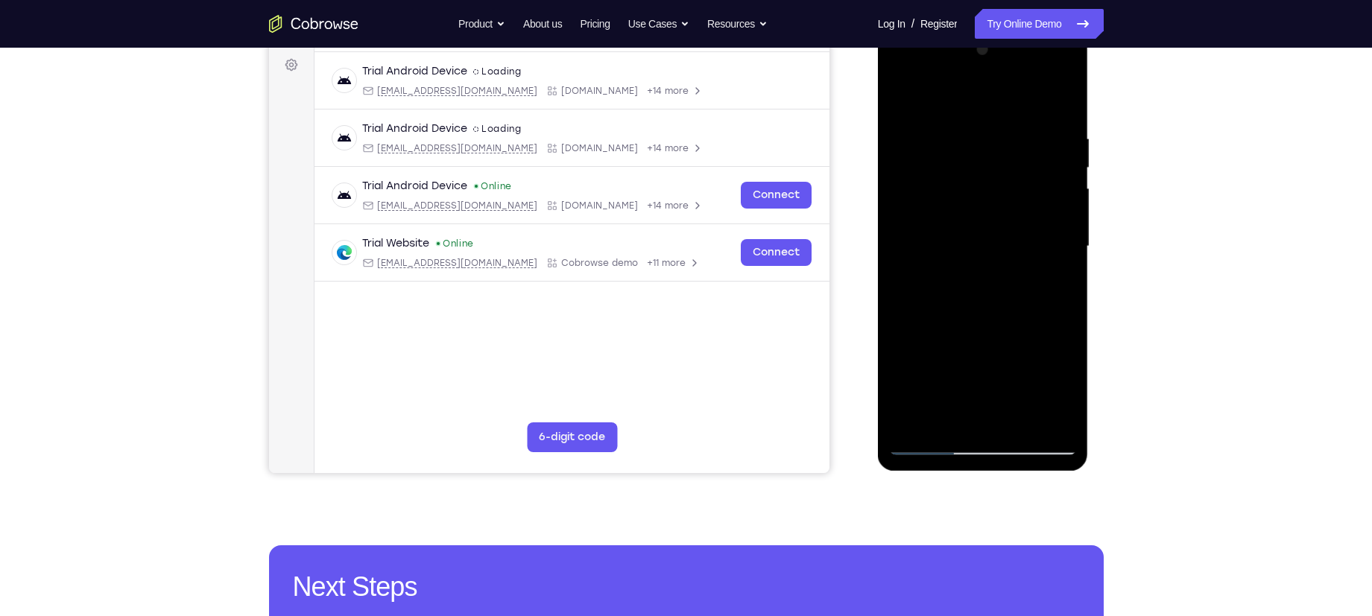
click at [1065, 206] on div at bounding box center [983, 246] width 188 height 417
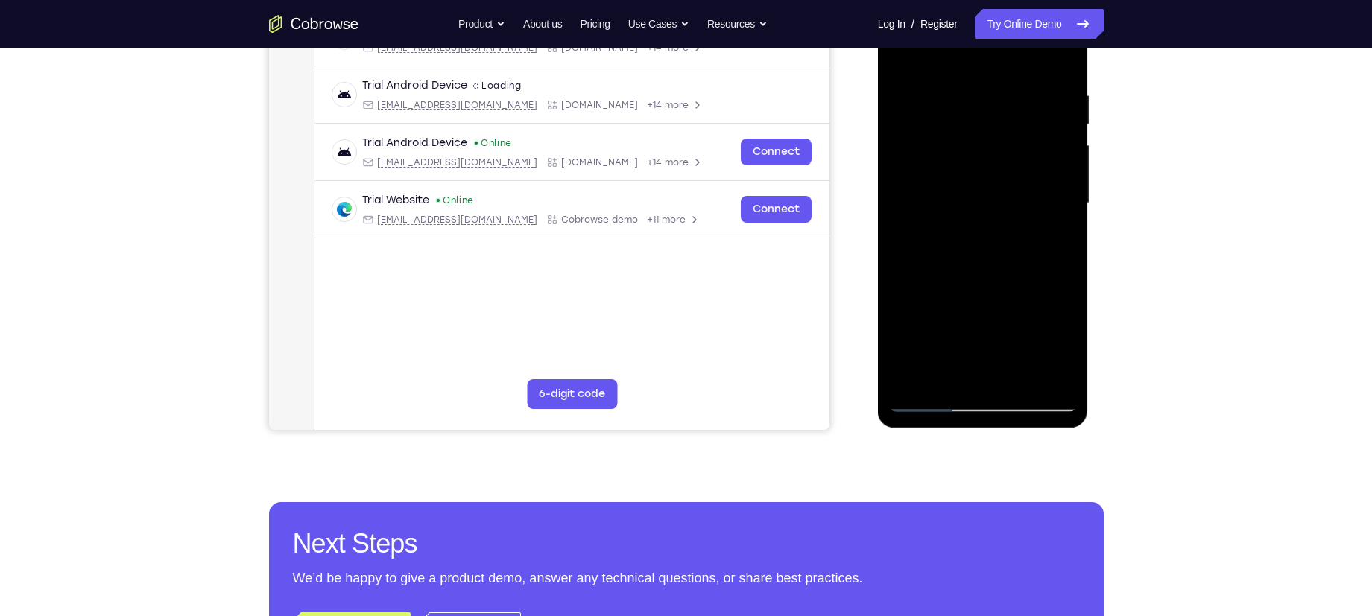
scroll to position [265, 0]
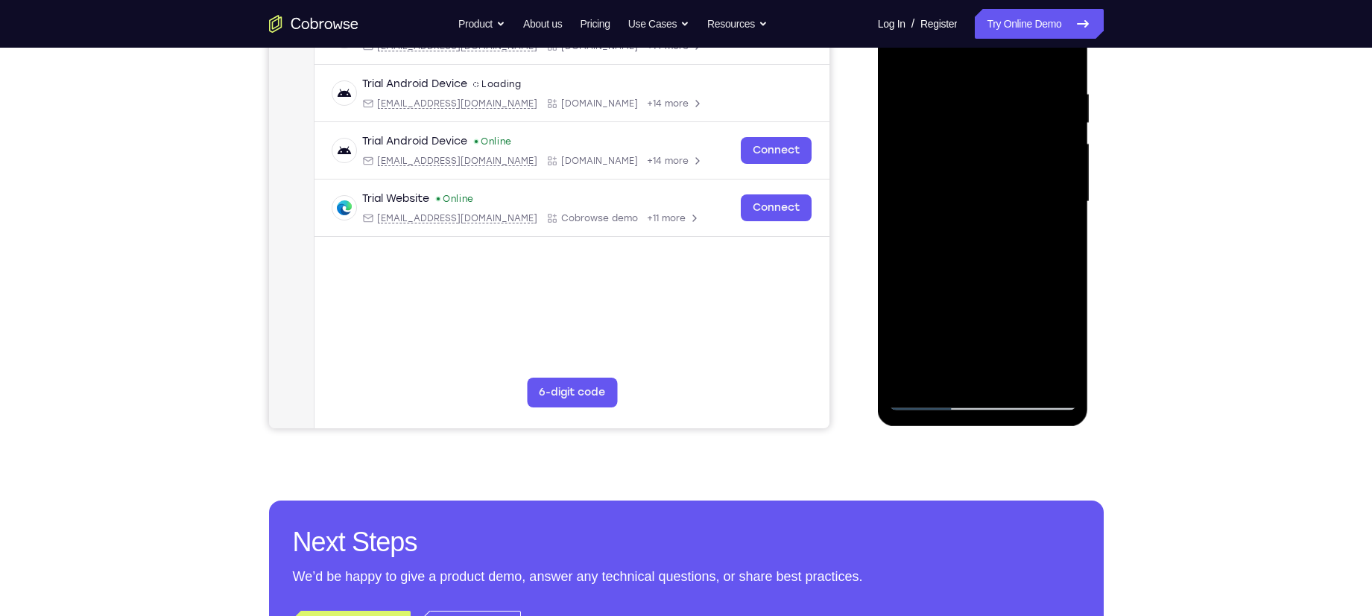
click at [1069, 161] on div at bounding box center [983, 201] width 188 height 417
drag, startPoint x: 986, startPoint y: 174, endPoint x: 975, endPoint y: 225, distance: 52.6
click at [975, 225] on div at bounding box center [983, 201] width 188 height 417
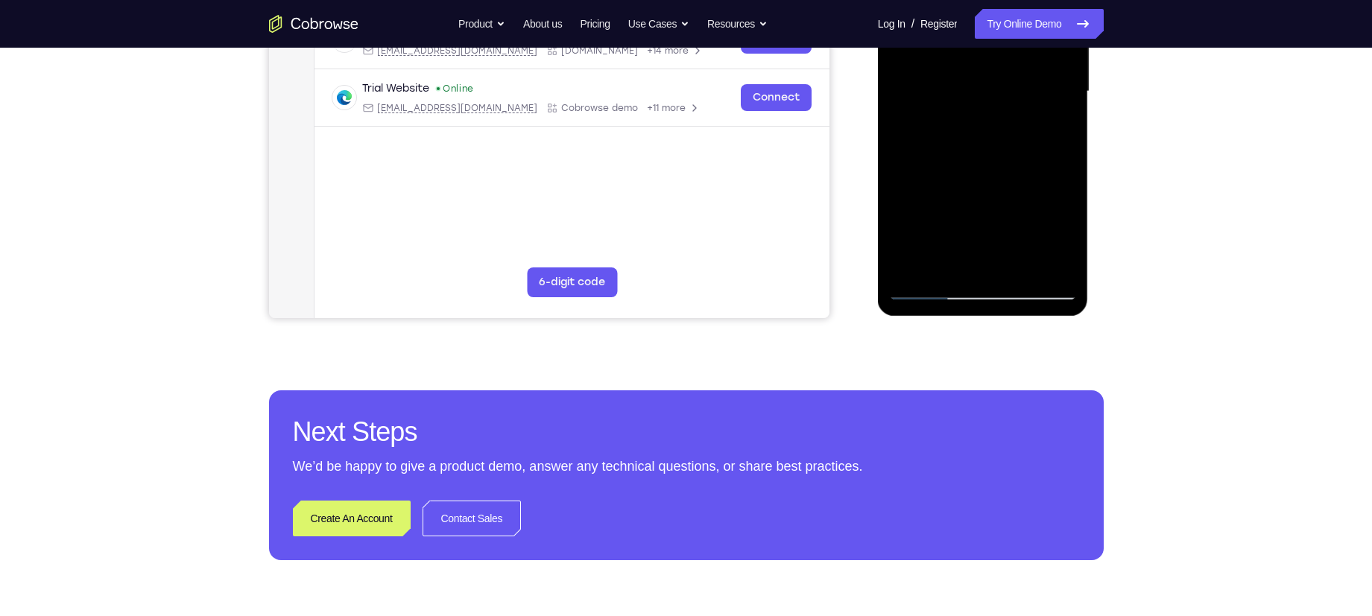
scroll to position [379, 0]
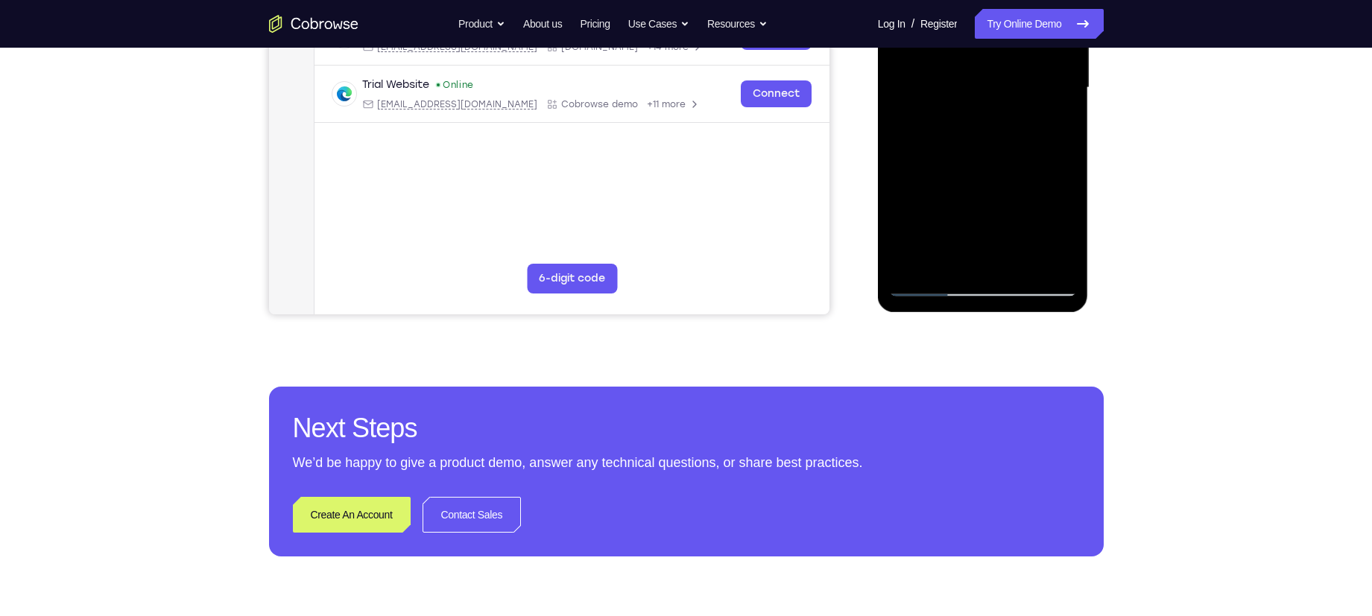
click at [934, 285] on div at bounding box center [983, 87] width 188 height 417
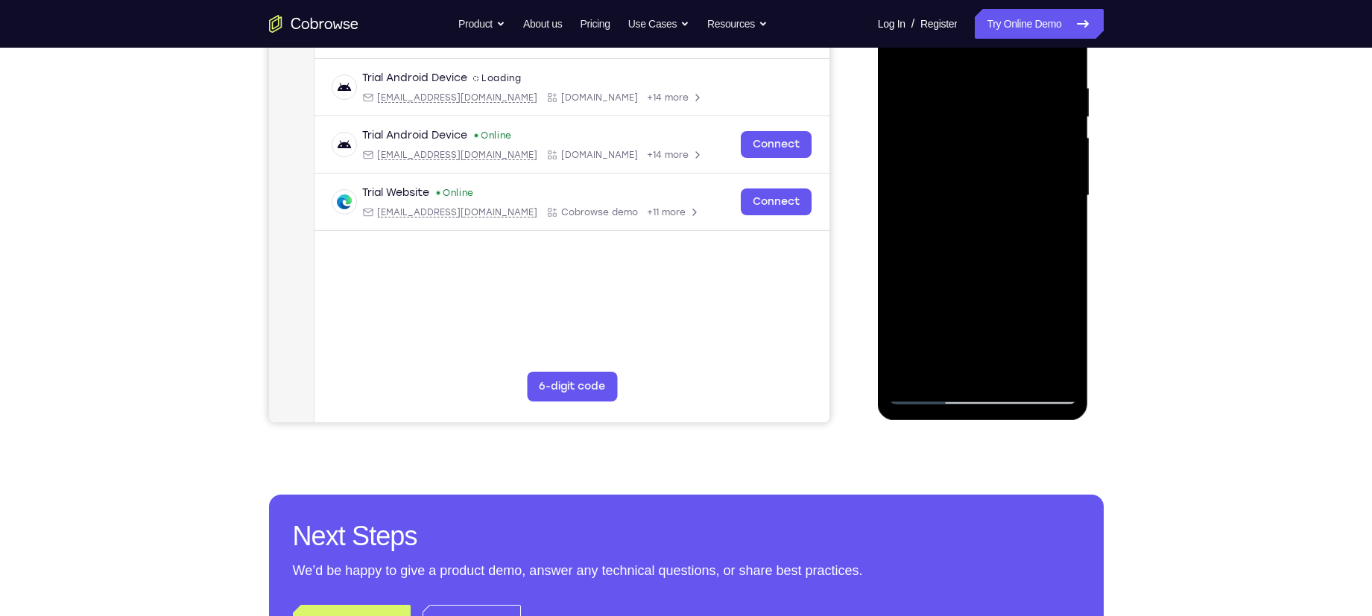
click at [1012, 157] on div at bounding box center [983, 195] width 188 height 417
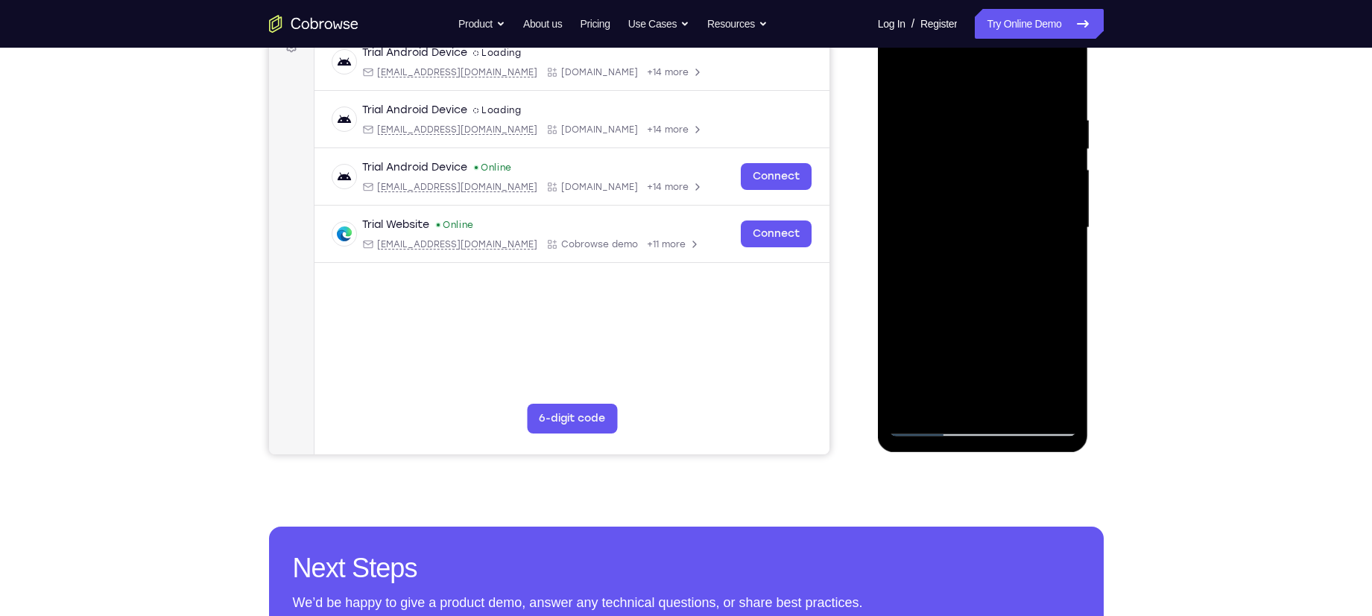
click at [996, 206] on div at bounding box center [983, 227] width 188 height 417
drag, startPoint x: 990, startPoint y: 195, endPoint x: 995, endPoint y: 136, distance: 59.0
drag, startPoint x: 117, startPoint y: 127, endPoint x: 866, endPoint y: 220, distance: 754.7
click at [856, 217] on div "Your Support Agent Your Customer Web iOS Android" at bounding box center [686, 180] width 835 height 551
drag, startPoint x: 968, startPoint y: 273, endPoint x: 981, endPoint y: 167, distance: 106.6
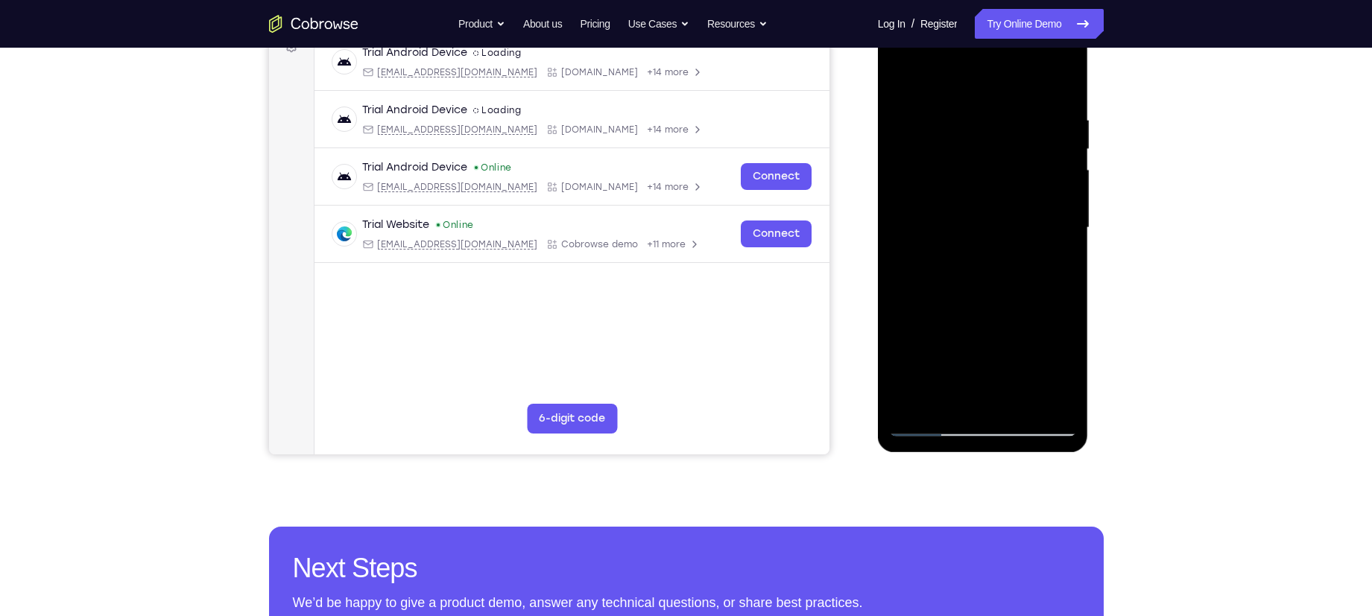
click at [981, 167] on div at bounding box center [983, 227] width 188 height 417
drag, startPoint x: 970, startPoint y: 271, endPoint x: 987, endPoint y: 155, distance: 117.5
click at [987, 155] on div at bounding box center [983, 227] width 188 height 417
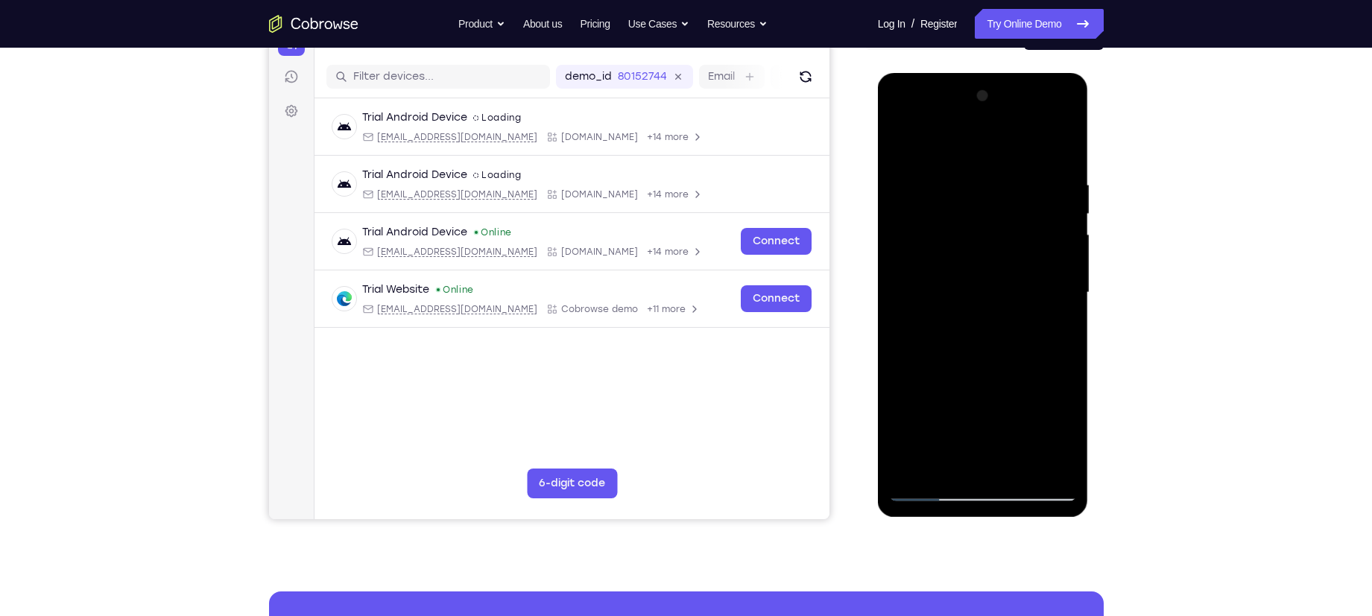
scroll to position [142, 0]
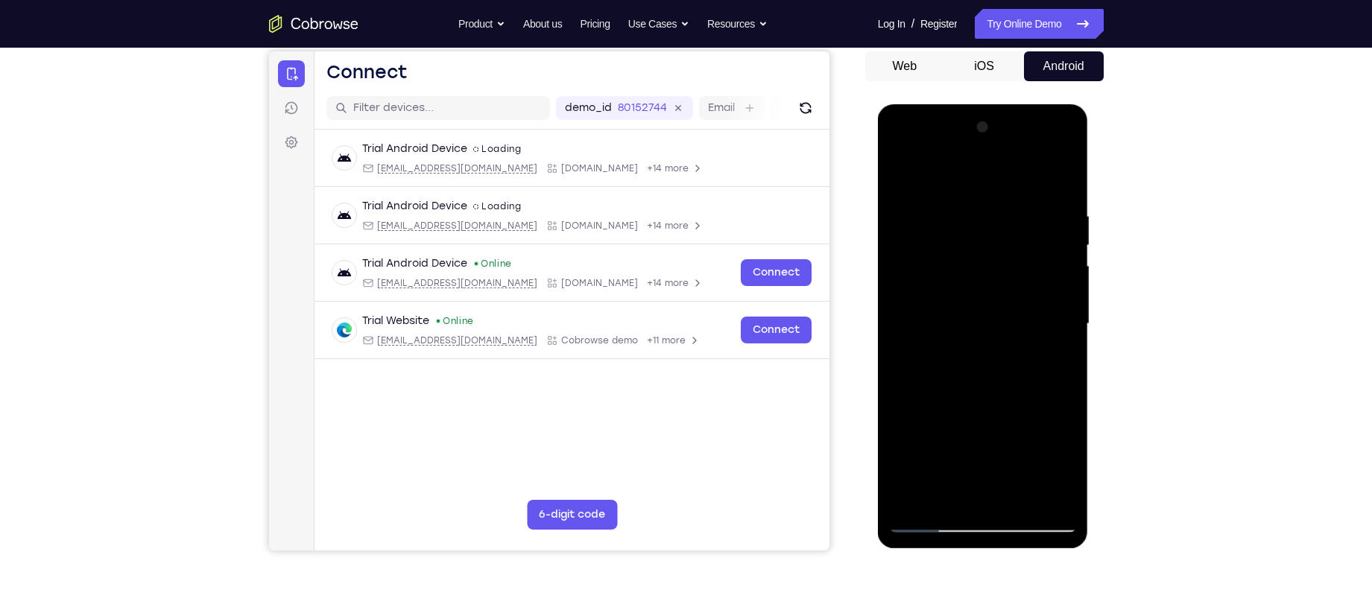
click at [973, 147] on div at bounding box center [983, 324] width 188 height 417
click at [923, 197] on div at bounding box center [983, 324] width 188 height 417
click at [914, 267] on div at bounding box center [983, 324] width 188 height 417
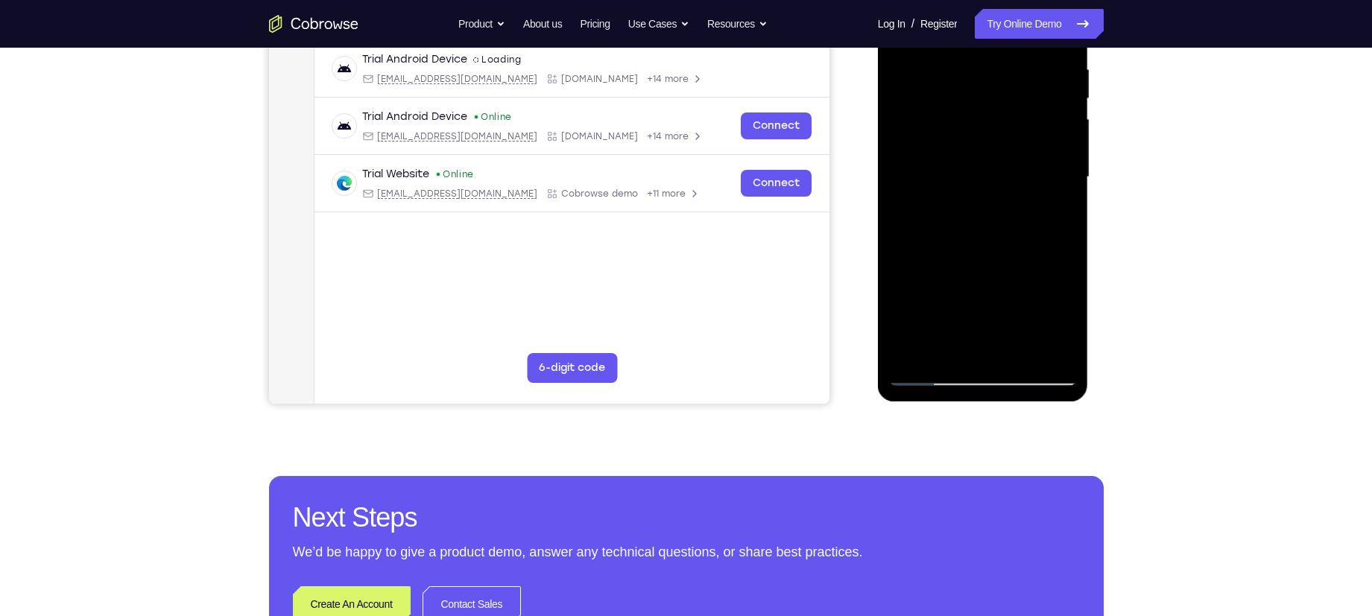
scroll to position [291, 0]
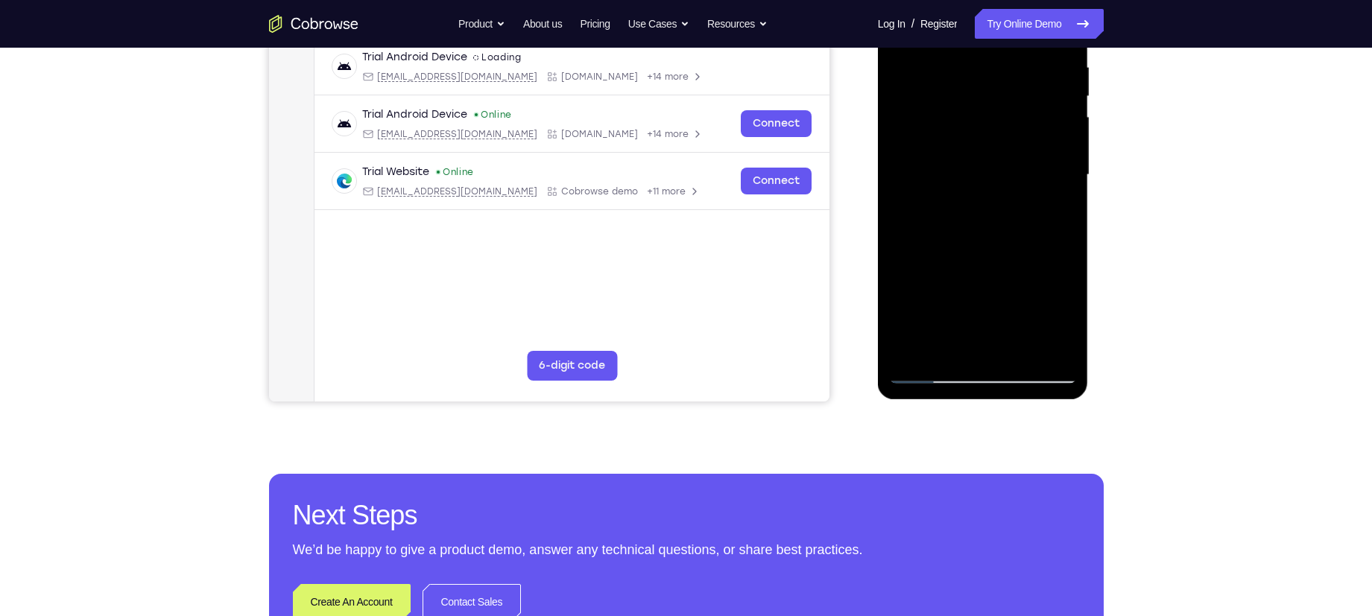
click at [969, 187] on div at bounding box center [983, 174] width 188 height 417
click at [964, 171] on div at bounding box center [983, 174] width 188 height 417
click at [957, 200] on div at bounding box center [983, 174] width 188 height 417
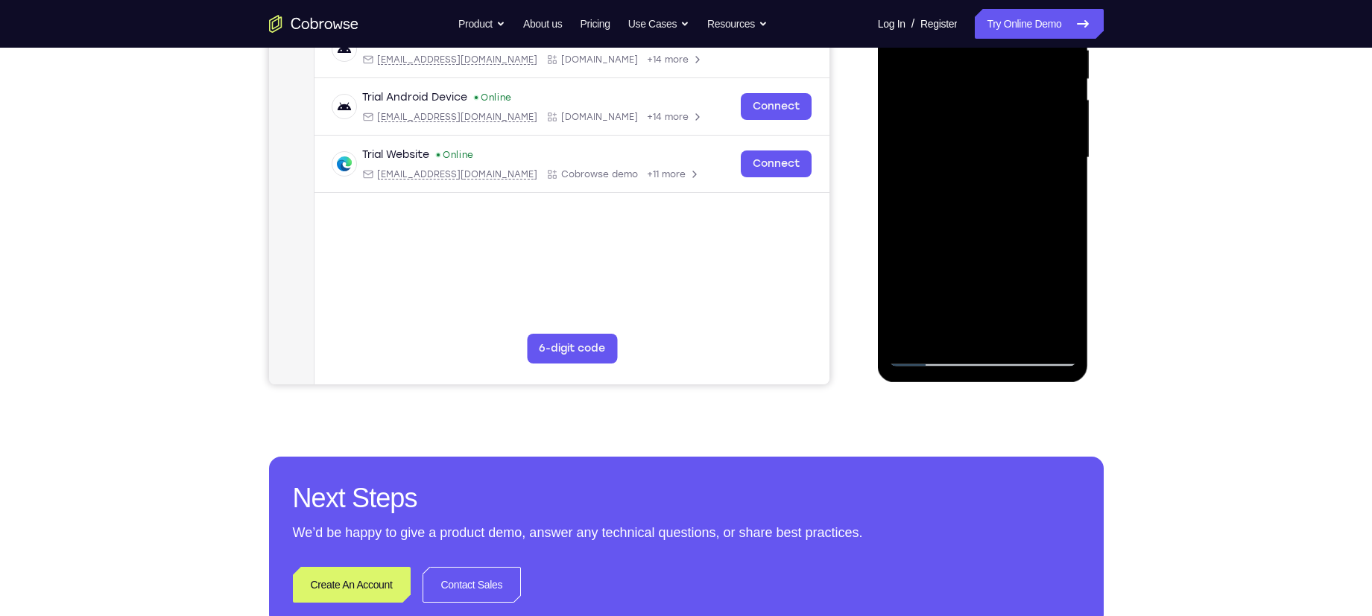
scroll to position [309, 0]
click at [991, 223] on div at bounding box center [983, 157] width 188 height 417
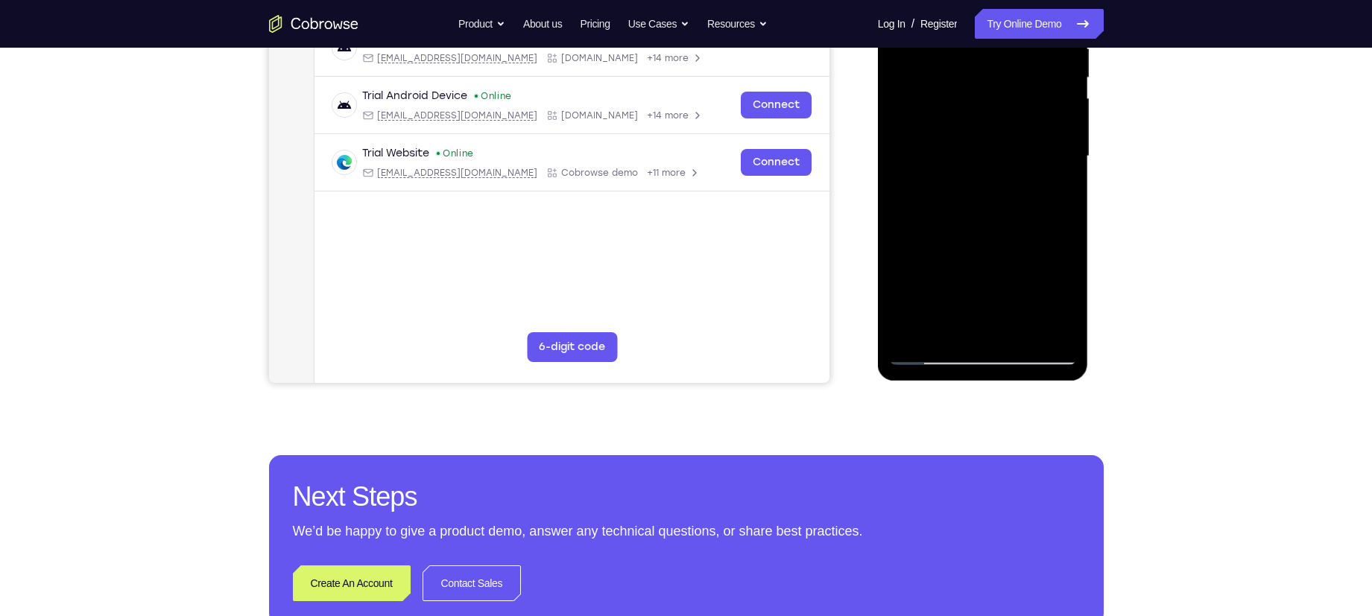
scroll to position [341, 0]
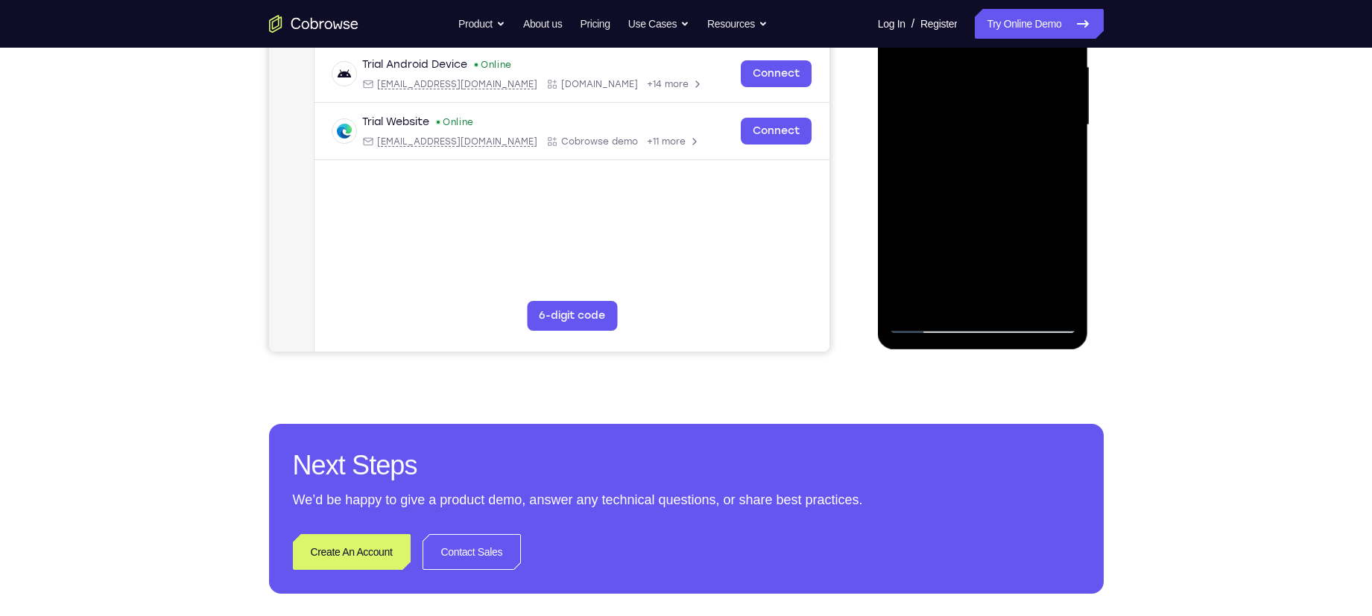
drag, startPoint x: 970, startPoint y: 262, endPoint x: 979, endPoint y: 215, distance: 47.9
click at [979, 215] on div at bounding box center [983, 125] width 188 height 417
click at [990, 310] on div at bounding box center [983, 125] width 188 height 417
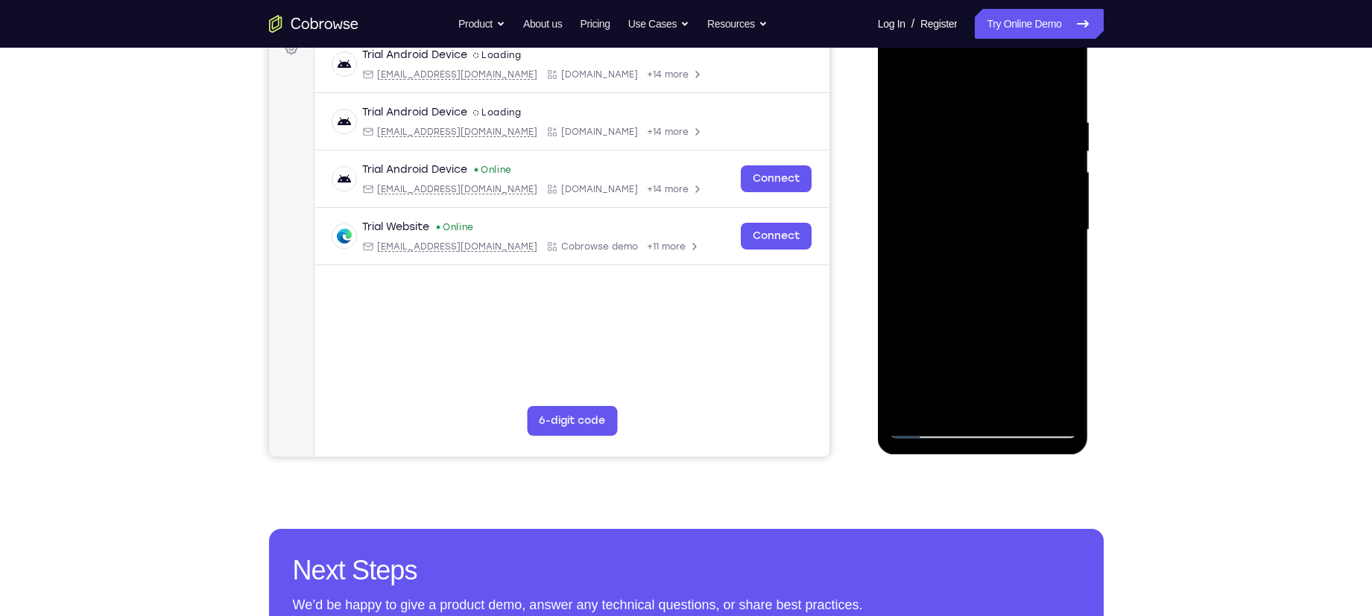
scroll to position [237, 0]
click at [941, 185] on div at bounding box center [983, 229] width 188 height 417
click at [898, 83] on div at bounding box center [983, 229] width 188 height 417
click at [999, 98] on div at bounding box center [983, 229] width 188 height 417
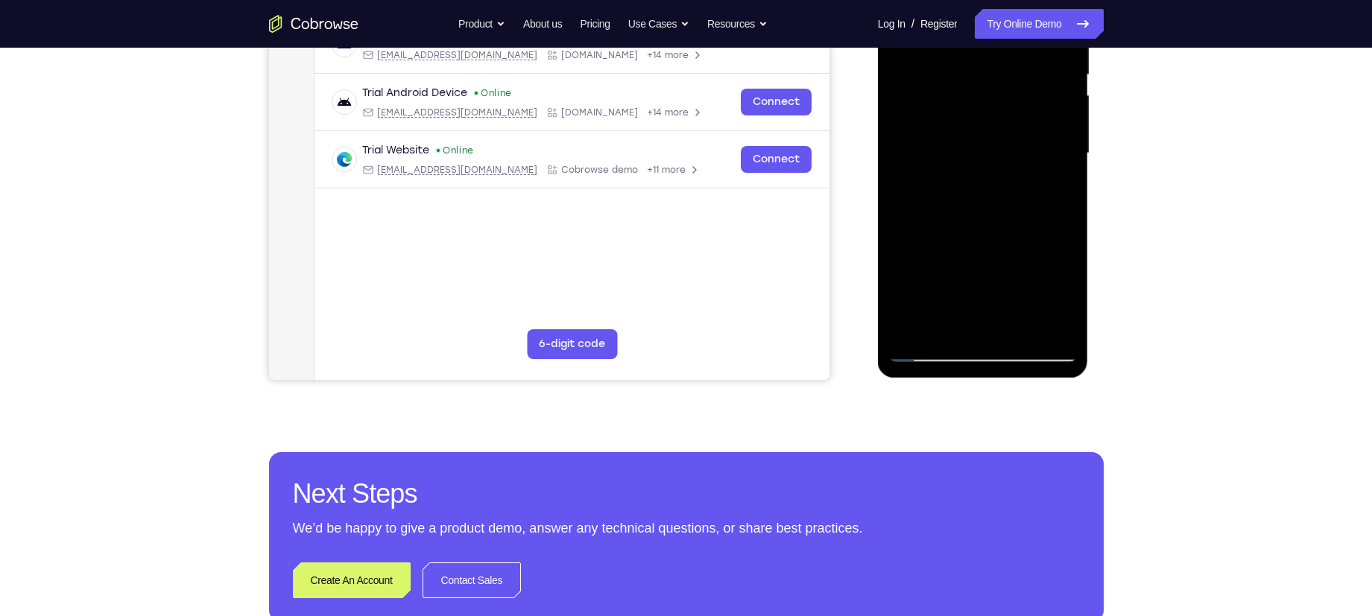
scroll to position [390, 0]
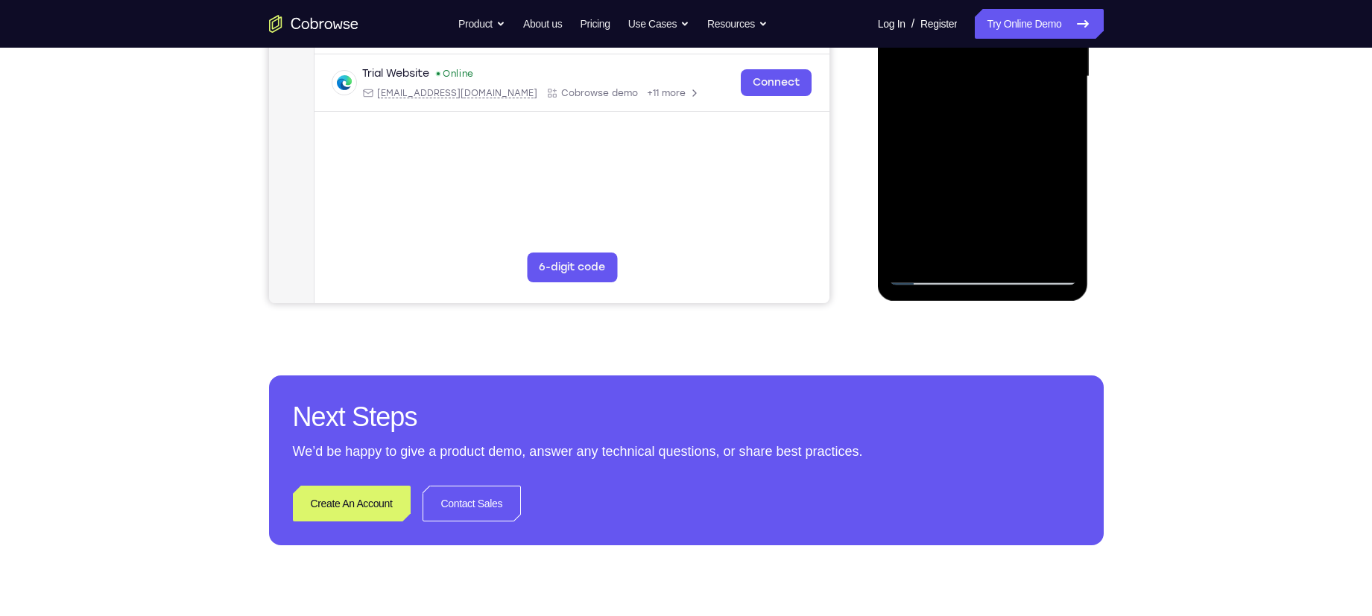
click at [931, 274] on div at bounding box center [983, 76] width 188 height 417
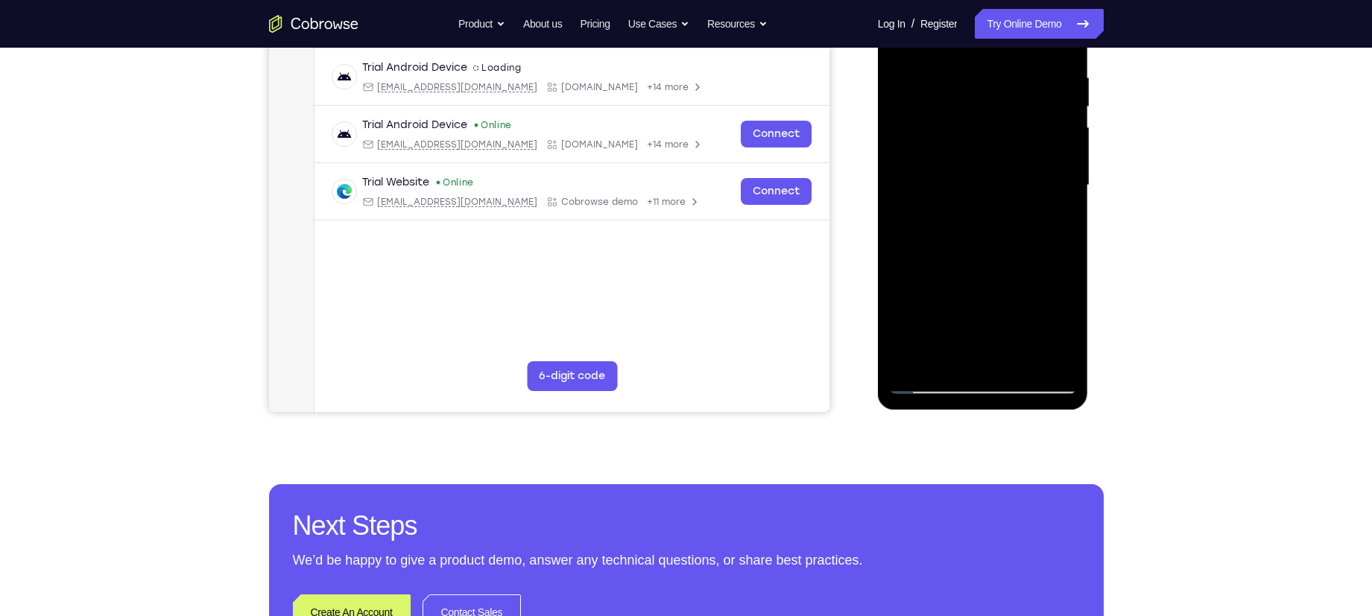
scroll to position [282, 0]
drag, startPoint x: 897, startPoint y: 161, endPoint x: 948, endPoint y: 161, distance: 51.4
click at [948, 161] on div at bounding box center [983, 184] width 188 height 417
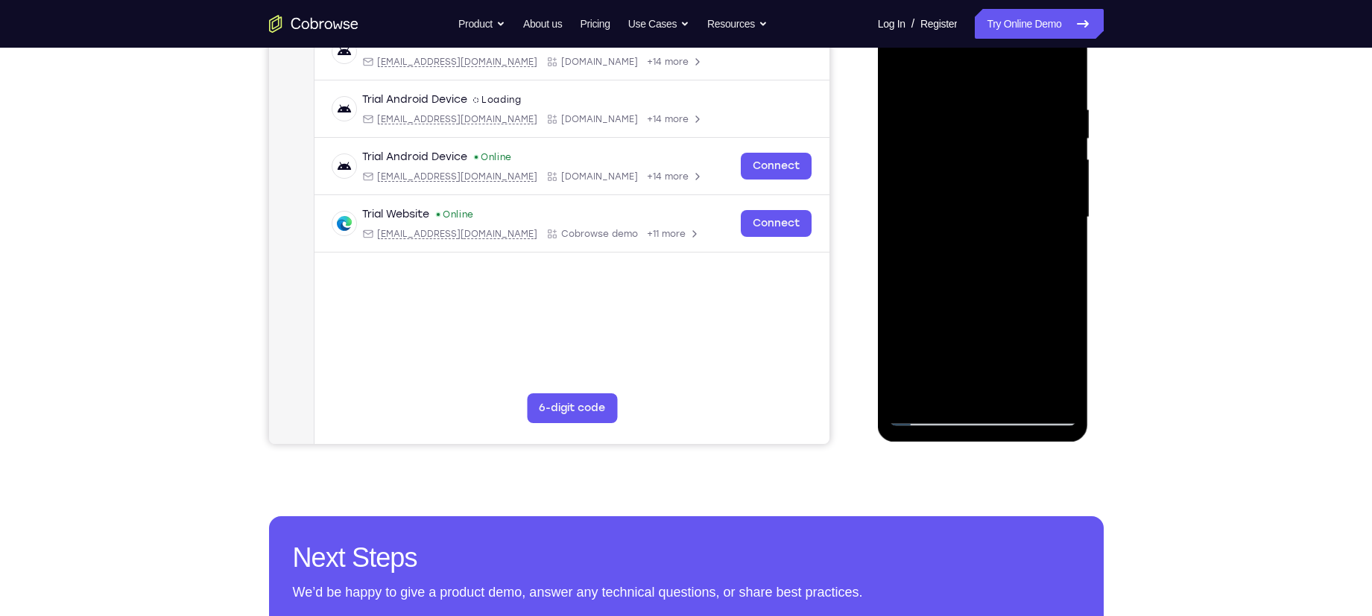
click at [938, 89] on div at bounding box center [983, 217] width 188 height 417
drag, startPoint x: 963, startPoint y: 177, endPoint x: 970, endPoint y: 110, distance: 67.5
click at [970, 110] on div at bounding box center [983, 217] width 188 height 417
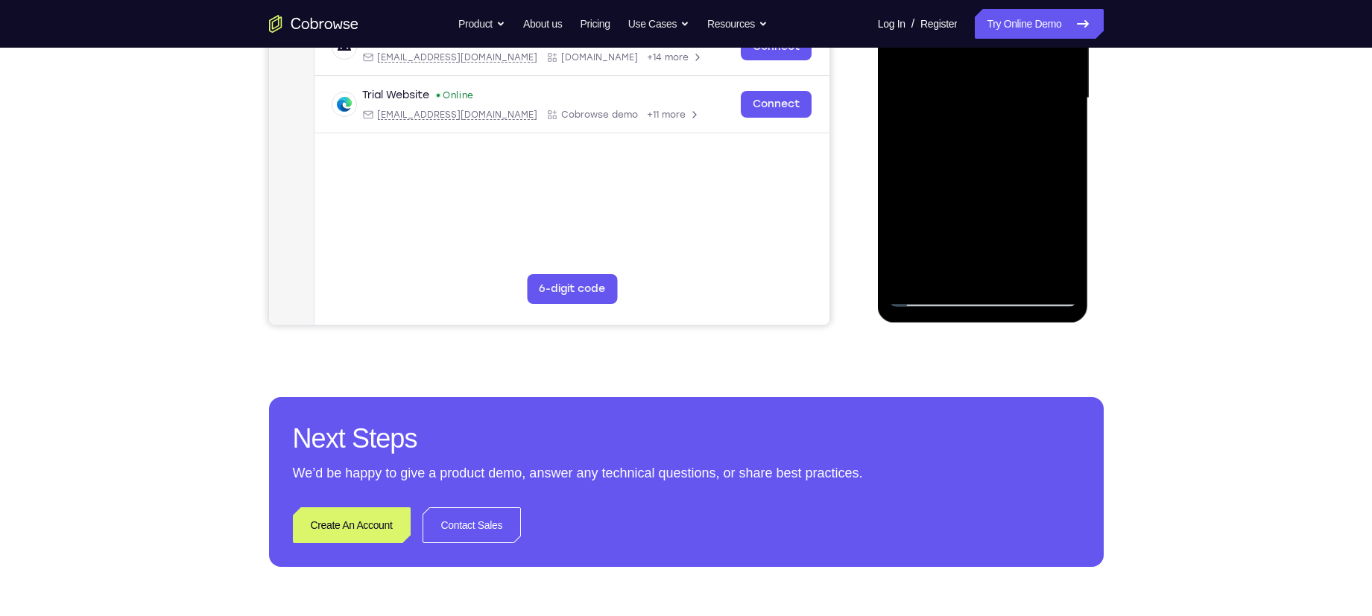
scroll to position [271, 0]
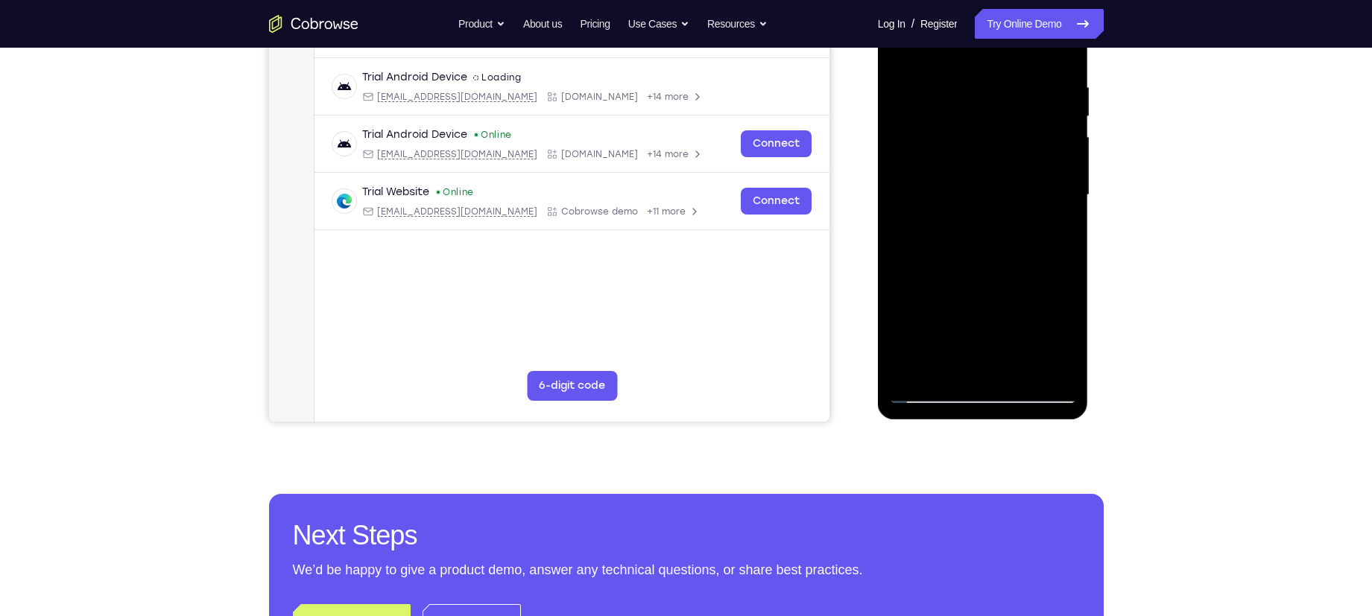
drag, startPoint x: 977, startPoint y: 139, endPoint x: 932, endPoint y: 303, distance: 170.1
click at [932, 303] on div at bounding box center [983, 195] width 188 height 417
drag, startPoint x: 977, startPoint y: 168, endPoint x: 973, endPoint y: 326, distance: 158.0
click at [973, 326] on div at bounding box center [983, 195] width 188 height 417
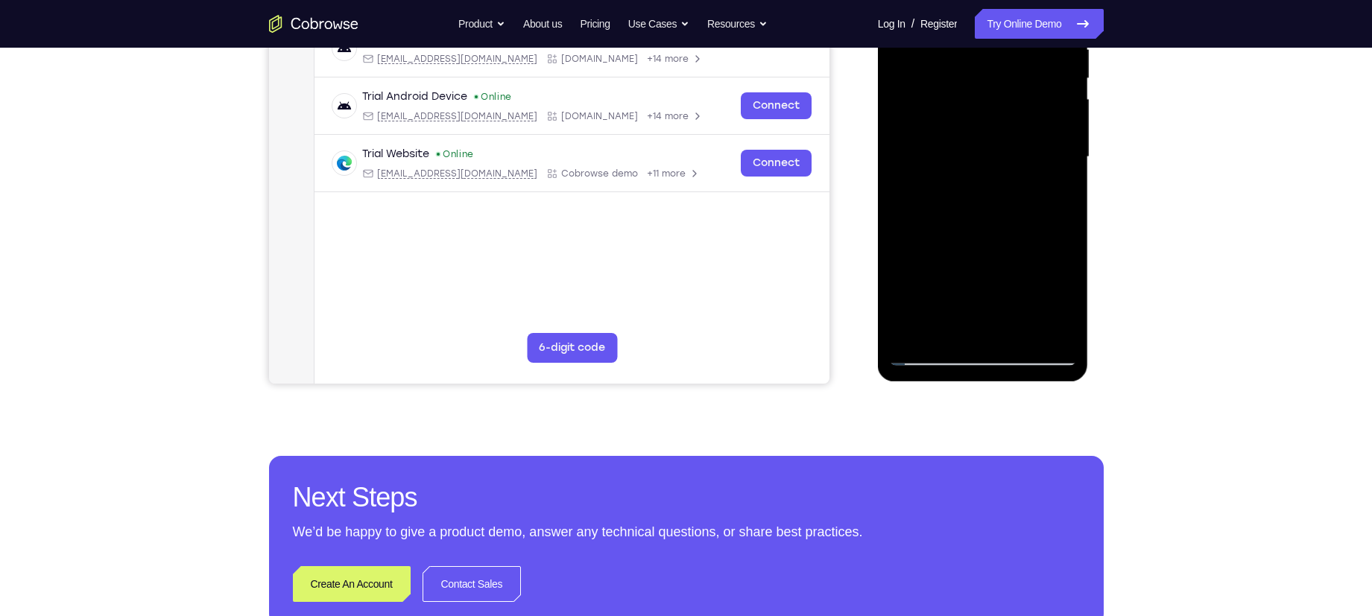
scroll to position [316, 0]
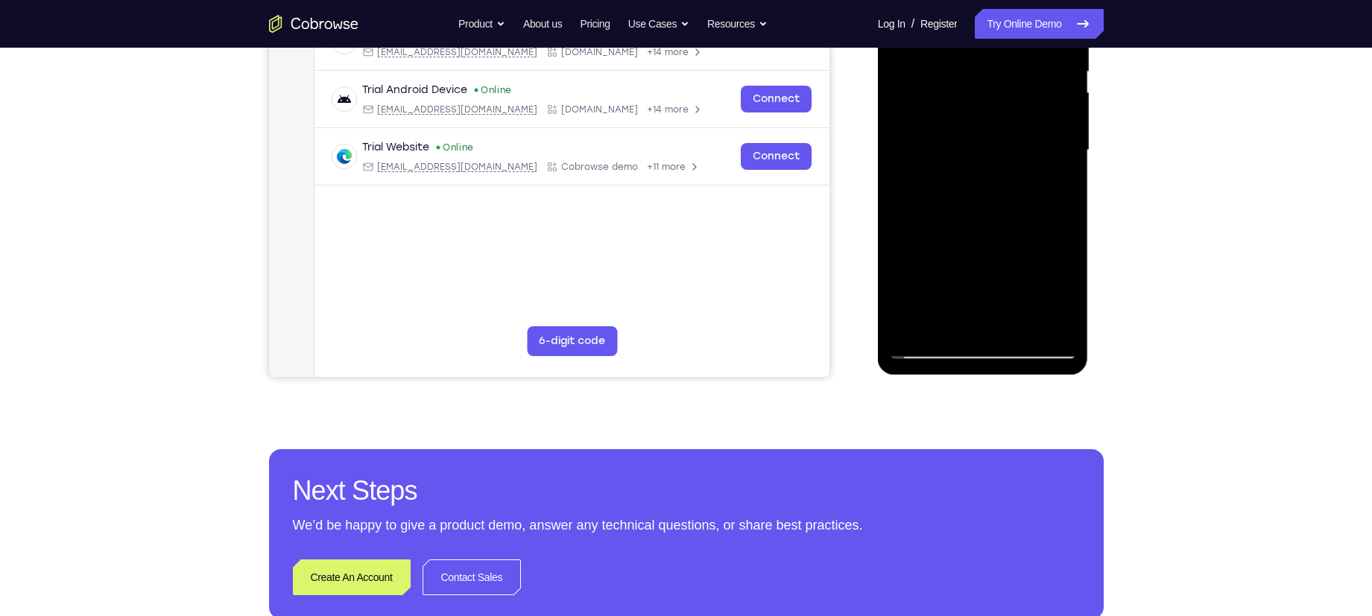
drag, startPoint x: 973, startPoint y: 249, endPoint x: 977, endPoint y: 214, distance: 35.3
click at [977, 214] on div at bounding box center [983, 150] width 188 height 417
click at [975, 259] on div at bounding box center [983, 150] width 188 height 417
click at [990, 180] on div at bounding box center [983, 150] width 188 height 417
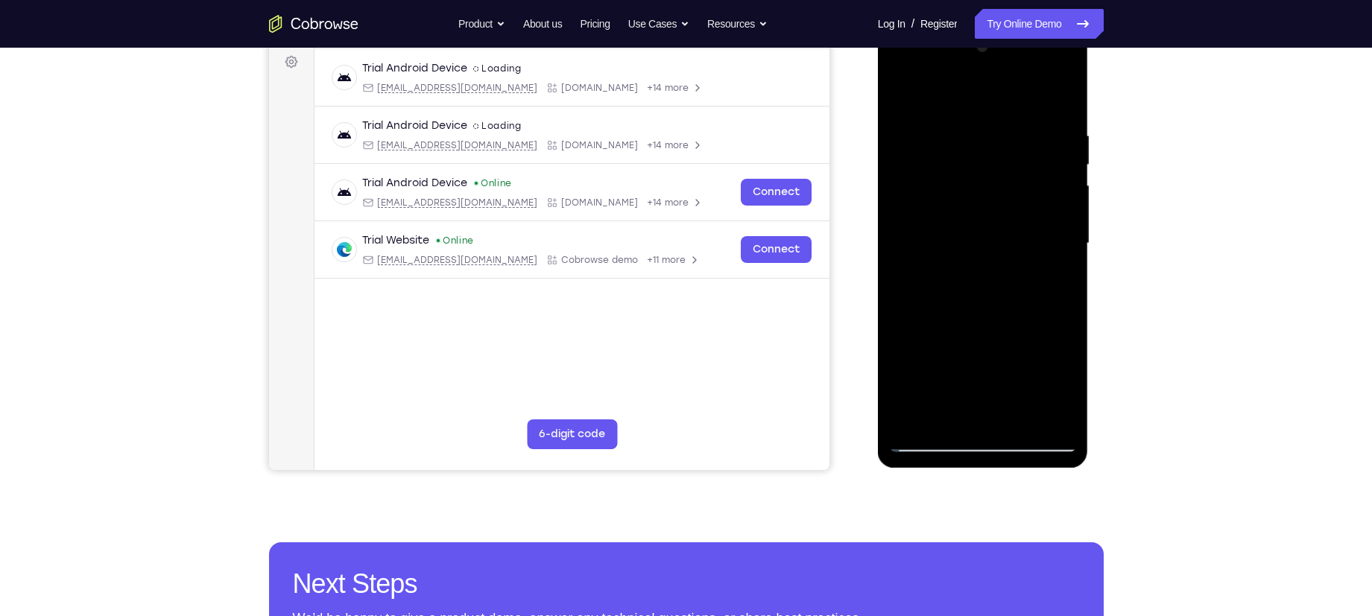
scroll to position [222, 0]
click at [918, 117] on div at bounding box center [983, 244] width 188 height 417
drag, startPoint x: 984, startPoint y: 268, endPoint x: 968, endPoint y: 187, distance: 82.0
click at [968, 187] on div at bounding box center [983, 244] width 188 height 417
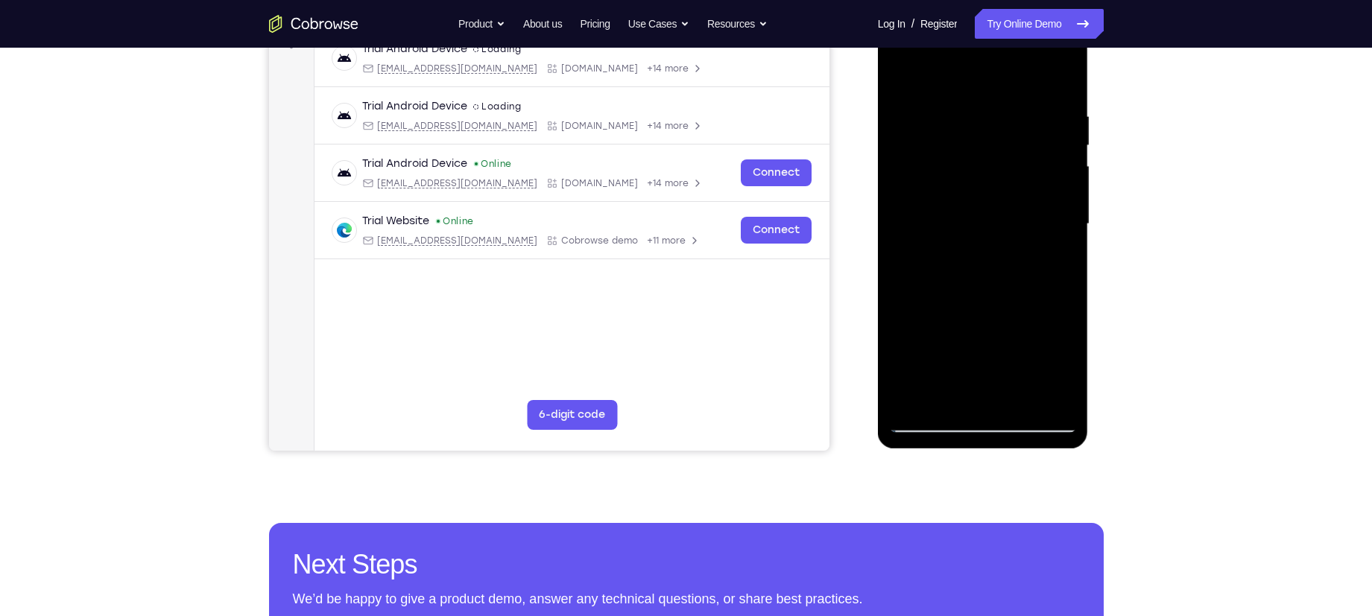
drag, startPoint x: 967, startPoint y: 265, endPoint x: 996, endPoint y: 122, distance: 145.3
click at [996, 122] on div at bounding box center [983, 224] width 188 height 417
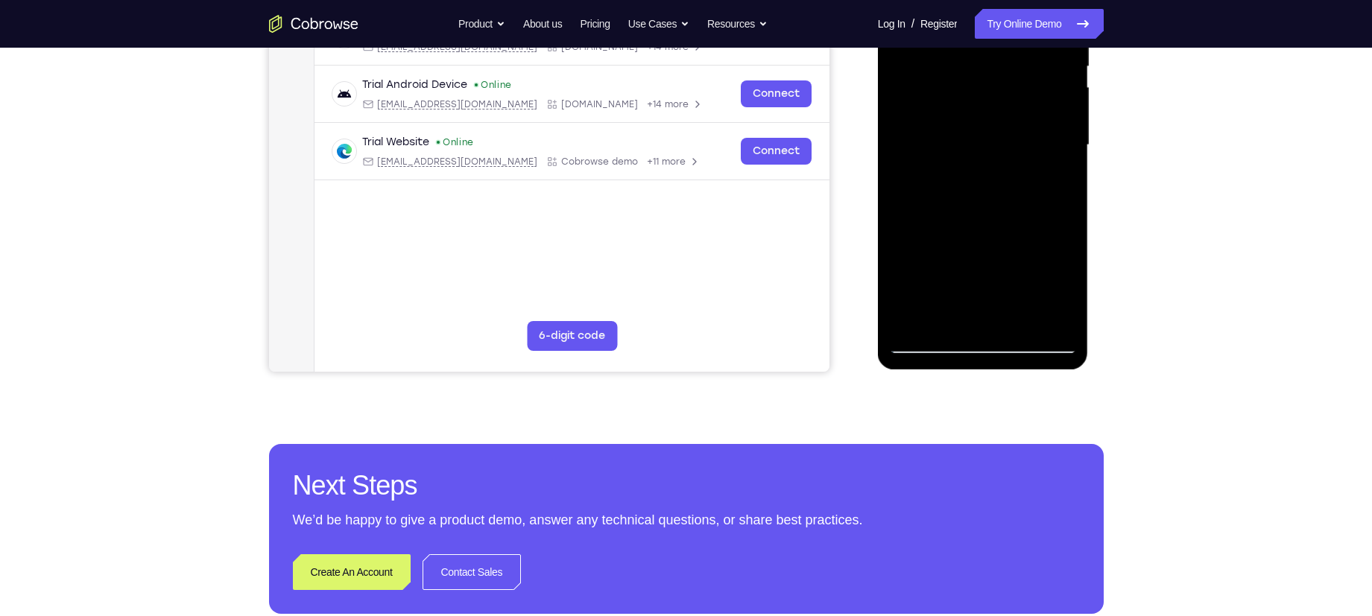
click at [1059, 248] on div at bounding box center [983, 145] width 188 height 417
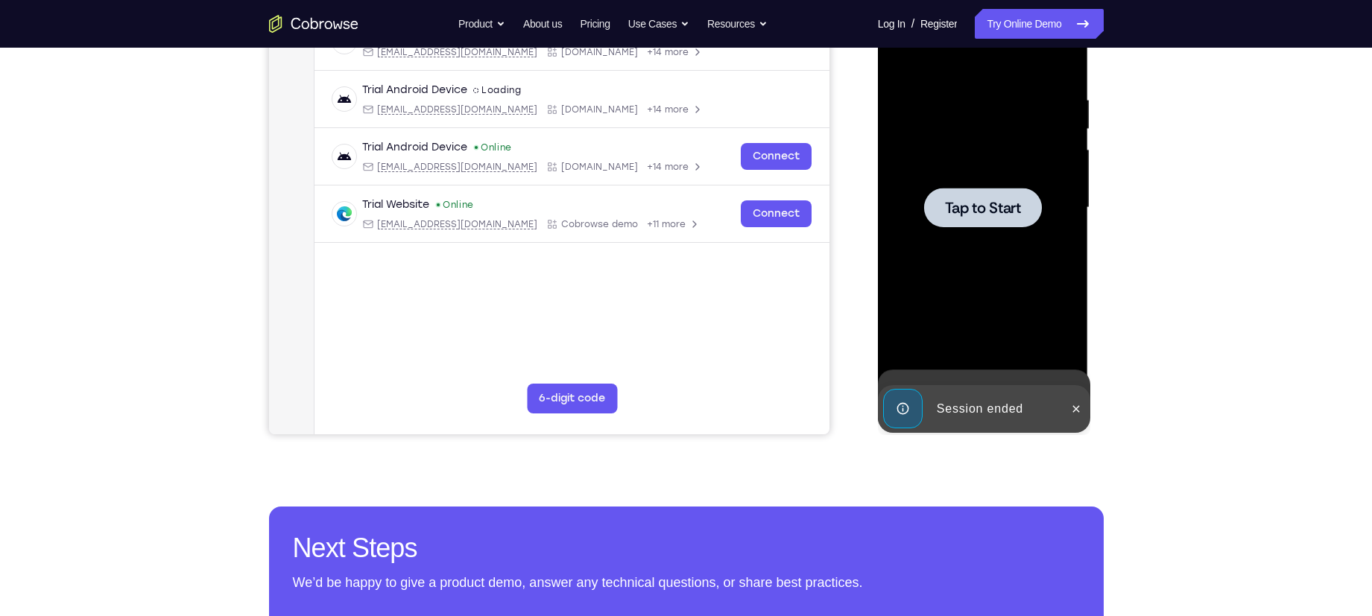
scroll to position [272, 0]
